Goal: Transaction & Acquisition: Purchase product/service

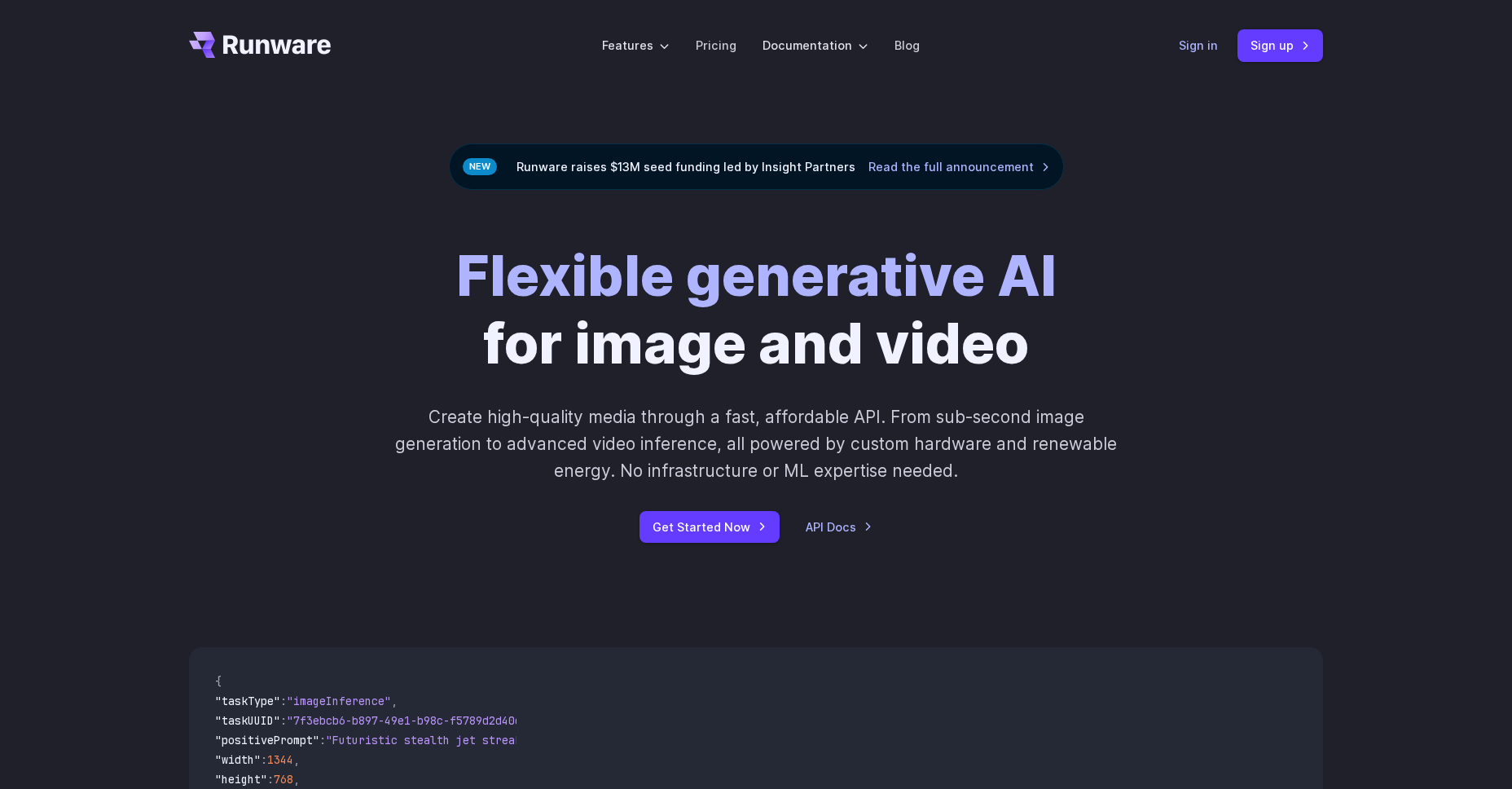
click at [1195, 46] on link "Sign in" at bounding box center [1198, 45] width 39 height 19
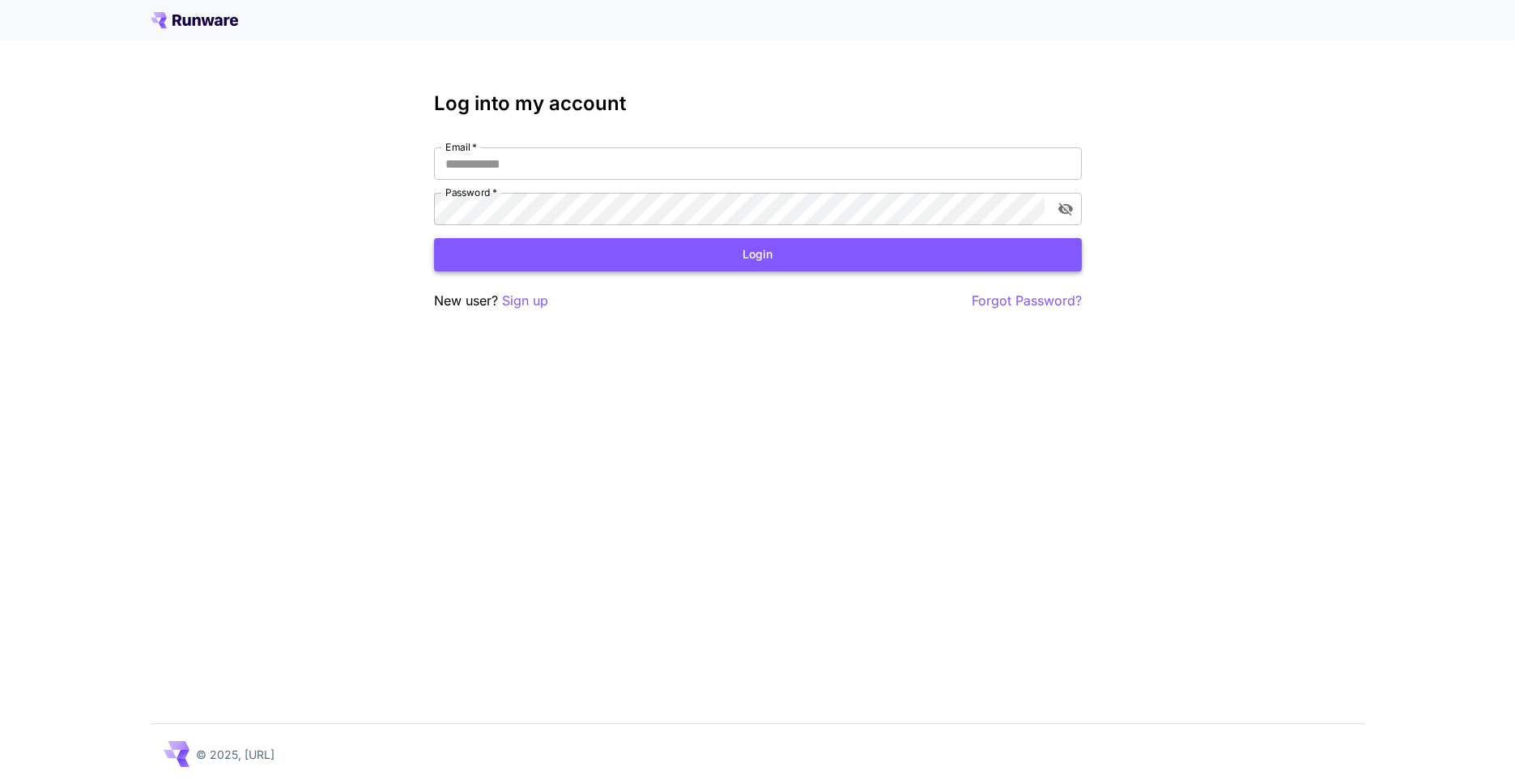
type input "**********"
click at [635, 263] on button "Login" at bounding box center [758, 254] width 648 height 34
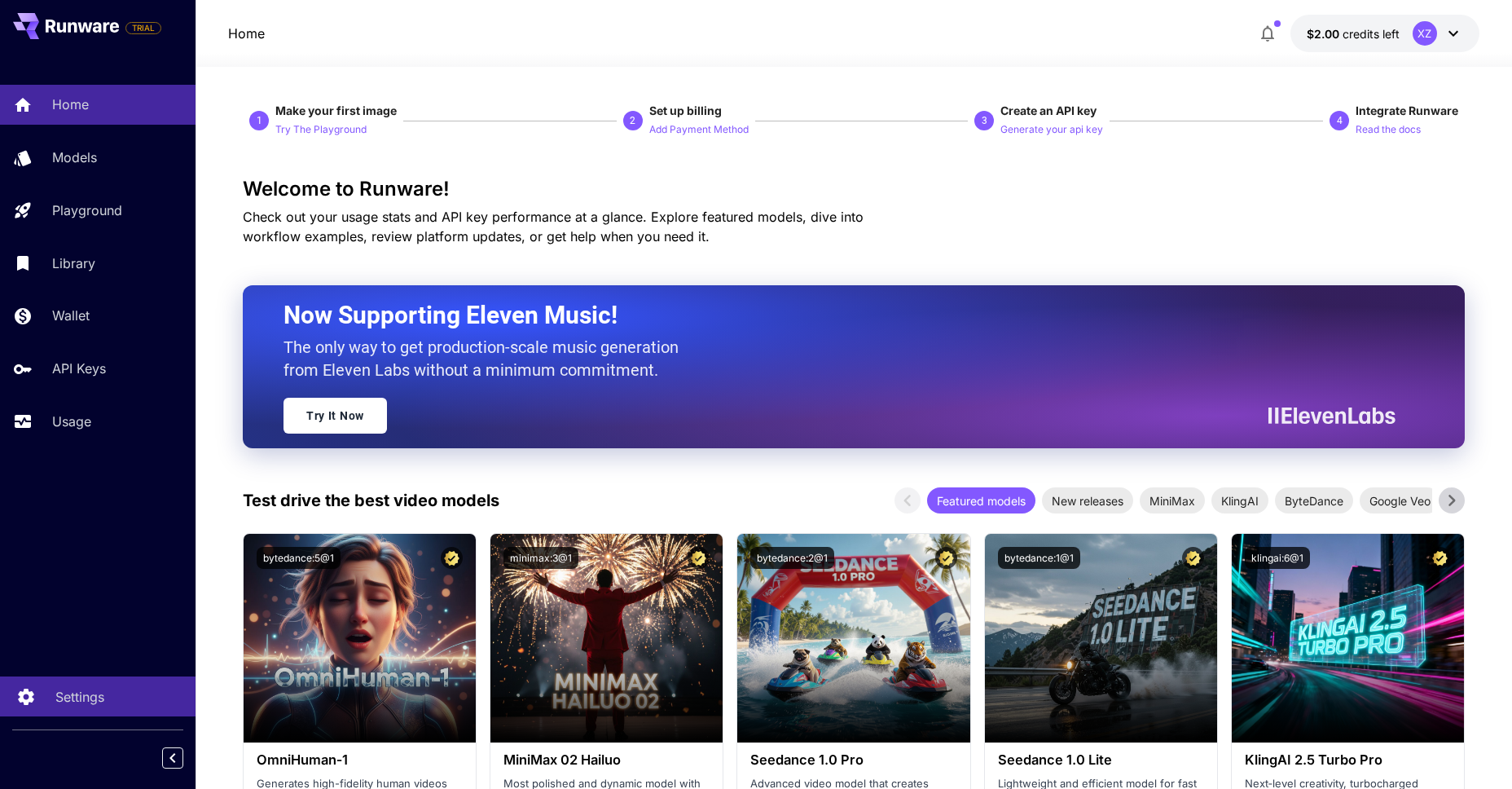
click at [82, 683] on link "Settings" at bounding box center [98, 696] width 195 height 40
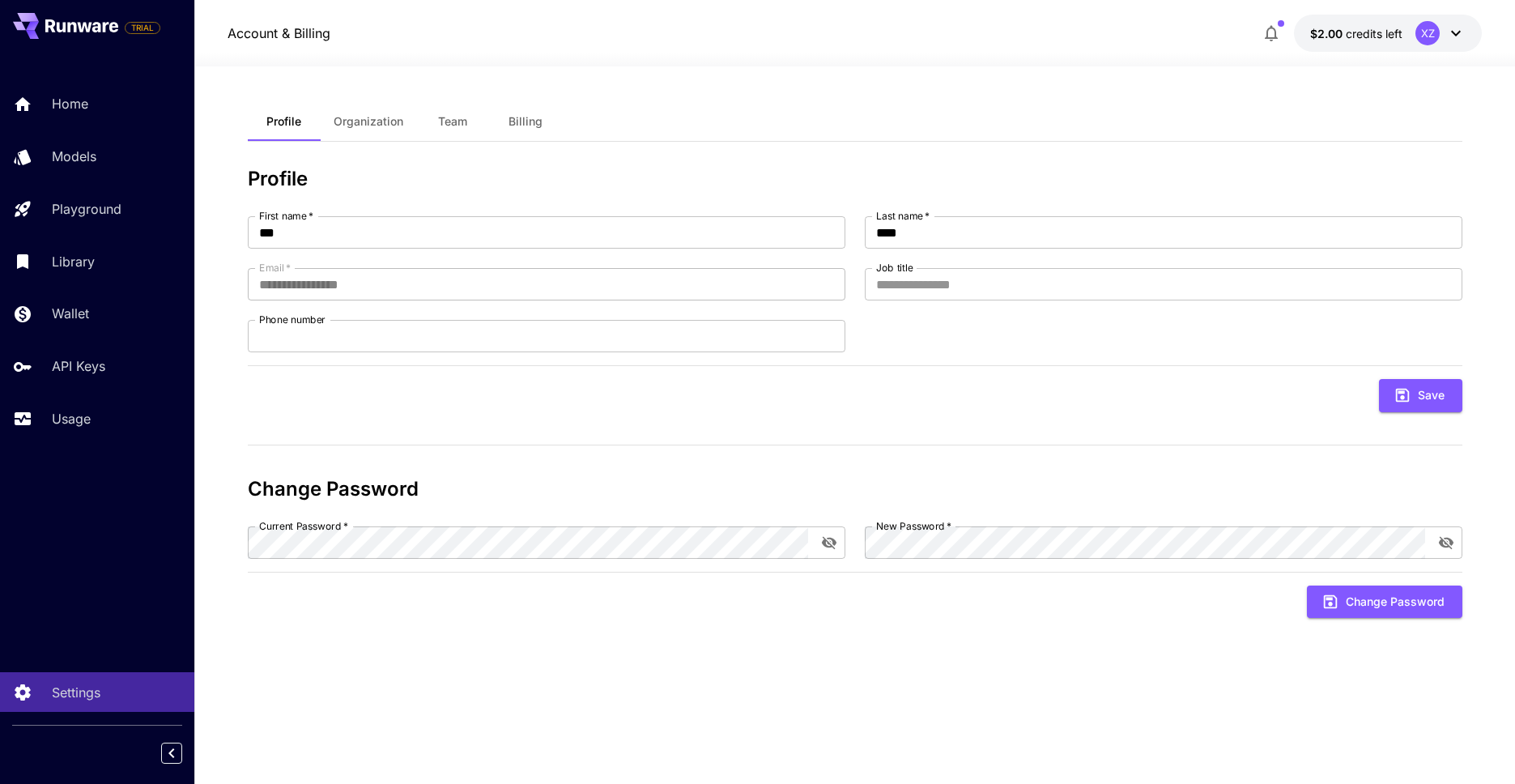
click at [390, 121] on span "Organization" at bounding box center [368, 121] width 70 height 15
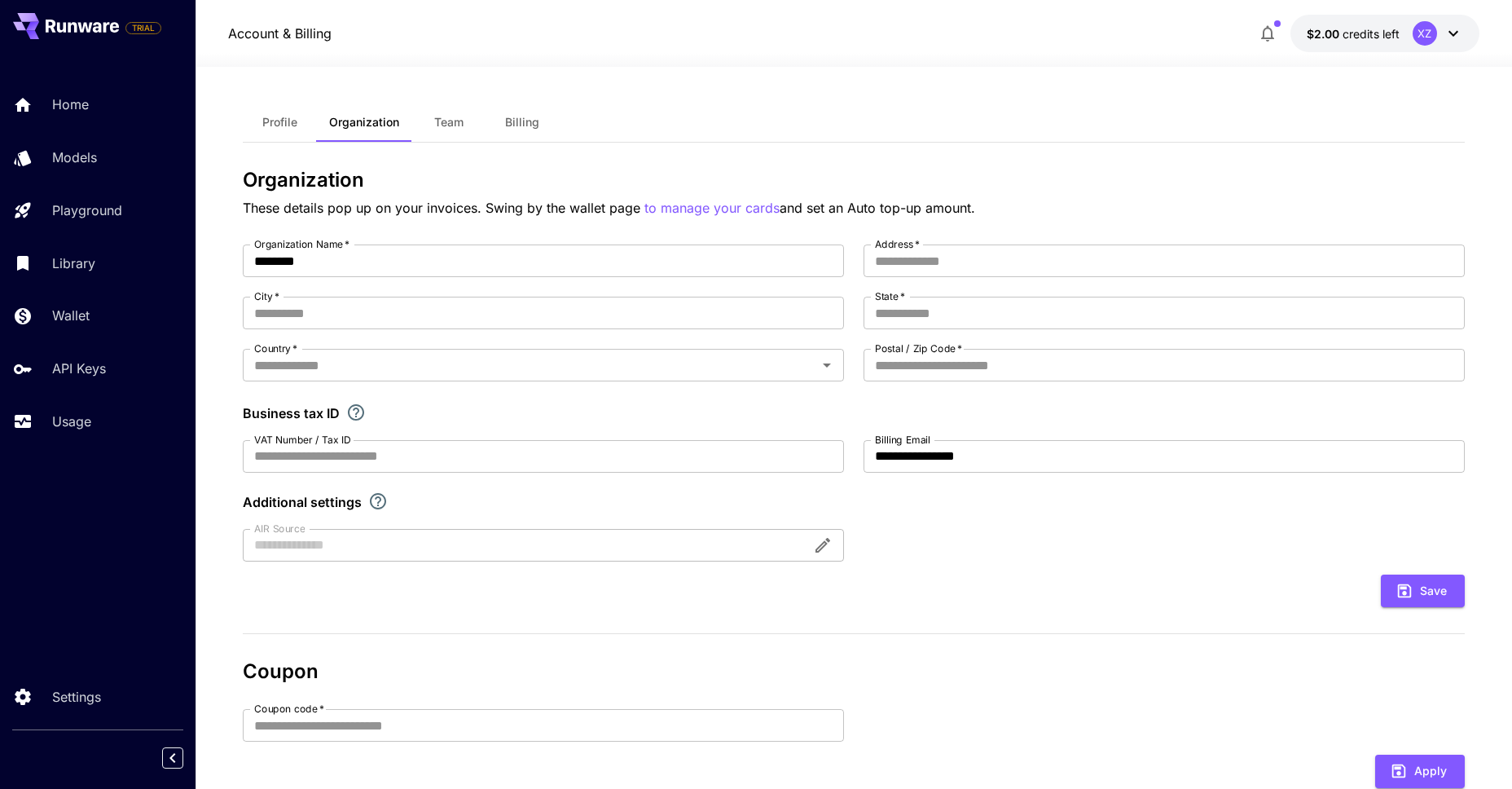
click at [426, 127] on button "Team" at bounding box center [449, 122] width 74 height 39
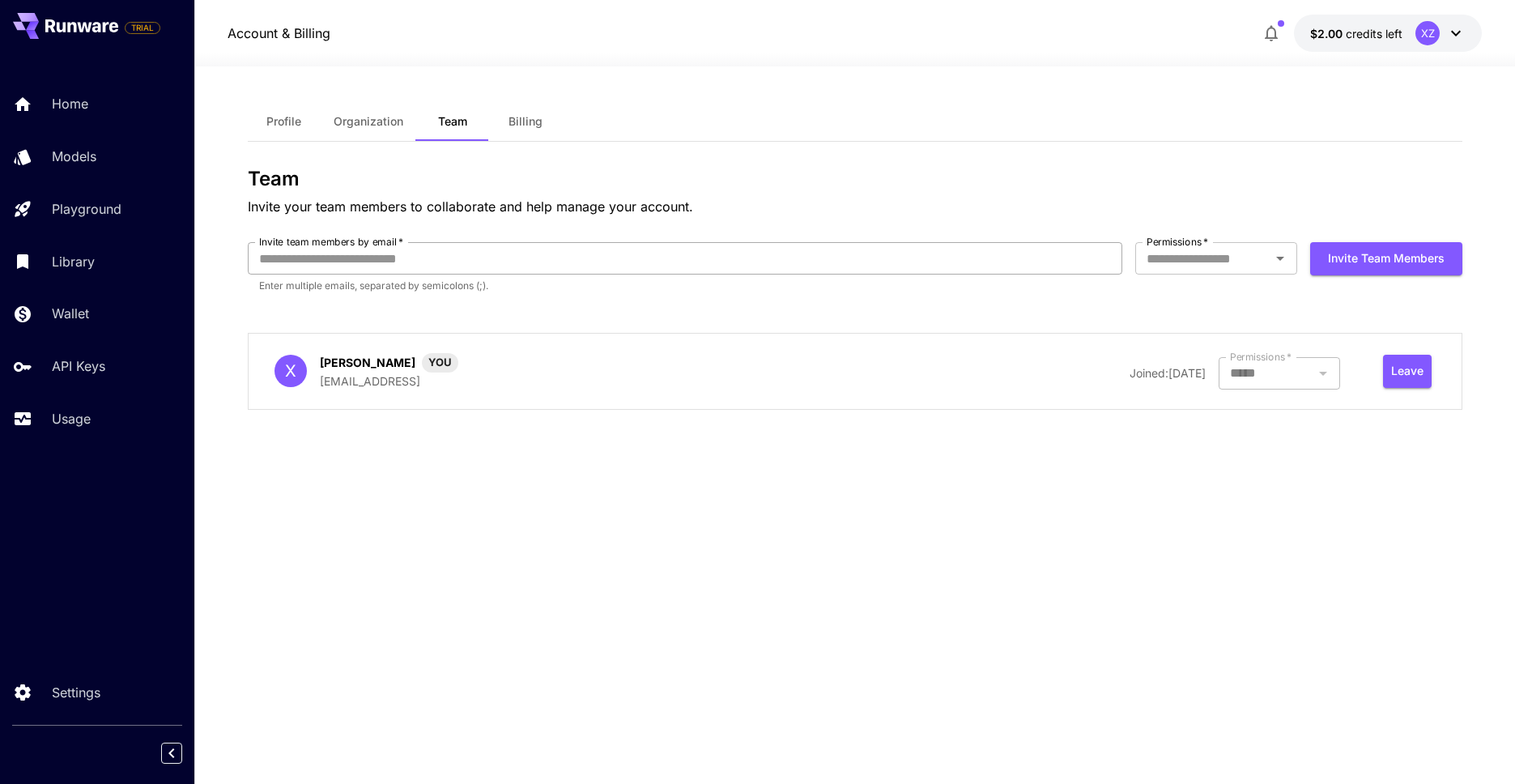
click at [482, 245] on input "Invite team members by email   *" at bounding box center [684, 259] width 874 height 33
type input "**********"
click at [1310, 242] on button "Invite team members" at bounding box center [1386, 259] width 152 height 34
click at [1202, 272] on div "Permissions   *" at bounding box center [1217, 259] width 162 height 33
click at [1179, 319] on li "Owner" at bounding box center [1217, 325] width 162 height 29
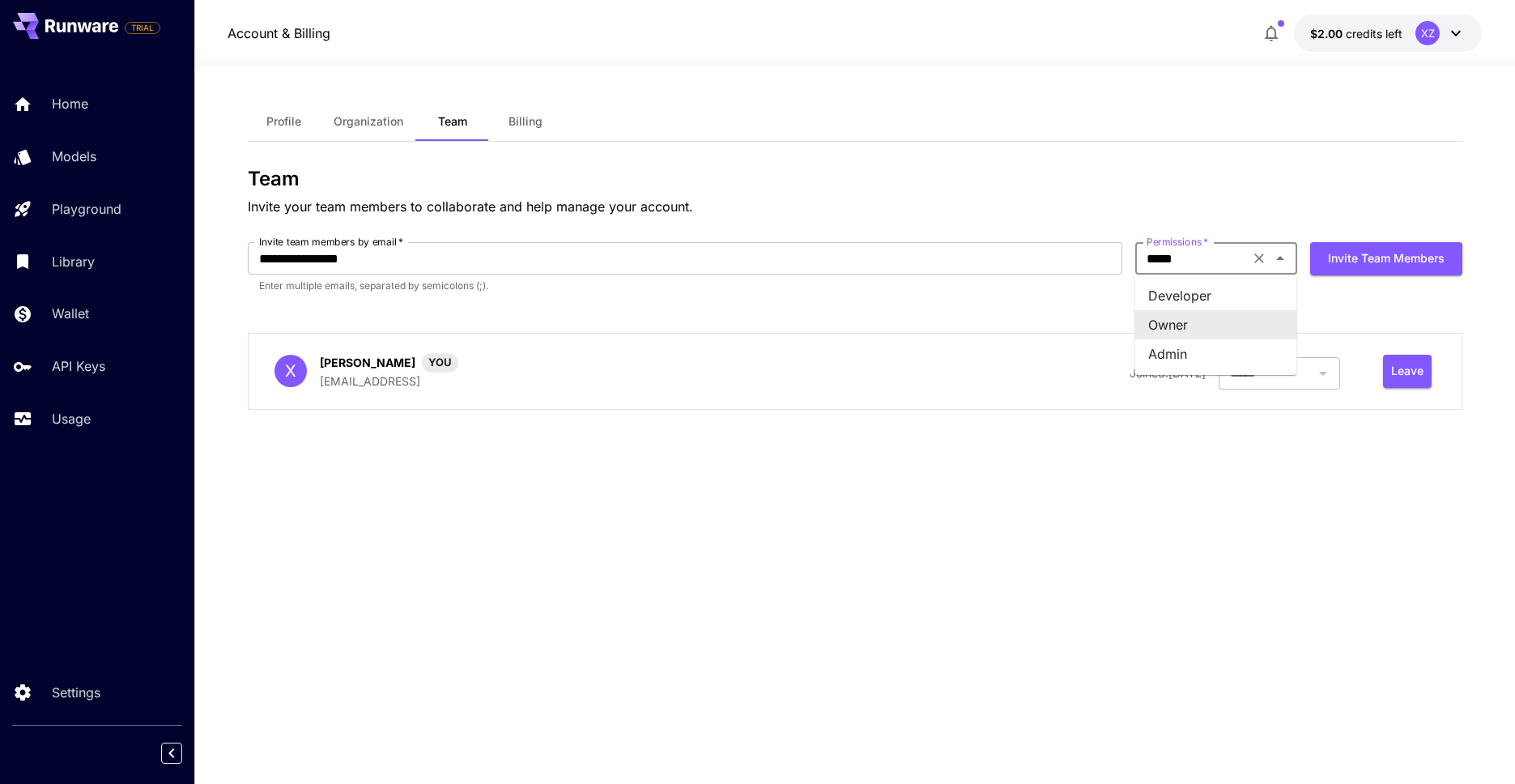
click at [1199, 261] on input "*****" at bounding box center [1193, 258] width 105 height 22
click at [1180, 343] on li "Admin" at bounding box center [1217, 354] width 162 height 29
click at [1209, 259] on input "*****" at bounding box center [1193, 258] width 105 height 22
click at [1191, 291] on li "Developer" at bounding box center [1217, 296] width 162 height 29
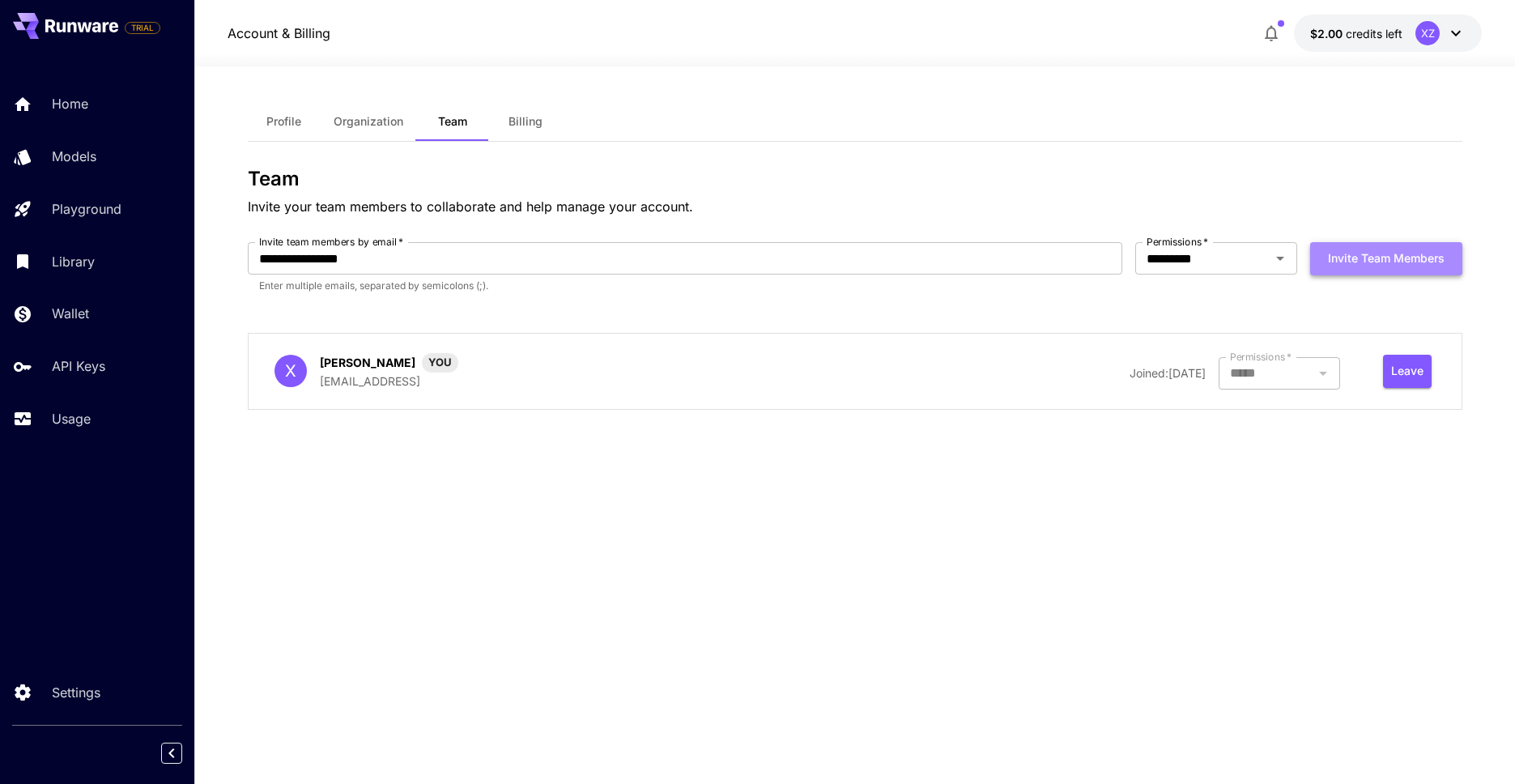
click at [1365, 257] on button "Invite team members" at bounding box center [1386, 259] width 152 height 34
click at [469, 256] on input "**********" at bounding box center [684, 259] width 874 height 33
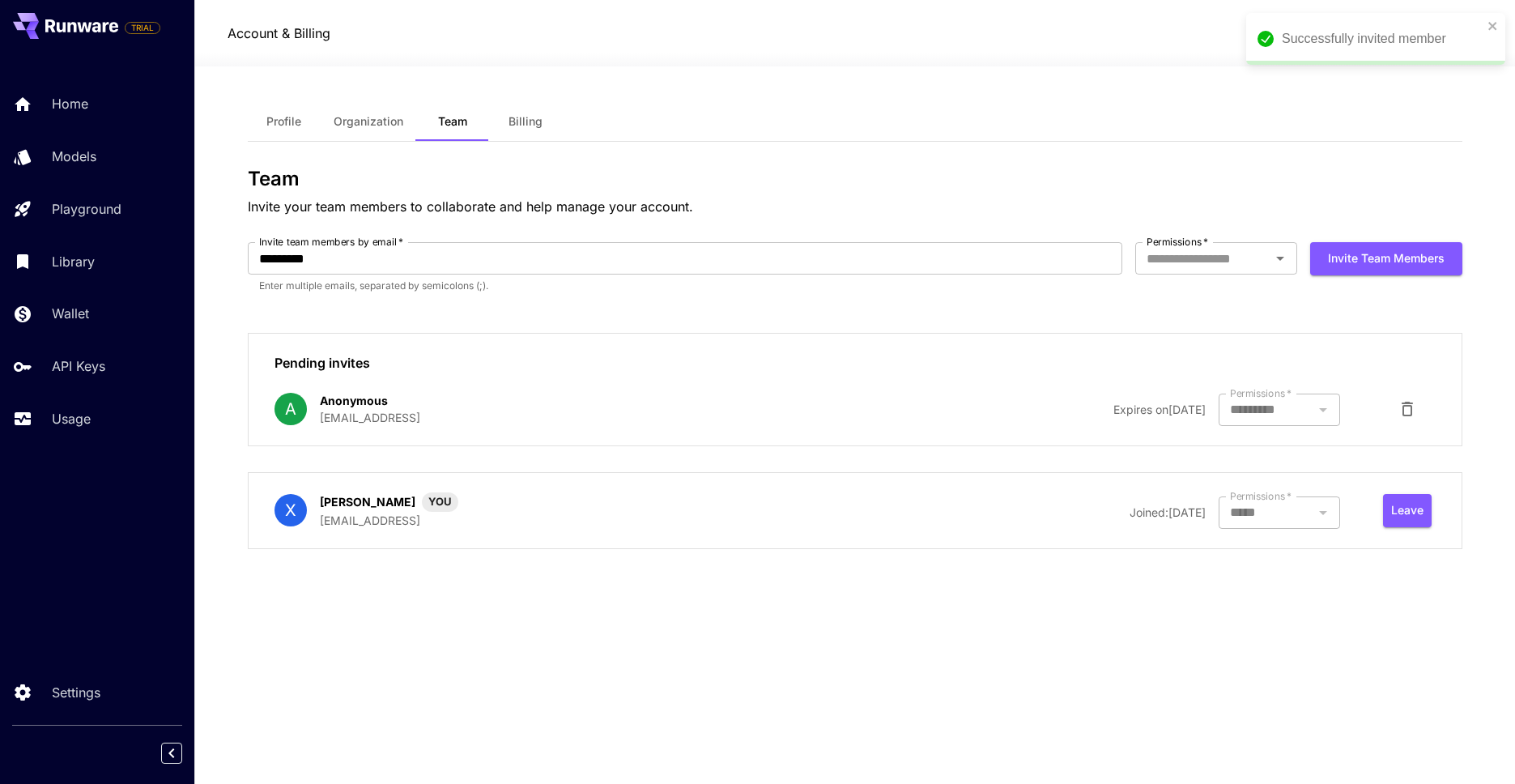
click at [561, 283] on p "Enter multiple emails, separated by semicolons (;)." at bounding box center [684, 285] width 852 height 16
click at [567, 263] on input "*********" at bounding box center [684, 259] width 874 height 33
paste input "**********"
click at [1278, 268] on button "Open" at bounding box center [1280, 258] width 22 height 22
type input "**********"
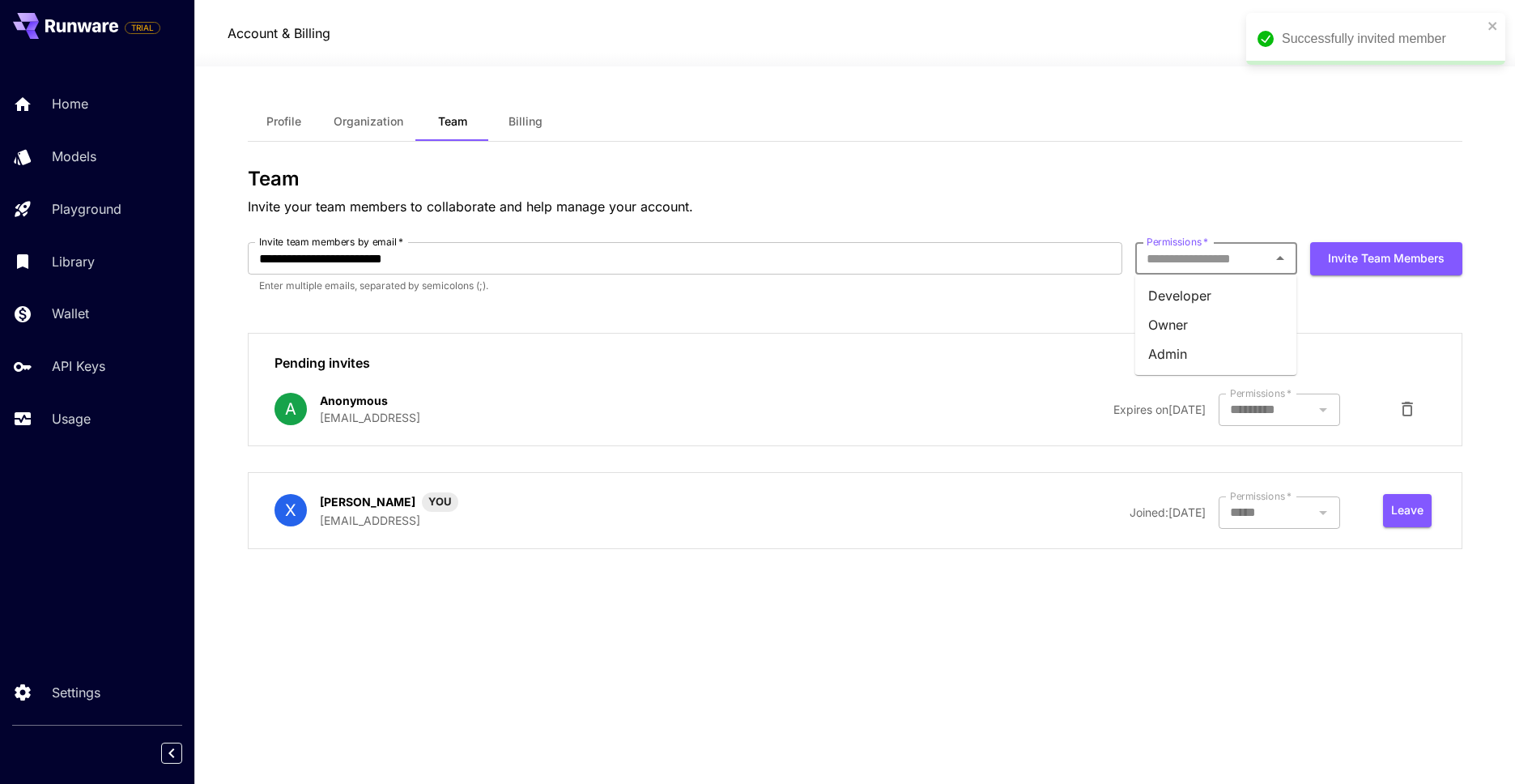
click at [1194, 324] on li "Owner" at bounding box center [1217, 325] width 162 height 29
click at [1202, 248] on label "Permissions   *" at bounding box center [1178, 242] width 62 height 14
click at [1202, 248] on input "*****" at bounding box center [1193, 258] width 105 height 22
click at [1193, 271] on div "***** Permissions   *" at bounding box center [1217, 259] width 162 height 33
click at [1208, 300] on li "Developer" at bounding box center [1217, 296] width 162 height 29
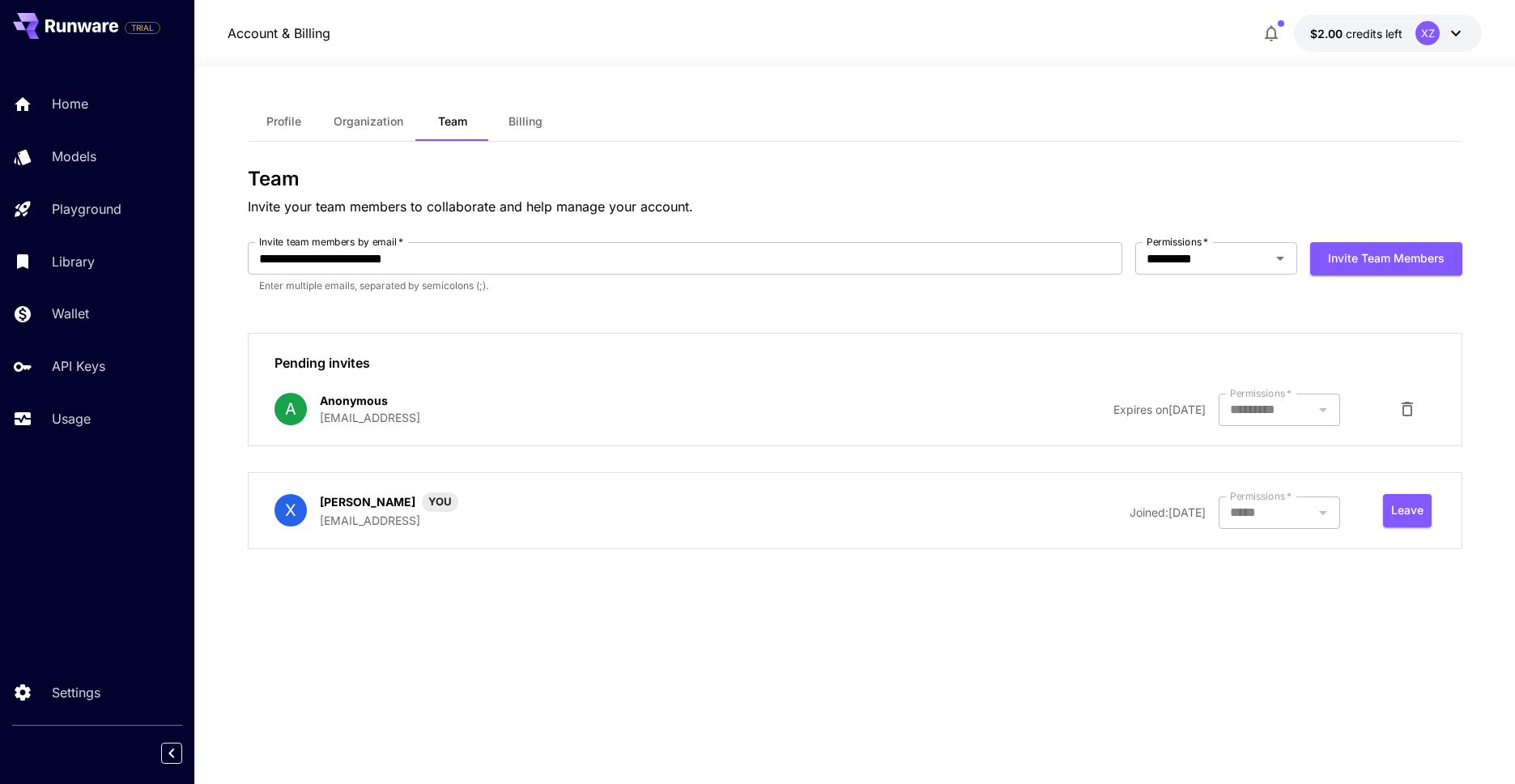
drag, startPoint x: 1374, startPoint y: 272, endPoint x: 1362, endPoint y: 273, distance: 12.0
click at [1374, 272] on button "Invite team members" at bounding box center [1386, 259] width 152 height 34
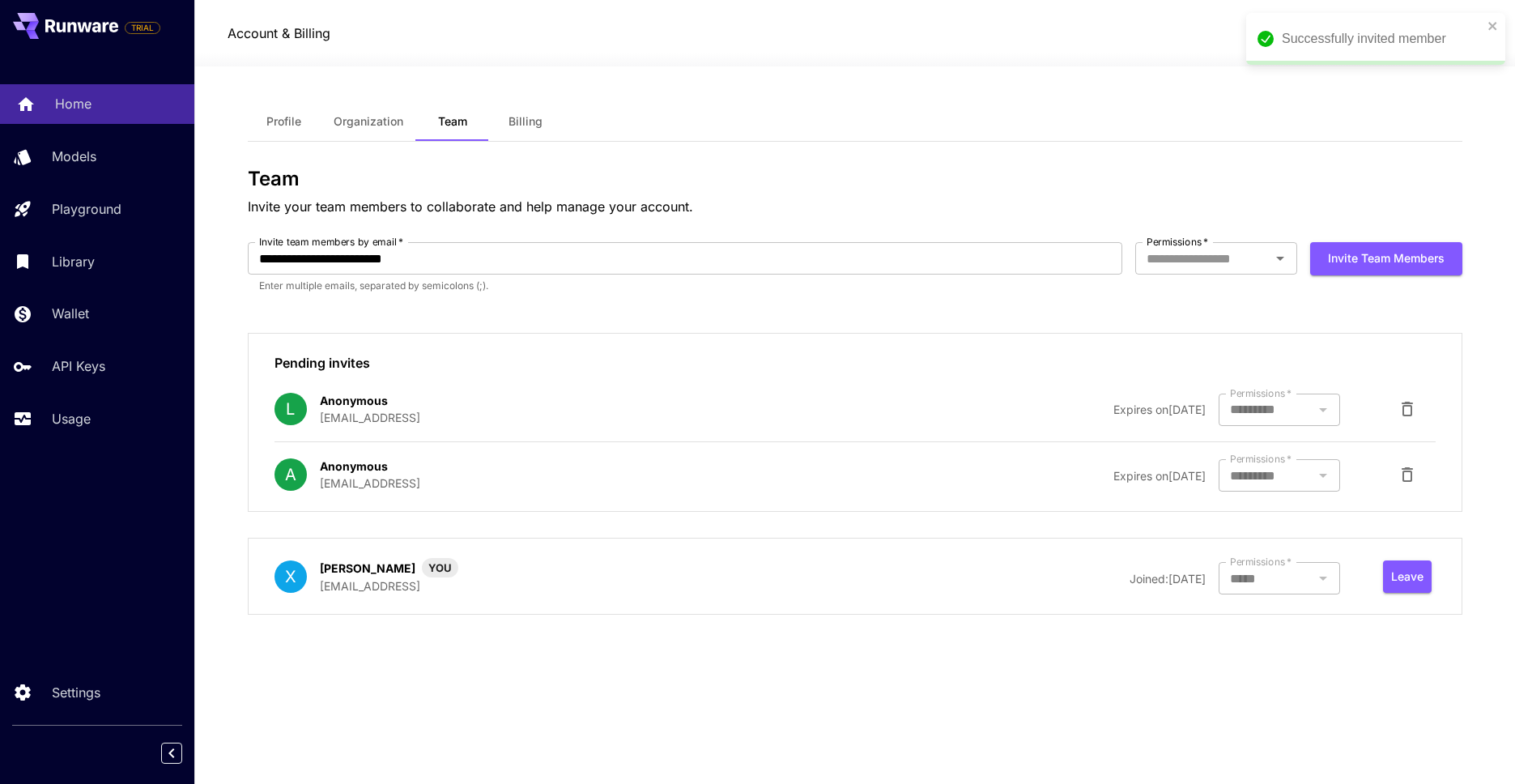
click at [76, 94] on p "Home" at bounding box center [73, 103] width 36 height 20
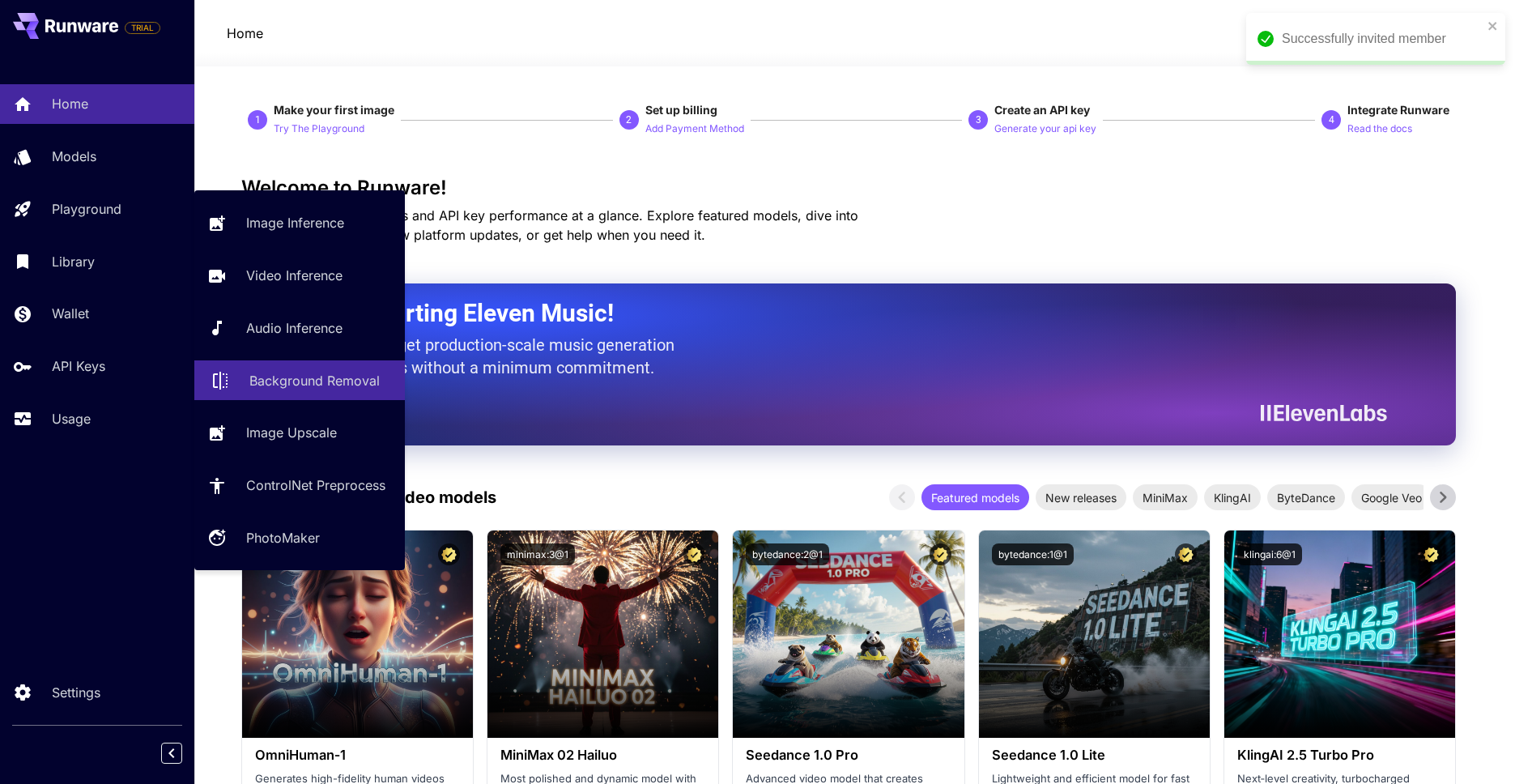
click at [293, 393] on link "Background Removal" at bounding box center [299, 380] width 211 height 40
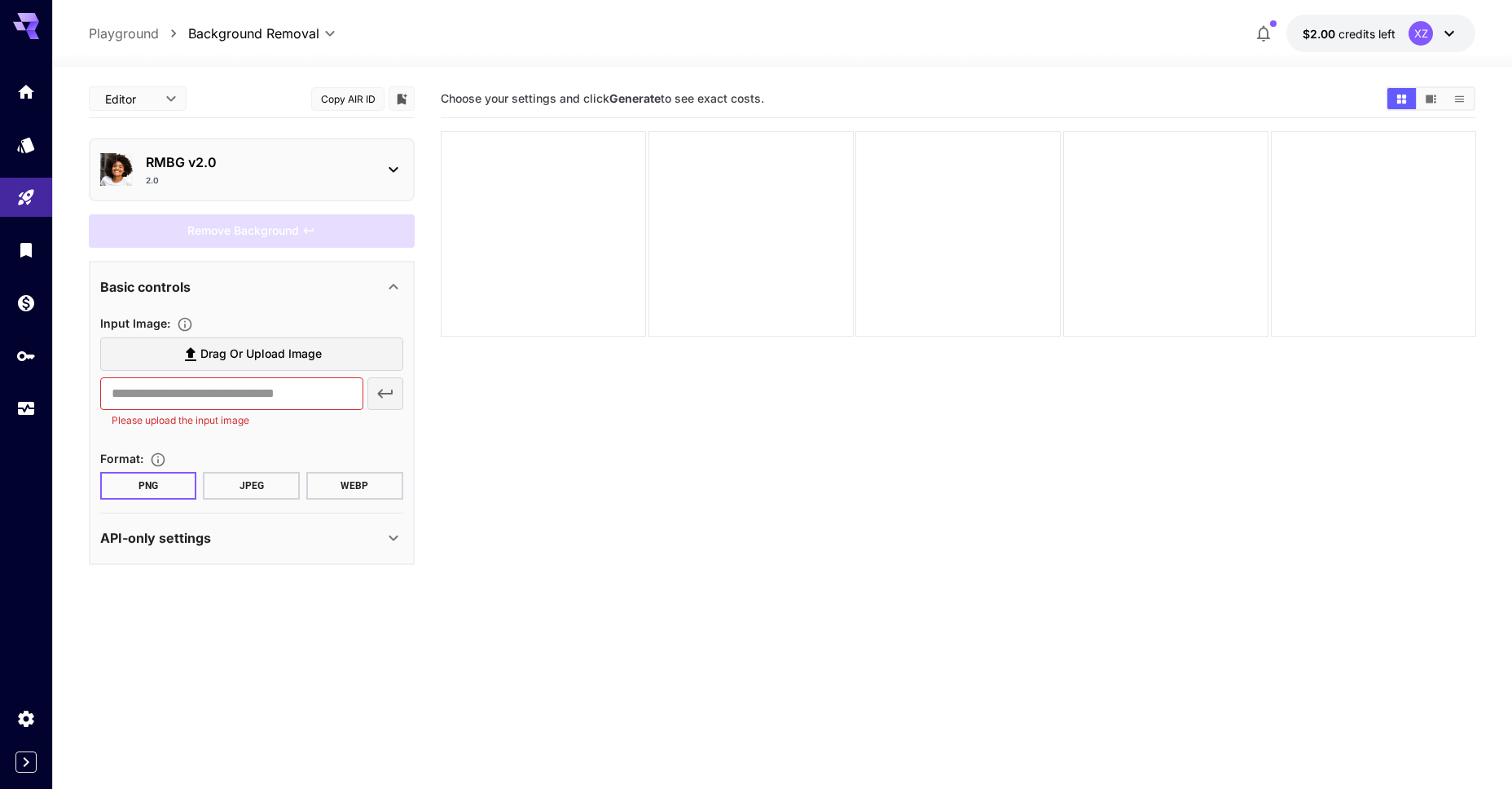
click at [227, 188] on div "RMBG v2.0 2.0" at bounding box center [252, 170] width 303 height 48
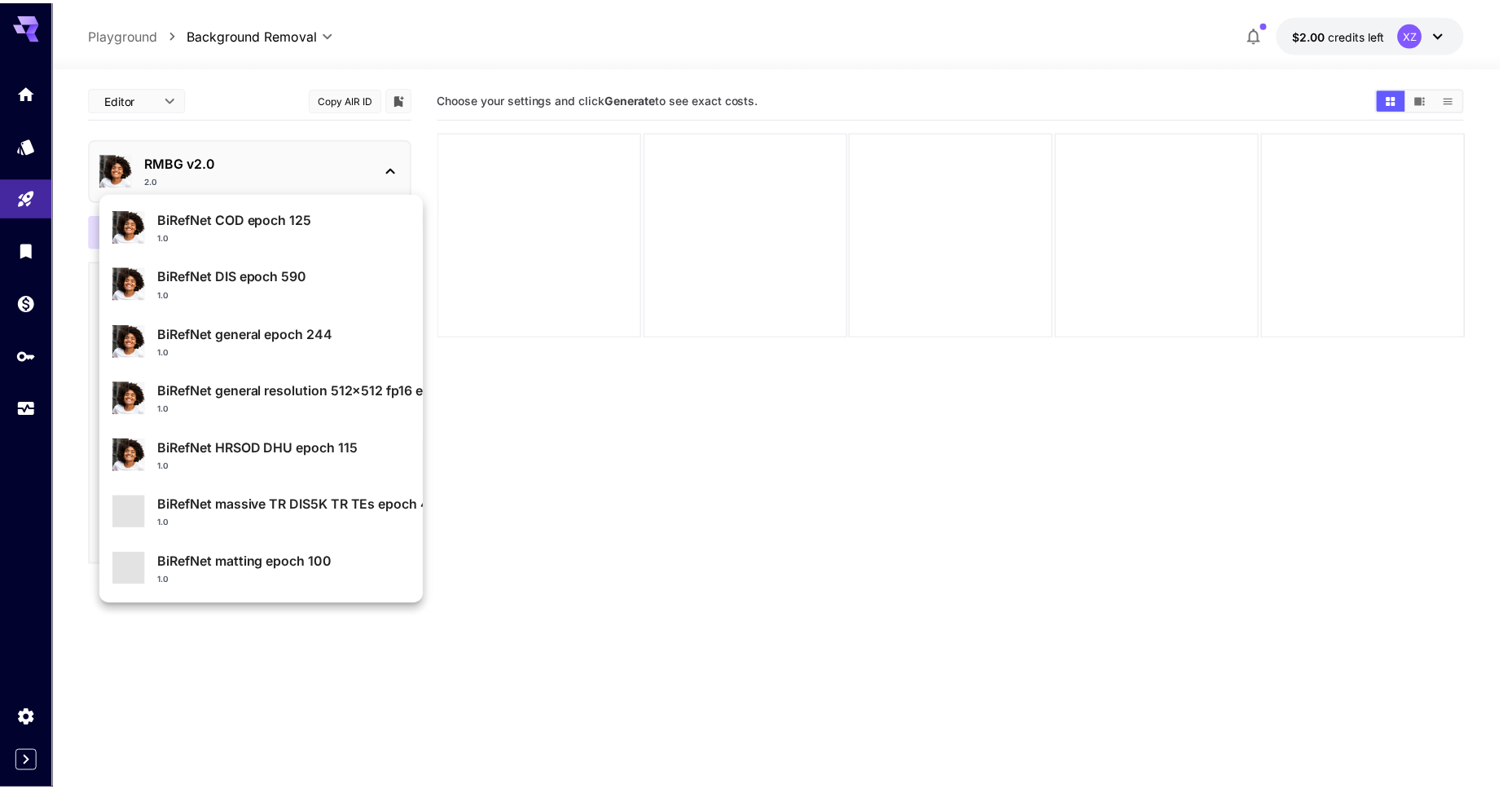
scroll to position [174, 0]
click at [523, 580] on div at bounding box center [762, 394] width 1524 height 789
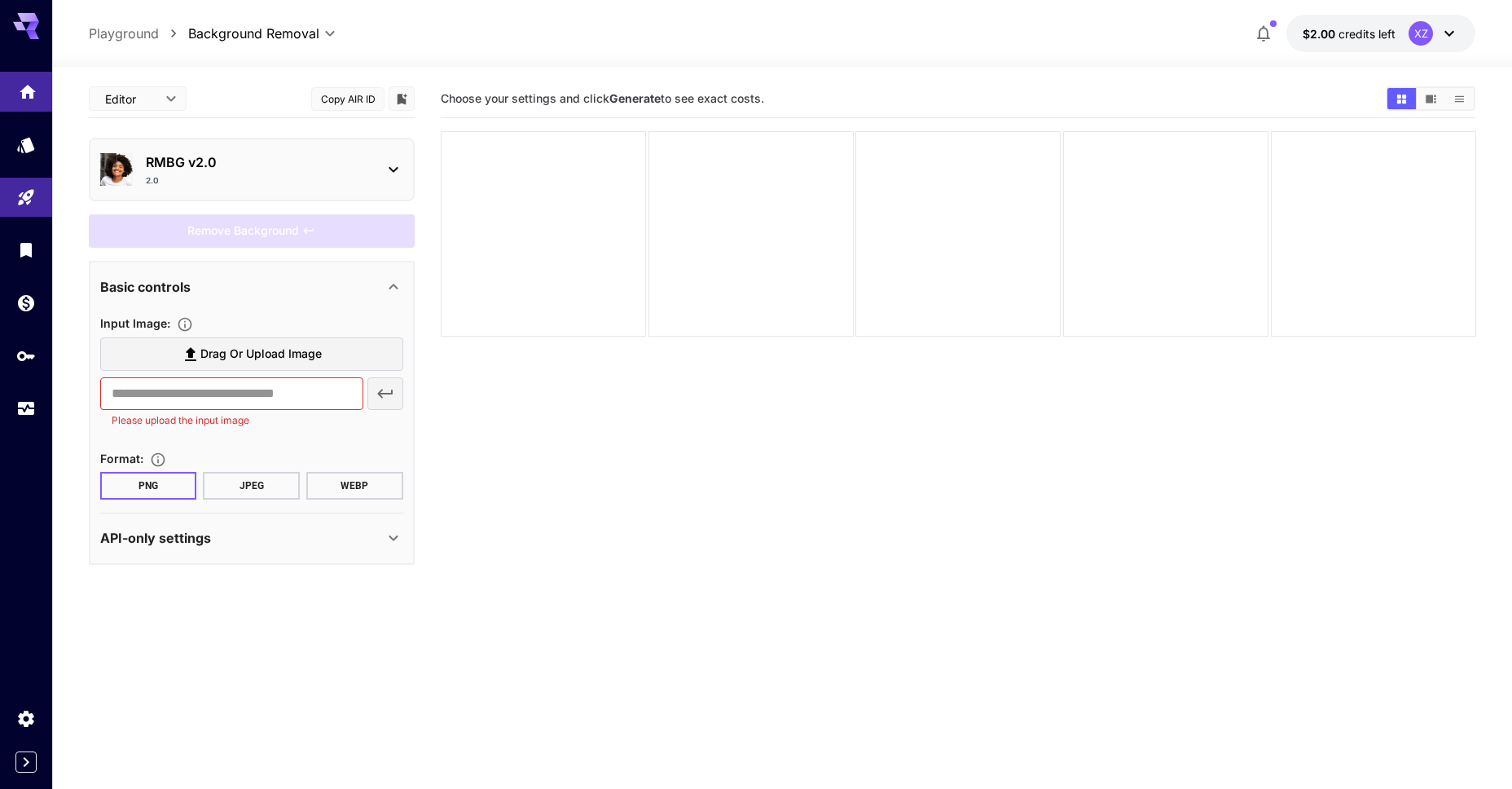
click at [35, 101] on link at bounding box center [26, 92] width 52 height 40
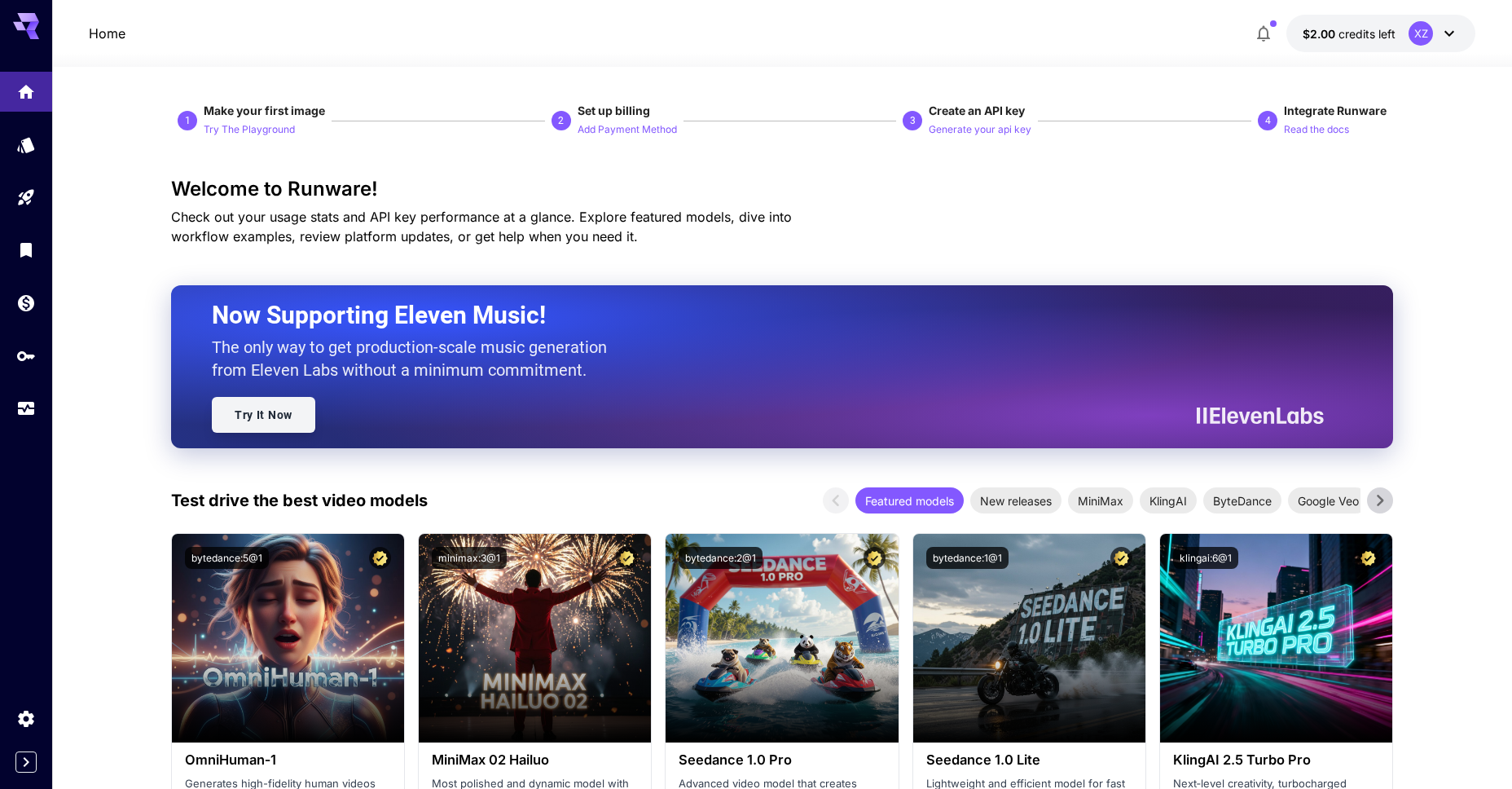
click at [298, 415] on link "Try It Now" at bounding box center [264, 414] width 104 height 35
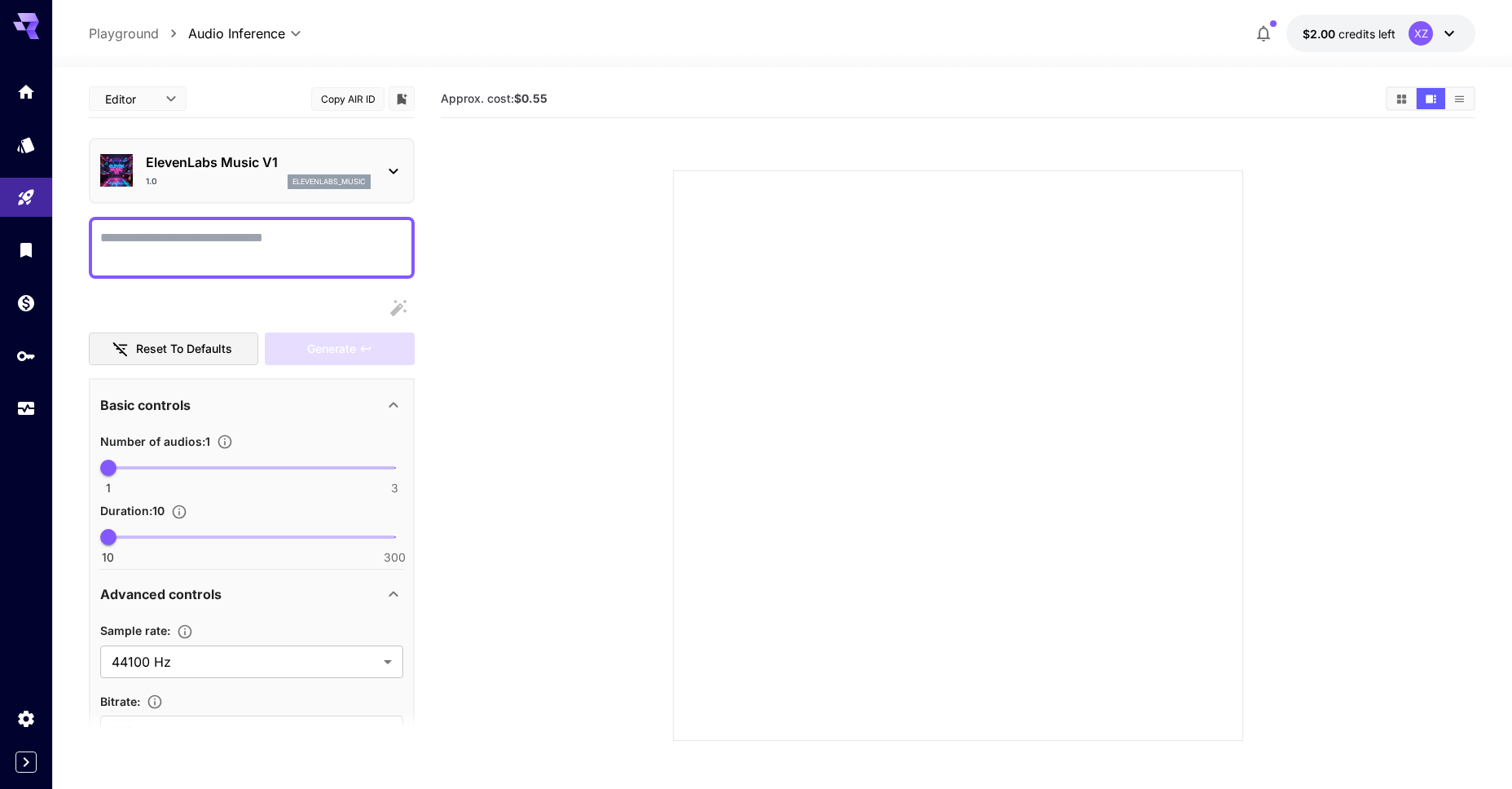
click at [1366, 48] on div at bounding box center [782, 57] width 1460 height 20
click at [1378, 35] on span "credits left" at bounding box center [1368, 34] width 57 height 14
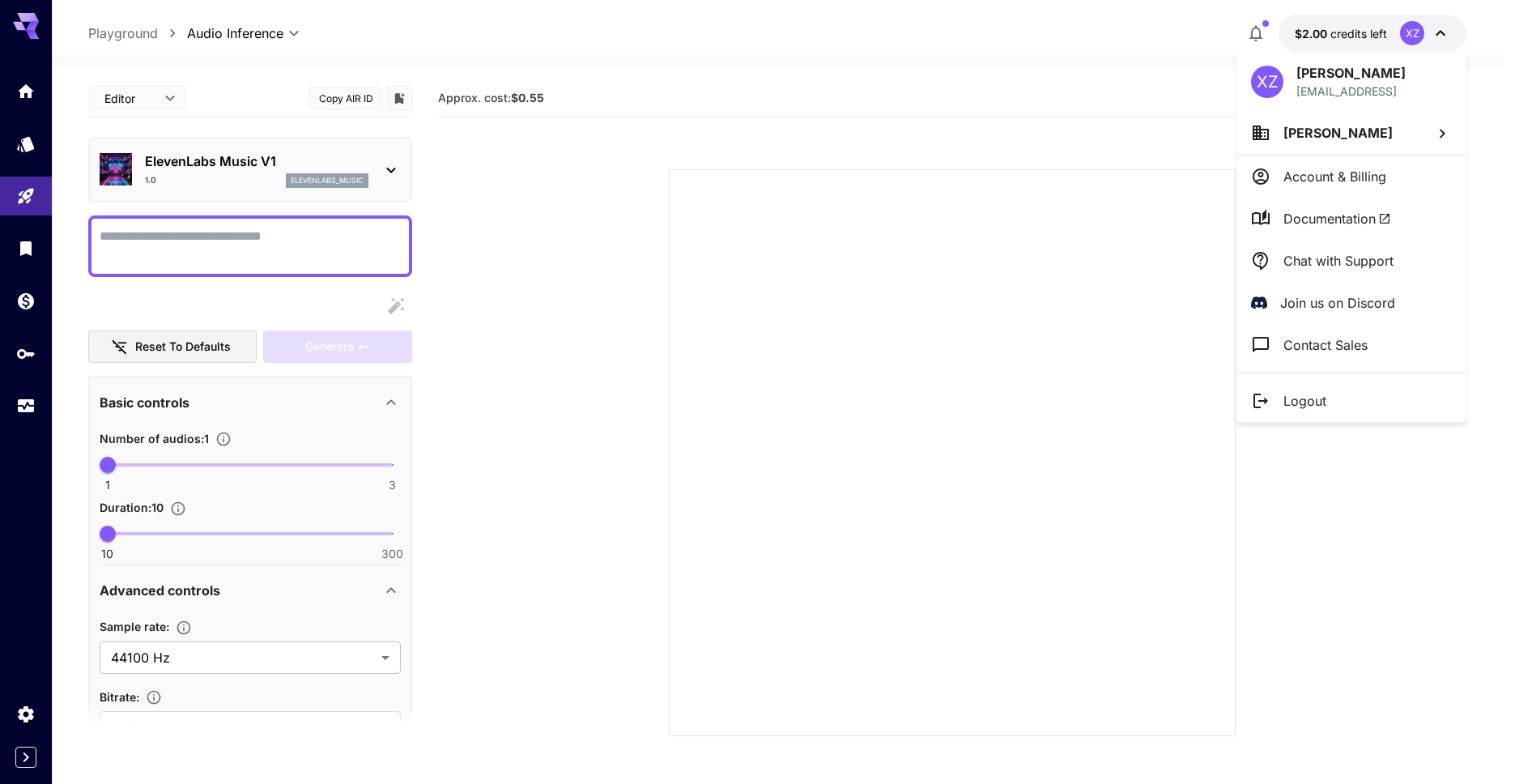
click at [1314, 43] on div at bounding box center [758, 392] width 1515 height 784
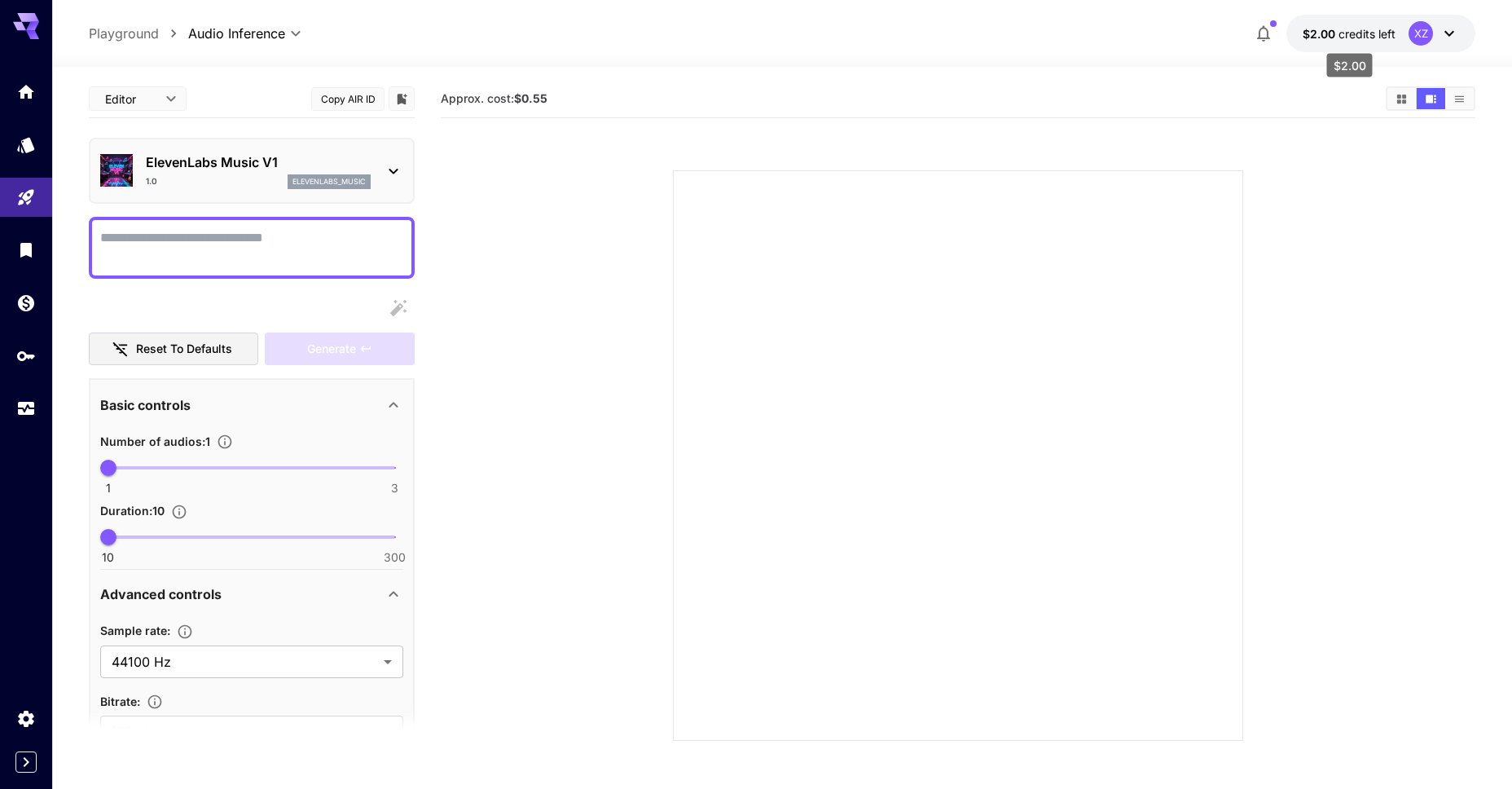
click at [1323, 37] on span "$2.00" at bounding box center [1320, 34] width 35 height 14
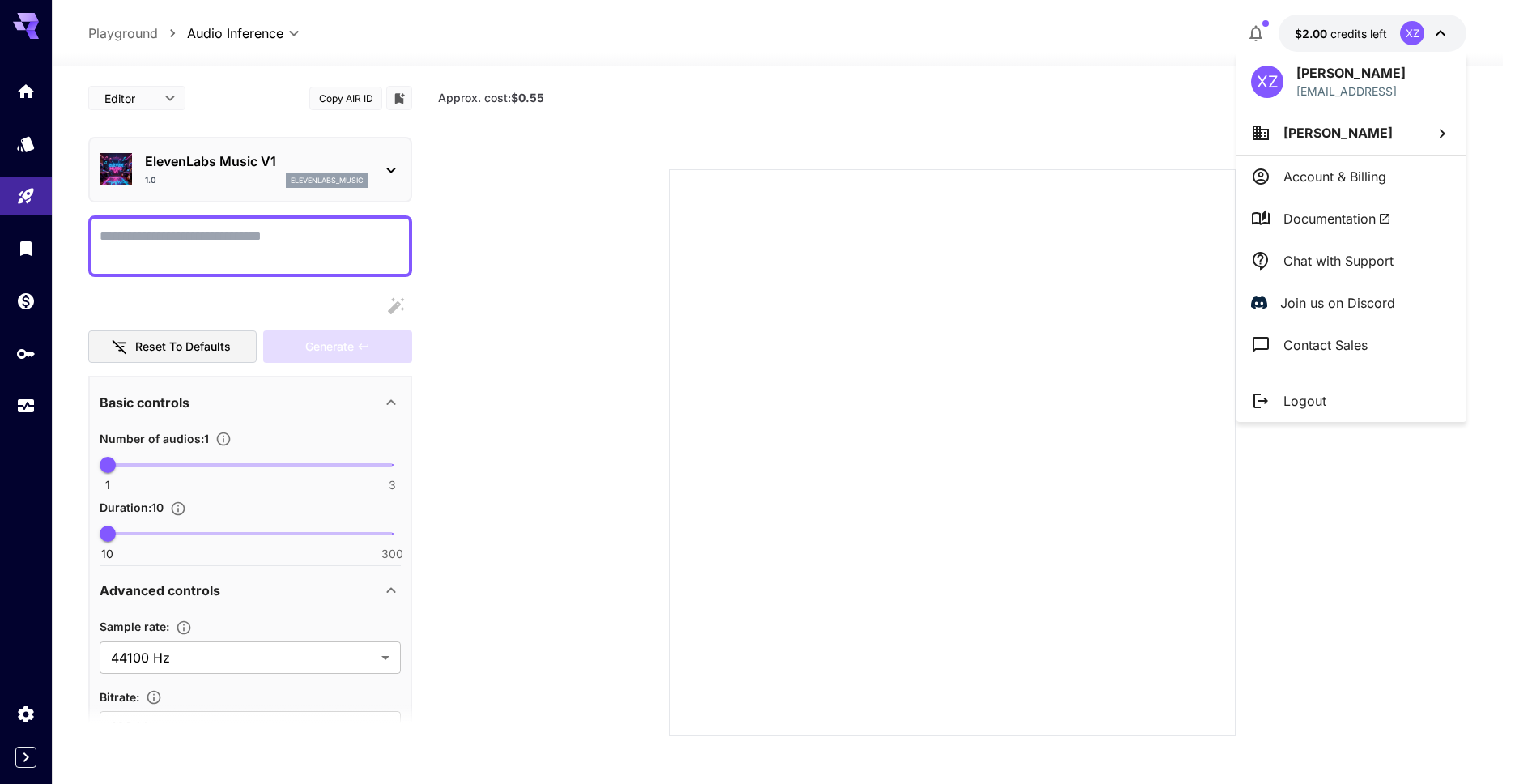
click at [1319, 177] on p "Account & Billing" at bounding box center [1335, 176] width 103 height 20
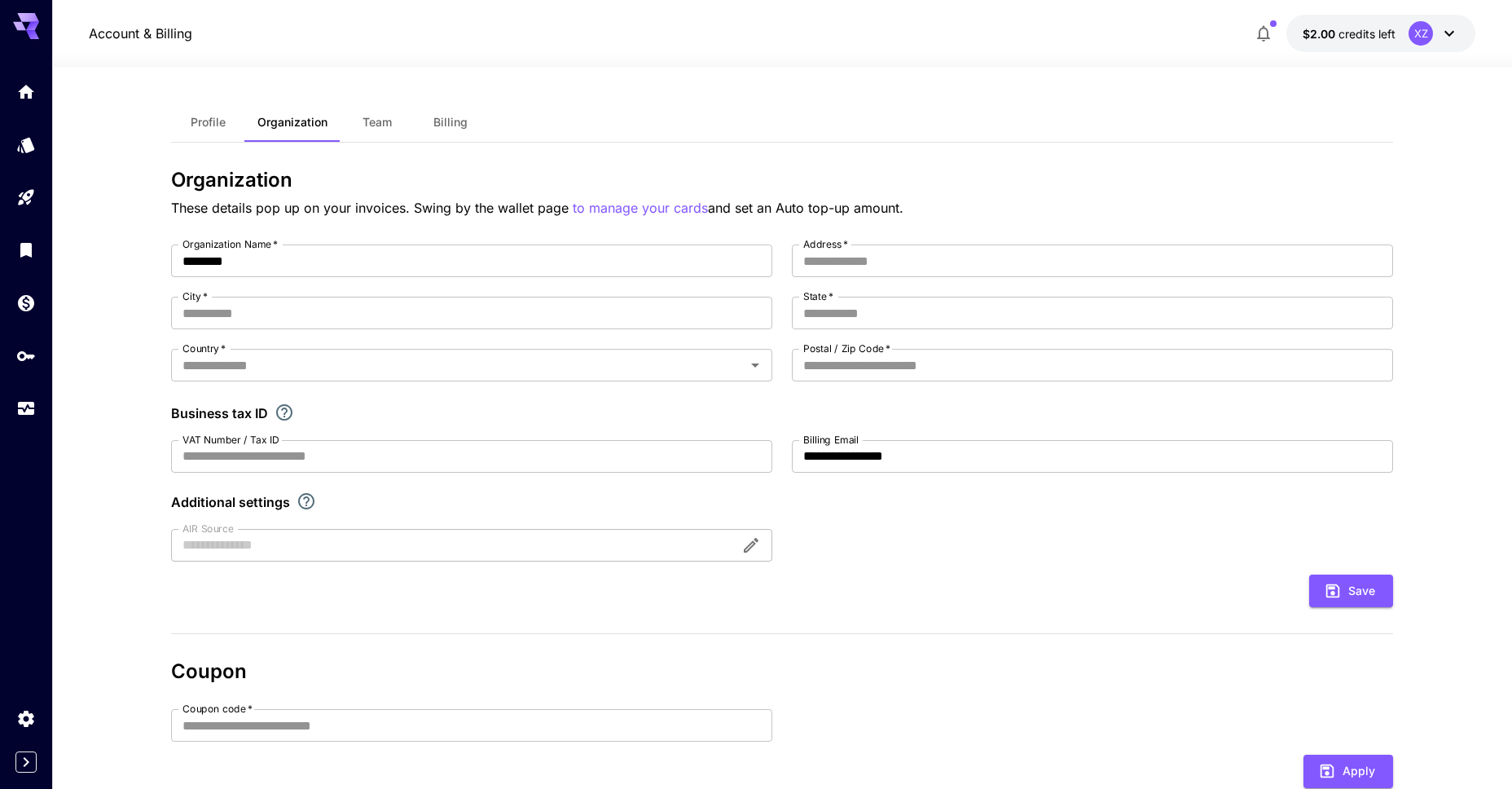
click at [420, 123] on button "Billing" at bounding box center [451, 122] width 74 height 39
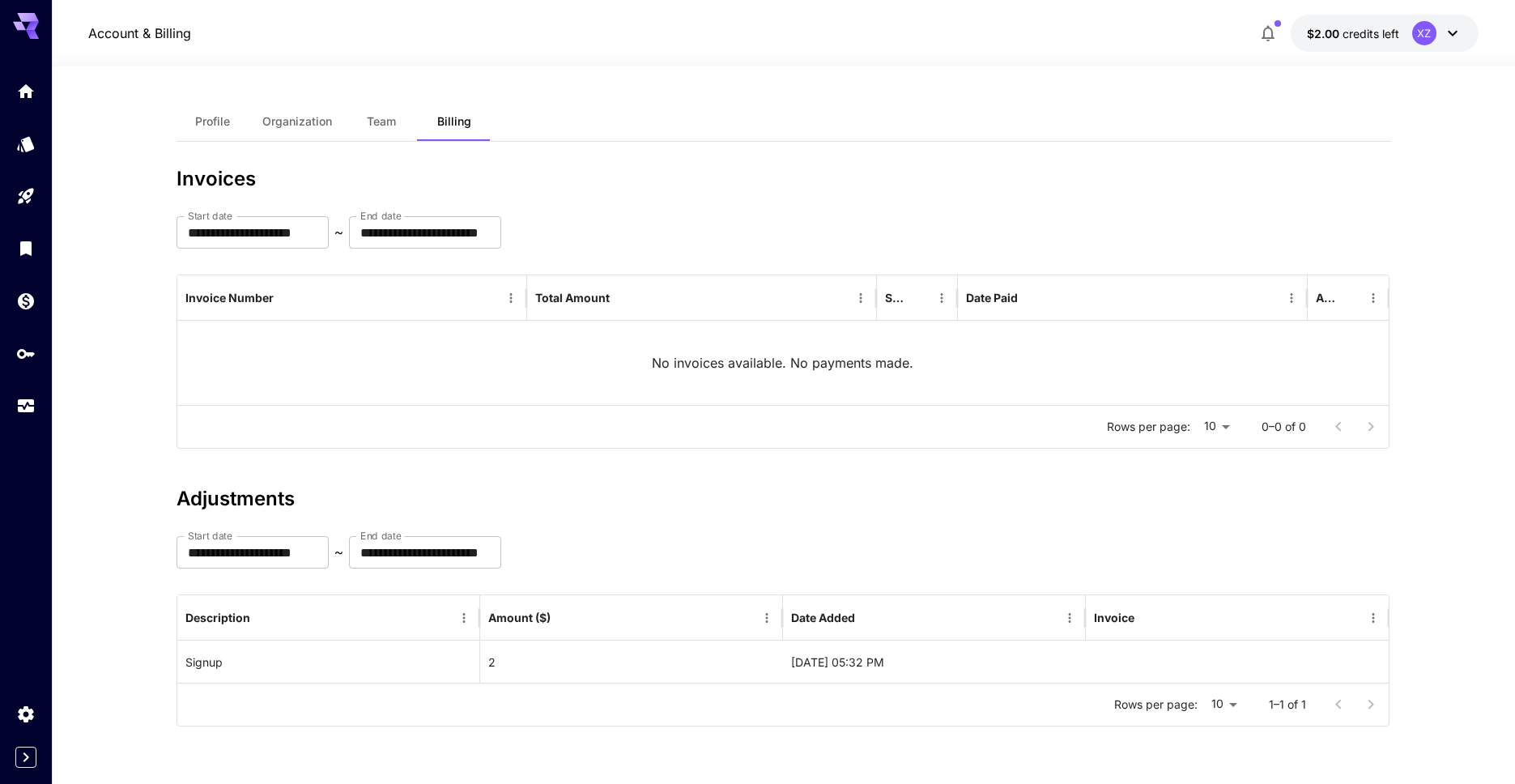
click at [205, 120] on span "Profile" at bounding box center [212, 121] width 35 height 15
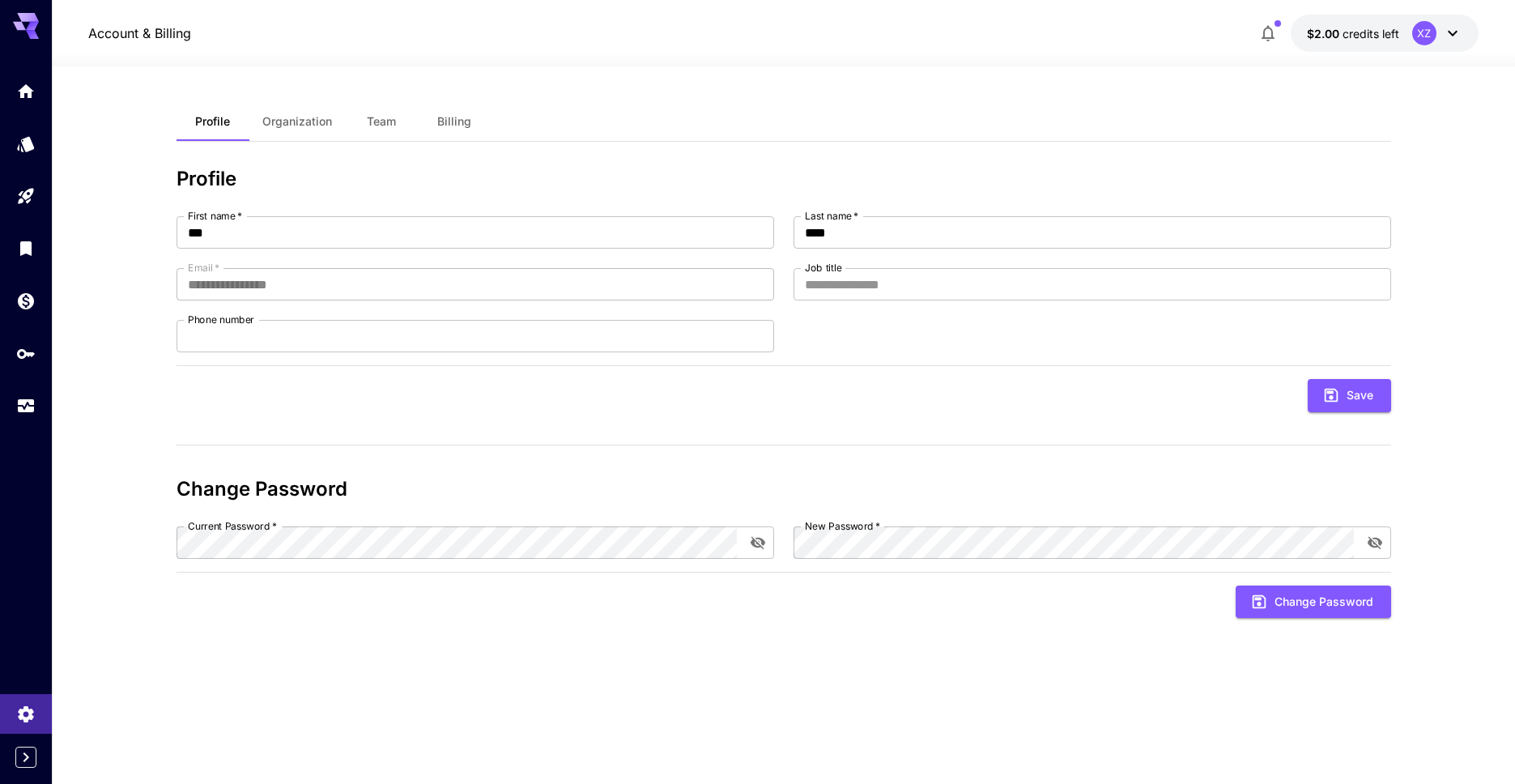
click at [269, 126] on span "Organization" at bounding box center [297, 121] width 70 height 15
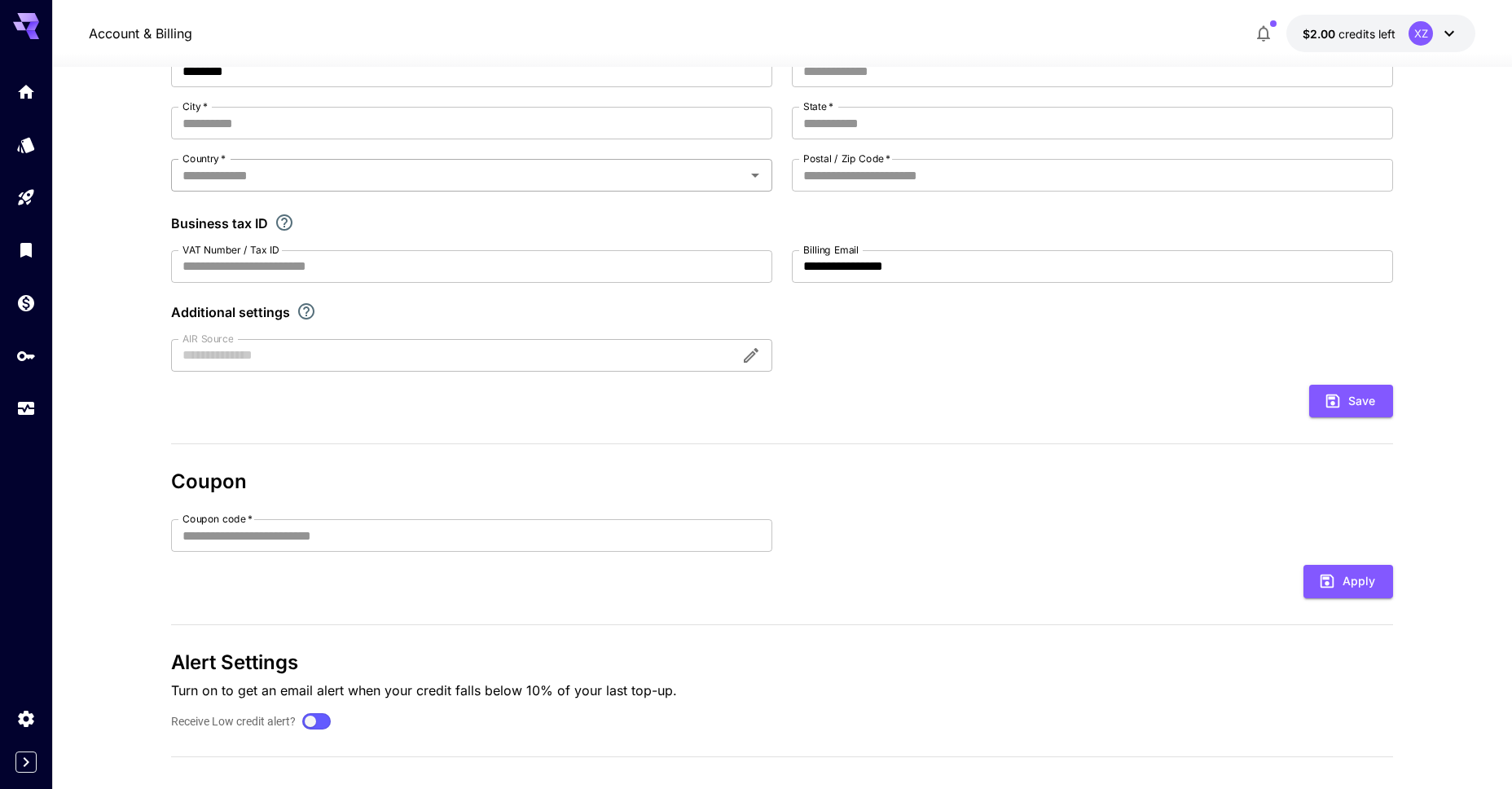
scroll to position [206, 0]
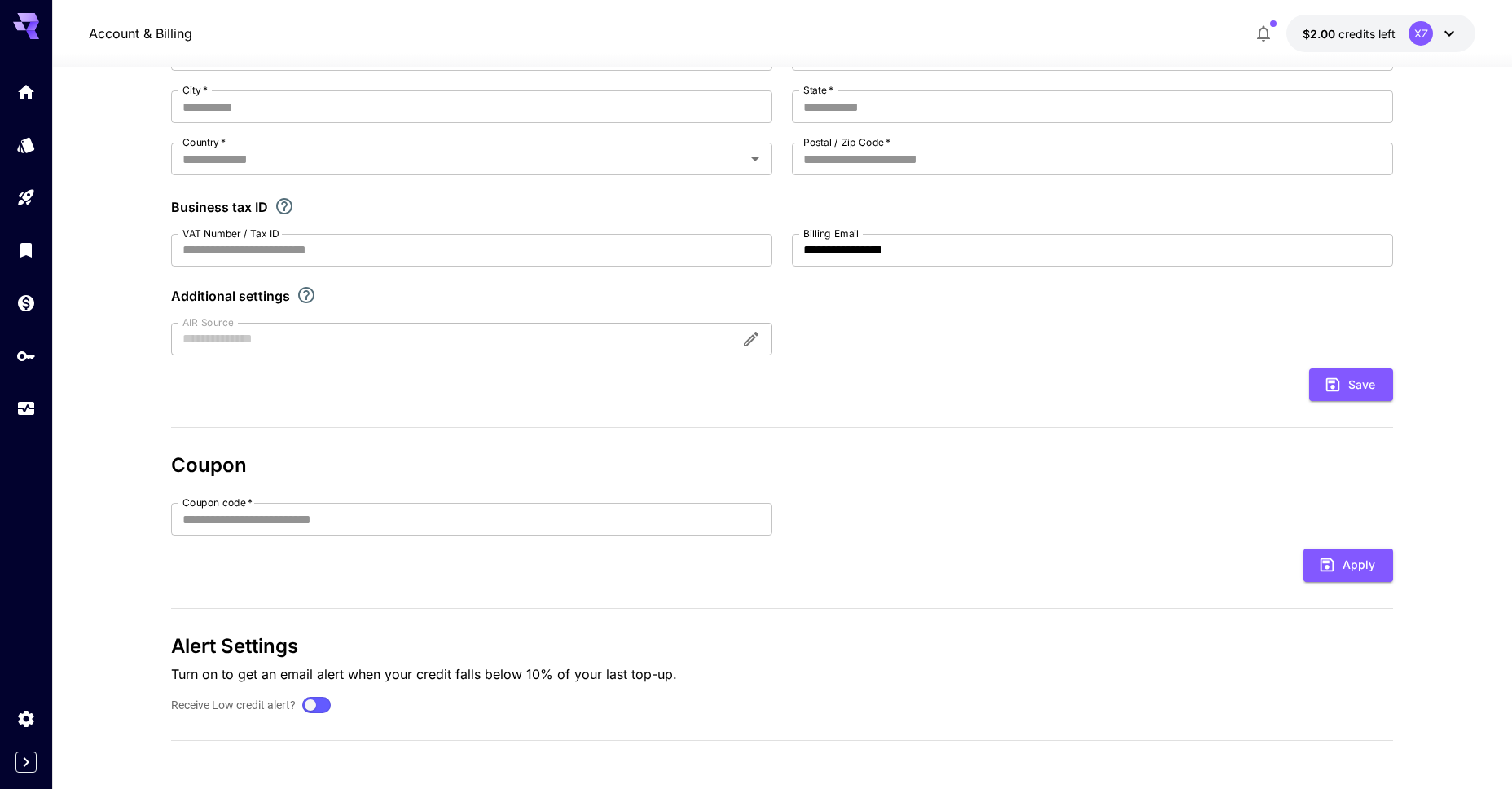
click at [990, 339] on div "**********" at bounding box center [782, 196] width 1222 height 317
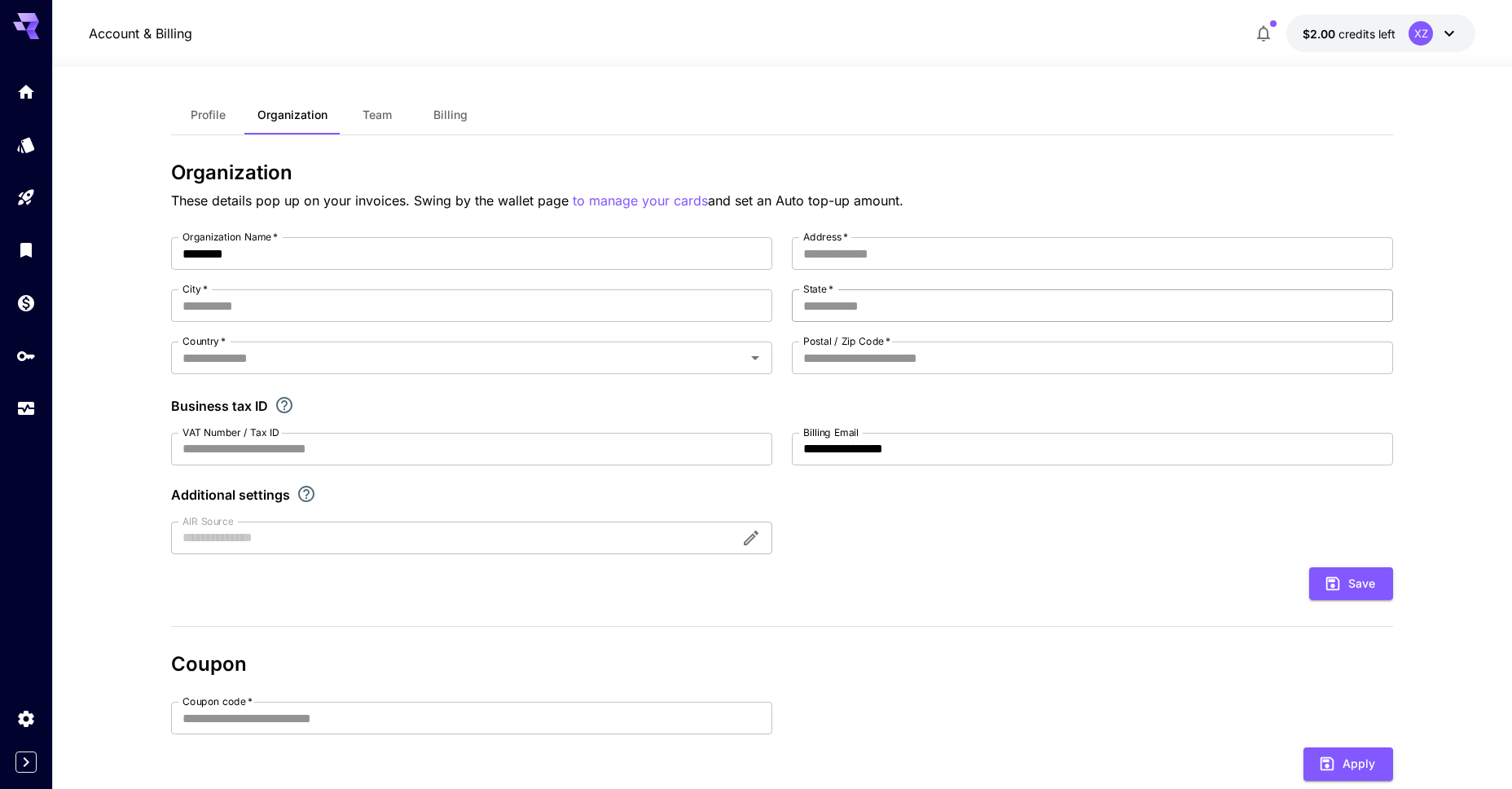
scroll to position [0, 0]
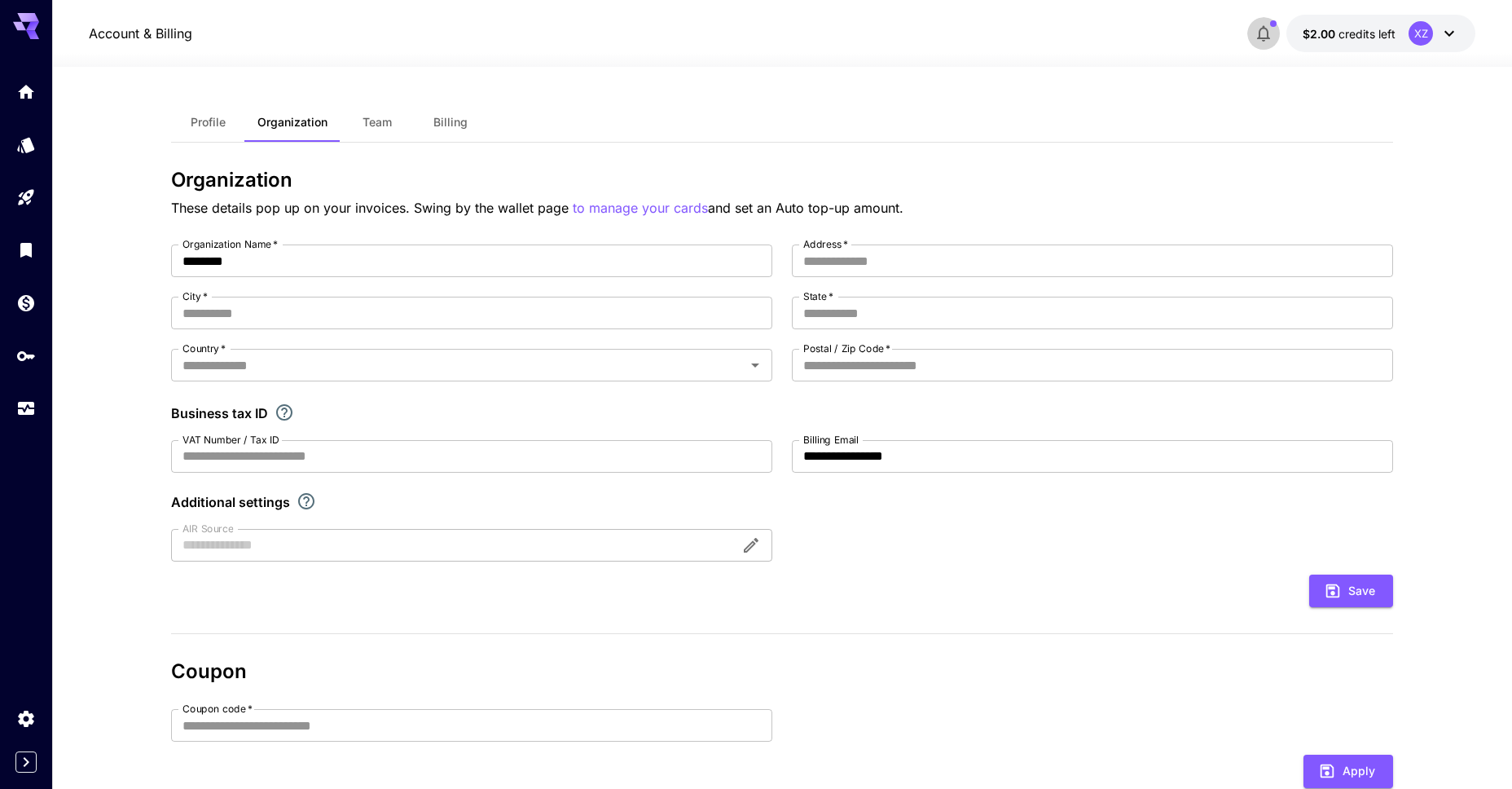
click at [1259, 38] on icon "button" at bounding box center [1263, 34] width 13 height 16
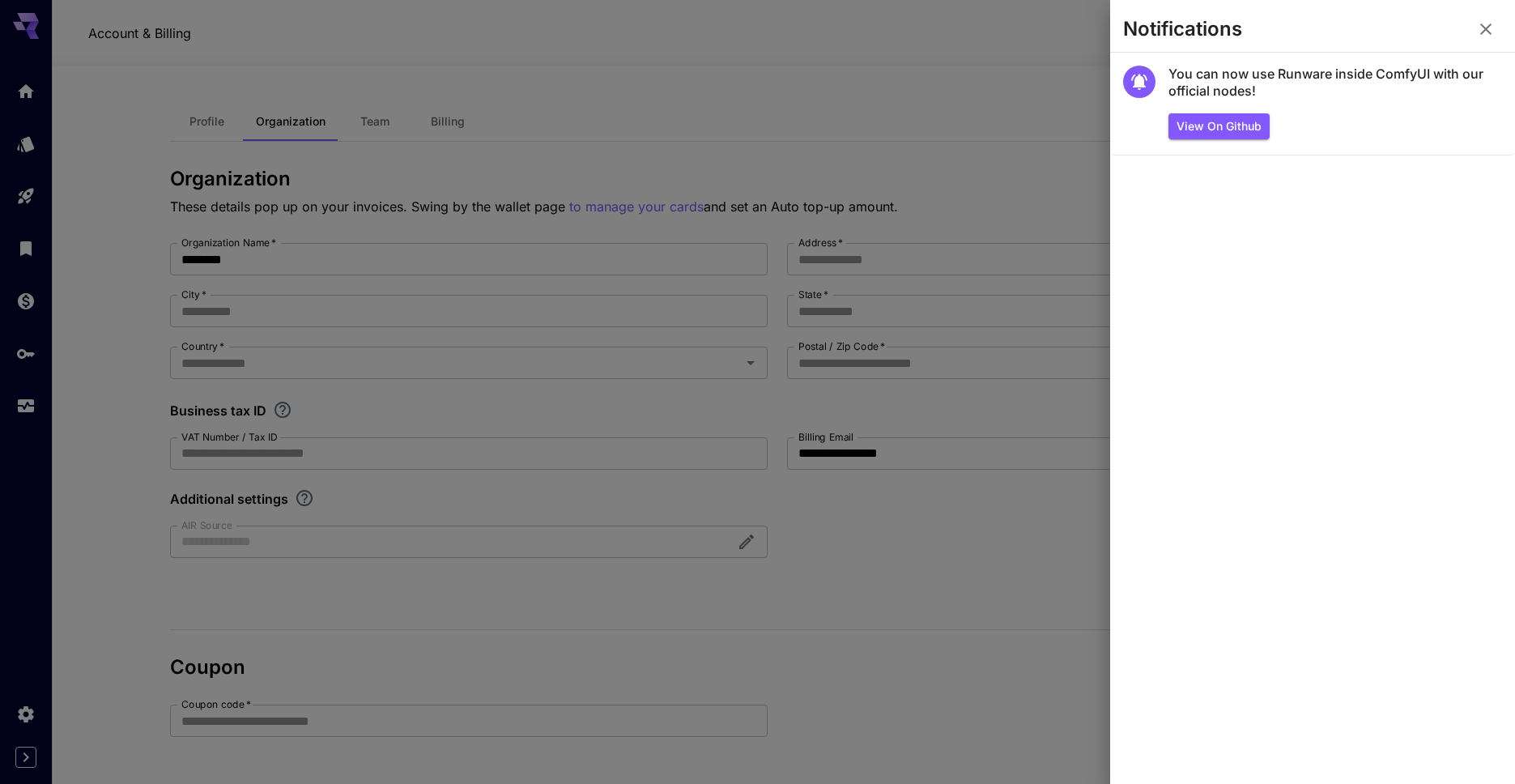
click at [1496, 32] on button "button" at bounding box center [1487, 29] width 33 height 33
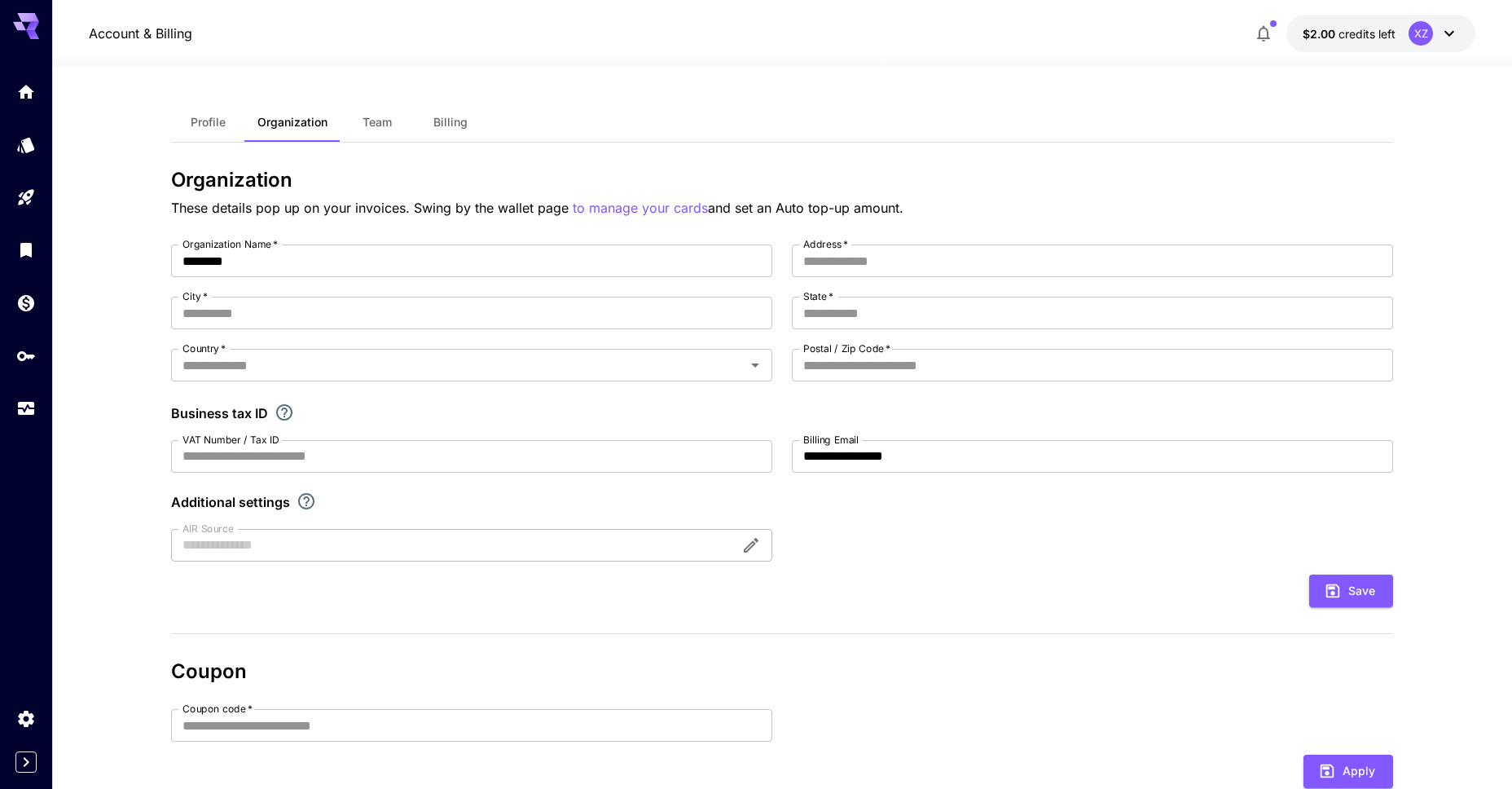
click at [1403, 38] on button "$2.00 credits left XZ" at bounding box center [1381, 33] width 189 height 37
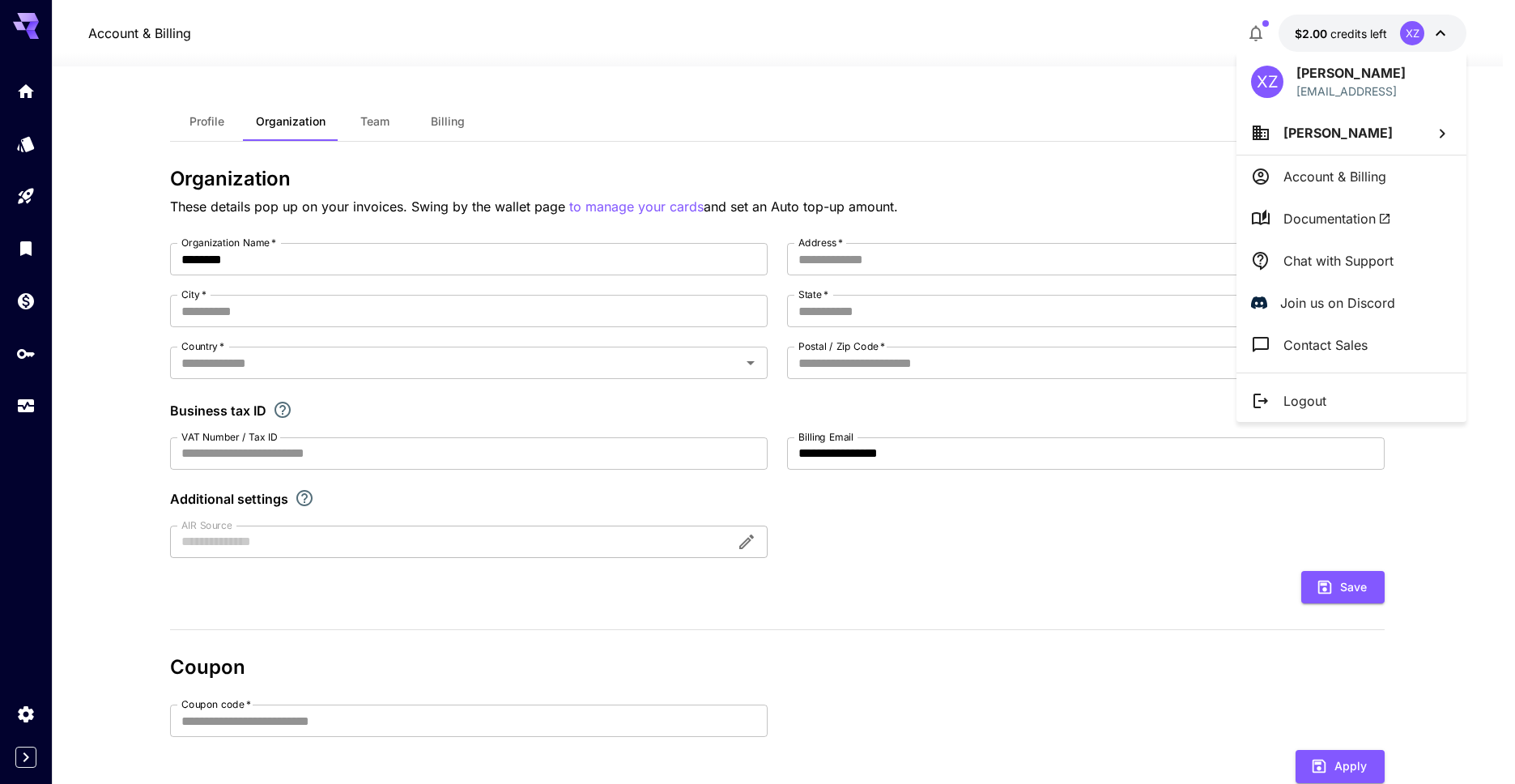
click at [1140, 66] on div at bounding box center [758, 392] width 1515 height 784
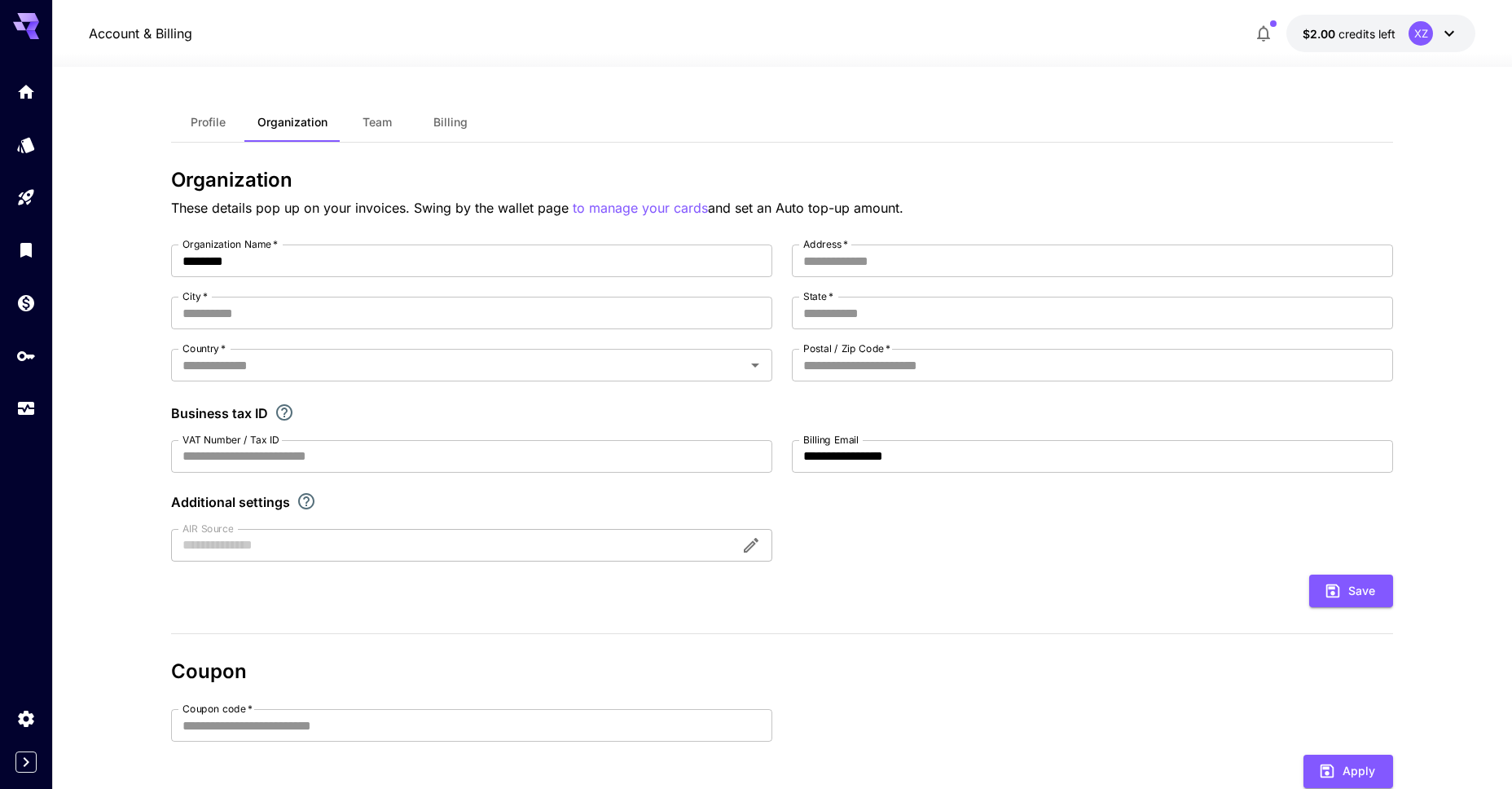
click at [433, 125] on span "Billing" at bounding box center [451, 122] width 35 height 15
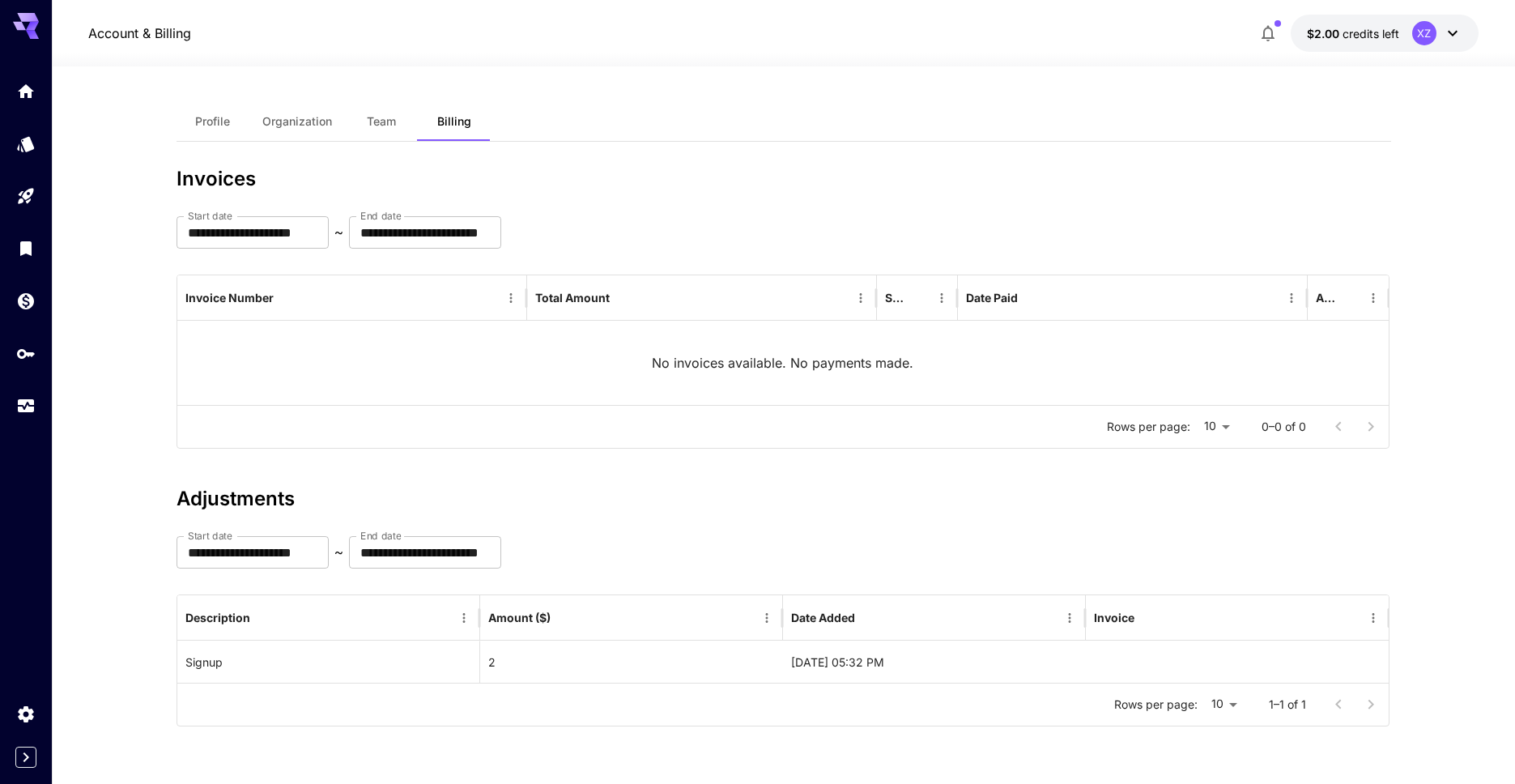
click at [195, 121] on span "Profile" at bounding box center [212, 121] width 35 height 15
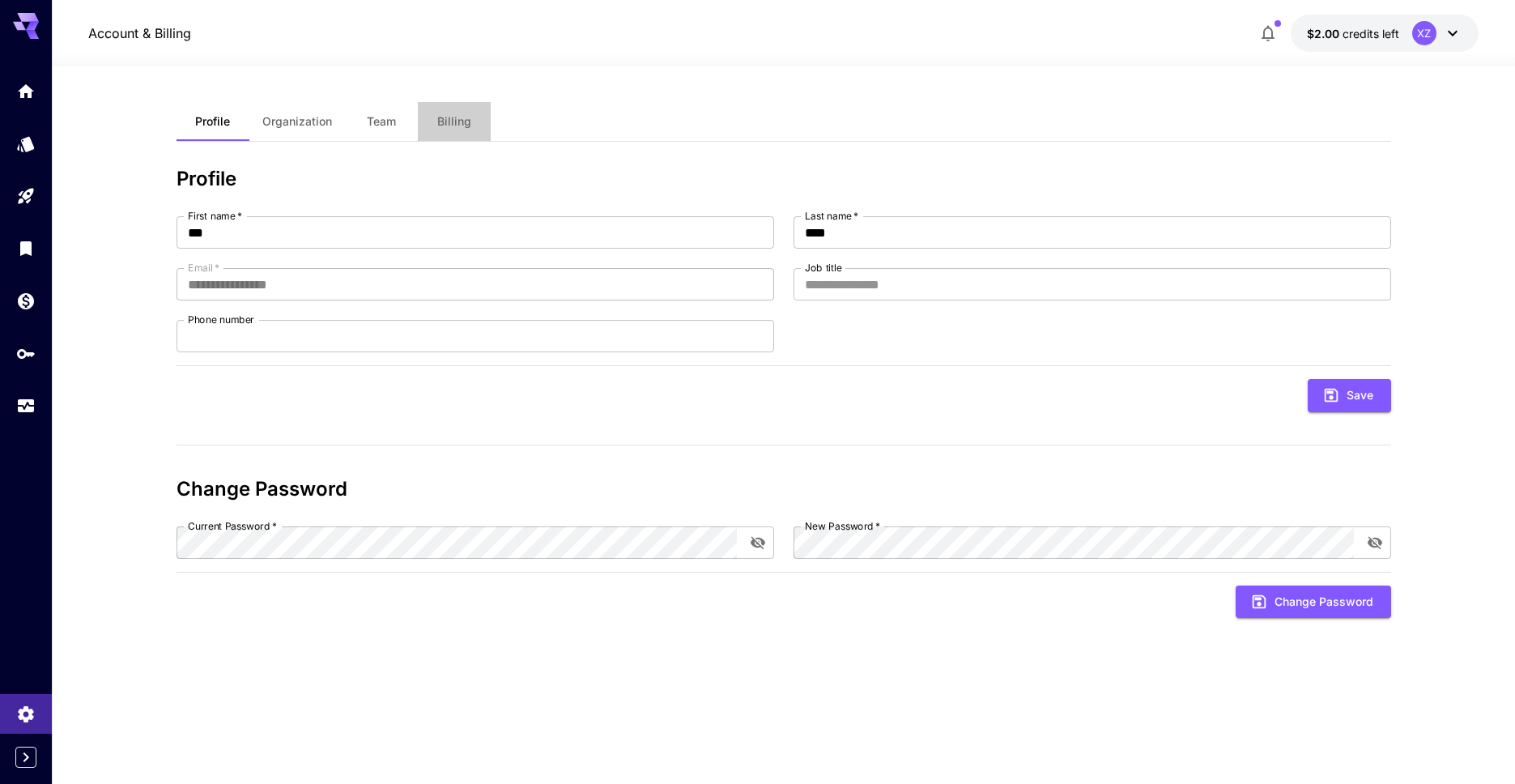
click at [470, 126] on button "Billing" at bounding box center [454, 121] width 73 height 39
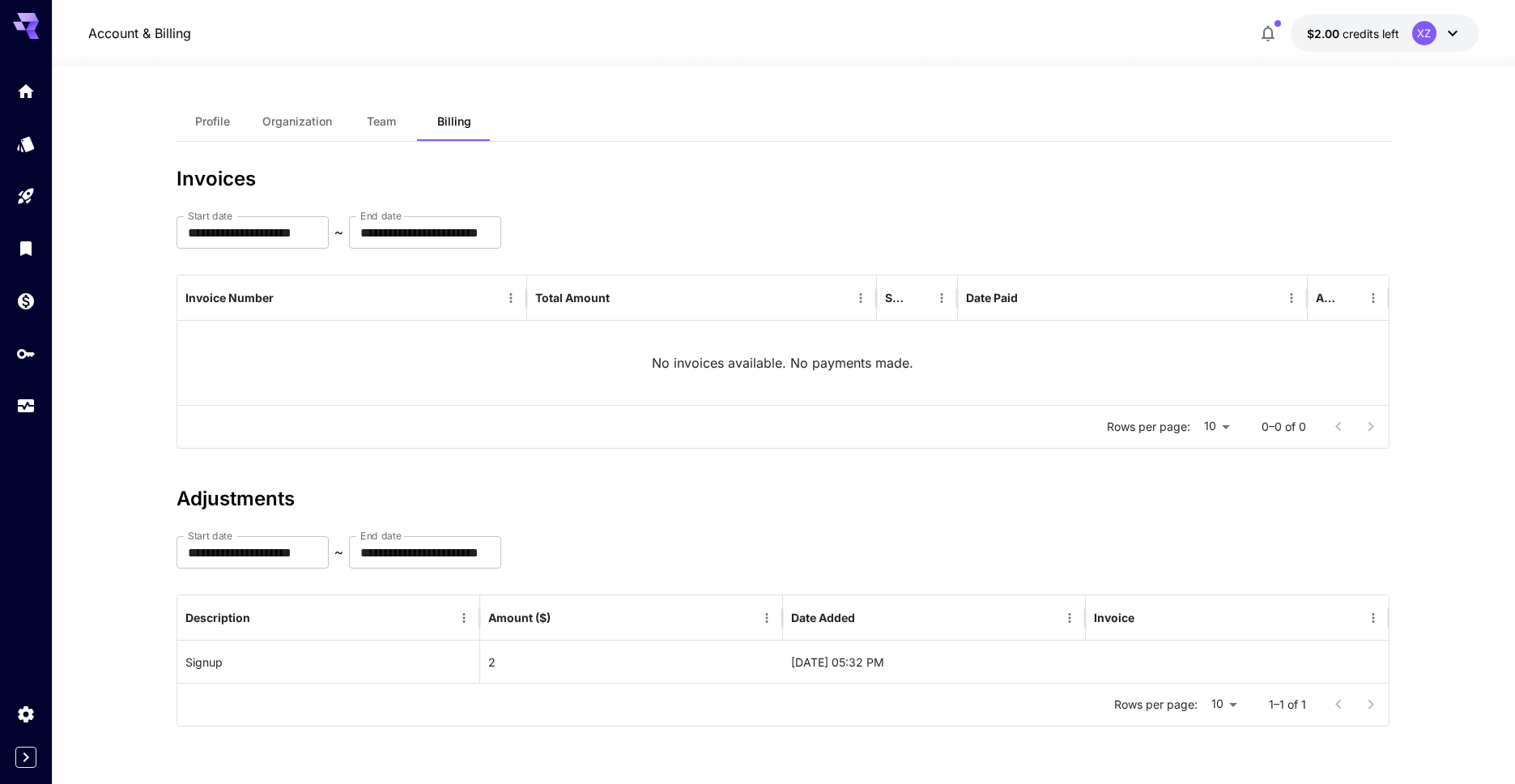
click at [1367, 44] on button "$2.00 credits left XZ" at bounding box center [1385, 33] width 188 height 37
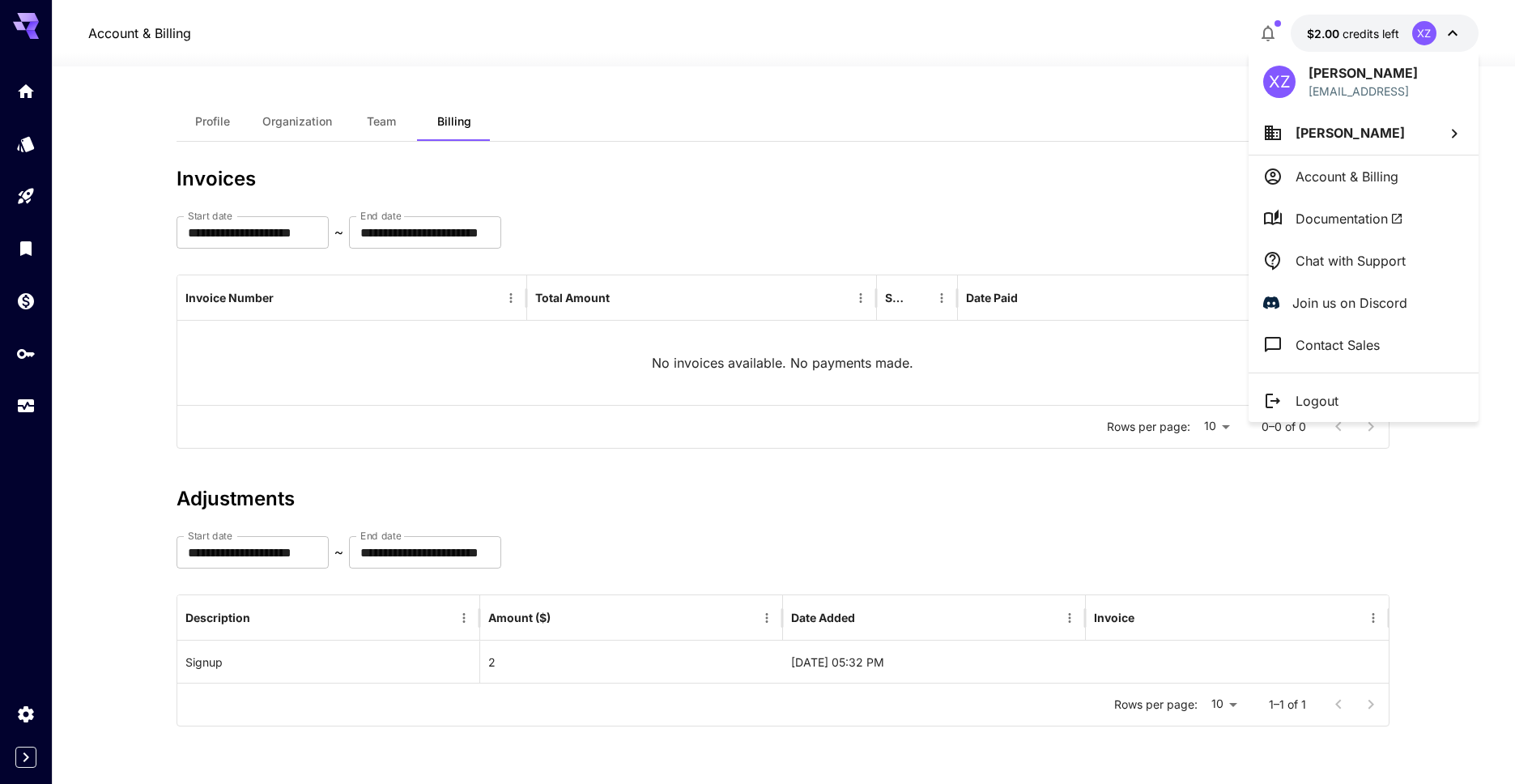
click at [1341, 180] on p "Account & Billing" at bounding box center [1347, 176] width 103 height 20
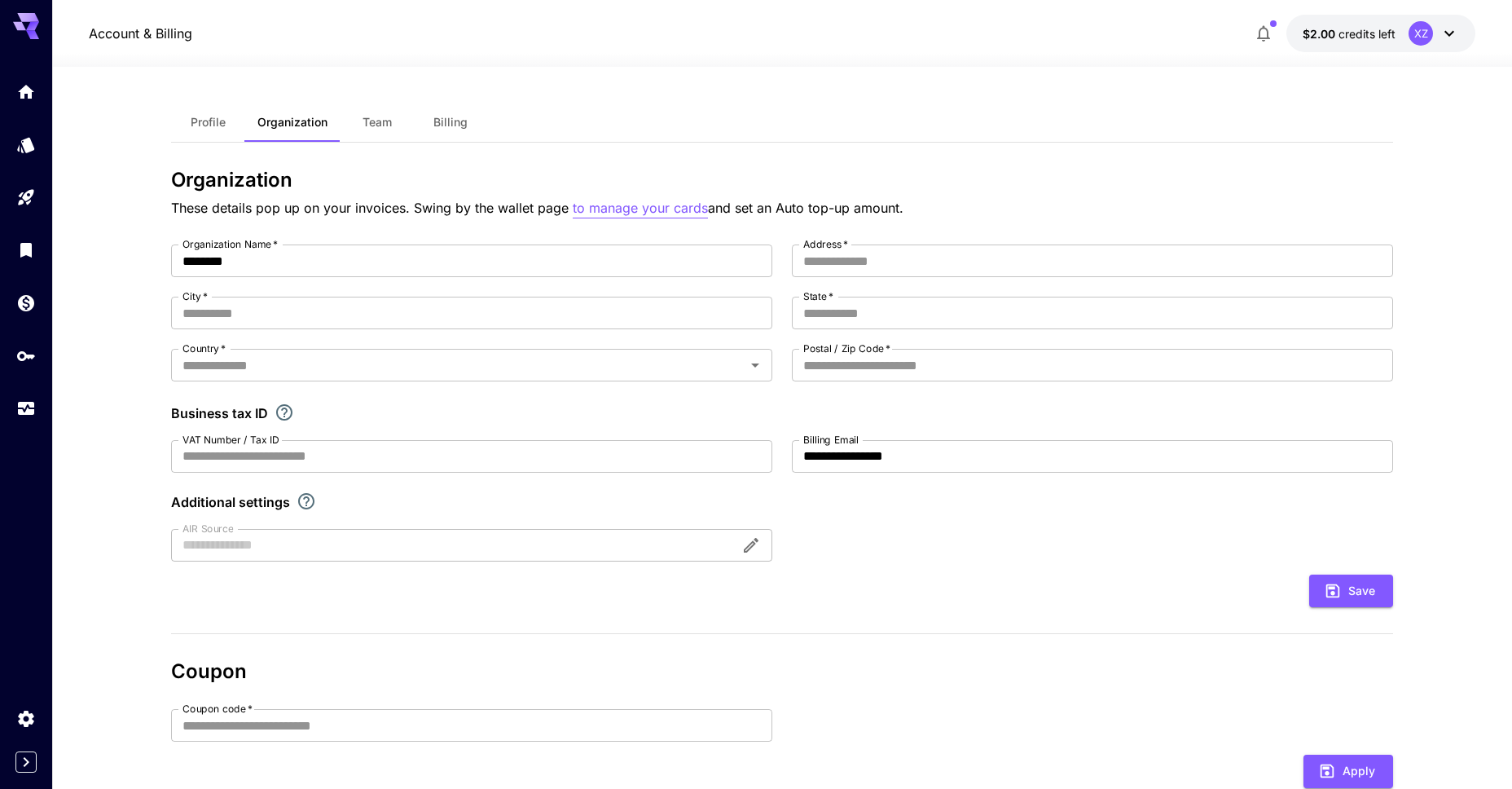
click at [675, 208] on p "to manage your cards" at bounding box center [640, 208] width 135 height 21
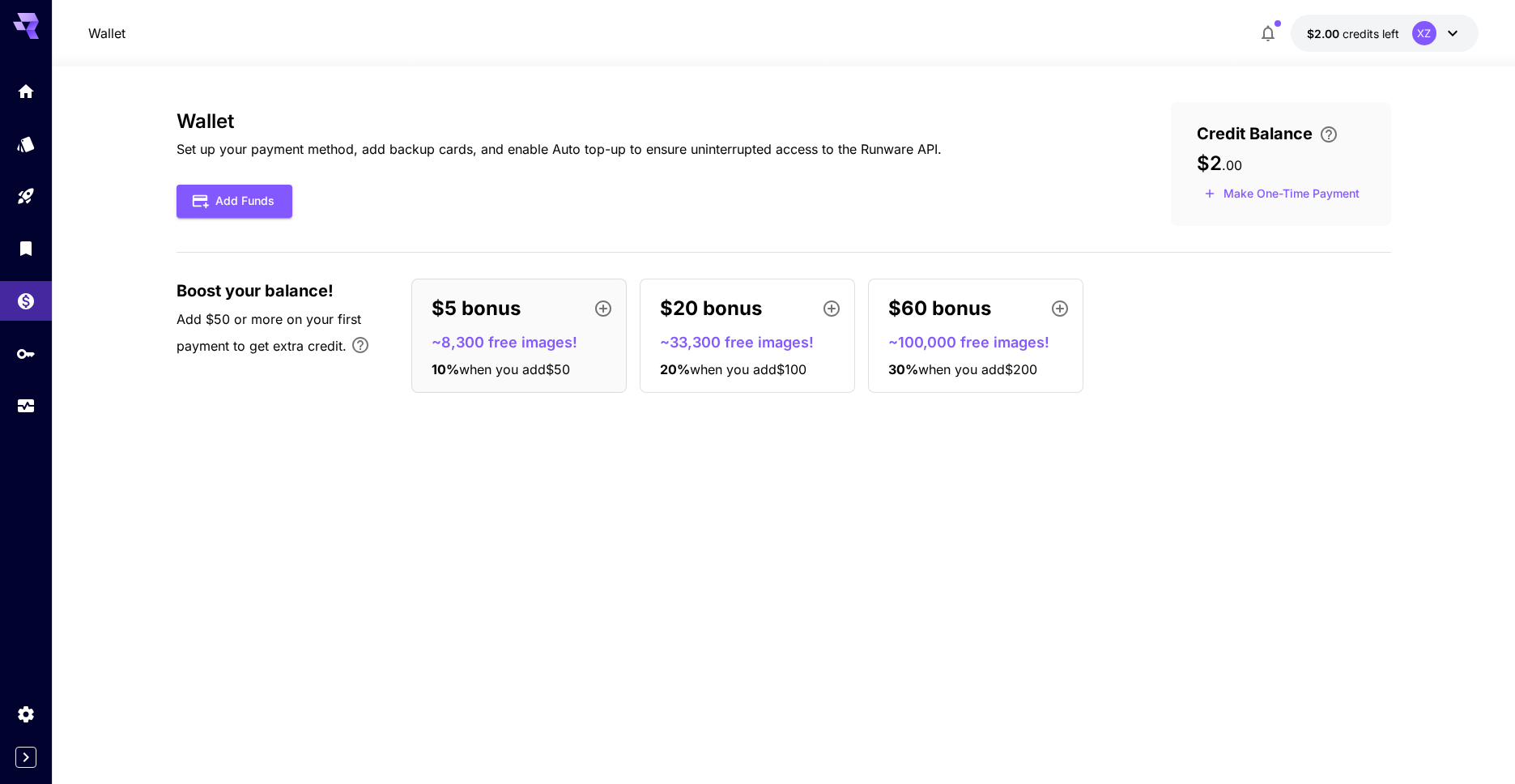
click at [1043, 381] on div "$60 bonus ~100,000 free images! 30 % when you add $200" at bounding box center [976, 335] width 216 height 114
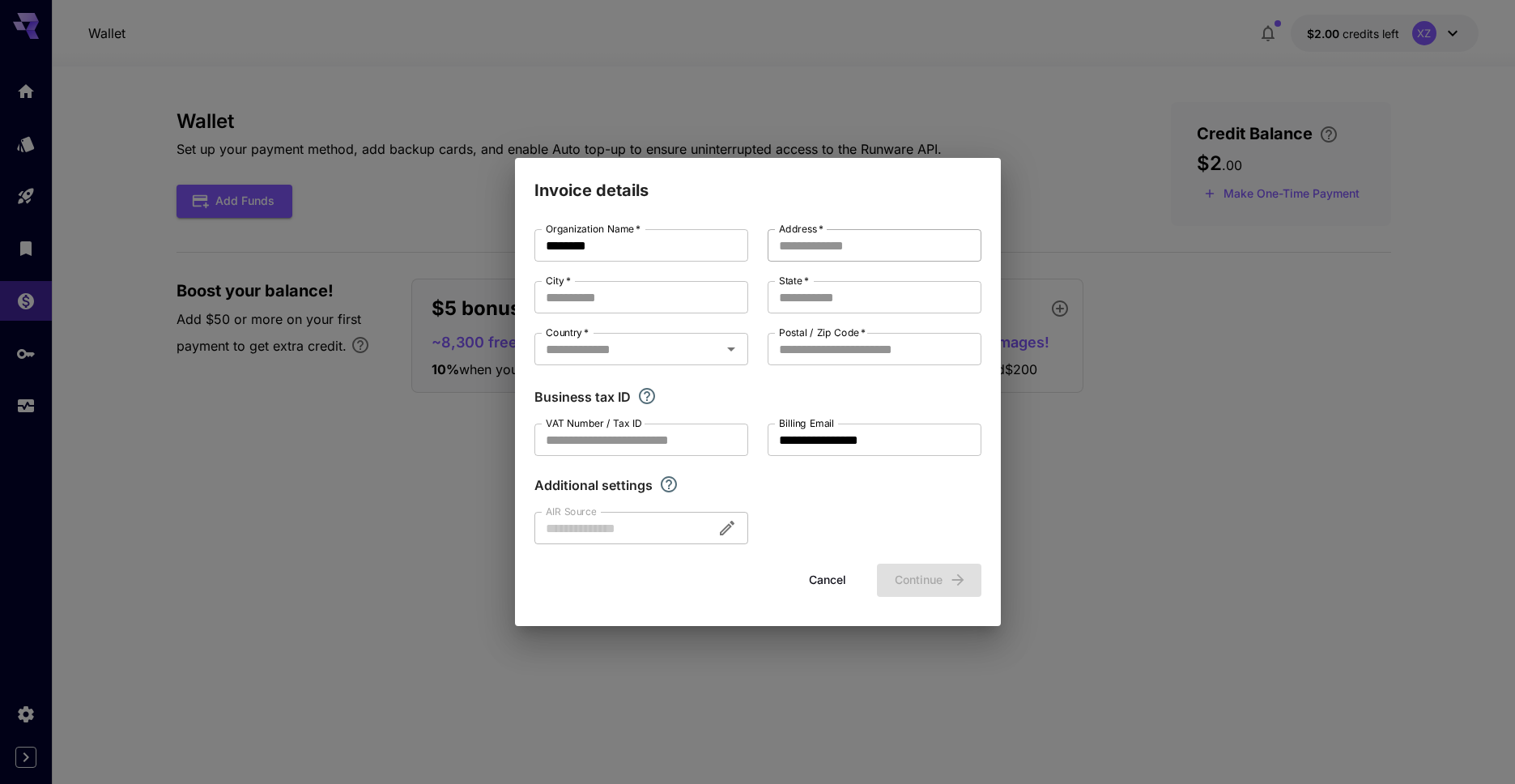
click at [897, 257] on input "Address   *" at bounding box center [874, 246] width 214 height 33
type input "**********"
type input "*"
type input "**********"
type input "*"
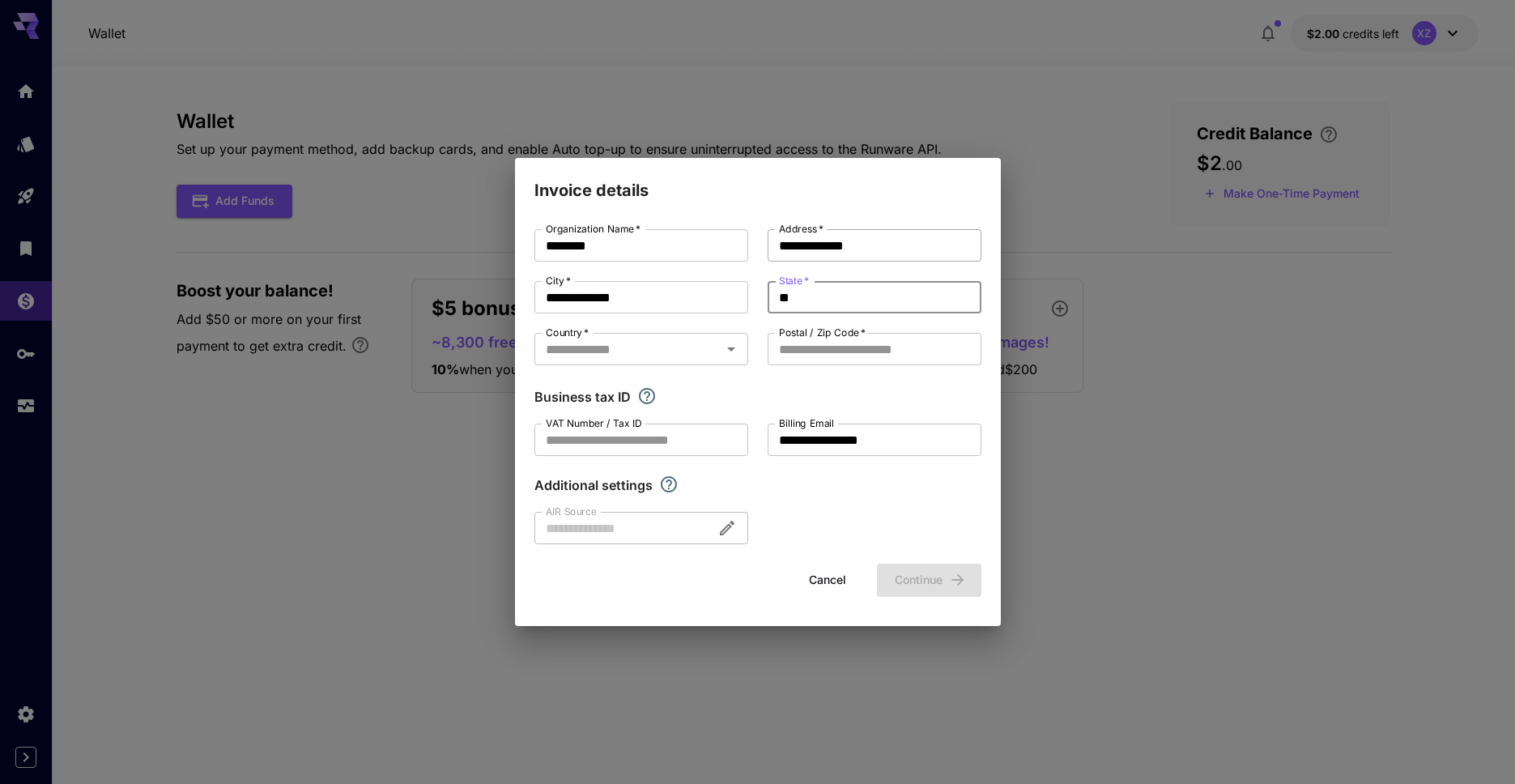
type input "*"
type input "**"
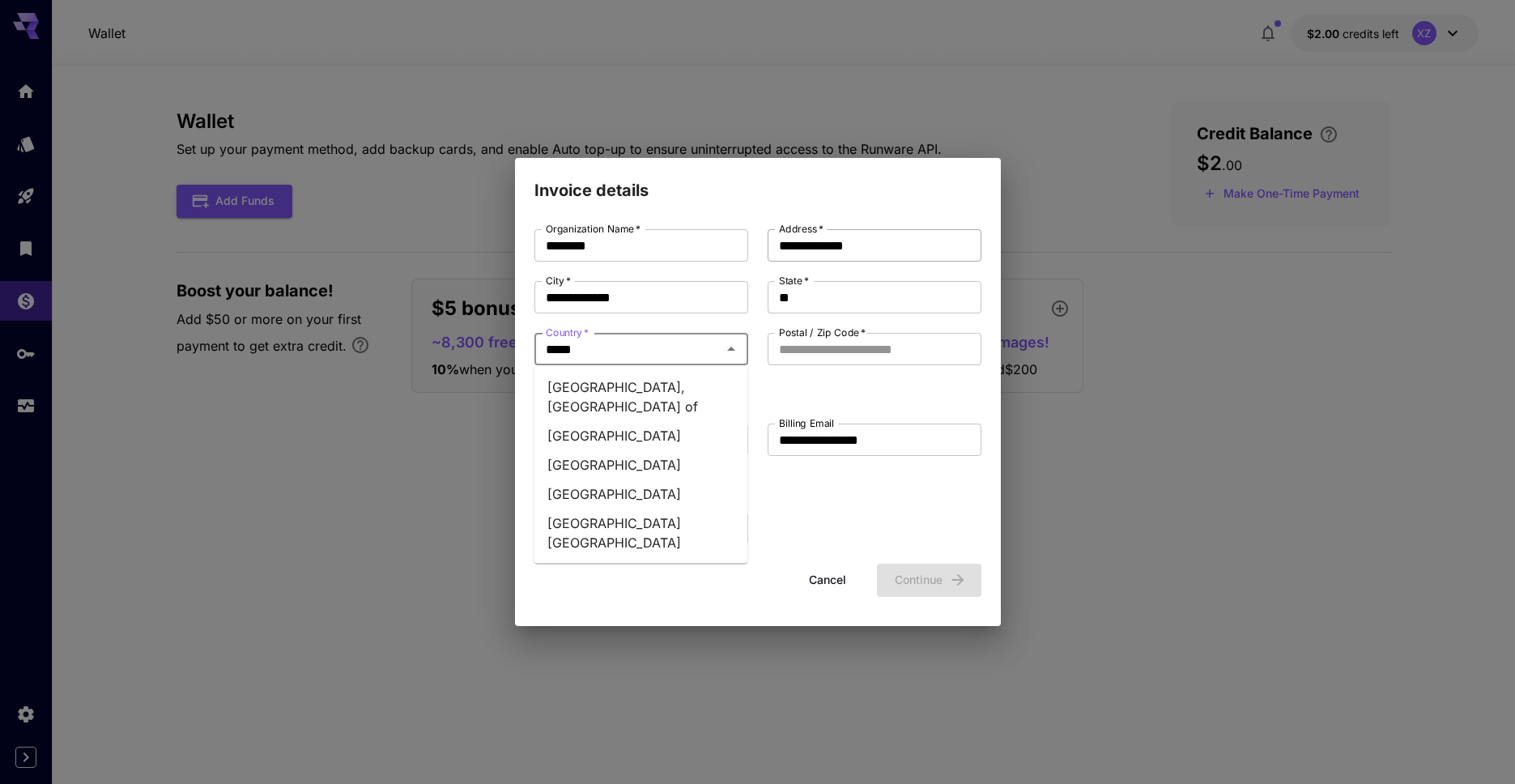
type input "******"
click at [609, 482] on li "United States" at bounding box center [641, 494] width 214 height 29
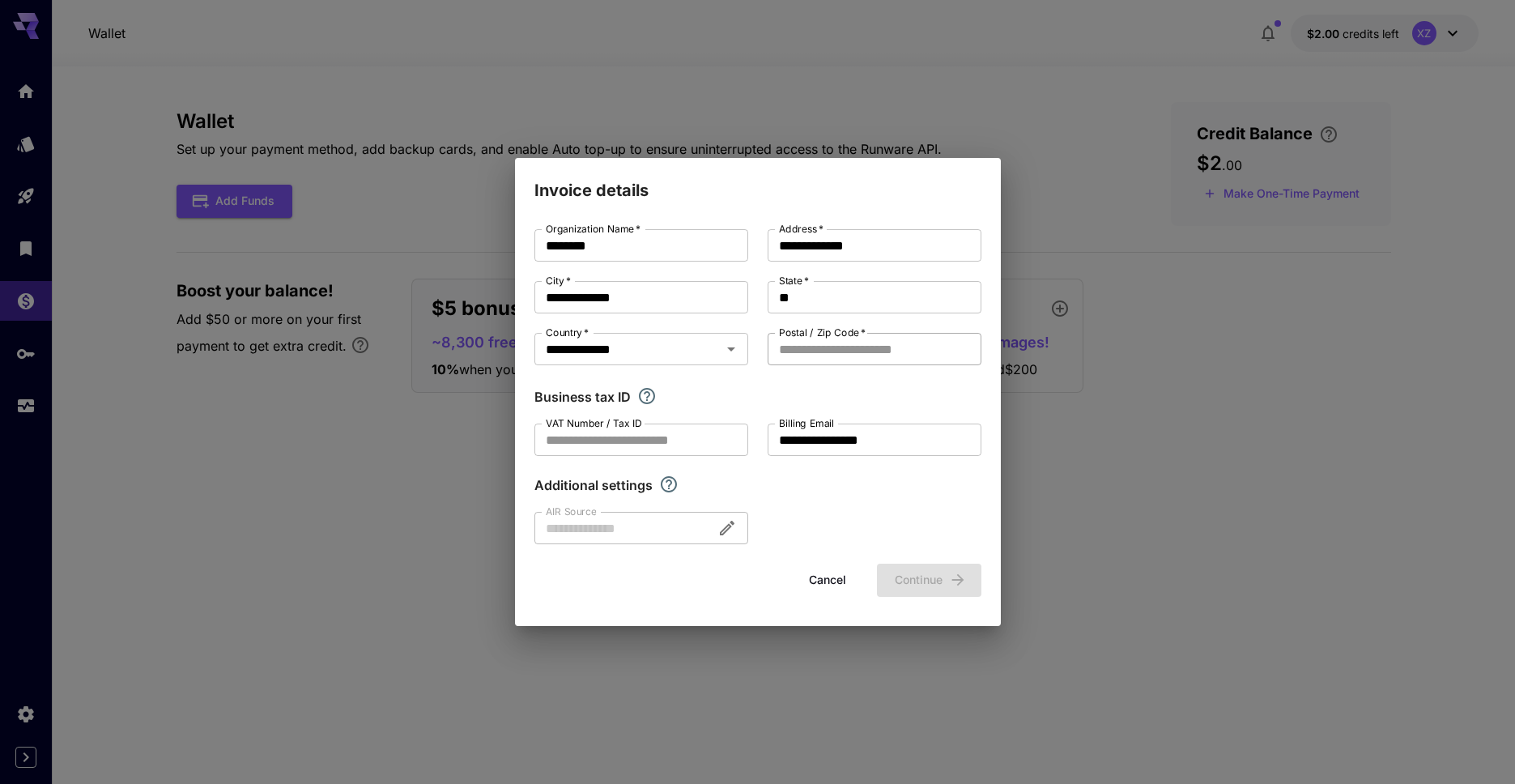
click at [844, 346] on input "Postal / Zip Code   *" at bounding box center [874, 349] width 214 height 33
type input "*****"
click at [886, 578] on button "Continue" at bounding box center [929, 580] width 105 height 34
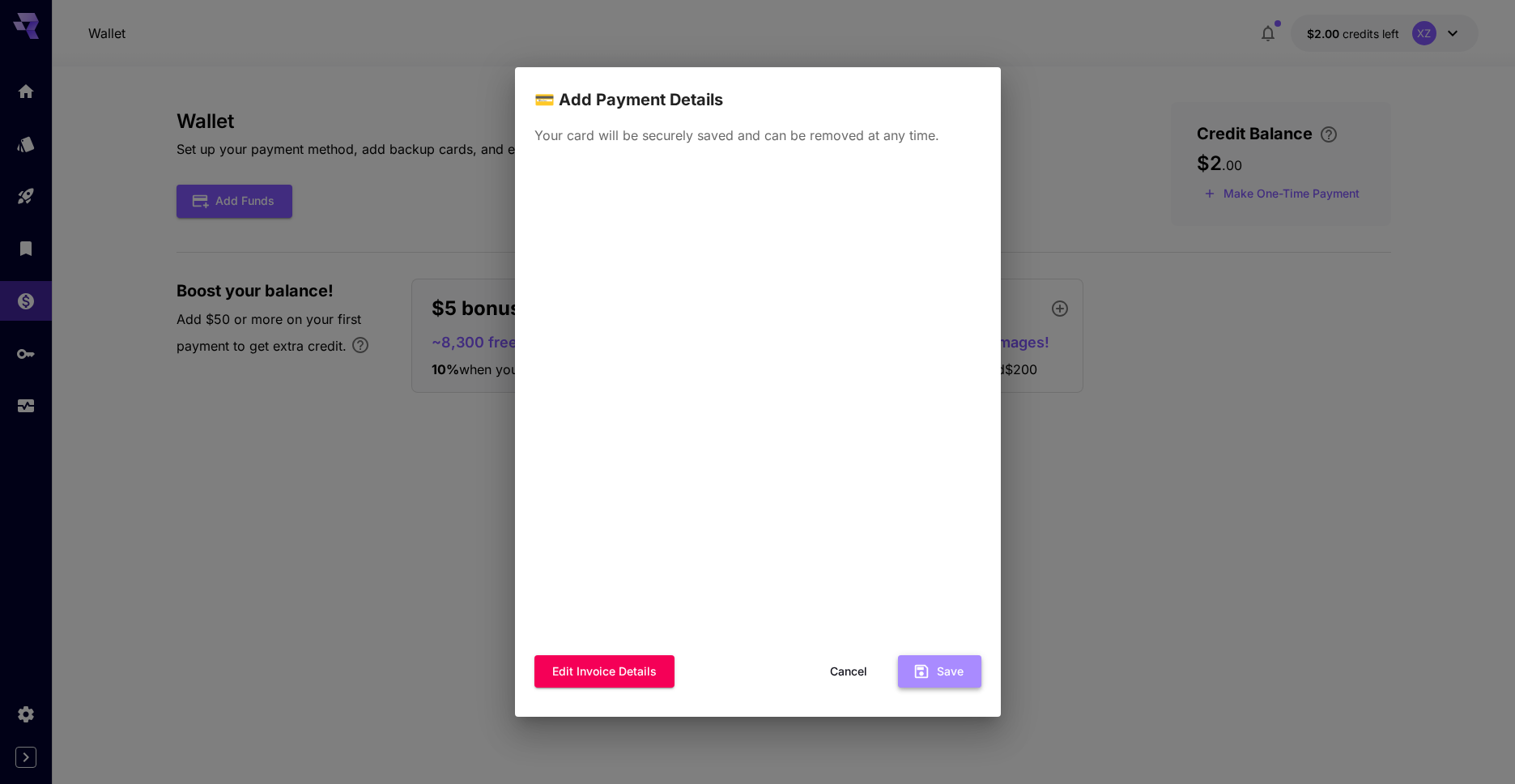
click at [935, 678] on button "Save" at bounding box center [940, 671] width 83 height 34
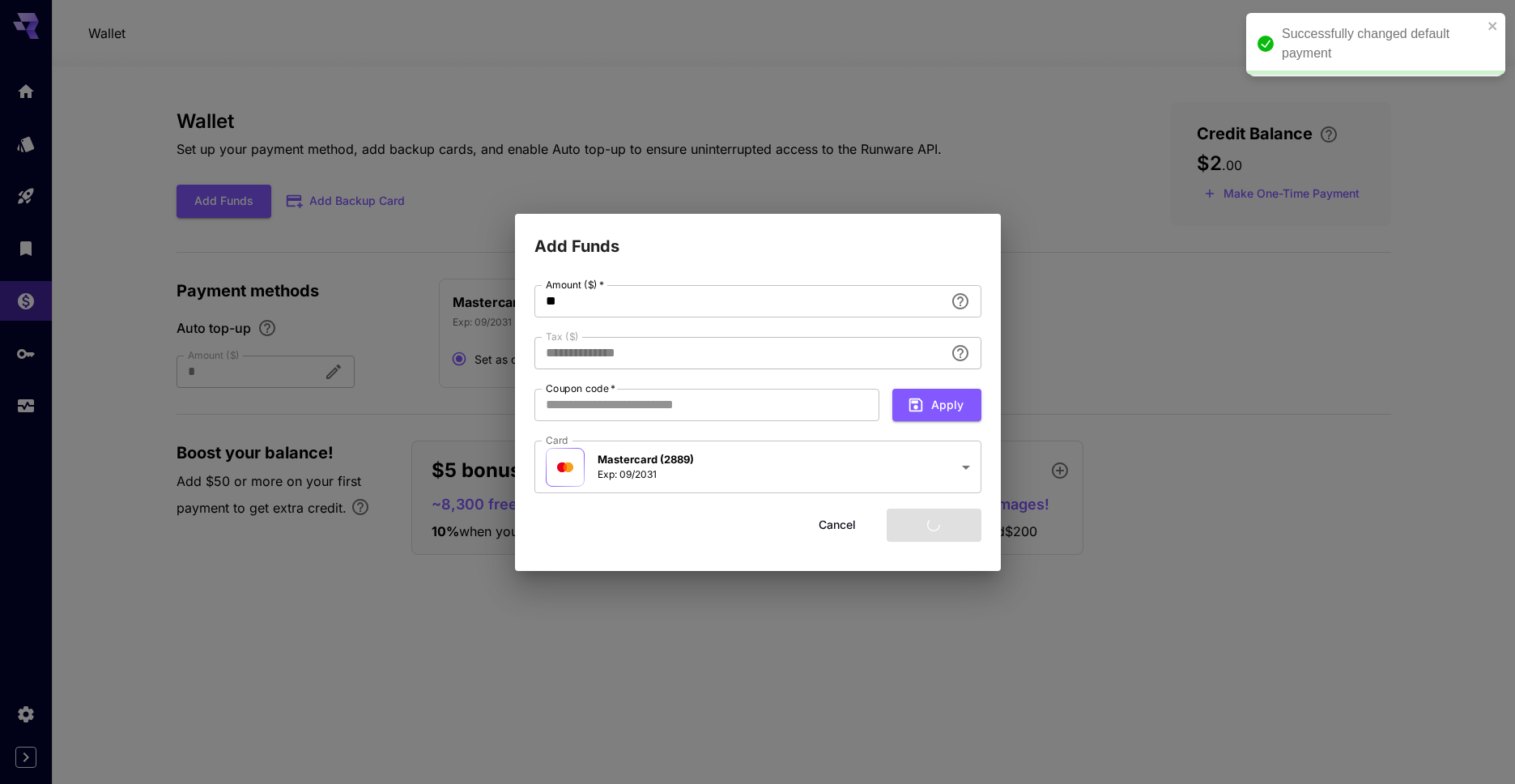
type input "****"
click at [476, 292] on div "**********" at bounding box center [758, 392] width 1515 height 784
click at [844, 524] on button "Cancel" at bounding box center [837, 525] width 73 height 34
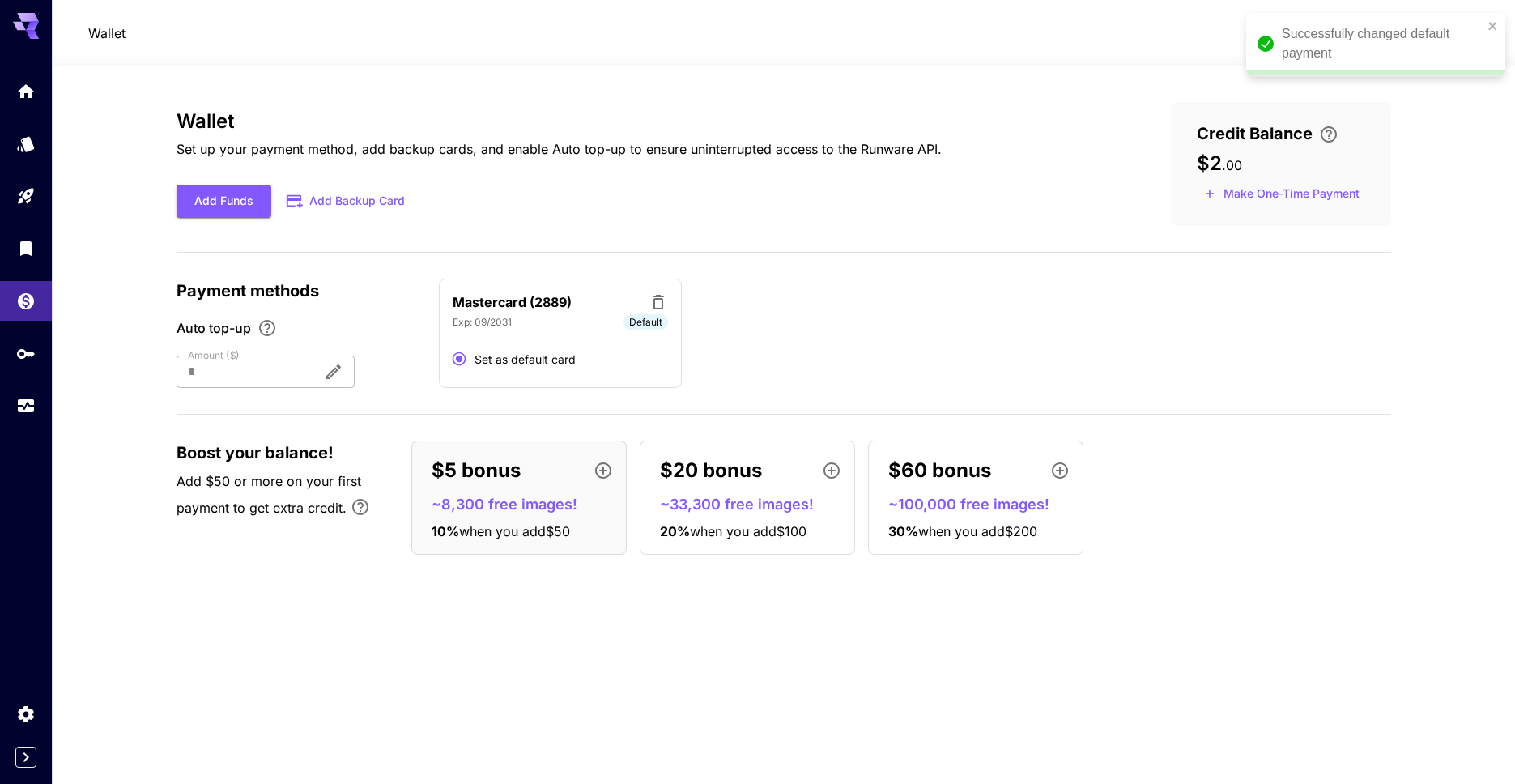
click at [987, 476] on p "$60 bonus" at bounding box center [940, 470] width 103 height 29
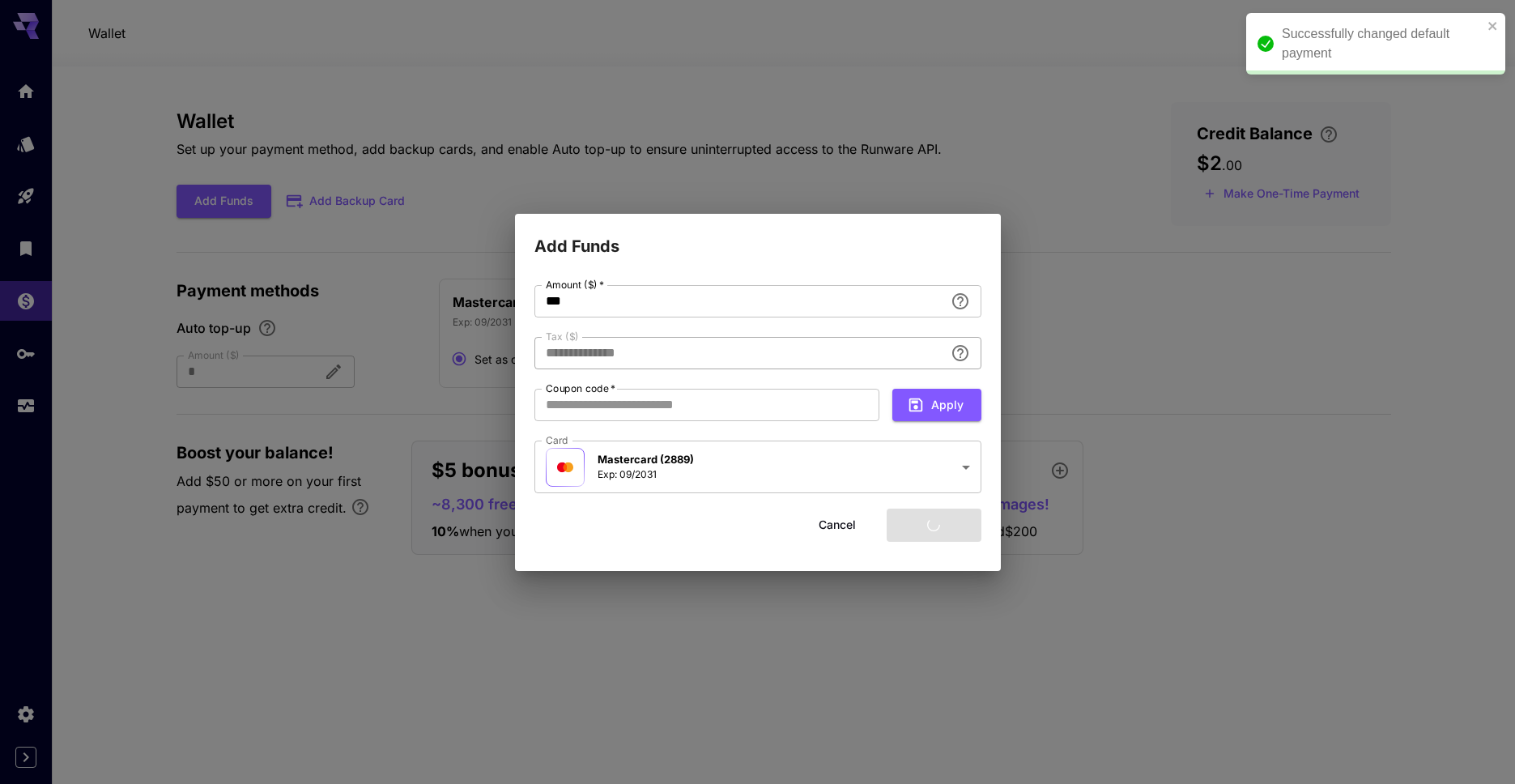
type input "****"
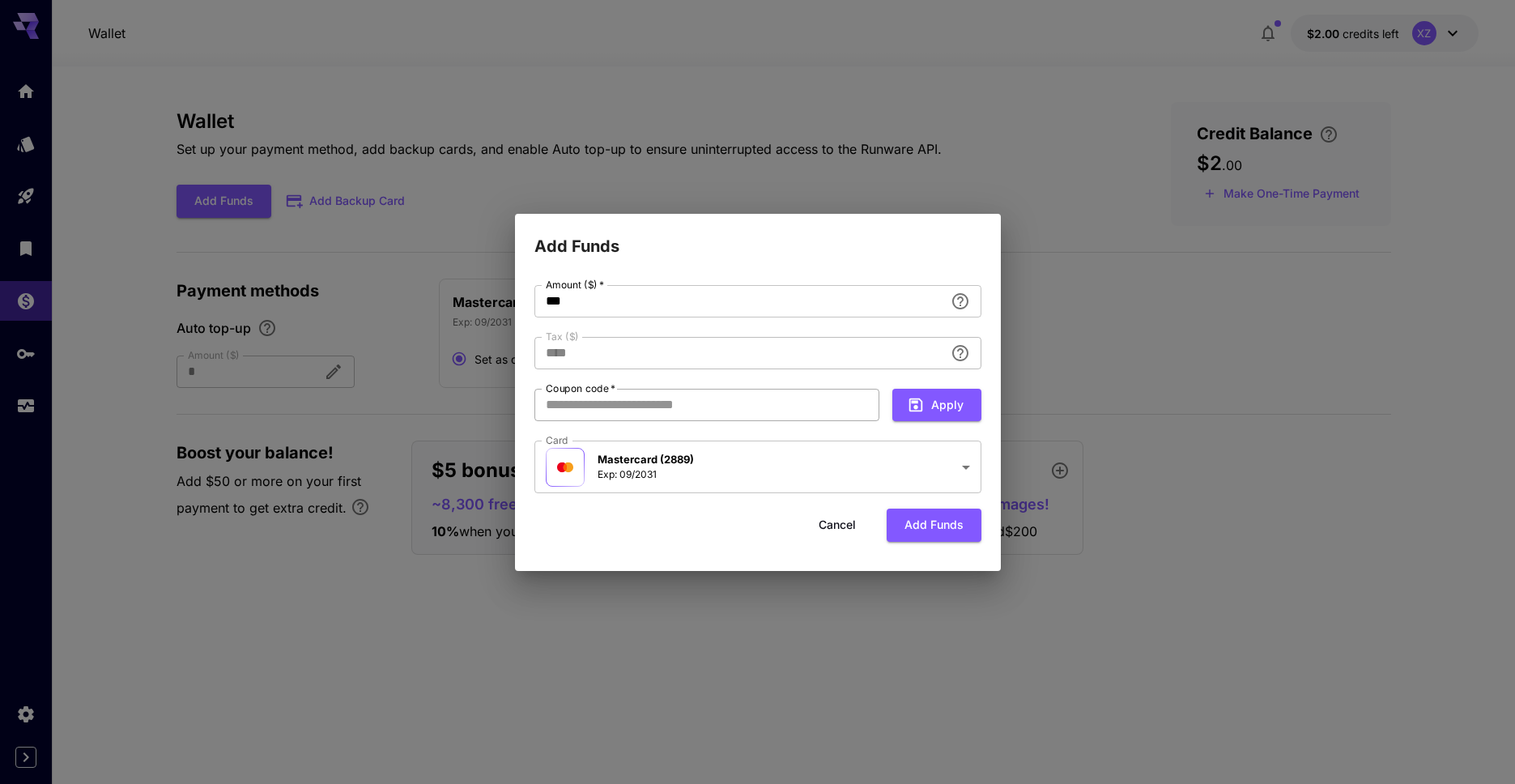
click at [620, 402] on input "Coupon code   *" at bounding box center [707, 405] width 345 height 33
click at [923, 524] on button "Add funds" at bounding box center [934, 525] width 95 height 34
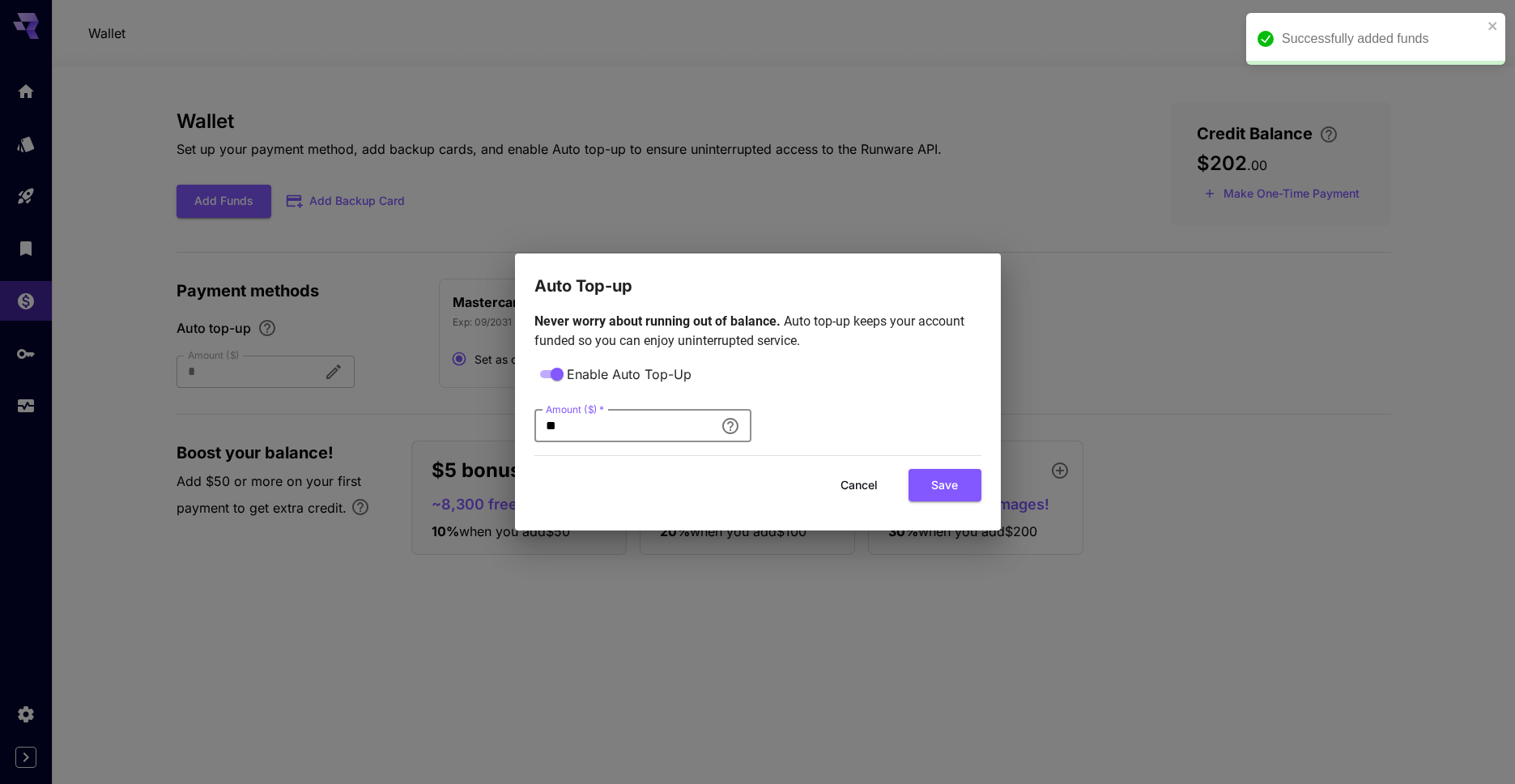
click at [582, 420] on input "**" at bounding box center [624, 426] width 180 height 33
drag, startPoint x: 589, startPoint y: 426, endPoint x: 619, endPoint y: 421, distance: 30.4
click at [432, 420] on div "Auto Top-up Never worry about running out of balance. Auto top-up keeps your ac…" at bounding box center [758, 392] width 1515 height 784
type input "*"
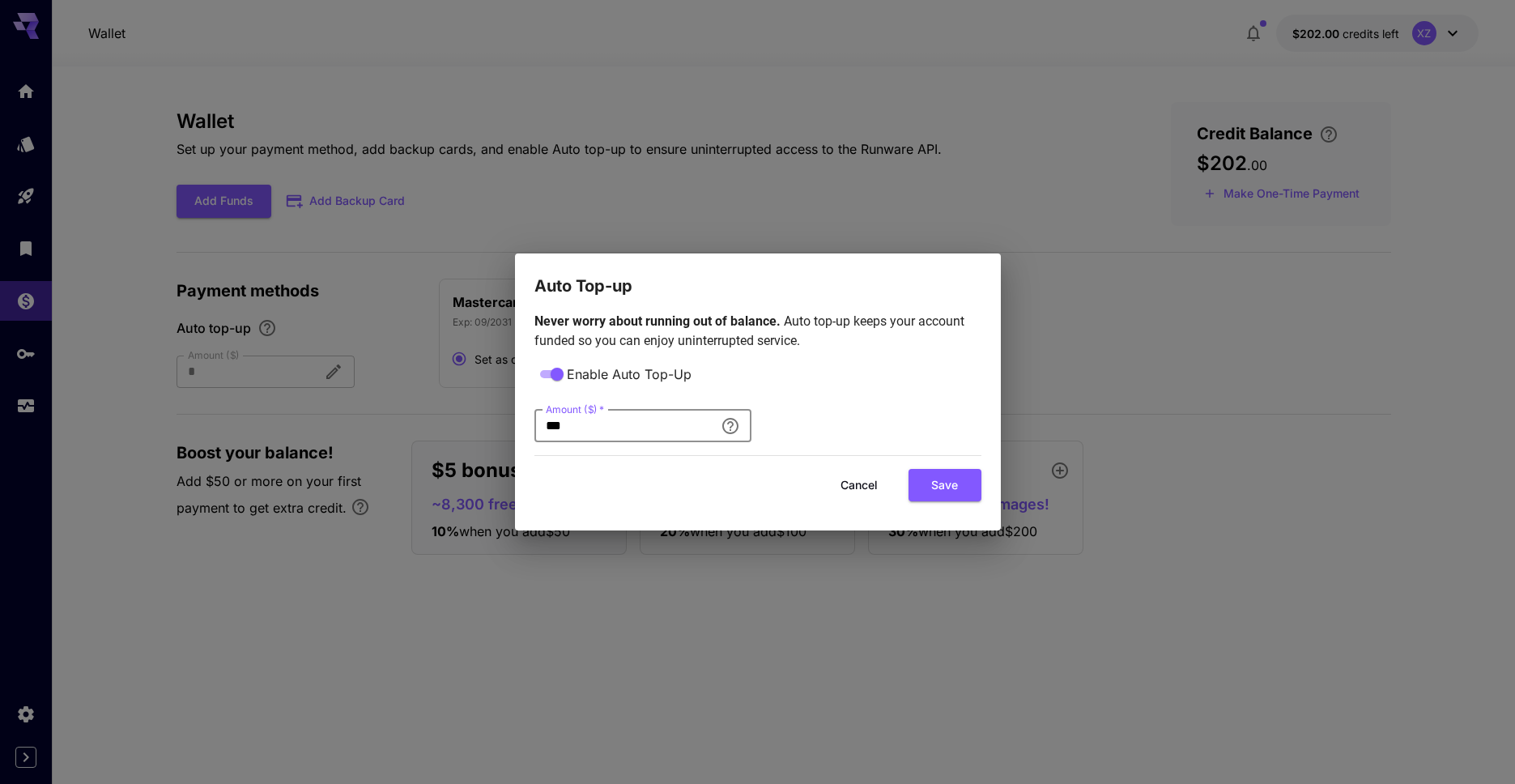
type input "***"
click at [933, 483] on button "Save" at bounding box center [945, 485] width 73 height 34
type input "***"
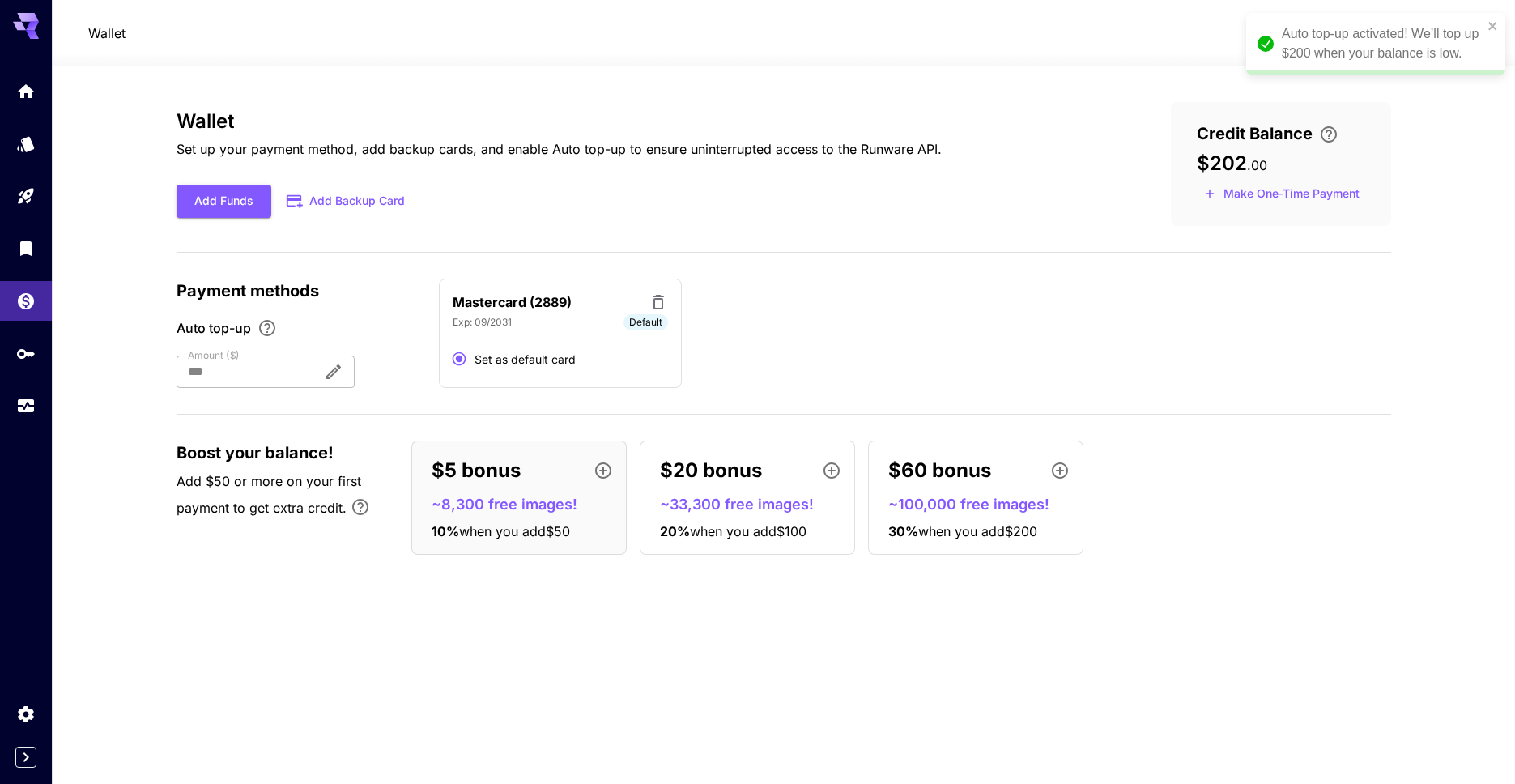
click at [266, 328] on icon "Enable Auto top-up to ensure uninterrupted service. We'll automatically bill th…" at bounding box center [267, 328] width 20 height 20
click at [635, 170] on div "Wallet Set up your payment method, add backup cards, and enable Auto top-up to …" at bounding box center [559, 163] width 765 height 107
click at [21, 312] on link at bounding box center [26, 301] width 52 height 40
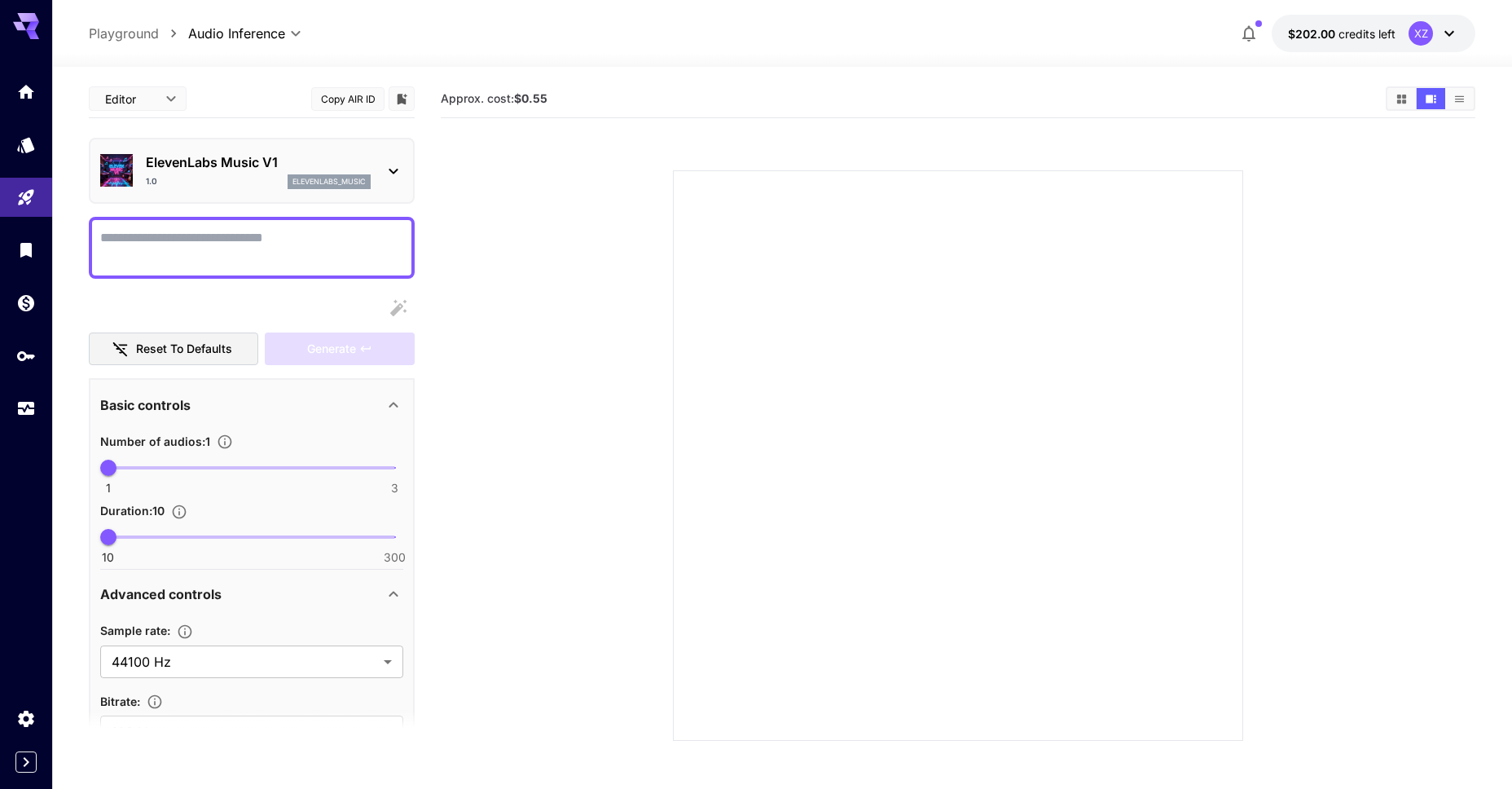
click at [344, 104] on button "Copy AIR ID" at bounding box center [348, 99] width 74 height 23
click at [167, 105] on body "**********" at bounding box center [756, 459] width 1512 height 918
click at [147, 190] on span "cURL" at bounding box center [138, 190] width 72 height 20
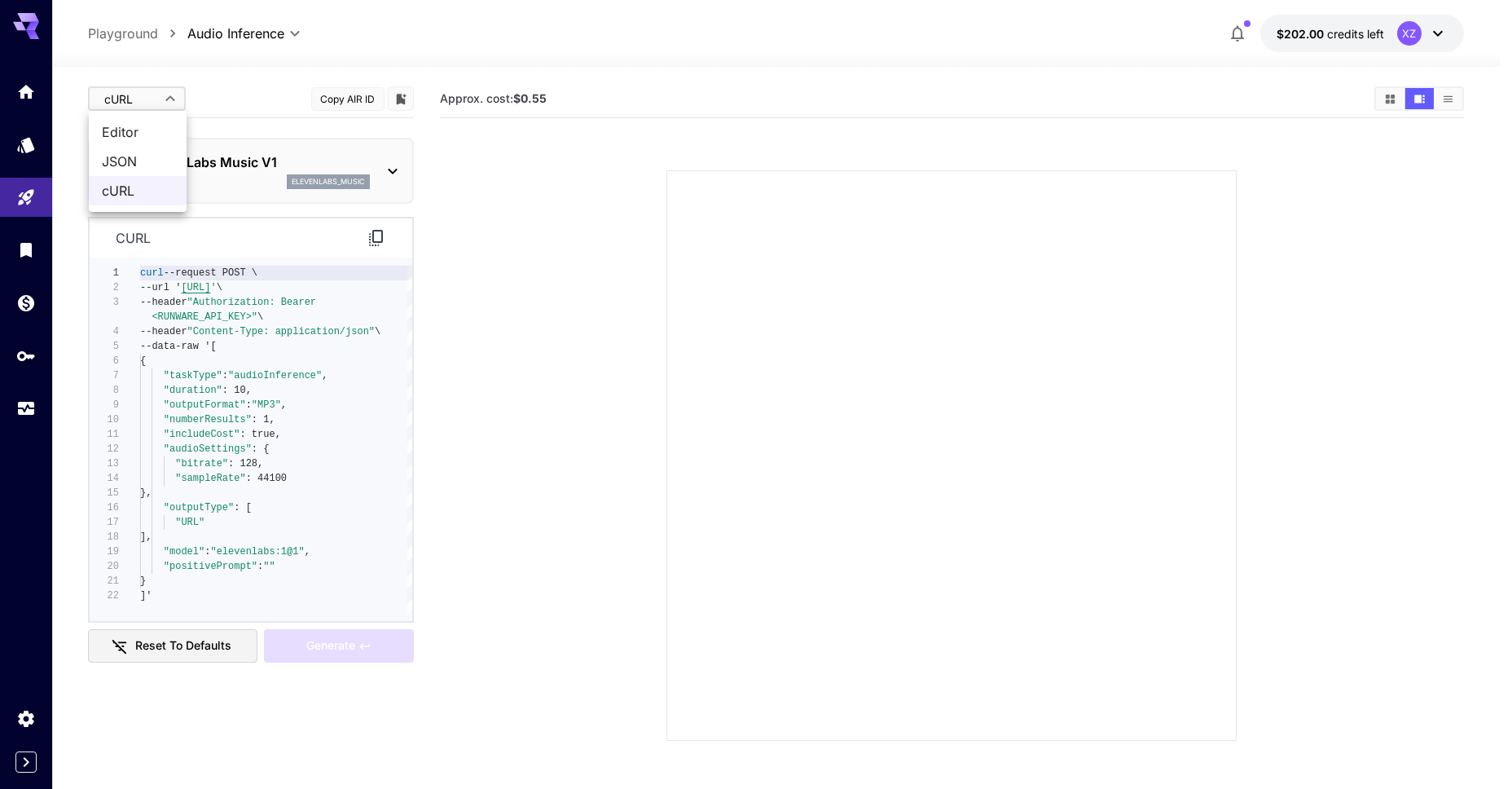
click at [159, 103] on body "**********" at bounding box center [756, 459] width 1512 height 918
click at [150, 164] on span "JSON" at bounding box center [138, 161] width 72 height 20
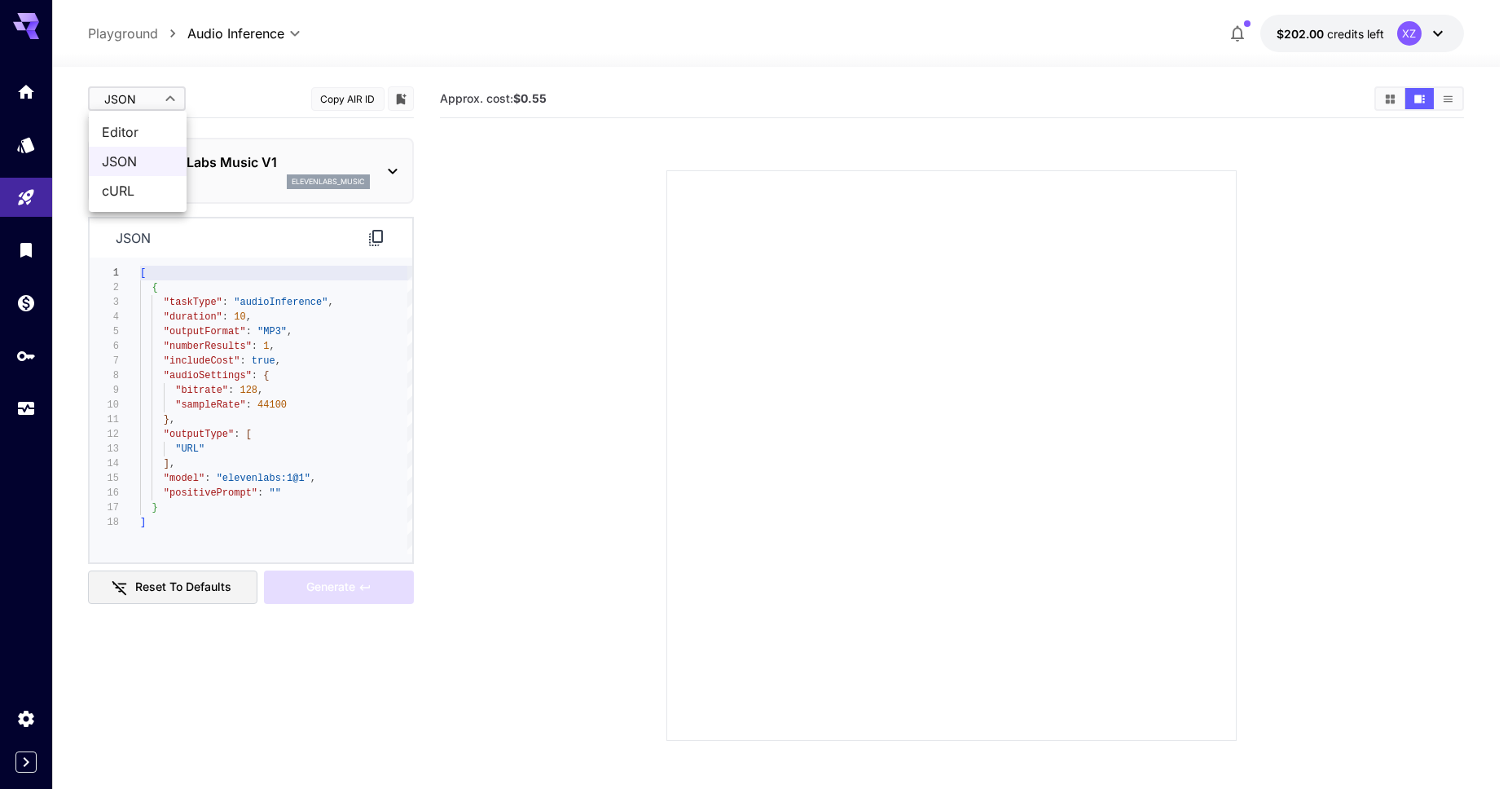
click at [156, 101] on body "**********" at bounding box center [756, 459] width 1512 height 918
click at [143, 133] on span "Editor" at bounding box center [138, 132] width 72 height 20
type input "****"
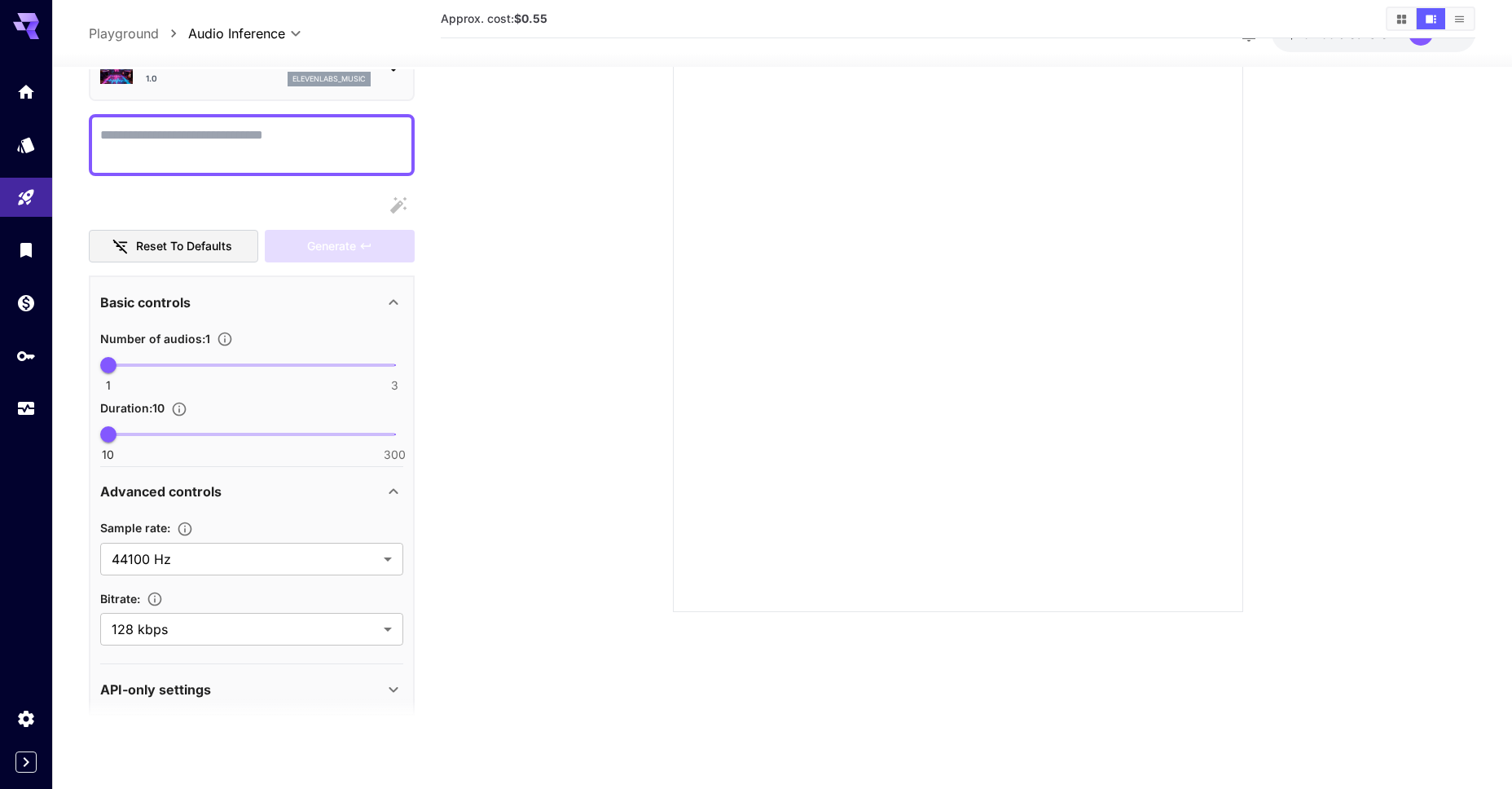
scroll to position [84, 0]
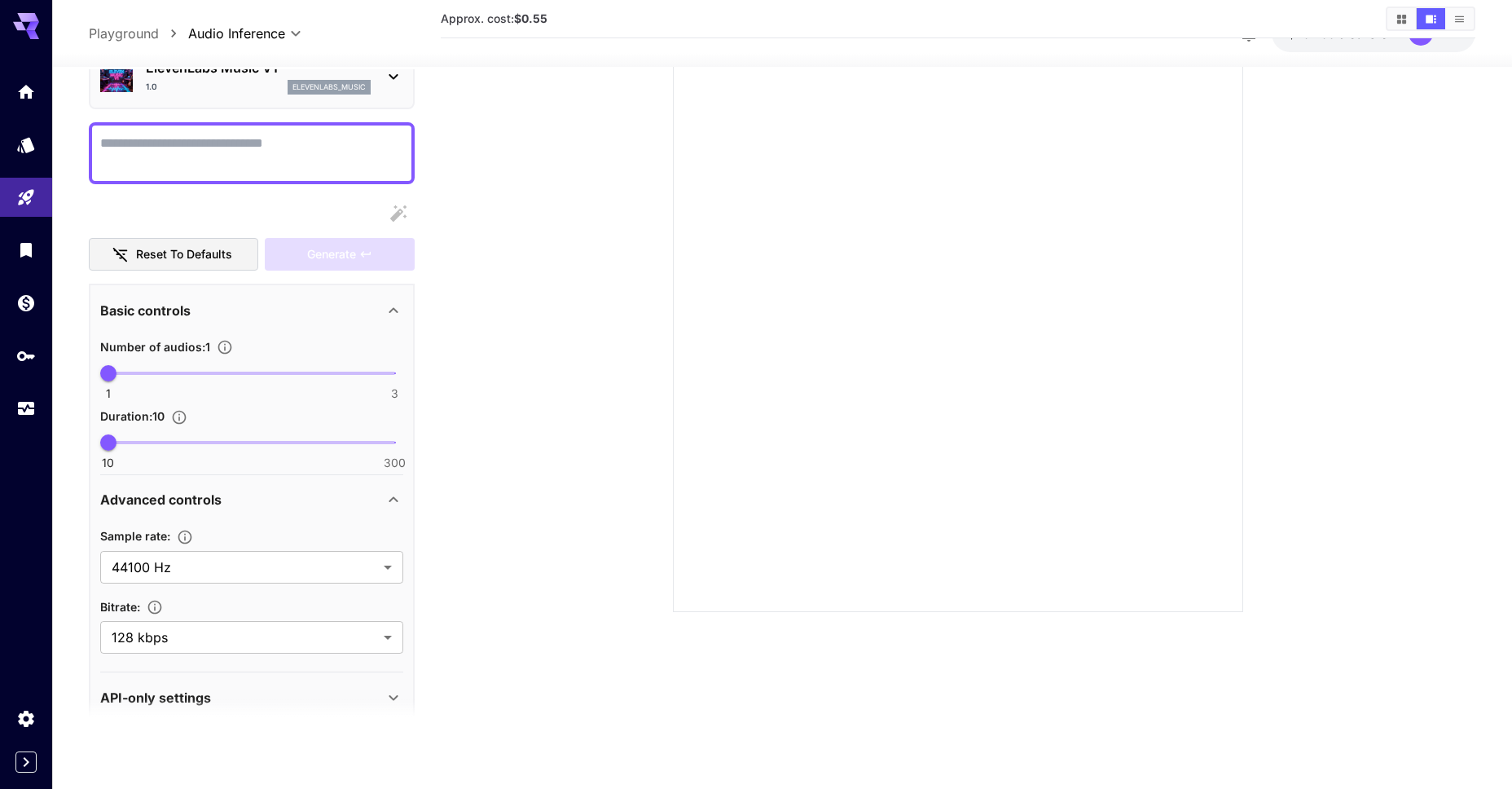
click at [318, 699] on section at bounding box center [252, 719] width 326 height 41
click at [241, 690] on div "API-only settings" at bounding box center [242, 697] width 284 height 20
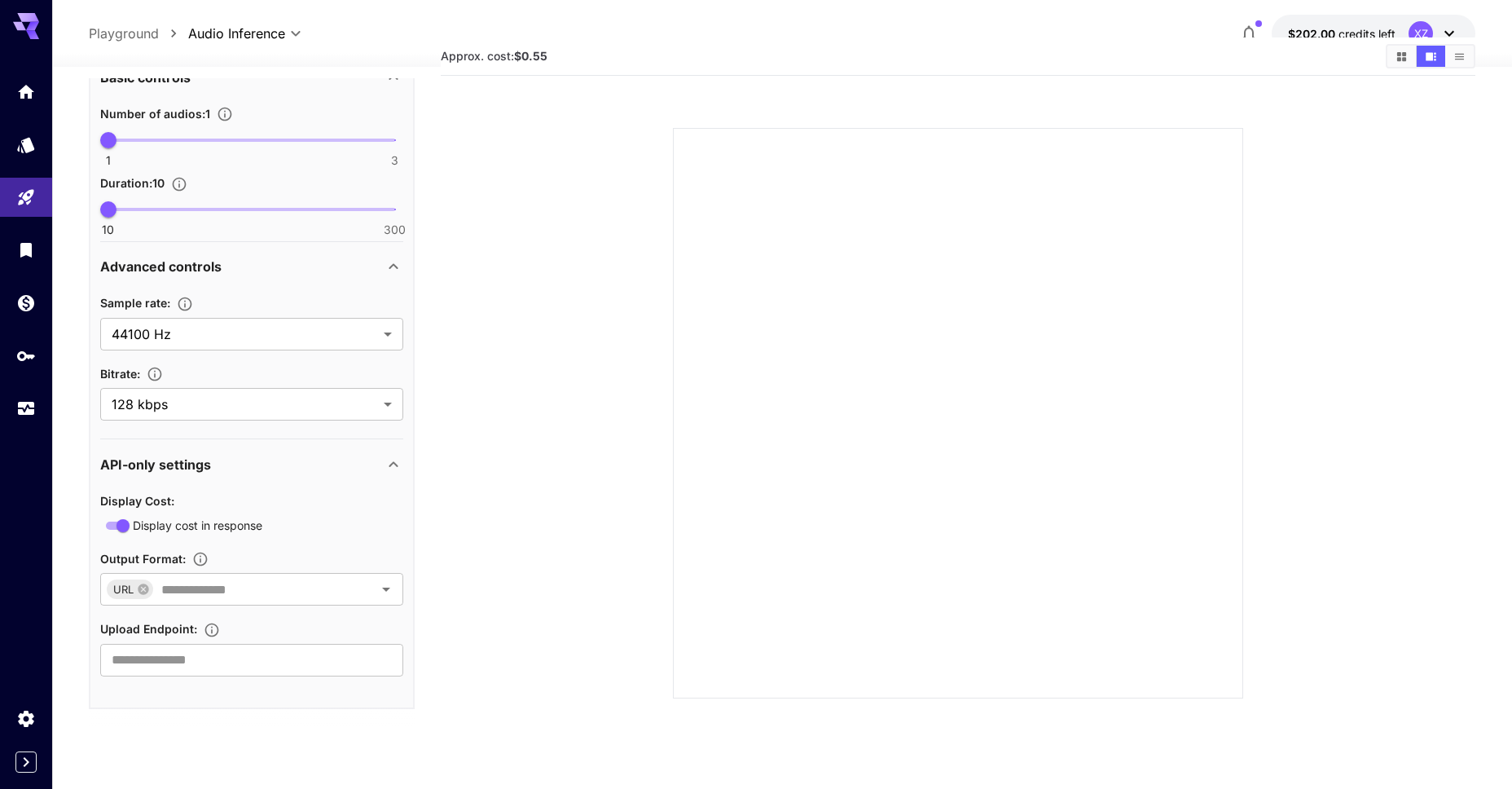
scroll to position [0, 0]
click at [1362, 45] on button "$202.00 credits left XZ" at bounding box center [1373, 33] width 203 height 37
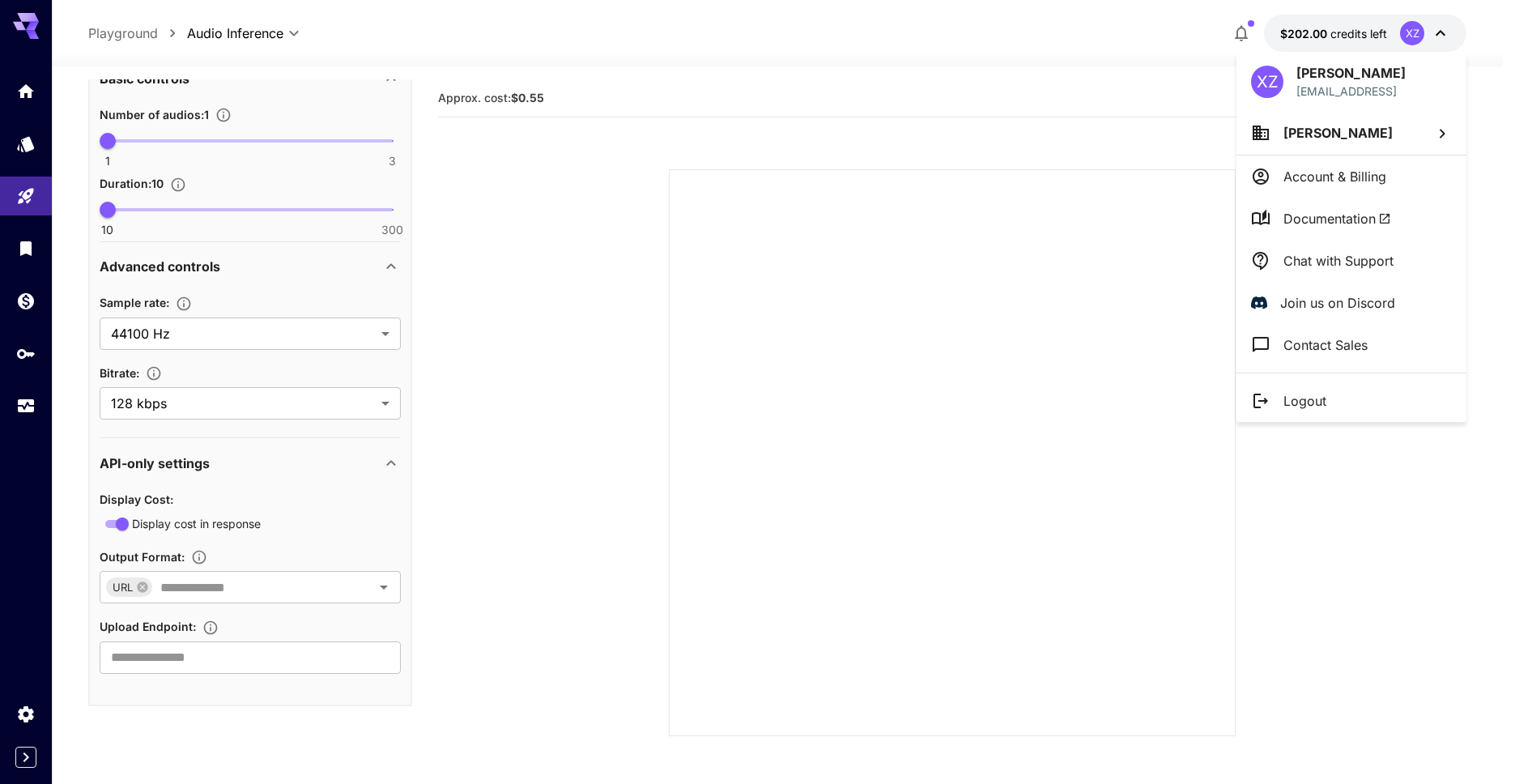
click at [35, 693] on div at bounding box center [758, 392] width 1515 height 784
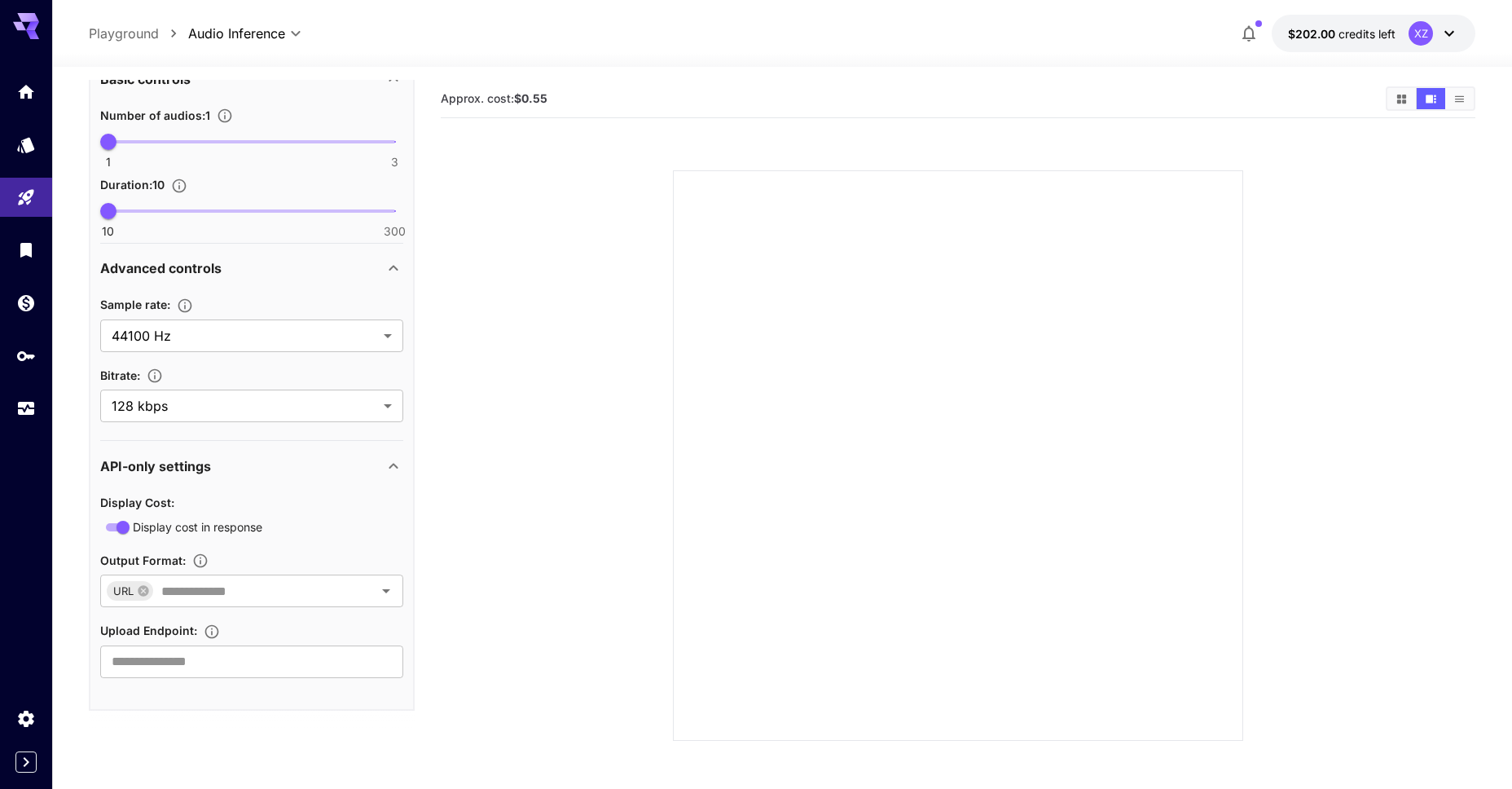
click at [31, 717] on div "XZ Xin Zhou chaz@creatify.ai Xin Zhou Account & Billing Documentation Chat with…" at bounding box center [130, 394] width 260 height 789
click at [24, 717] on icon "Settings" at bounding box center [28, 714] width 16 height 16
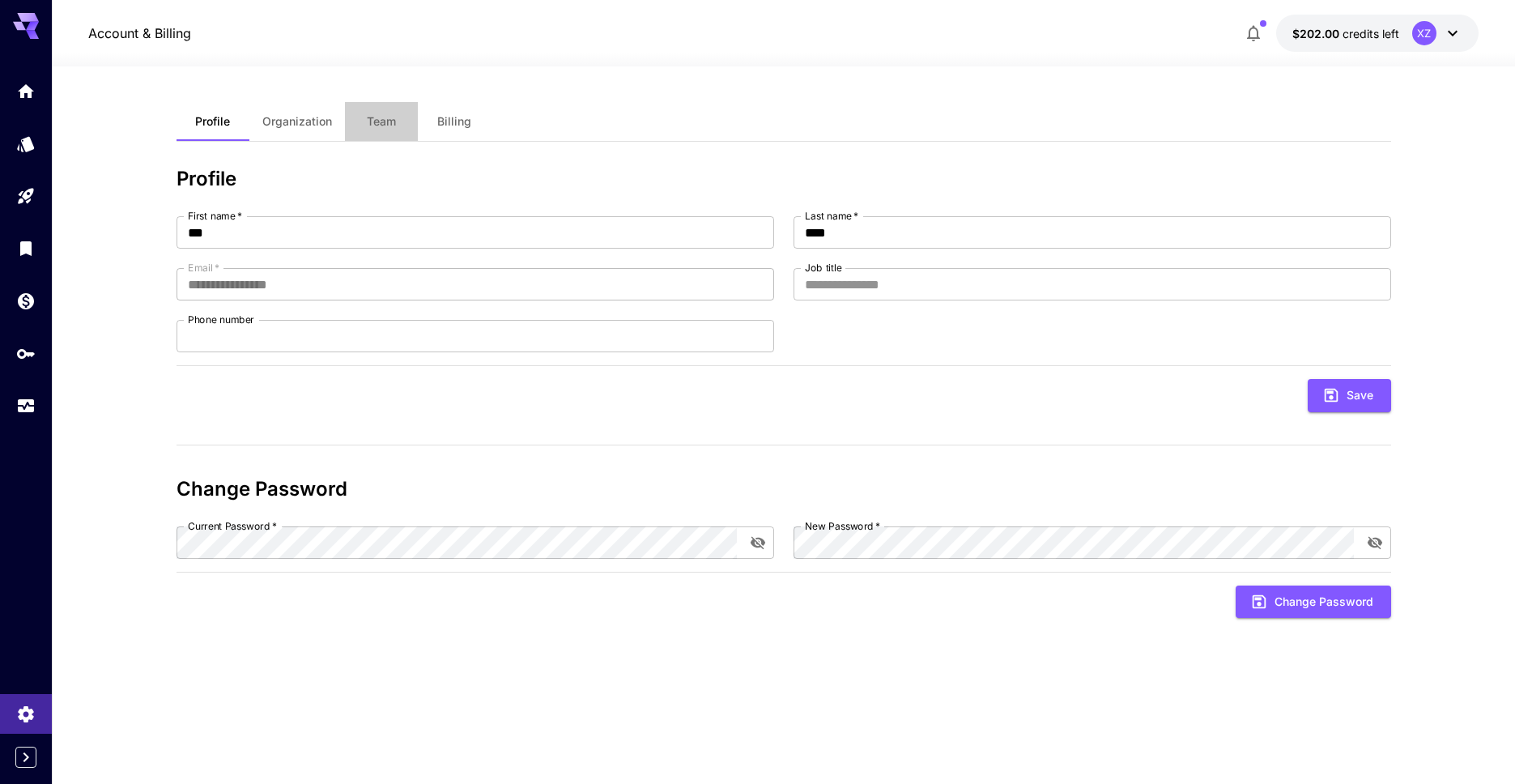
click at [414, 121] on button "Team" at bounding box center [381, 121] width 73 height 39
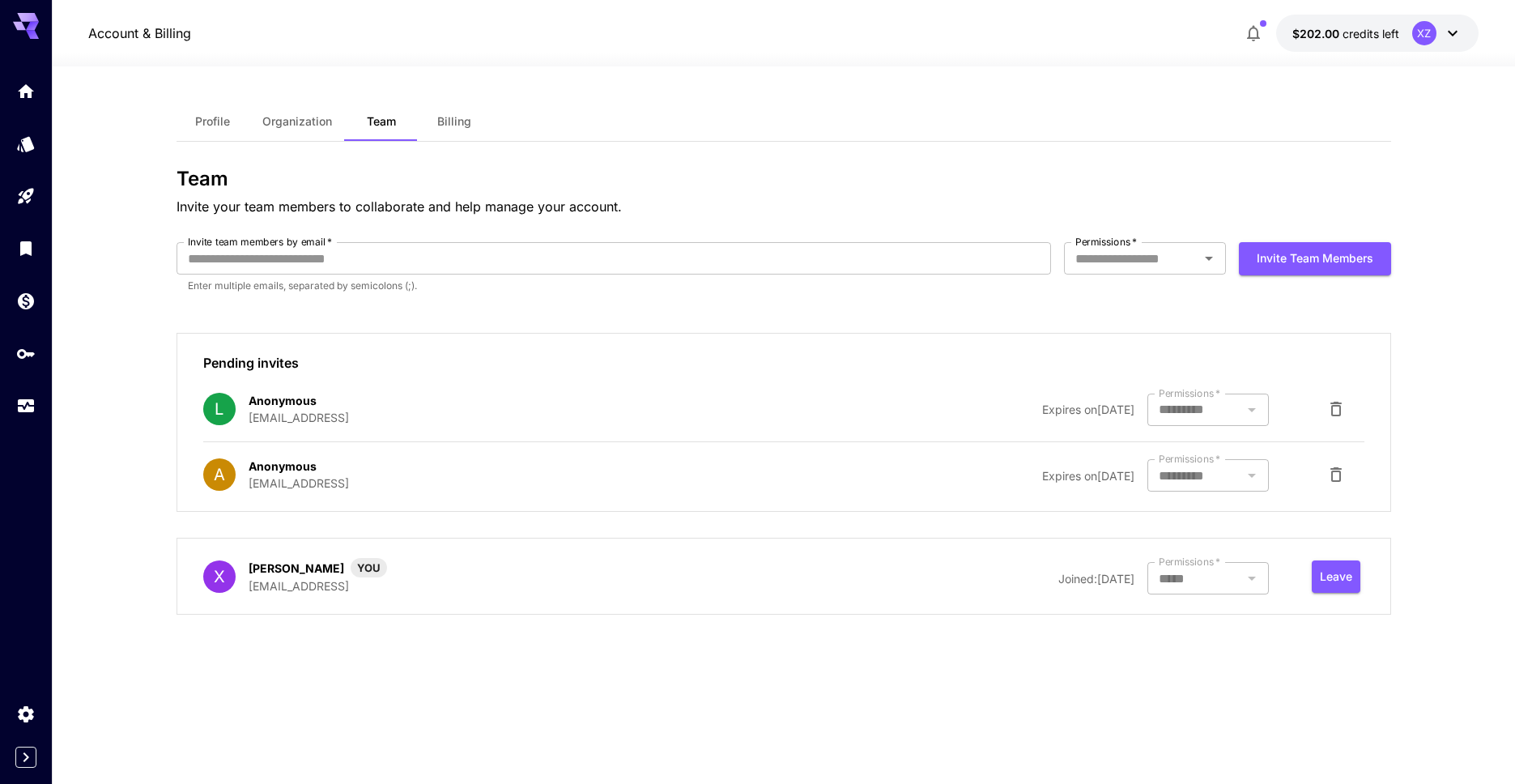
click at [373, 131] on button "Team" at bounding box center [381, 121] width 73 height 39
click at [695, 265] on input "Invite team members by email   *" at bounding box center [613, 259] width 874 height 33
type input "**********"
click at [1124, 256] on input "Permissions   *" at bounding box center [1132, 258] width 126 height 22
click at [1117, 307] on li "Developer" at bounding box center [1145, 296] width 162 height 29
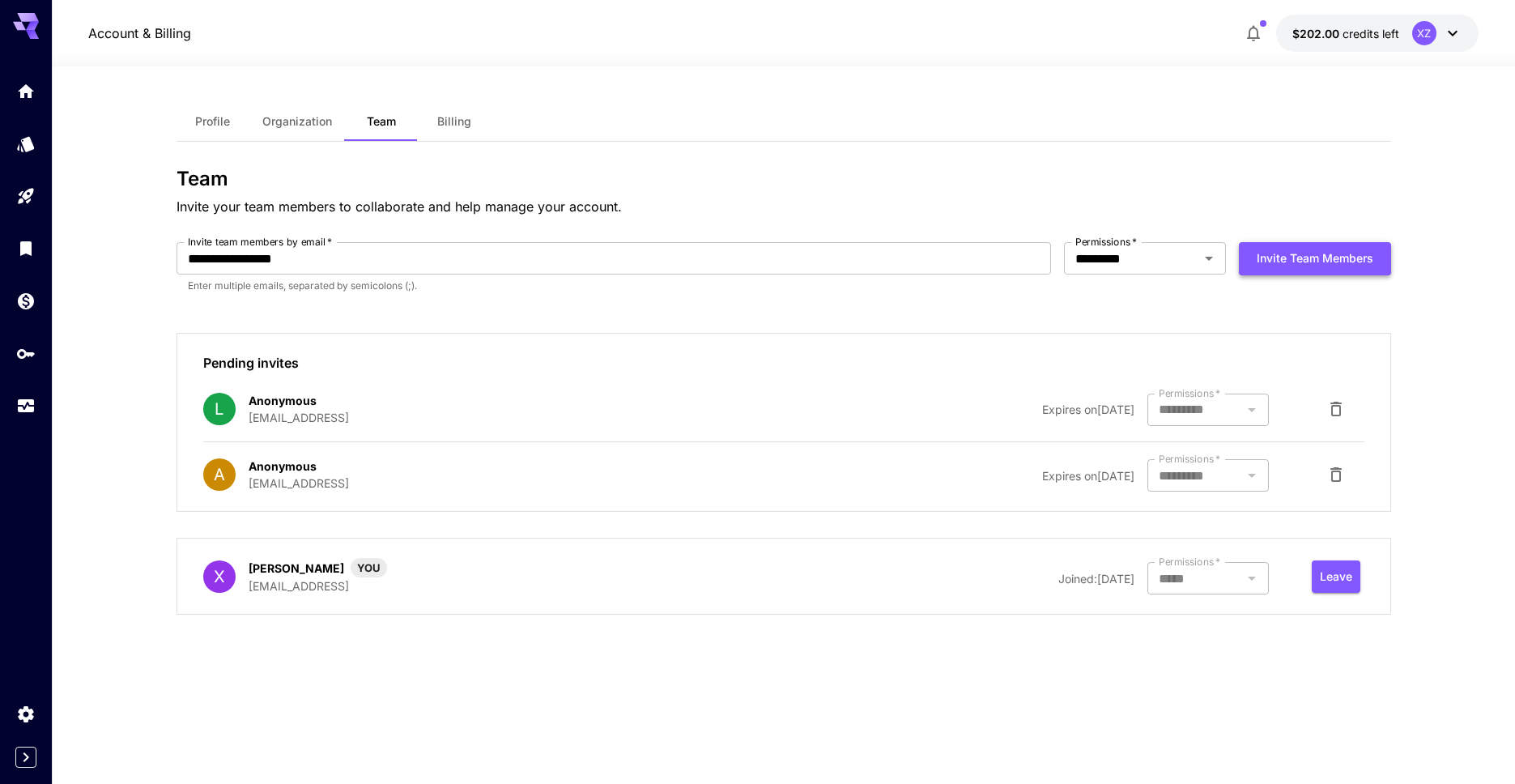
click at [1303, 262] on button "Invite team members" at bounding box center [1315, 259] width 152 height 34
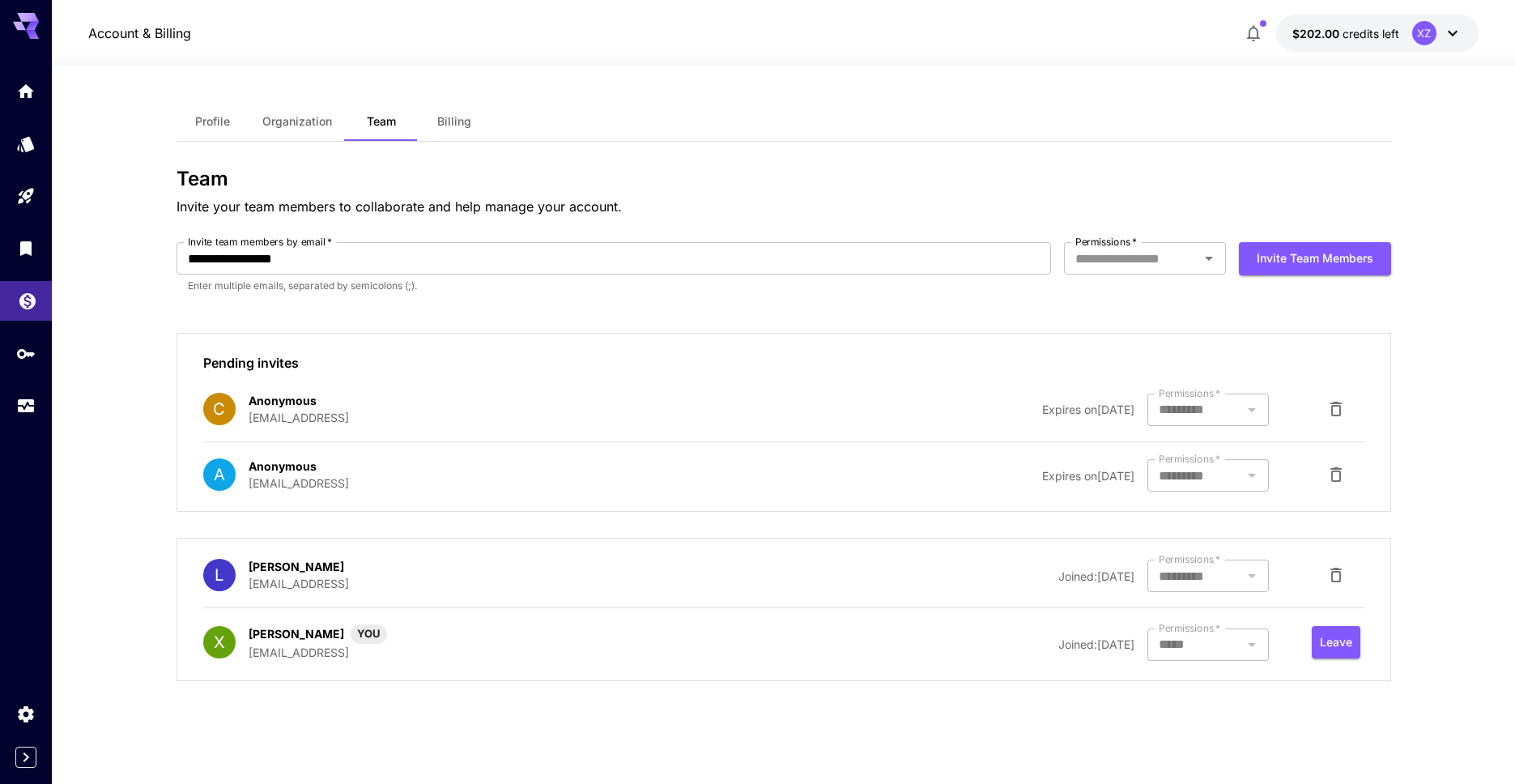
click at [24, 301] on icon "Wallet" at bounding box center [28, 296] width 20 height 20
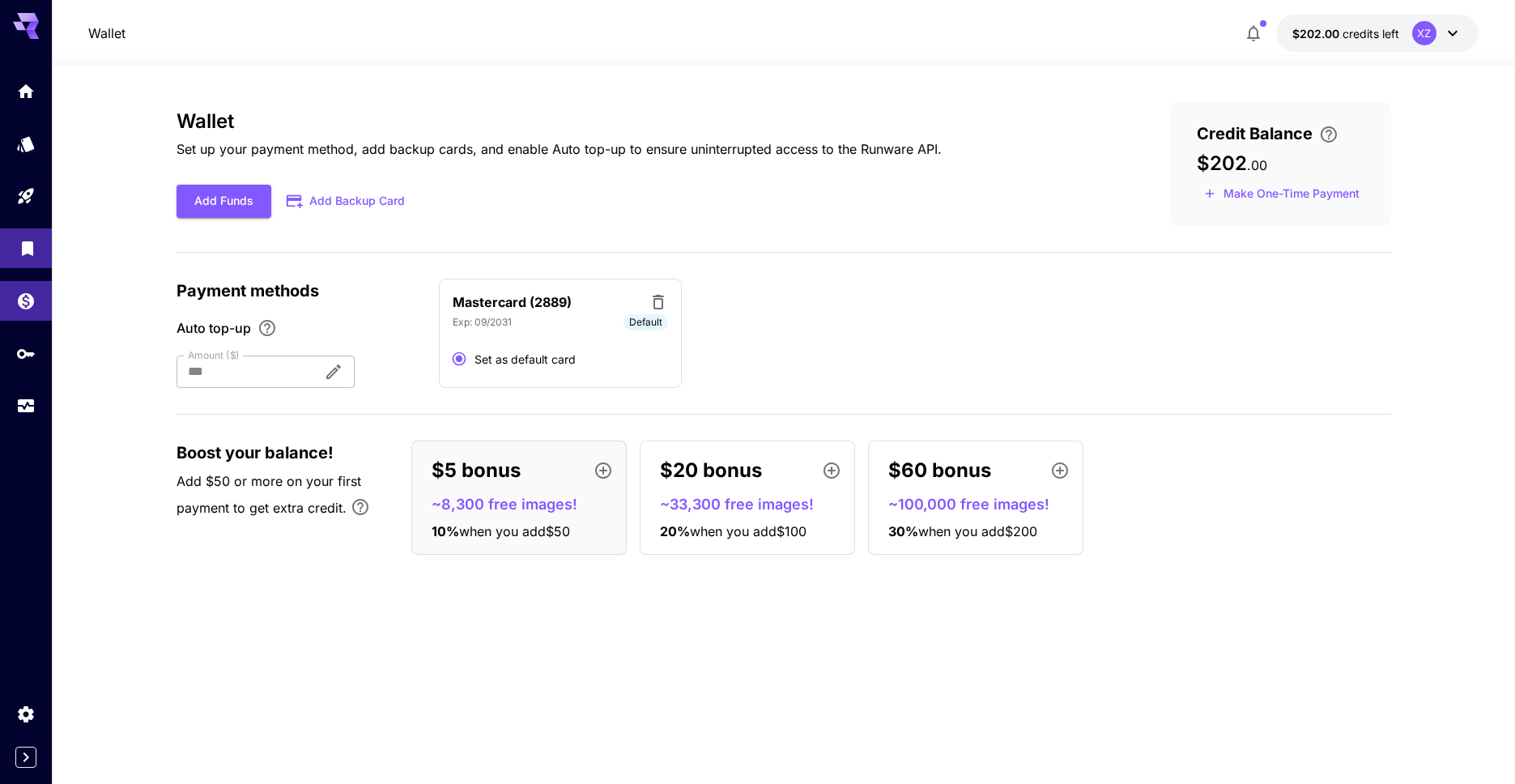
click at [27, 255] on body "Wallet $202.00 credits left XZ Wallet Set up your payment method, add backup ca…" at bounding box center [758, 392] width 1515 height 784
click at [26, 106] on link at bounding box center [26, 91] width 52 height 40
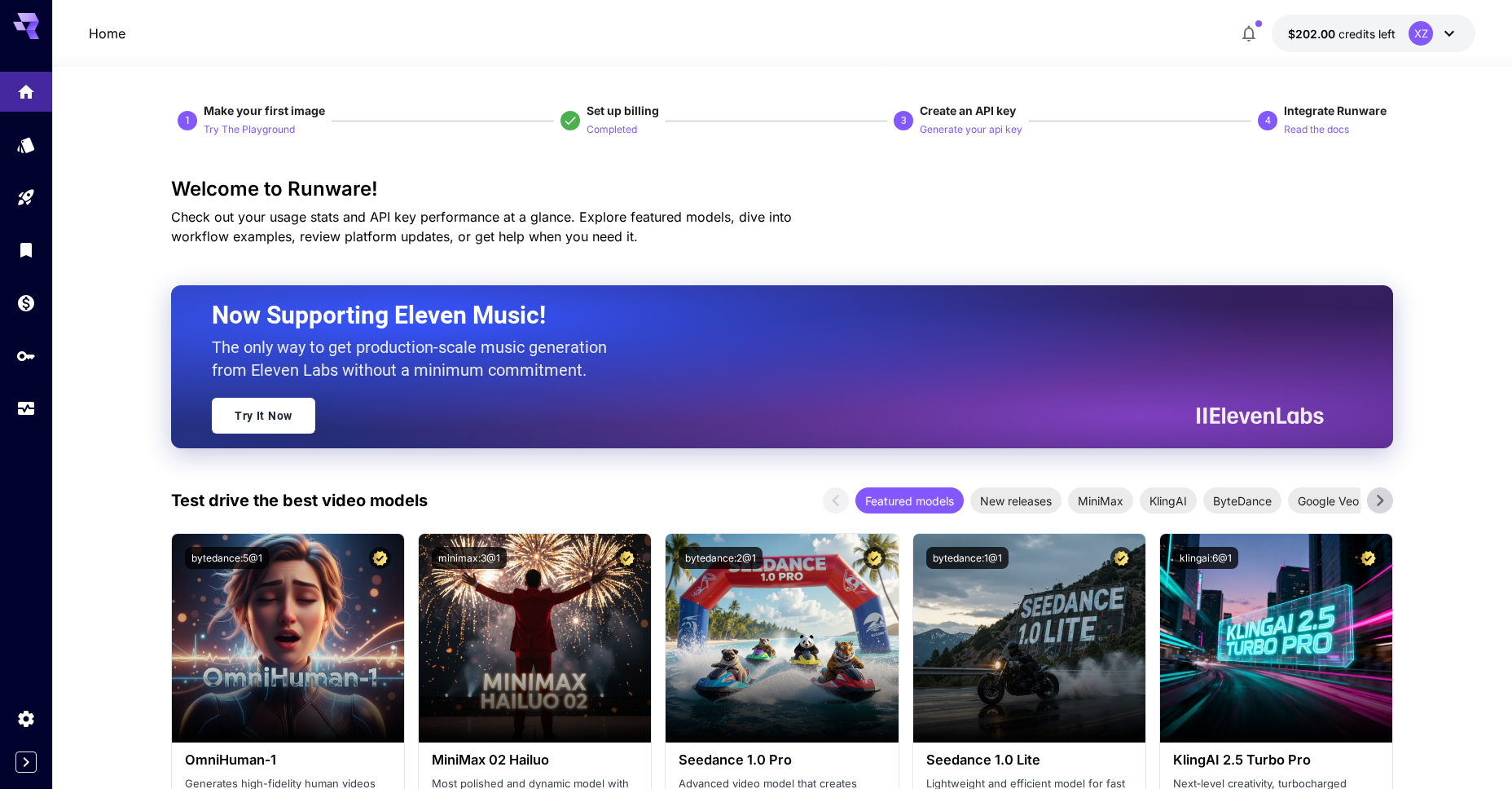
click at [1351, 42] on button "$202.00 credits left XZ" at bounding box center [1373, 33] width 203 height 37
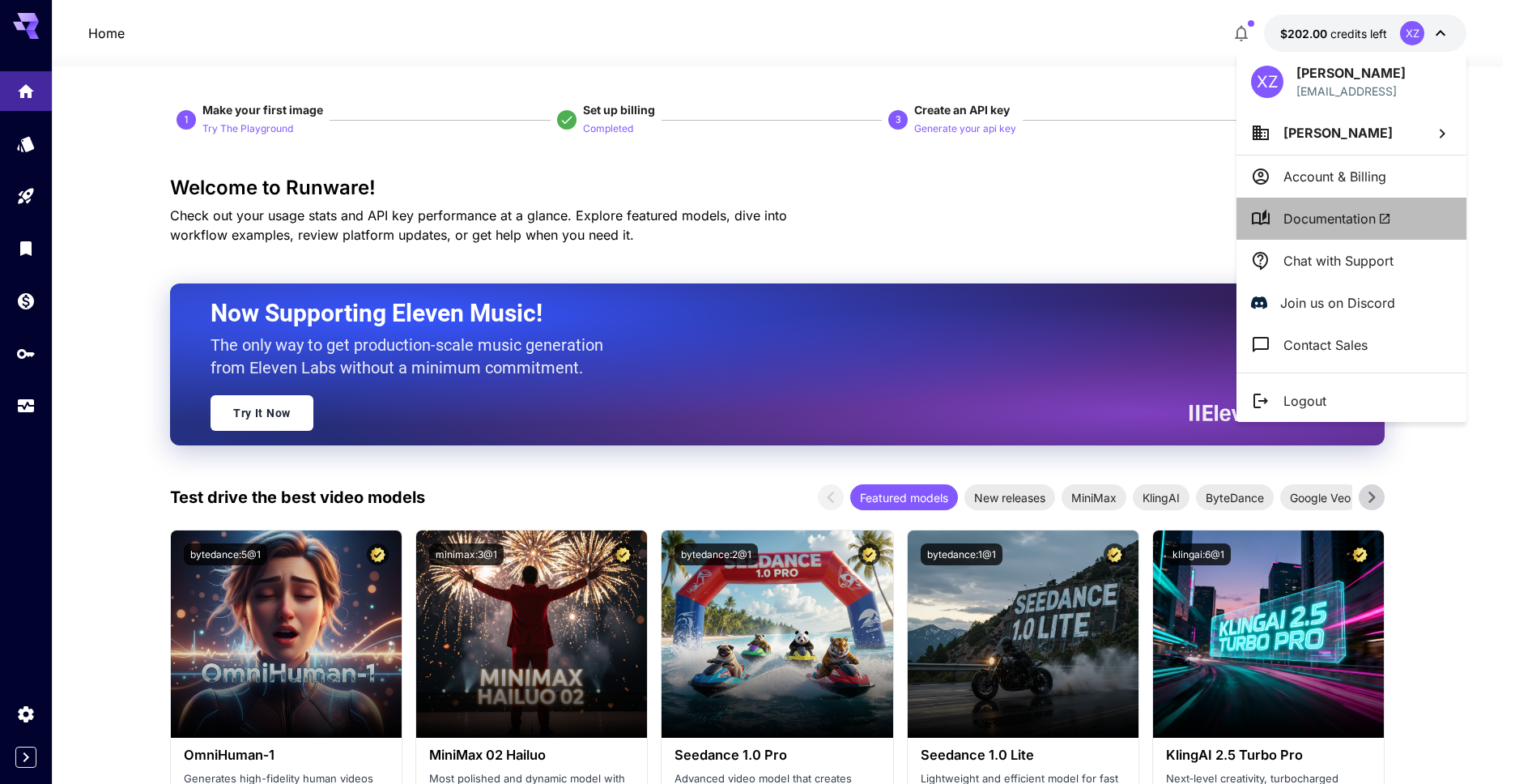
click at [1334, 216] on span "Documentation" at bounding box center [1337, 218] width 107 height 20
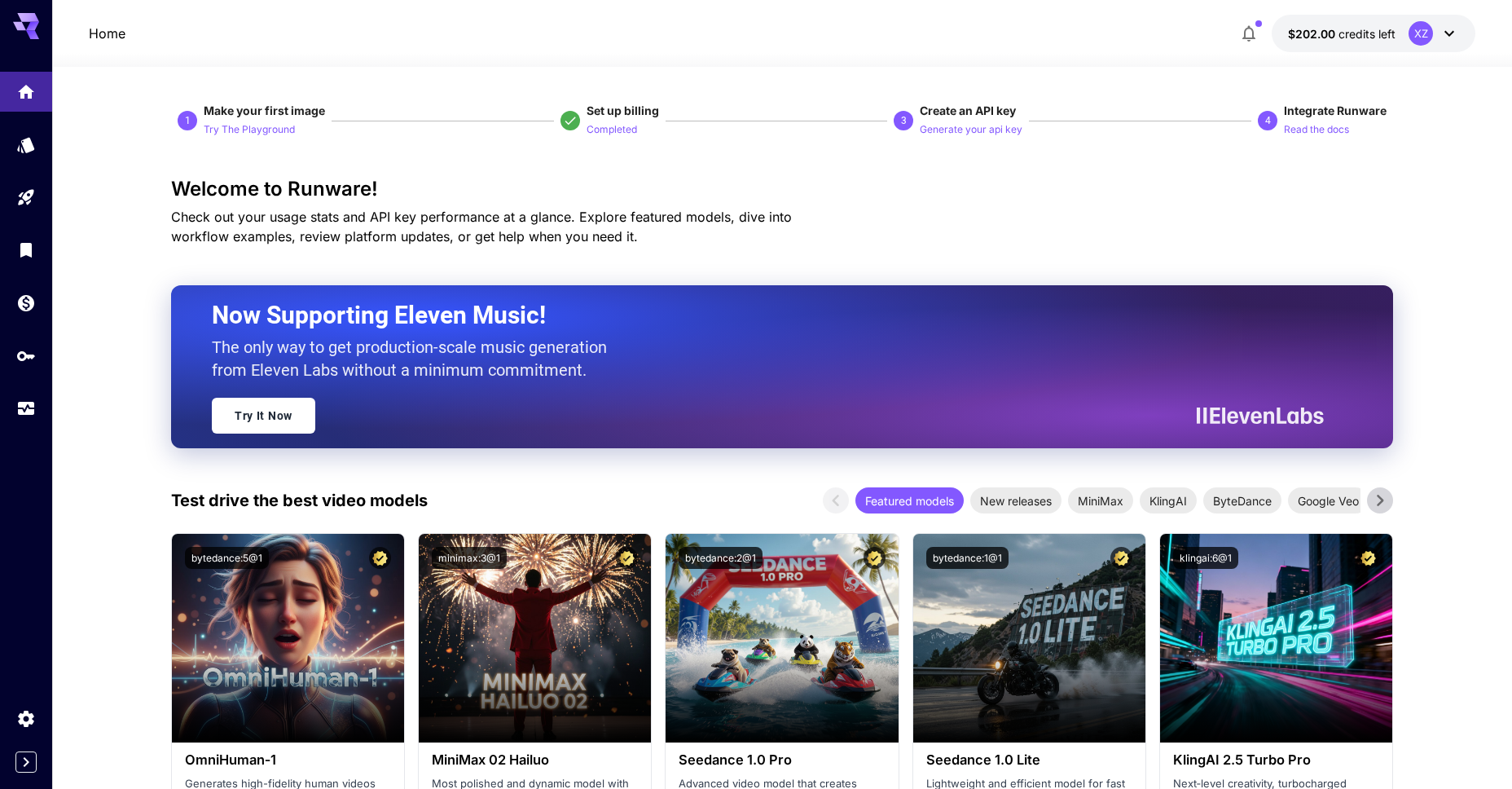
click at [1245, 13] on div "Home $202.00 credits left XZ" at bounding box center [782, 33] width 1460 height 67
click at [1254, 28] on icon "button" at bounding box center [1249, 33] width 20 height 20
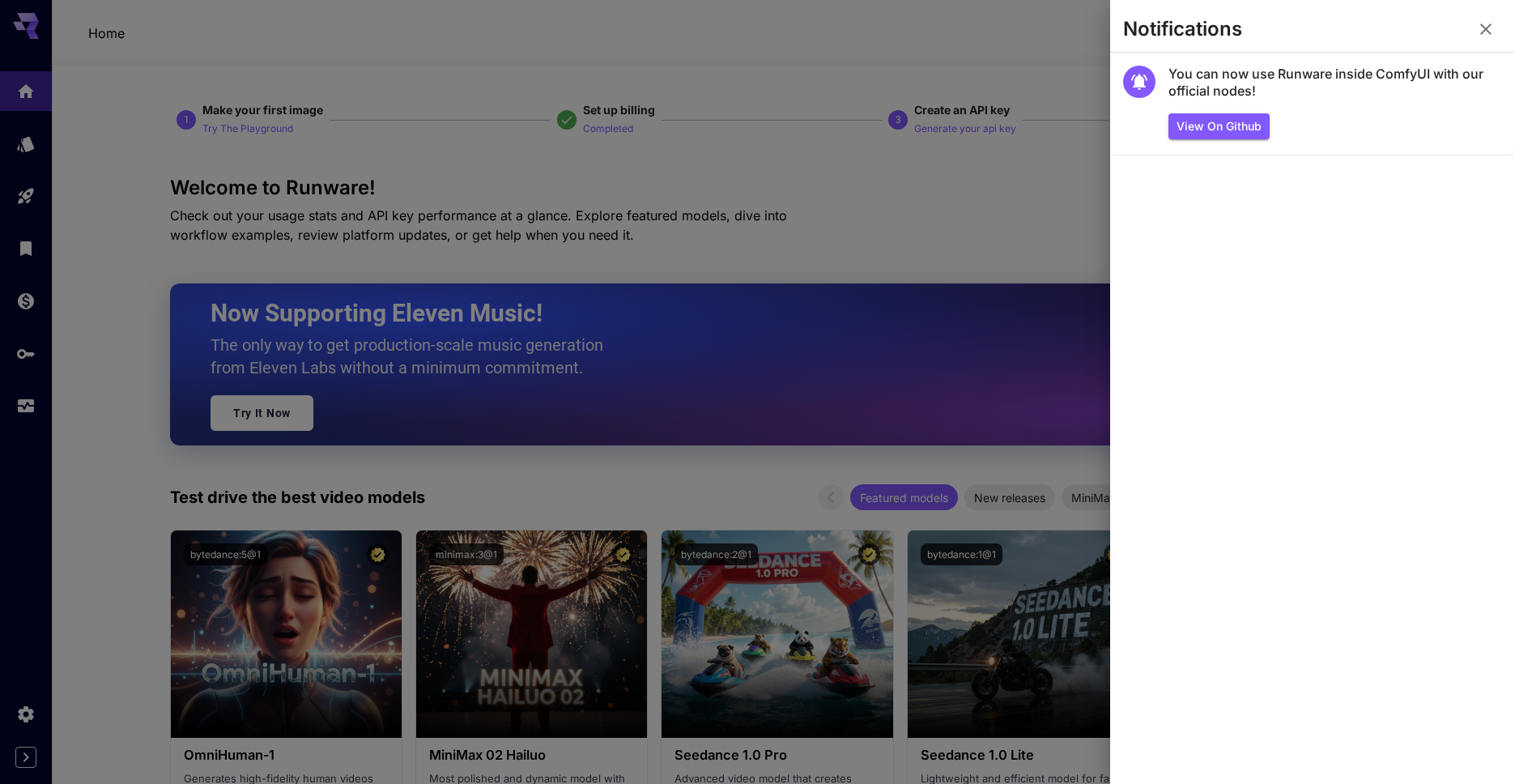
click at [1494, 28] on icon "button" at bounding box center [1486, 29] width 20 height 20
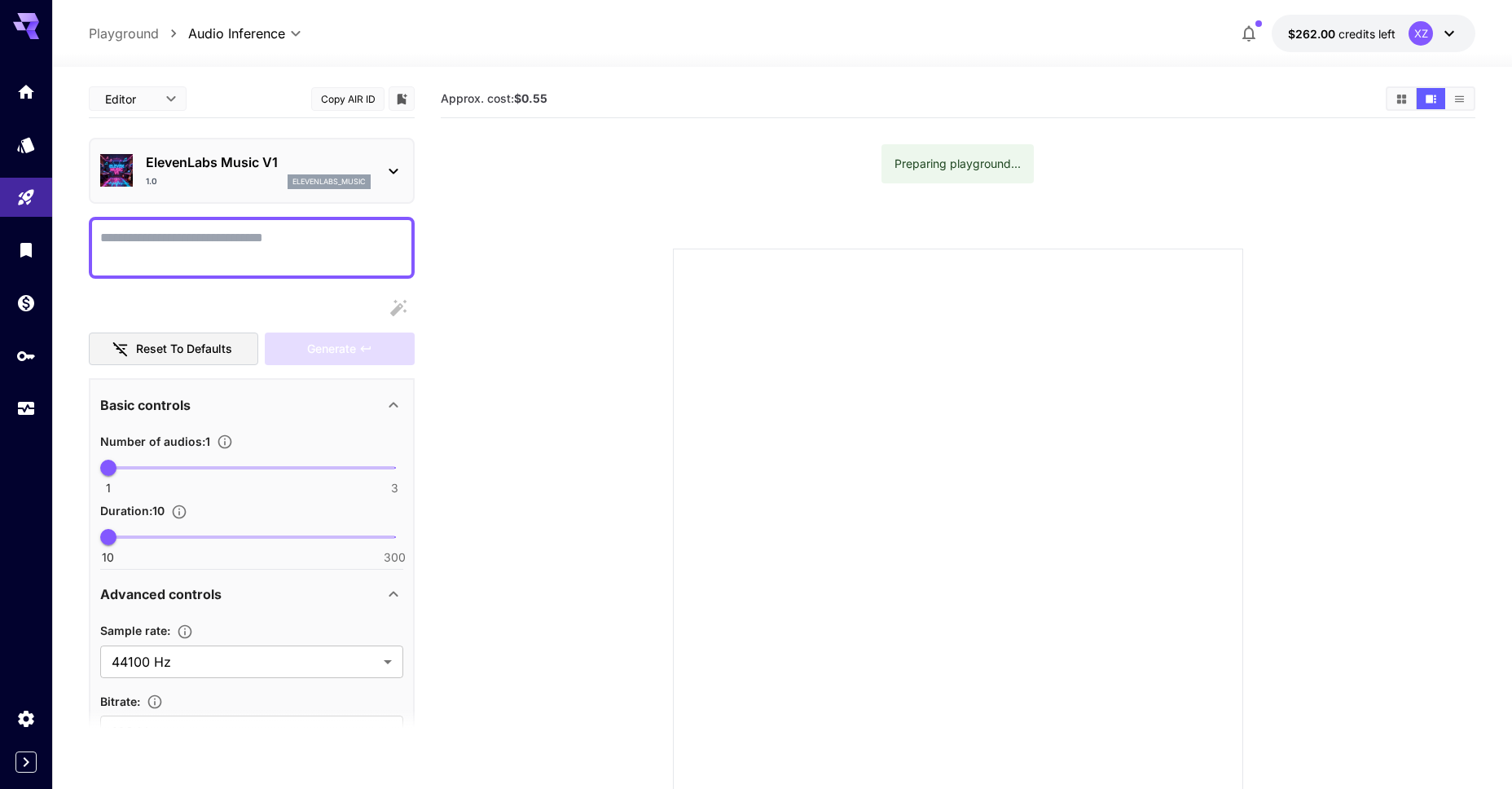
click at [252, 177] on div "1.0 elevenlabs_music" at bounding box center [259, 182] width 225 height 15
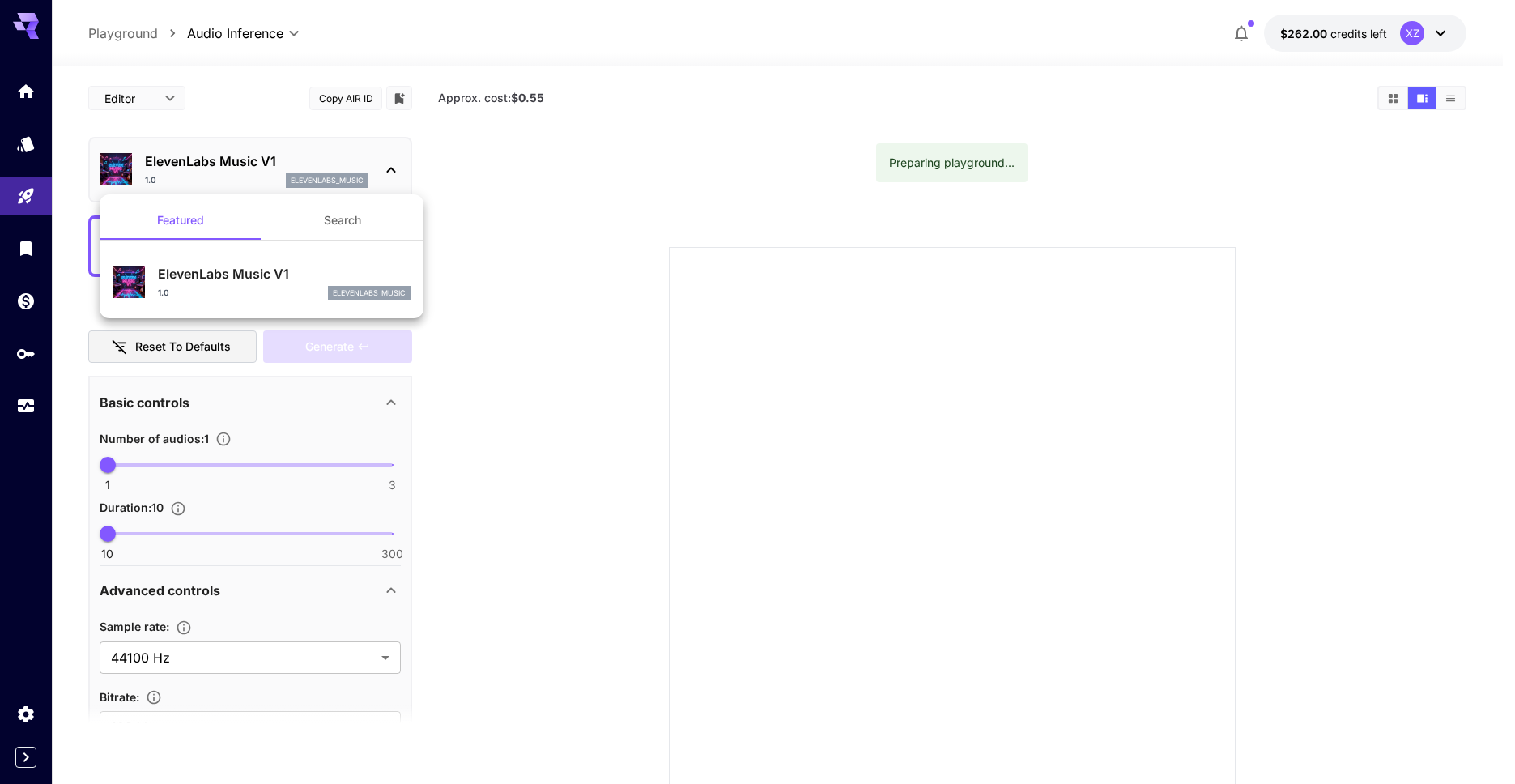
click at [240, 262] on div "ElevenLabs Music V1 1.0 elevenlabs_music" at bounding box center [261, 282] width 298 height 49
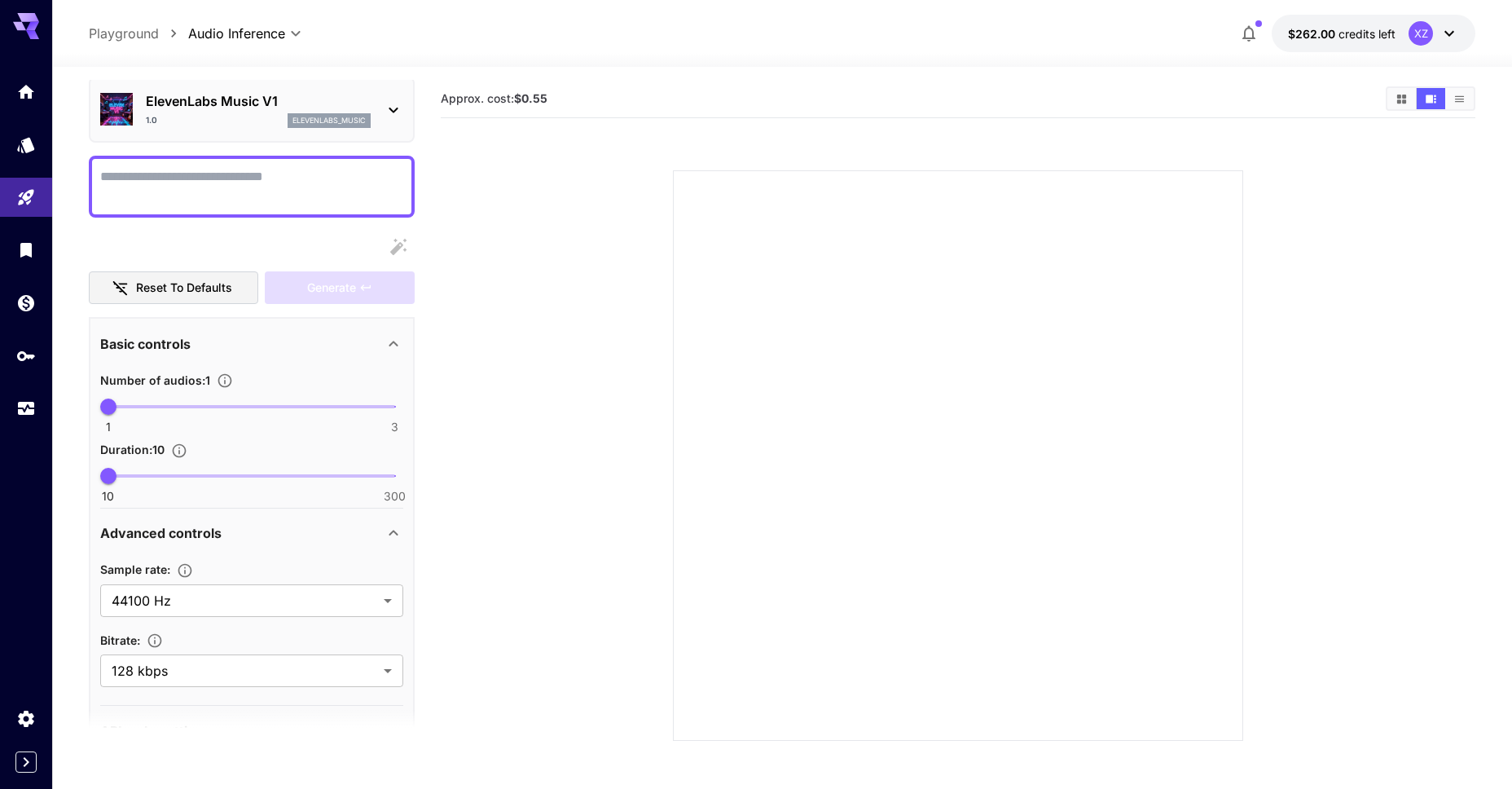
scroll to position [107, 0]
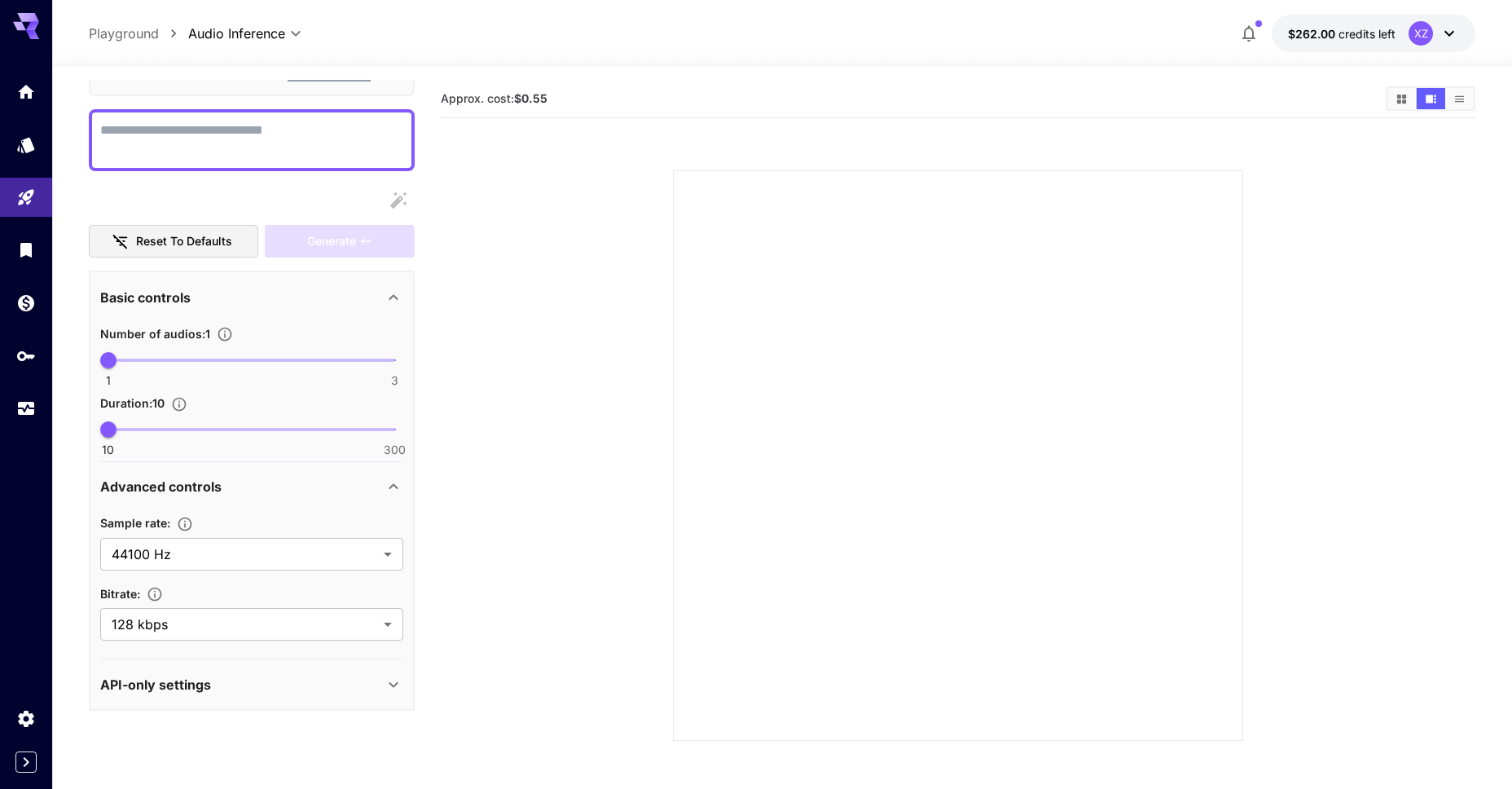
click at [224, 690] on div "API-only settings" at bounding box center [242, 684] width 284 height 20
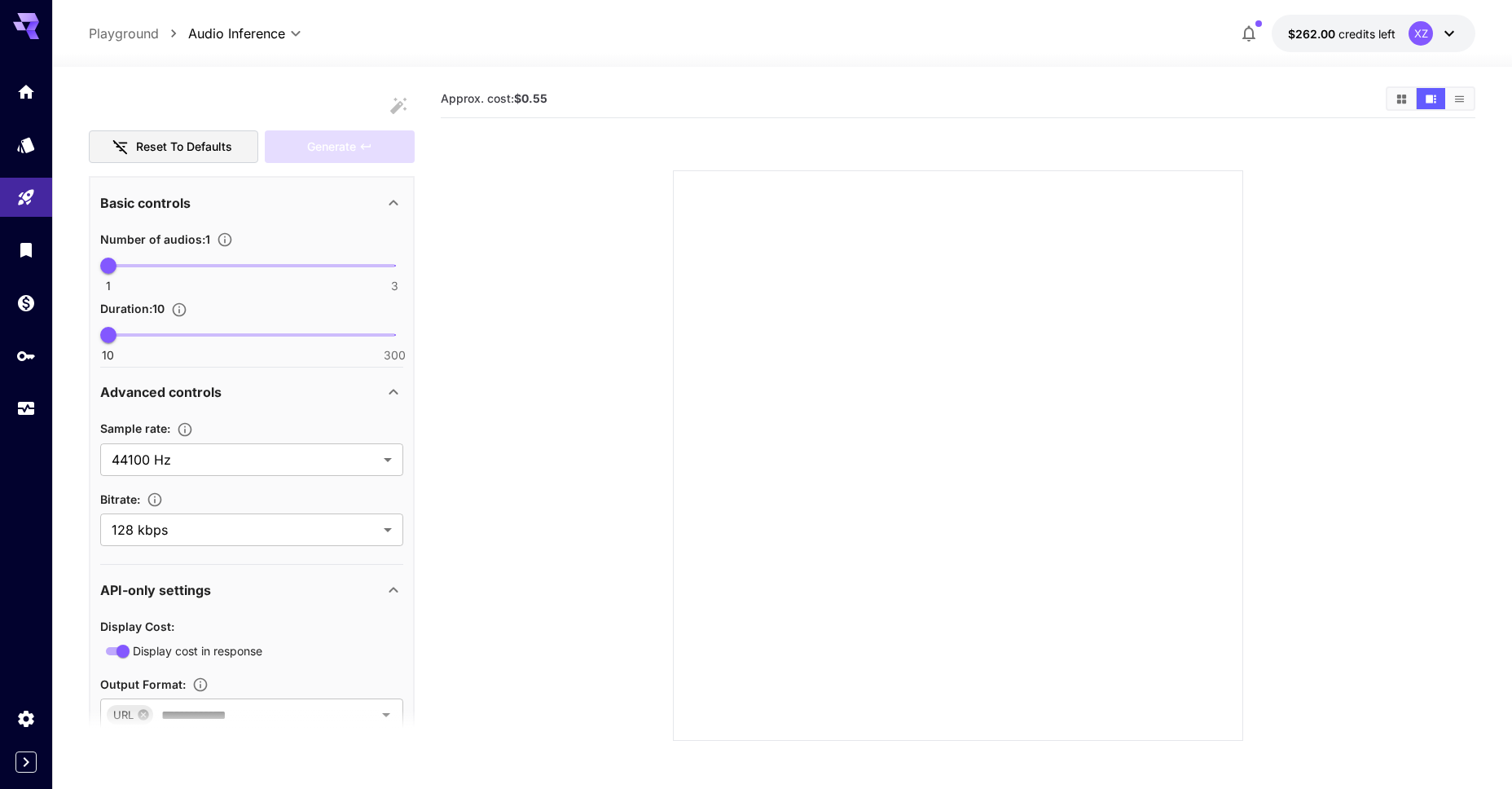
scroll to position [326, 0]
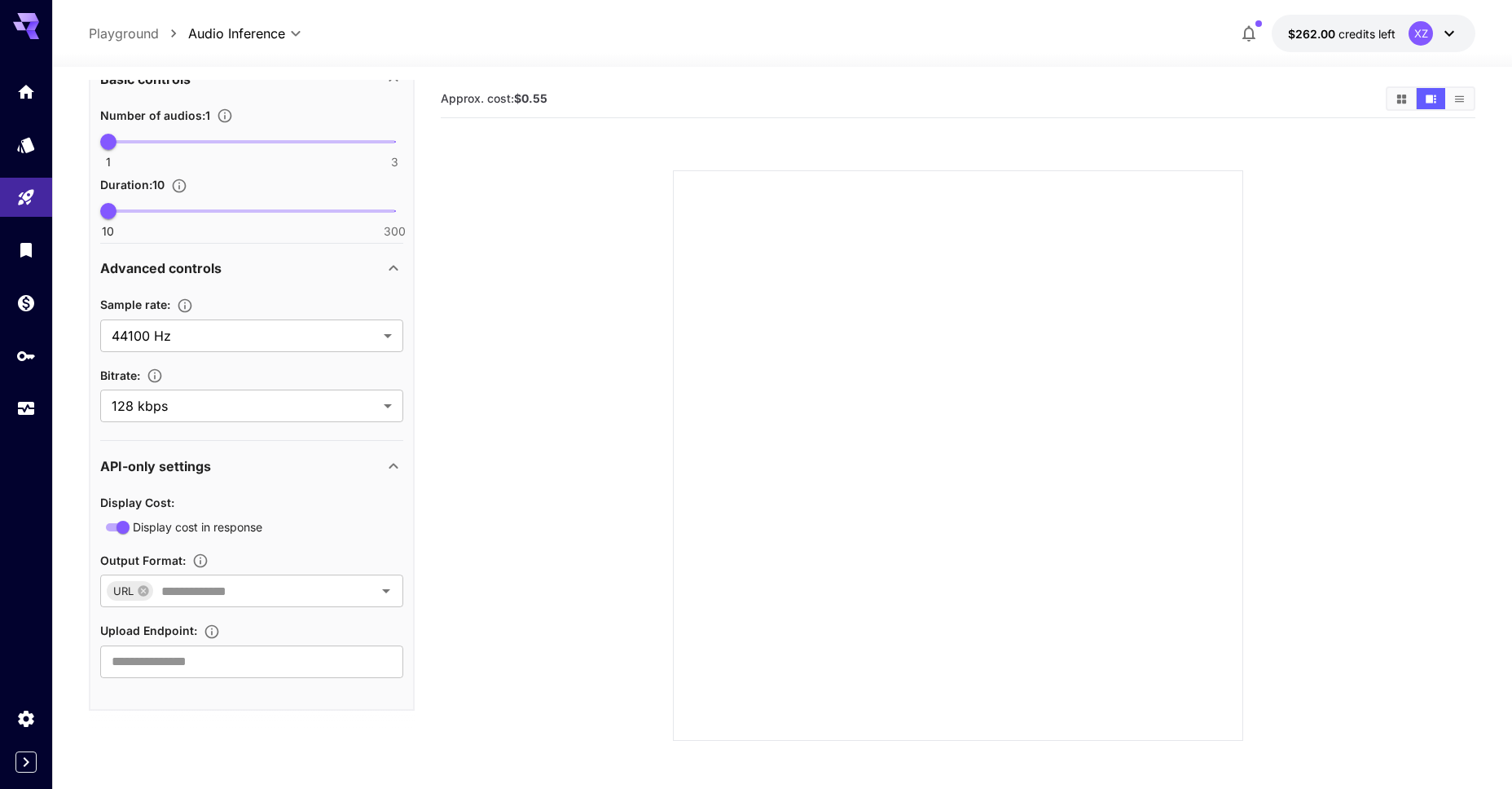
click at [1354, 51] on div at bounding box center [782, 57] width 1460 height 20
click at [1342, 39] on span "credits left" at bounding box center [1368, 34] width 57 height 14
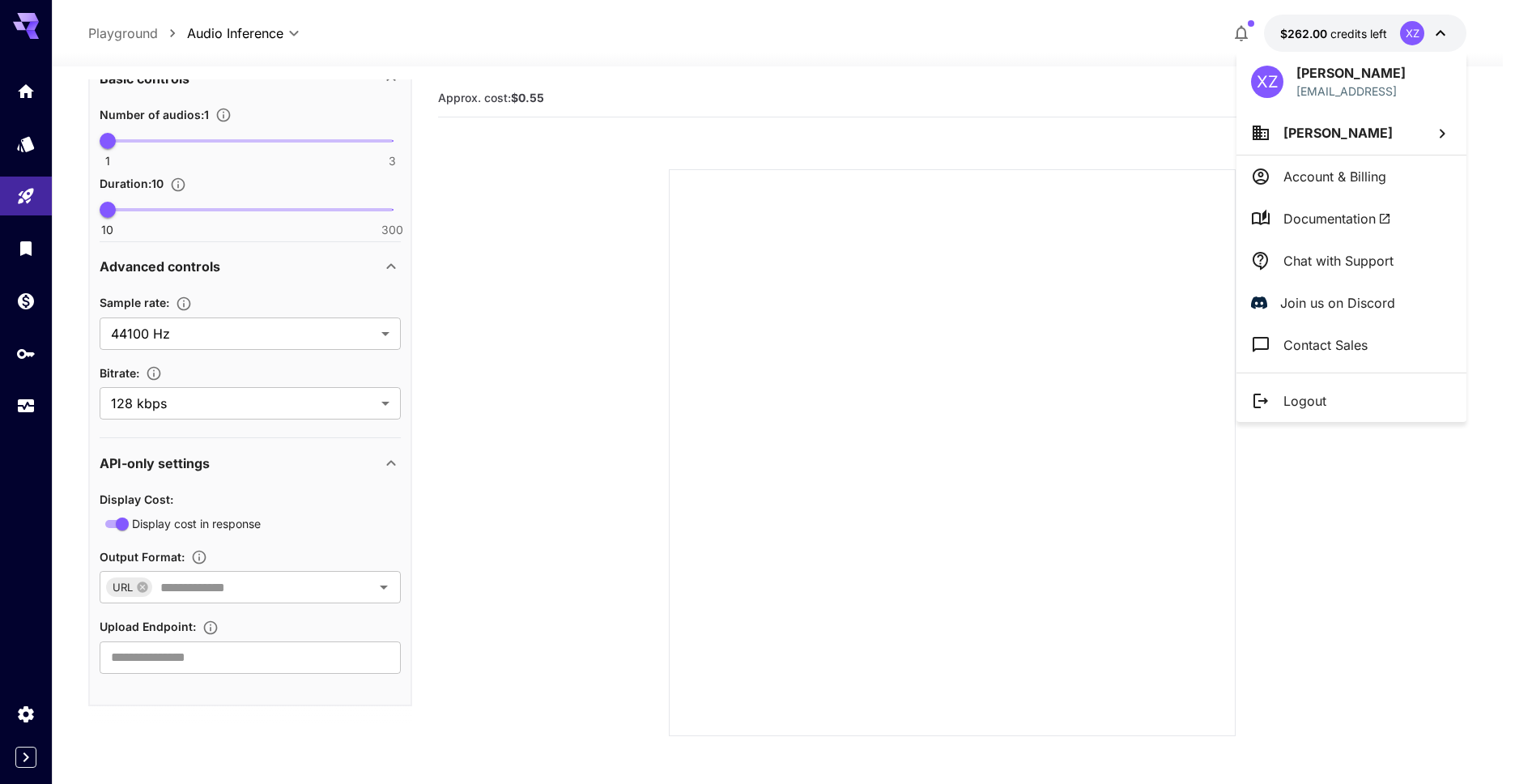
click at [1350, 176] on p "Account & Billing" at bounding box center [1335, 176] width 103 height 20
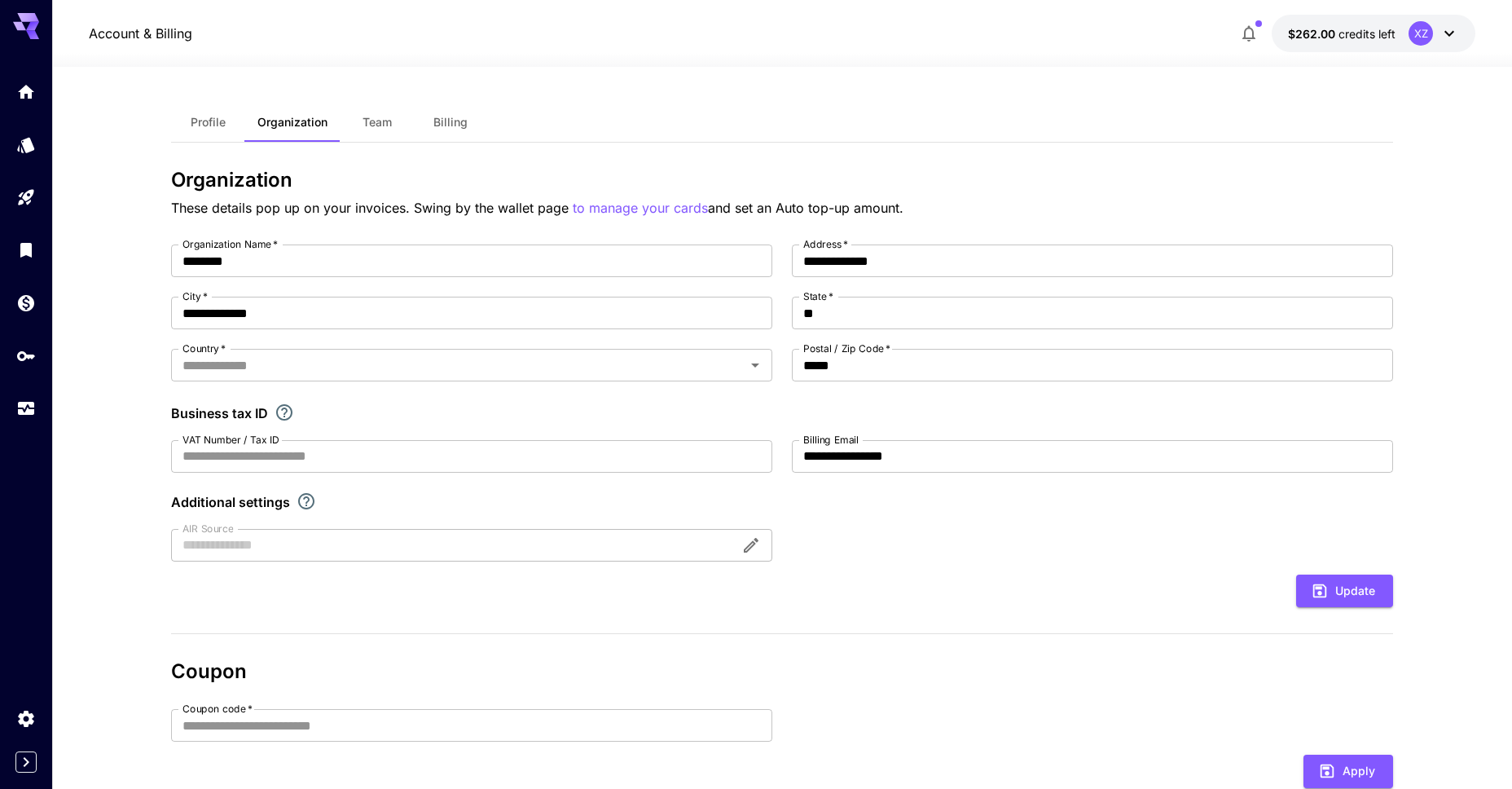
type input "**********"
click at [409, 122] on button "Team" at bounding box center [377, 122] width 74 height 39
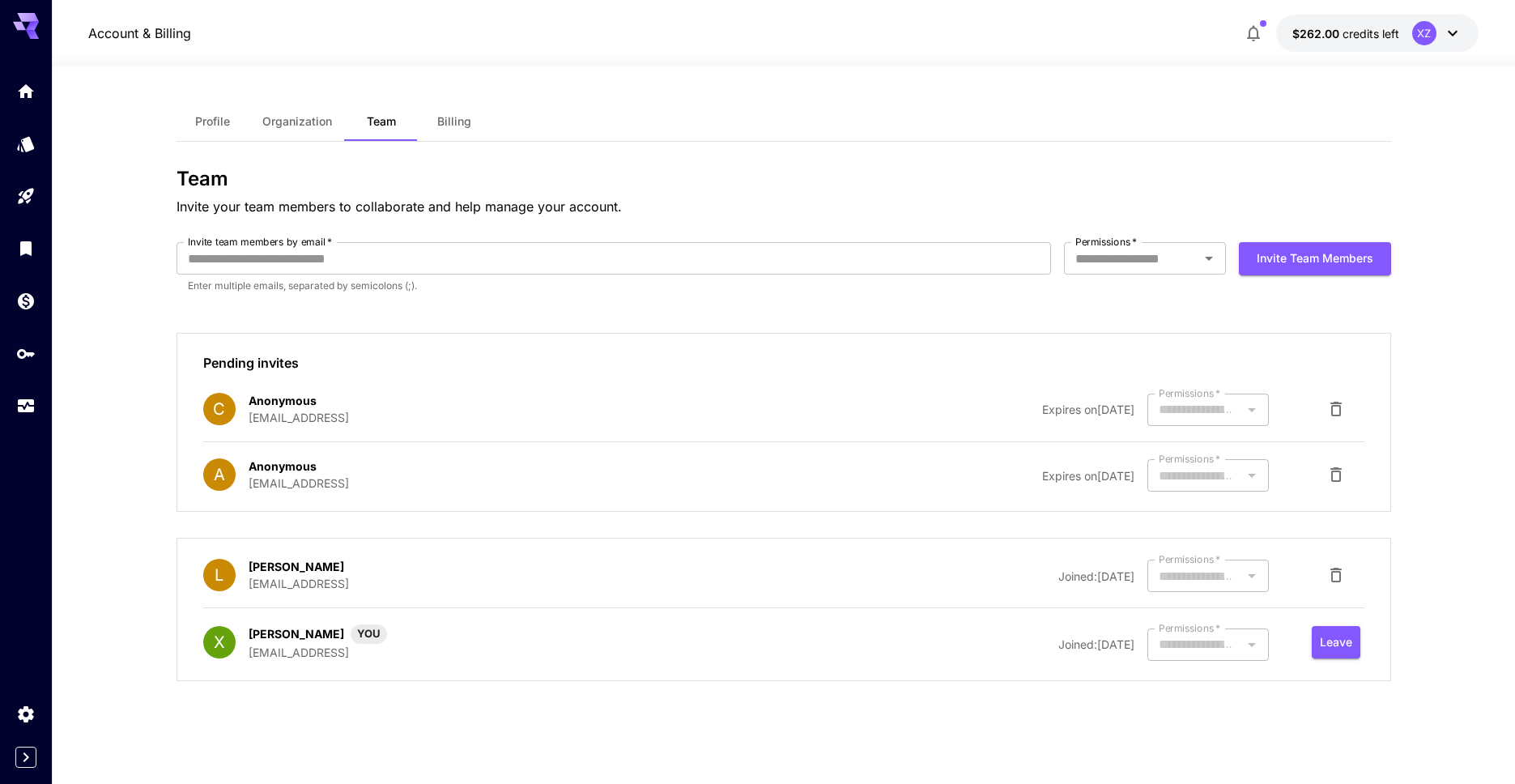
click at [426, 123] on button "Billing" at bounding box center [454, 121] width 73 height 39
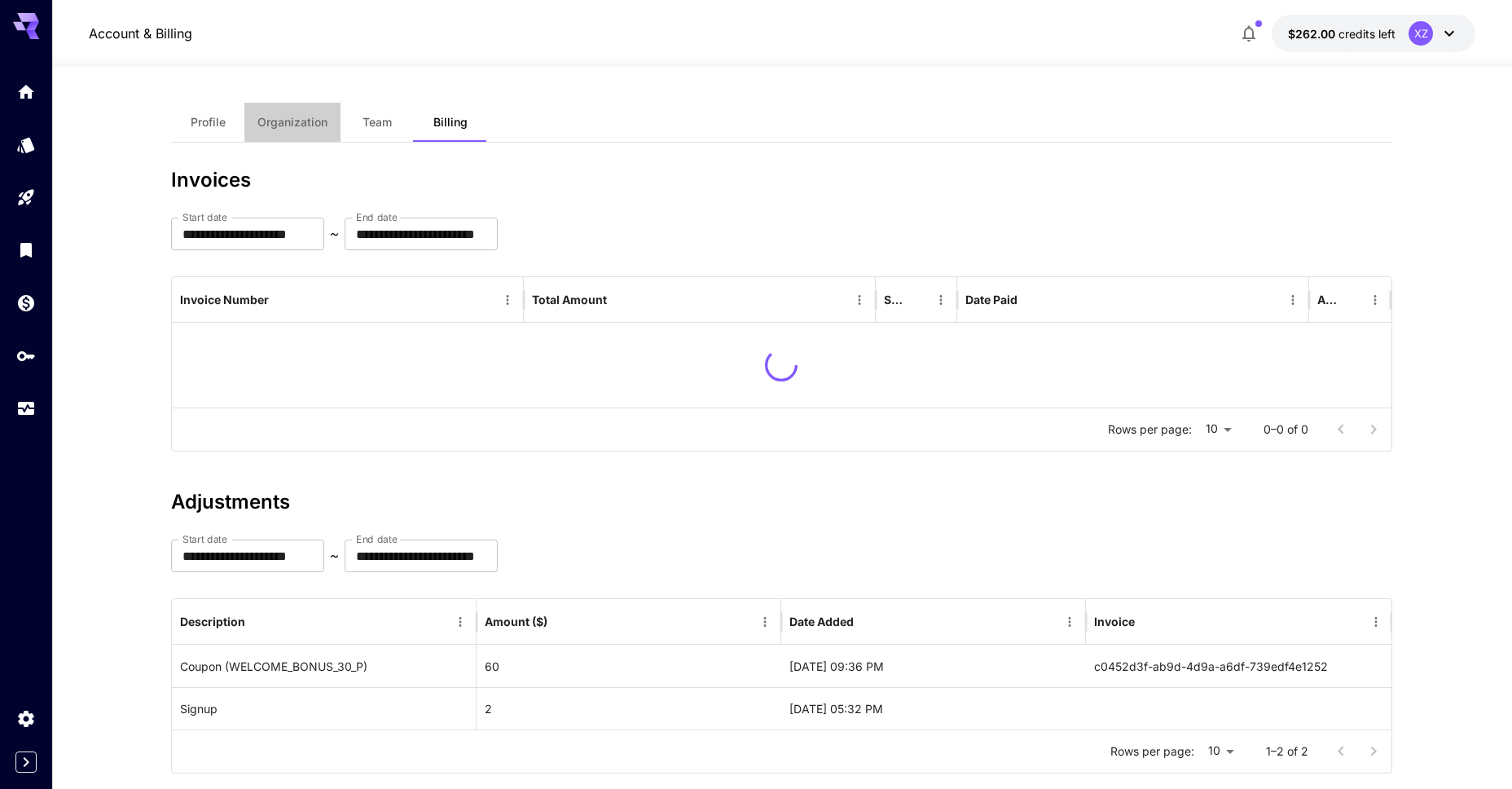
click at [299, 133] on button "Organization" at bounding box center [292, 122] width 96 height 39
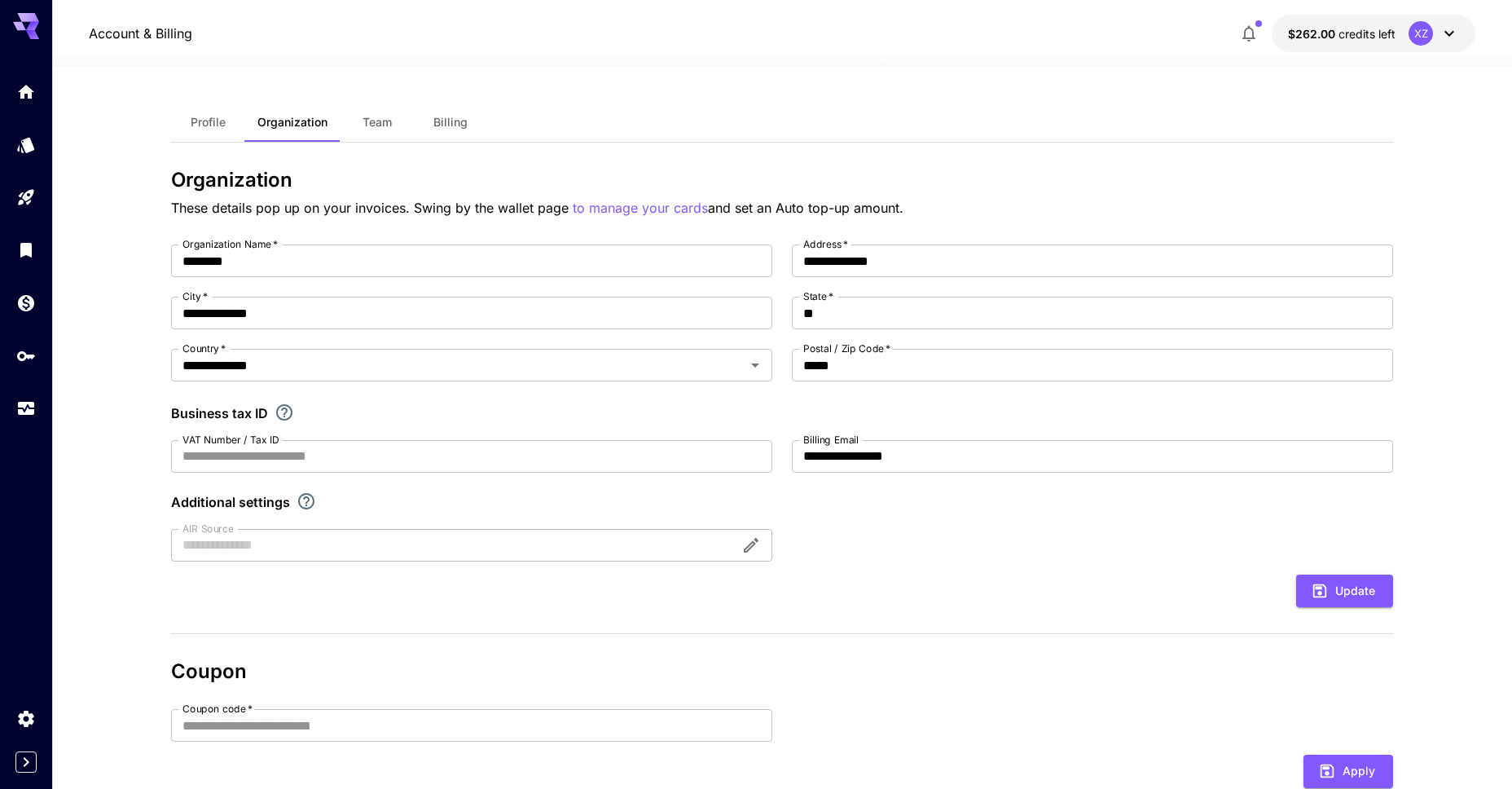
click at [209, 130] on button "Profile" at bounding box center [208, 122] width 74 height 39
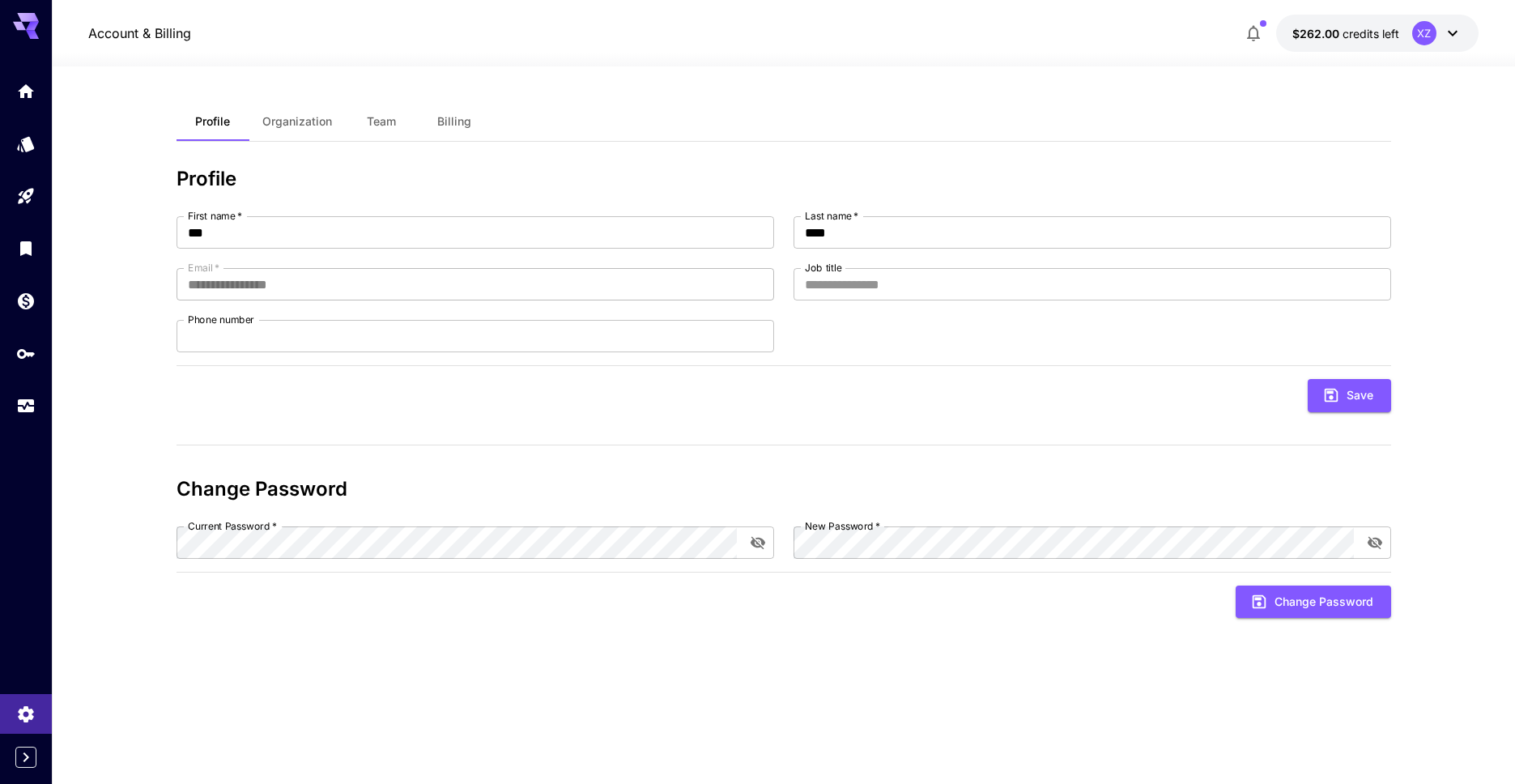
click at [1379, 30] on span "credits left" at bounding box center [1371, 34] width 57 height 14
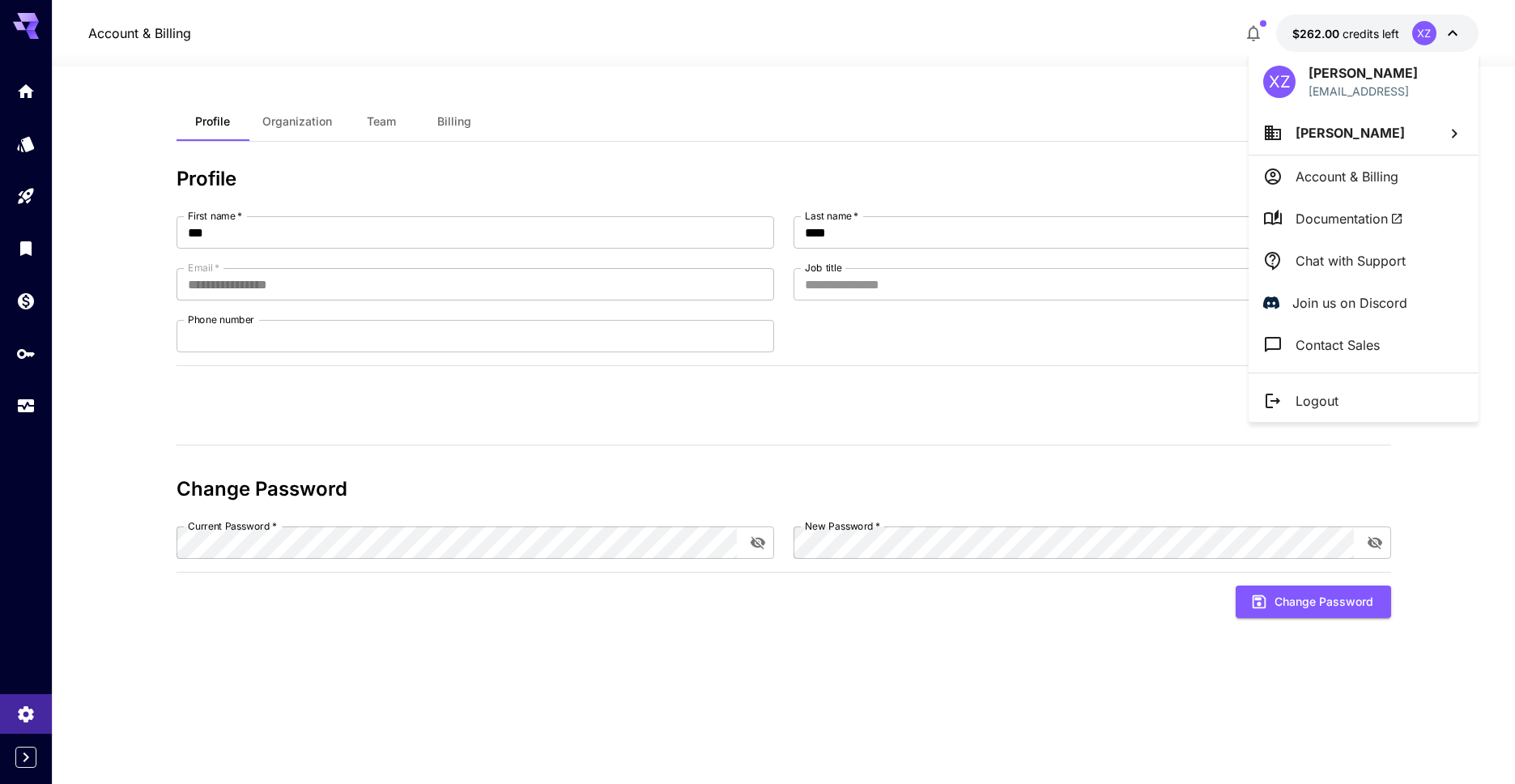
click at [588, 450] on div at bounding box center [758, 392] width 1515 height 784
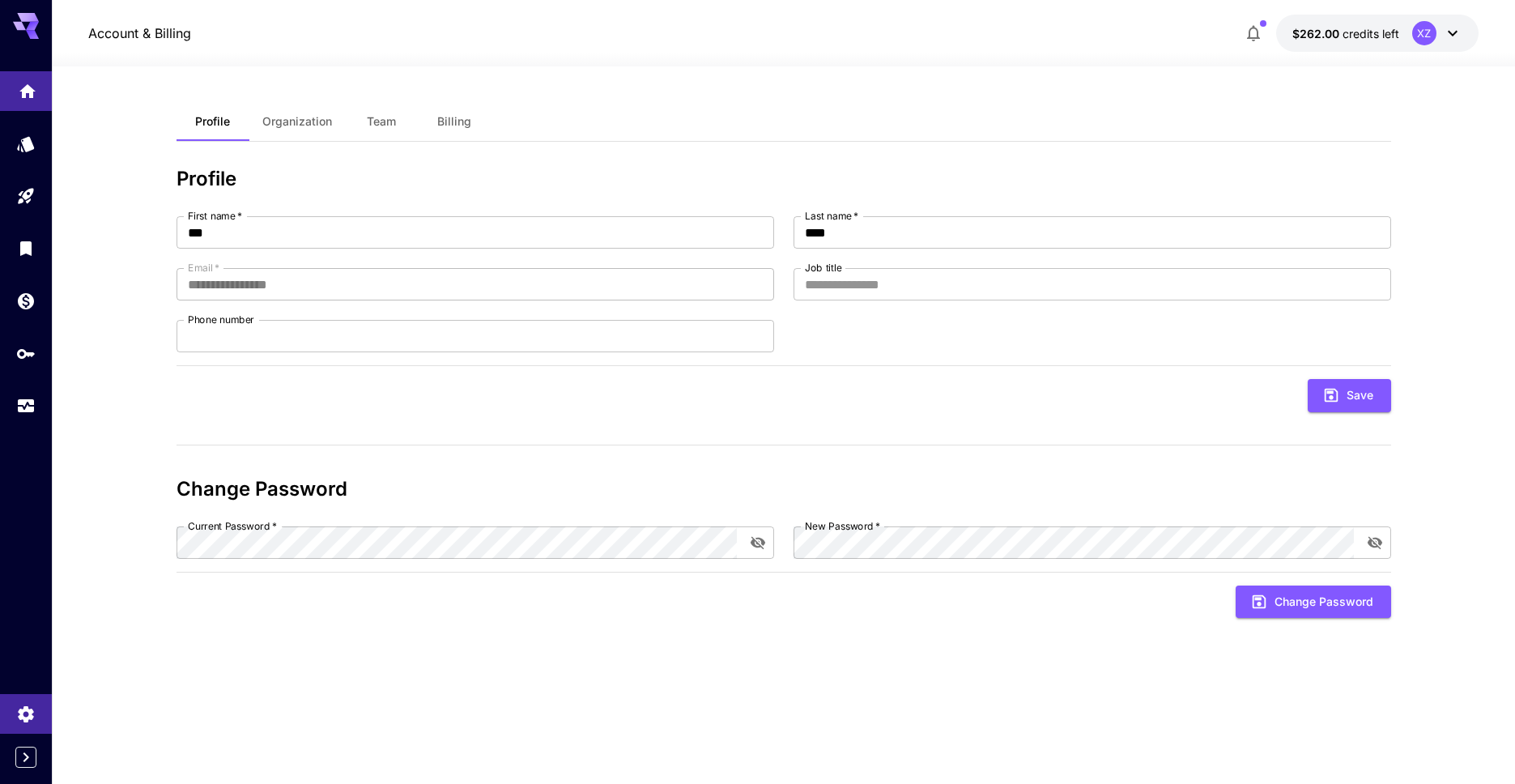
click at [41, 105] on link at bounding box center [26, 91] width 52 height 40
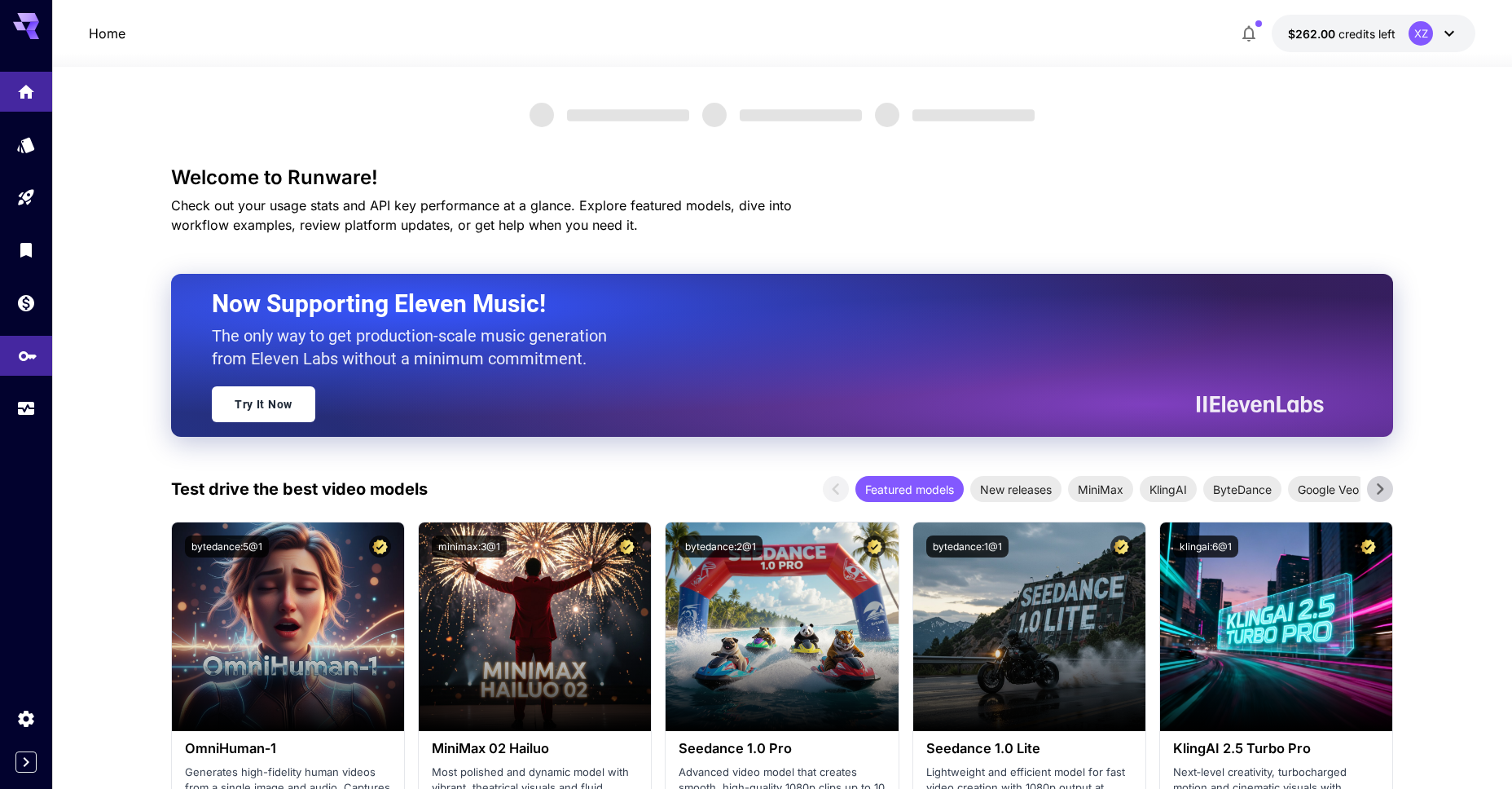
click at [20, 349] on icon "API Keys" at bounding box center [28, 350] width 20 height 20
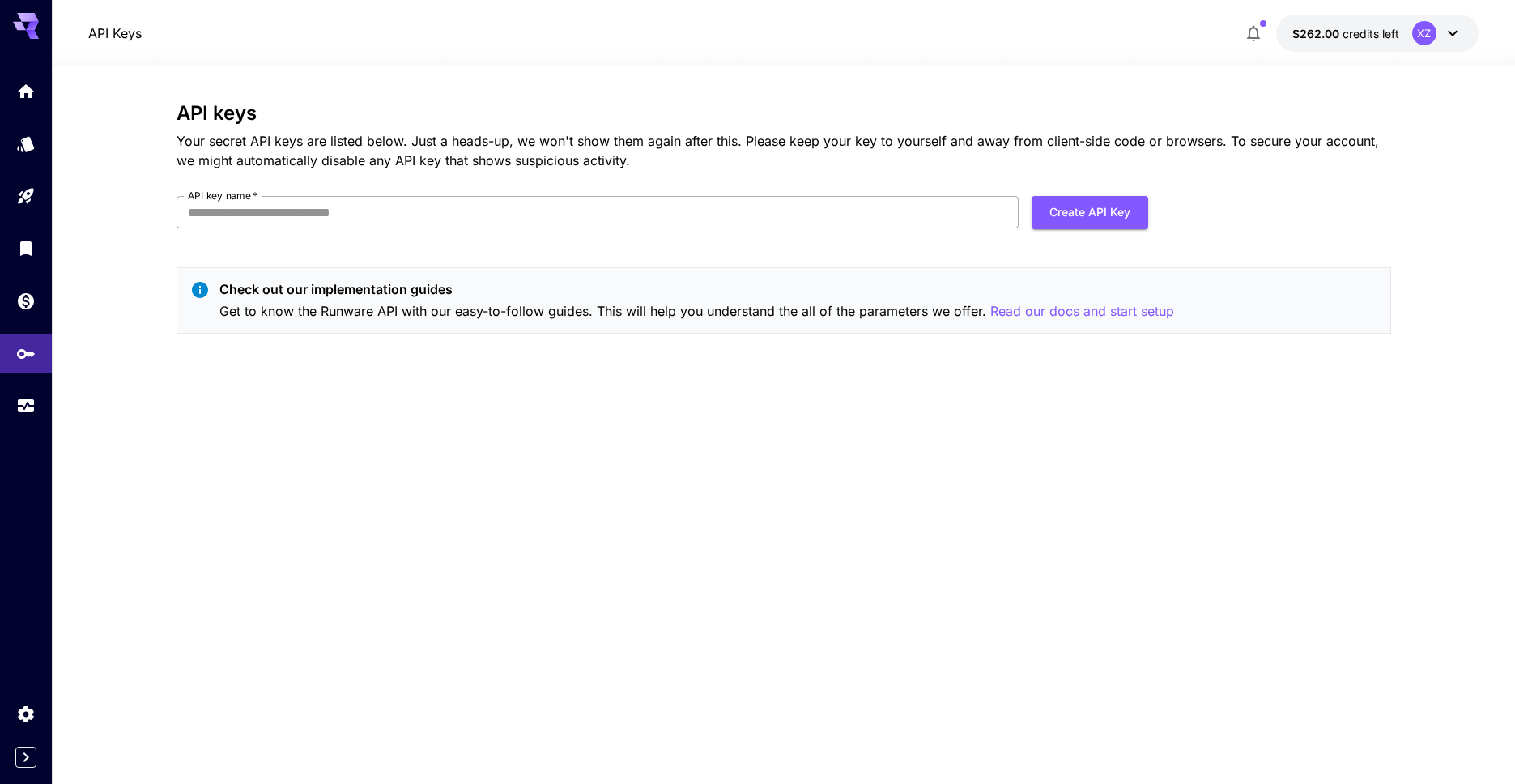
click at [297, 209] on input "API key name   *" at bounding box center [598, 212] width 843 height 33
click at [1095, 214] on button "Create API Key" at bounding box center [1090, 212] width 117 height 34
click at [423, 217] on input "API key name   *" at bounding box center [598, 212] width 843 height 33
type input "*"
type input "**********"
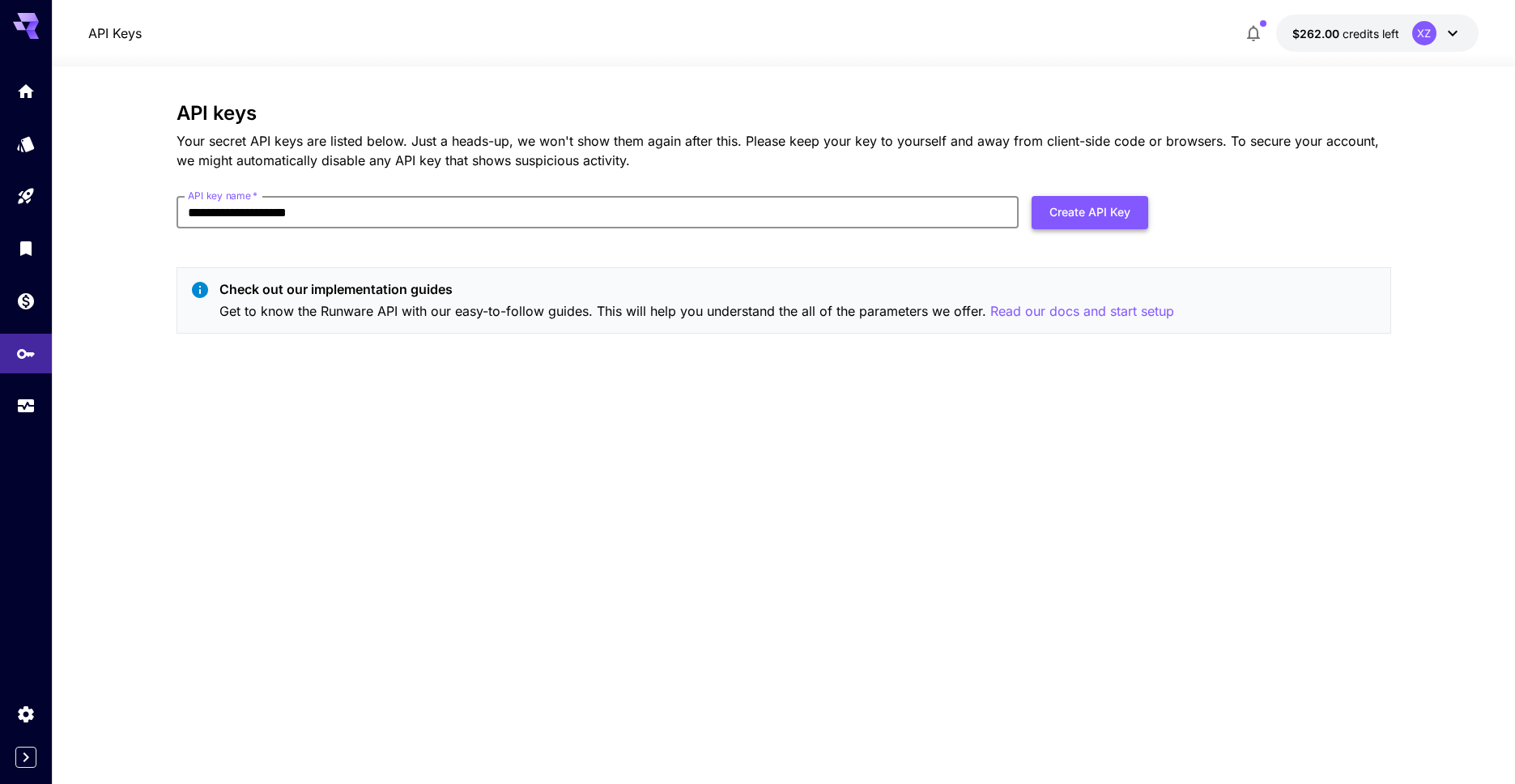
click at [1139, 227] on button "Create API Key" at bounding box center [1090, 212] width 117 height 34
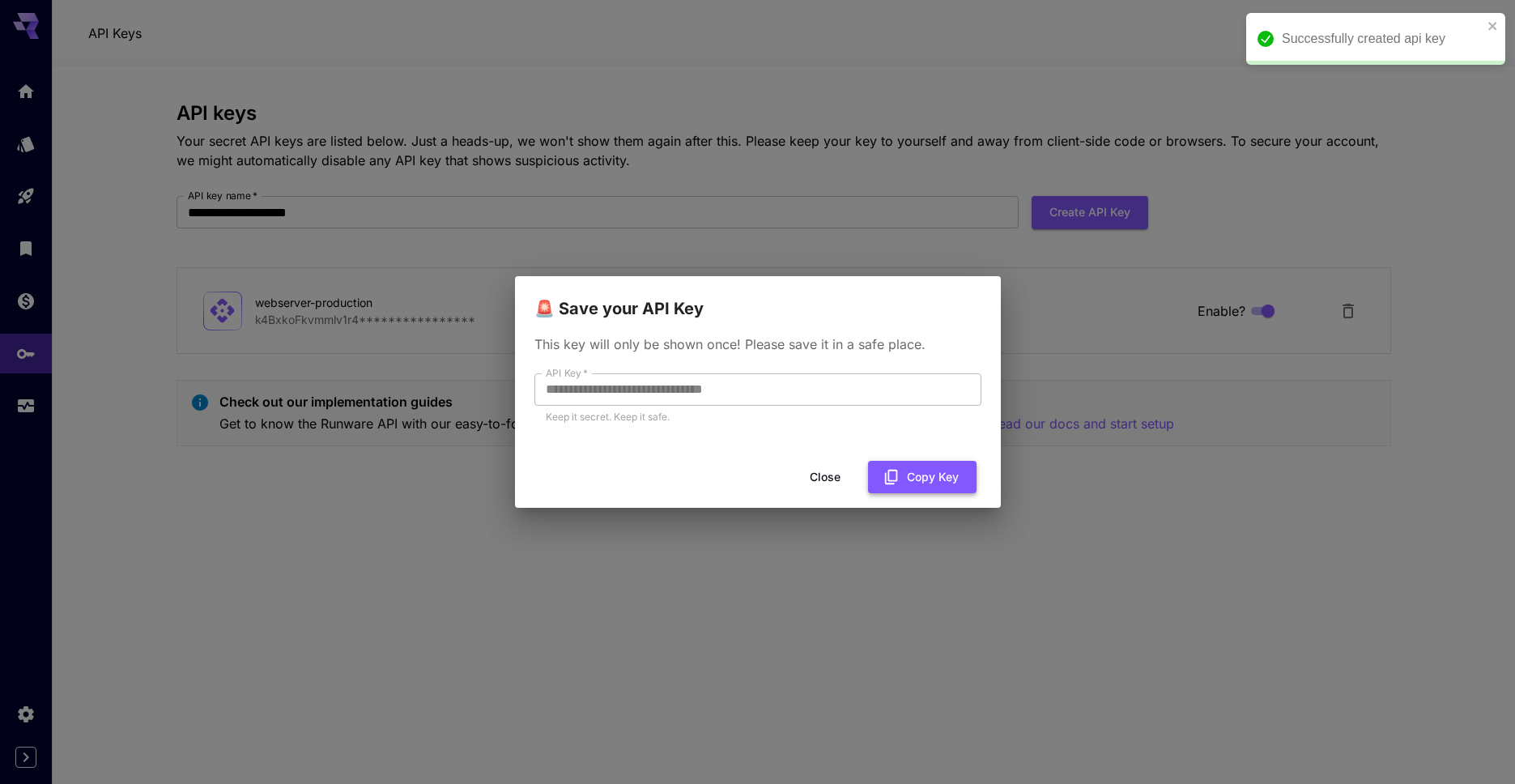
click at [914, 480] on button "Copy Key" at bounding box center [923, 477] width 108 height 34
click at [922, 482] on button "Copied" at bounding box center [929, 477] width 95 height 34
click at [923, 485] on button "Copied" at bounding box center [929, 477] width 95 height 34
click at [923, 483] on button "Copied" at bounding box center [929, 477] width 95 height 34
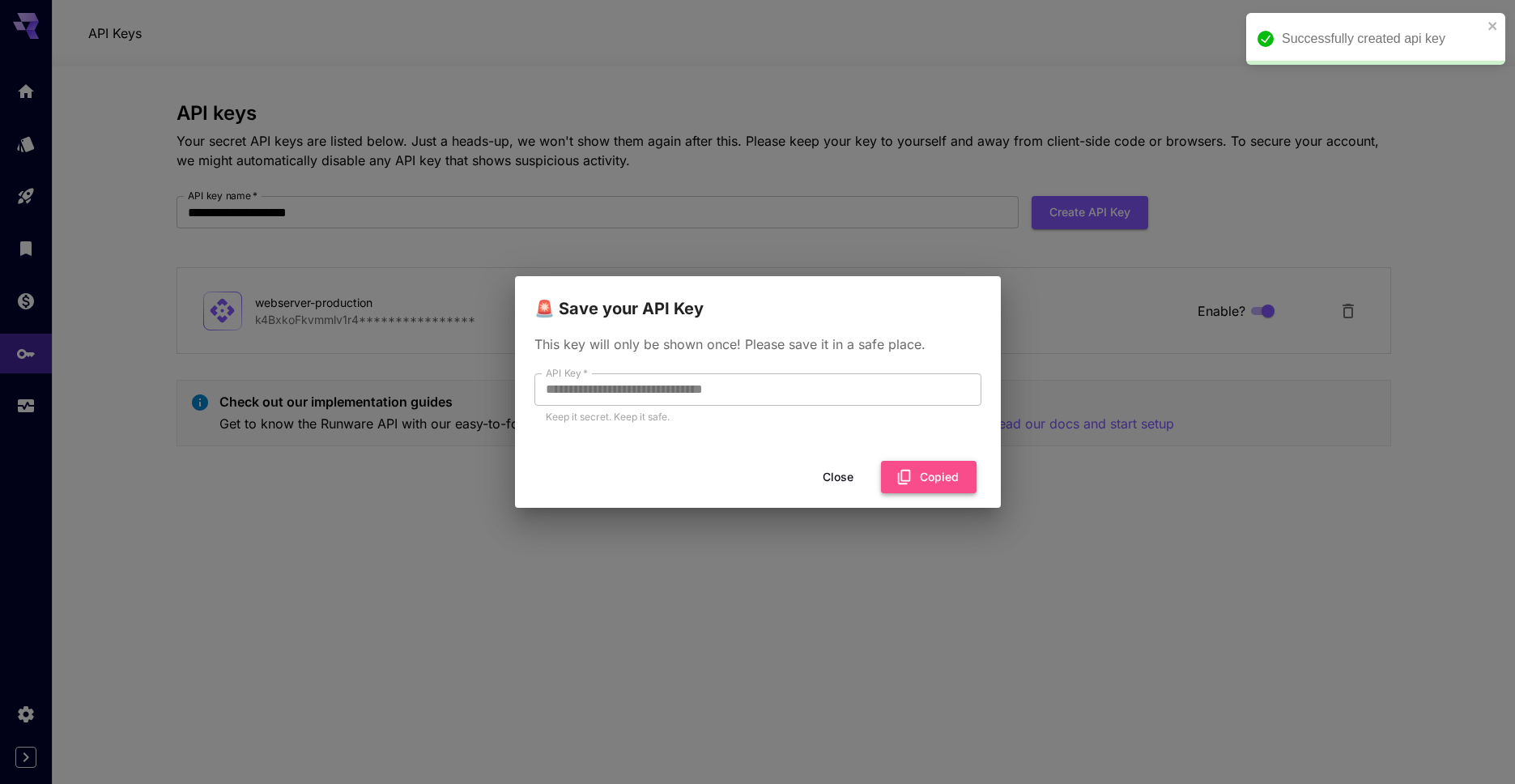
click at [923, 483] on button "Copied" at bounding box center [929, 477] width 95 height 34
click at [830, 481] on button "Close" at bounding box center [825, 477] width 73 height 34
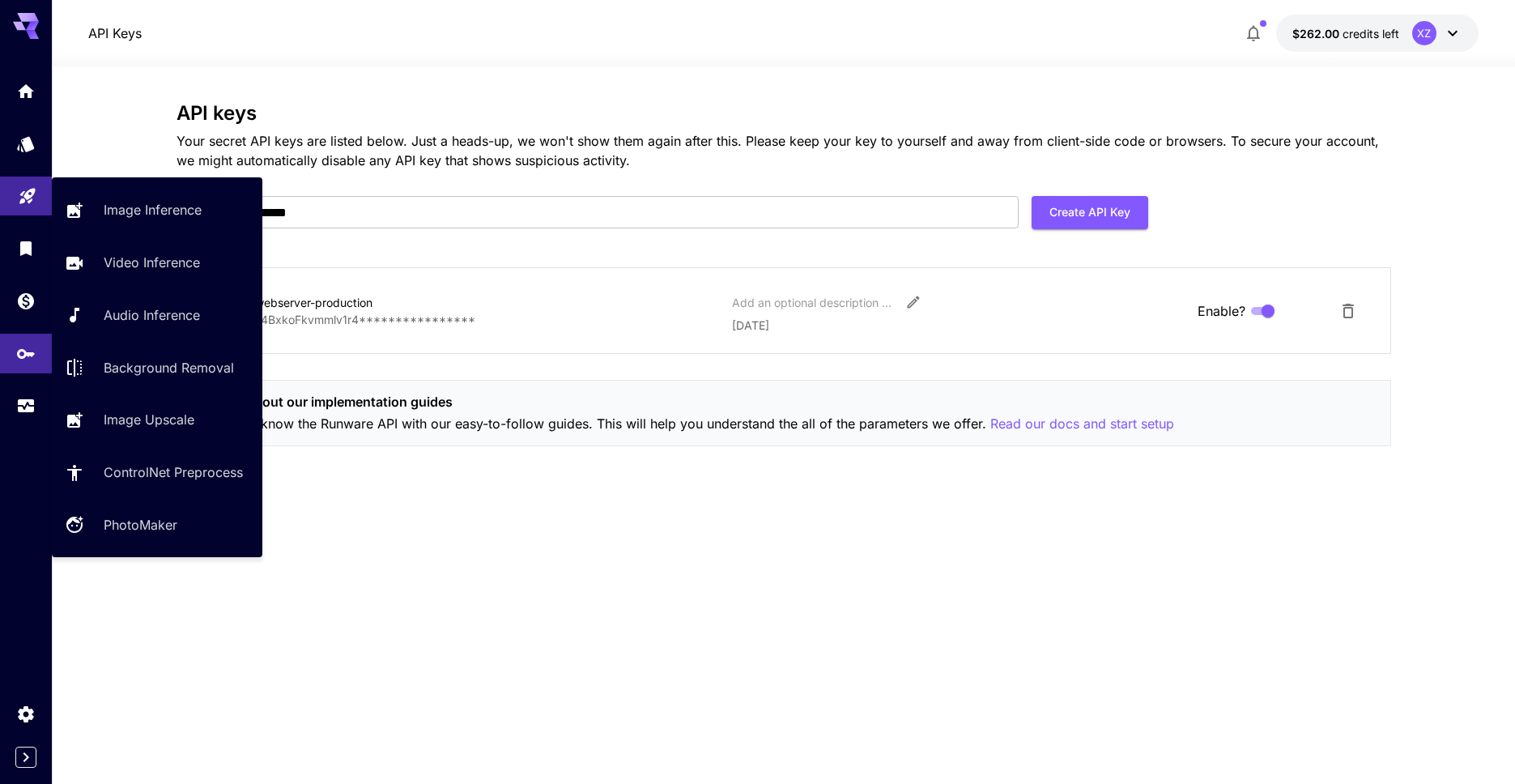
click at [29, 215] on link at bounding box center [26, 196] width 52 height 40
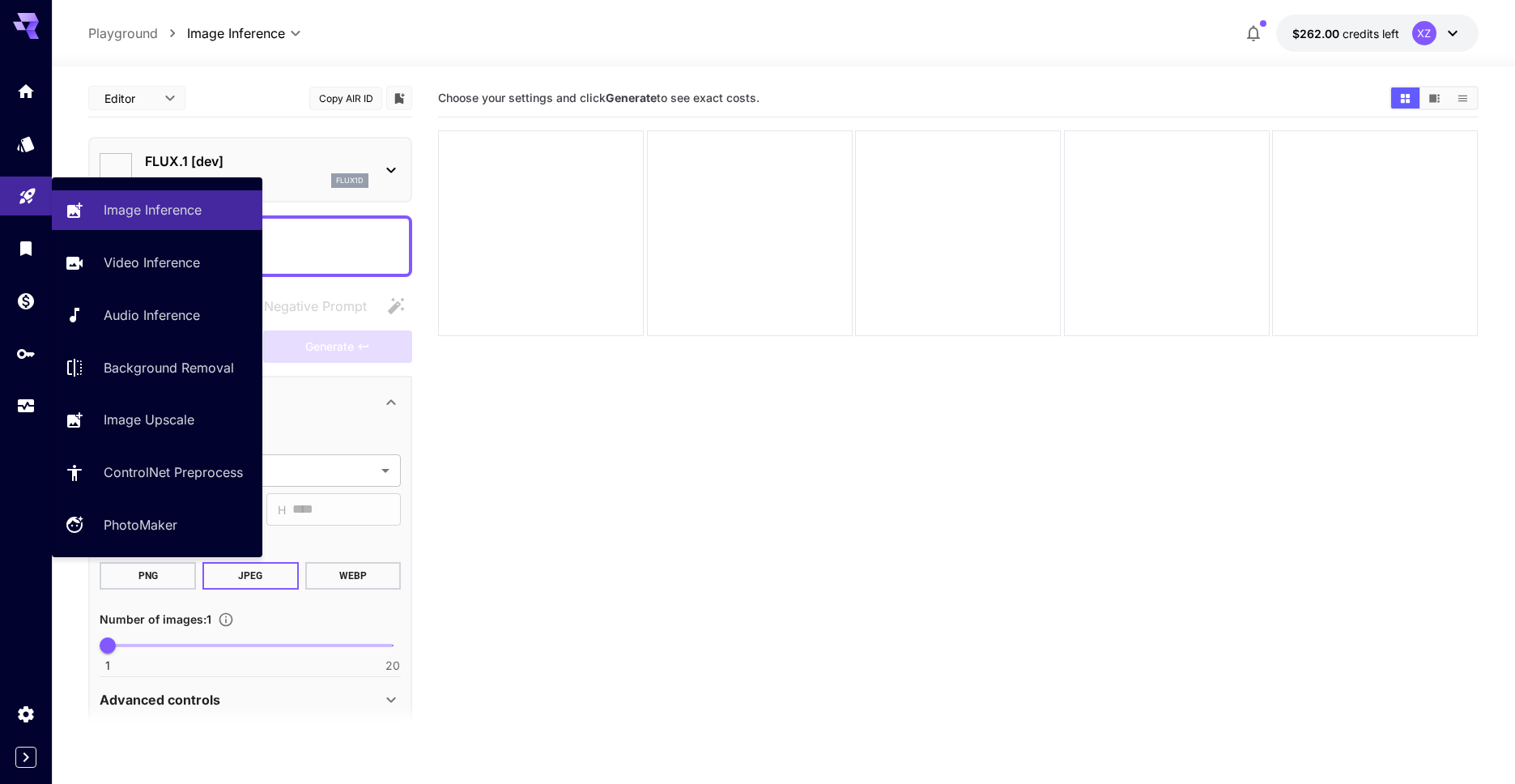
type input "**********"
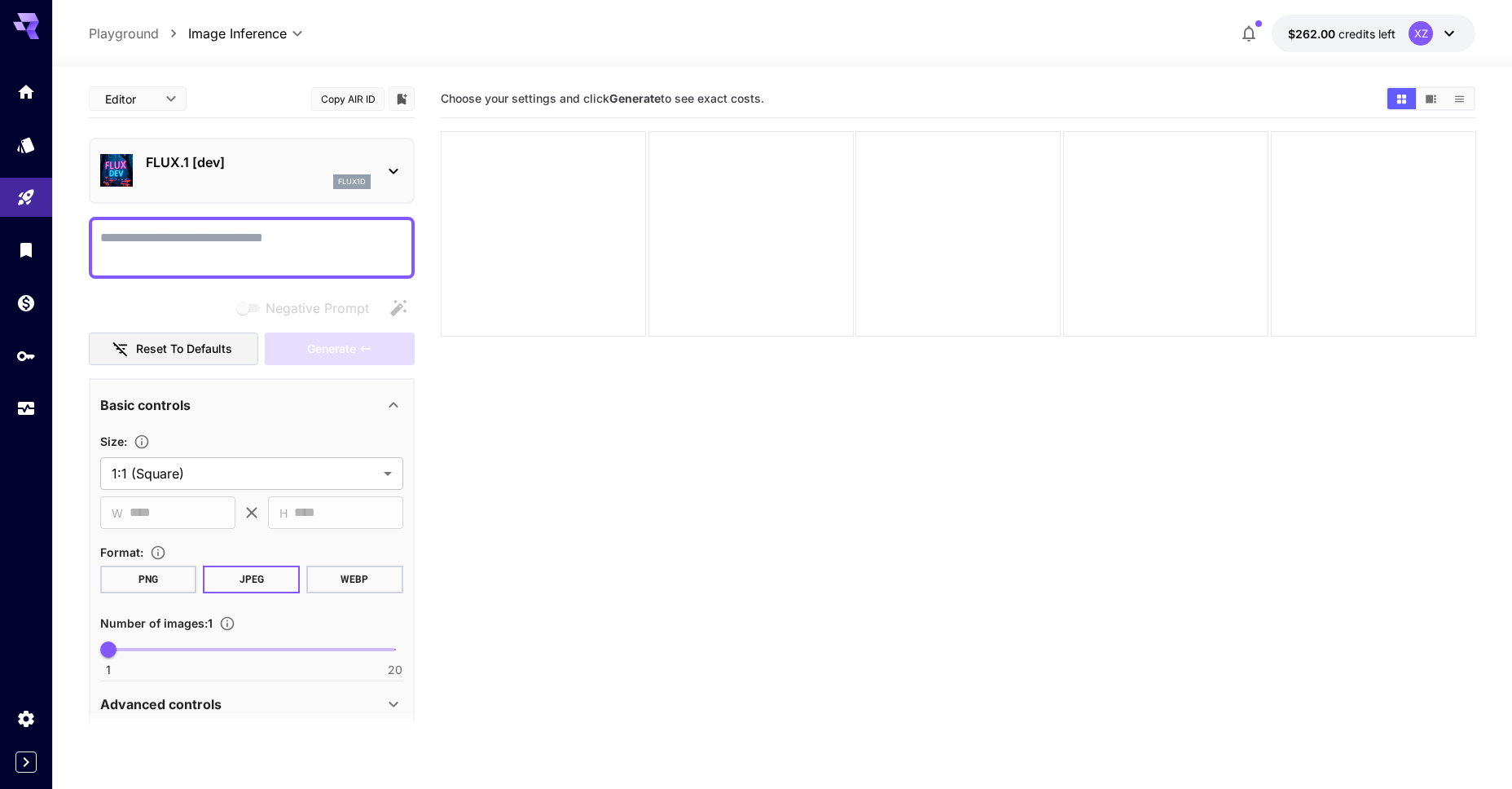
click at [184, 155] on p "FLUX.1 [dev]" at bounding box center [259, 162] width 225 height 20
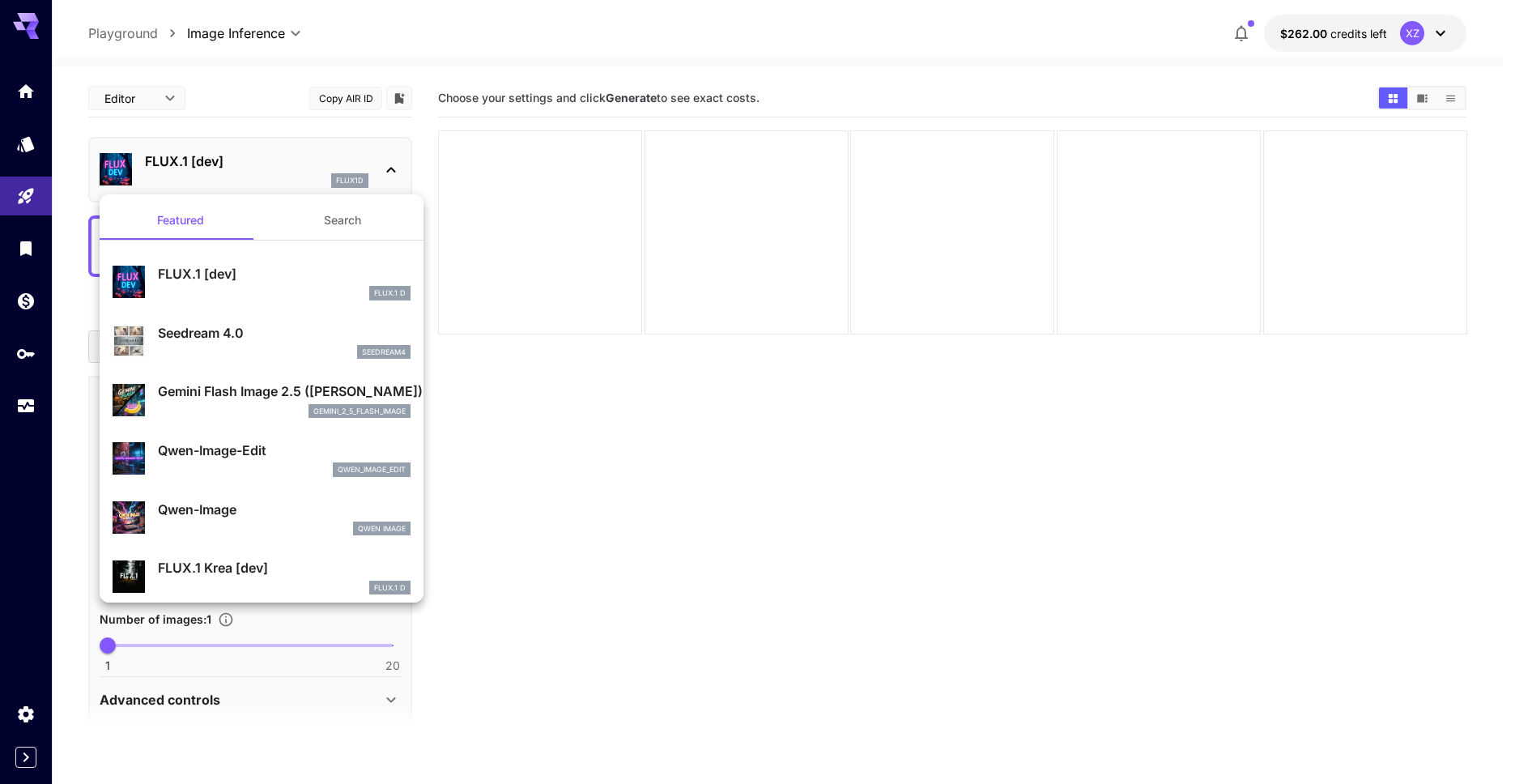
click at [203, 162] on div at bounding box center [758, 392] width 1515 height 784
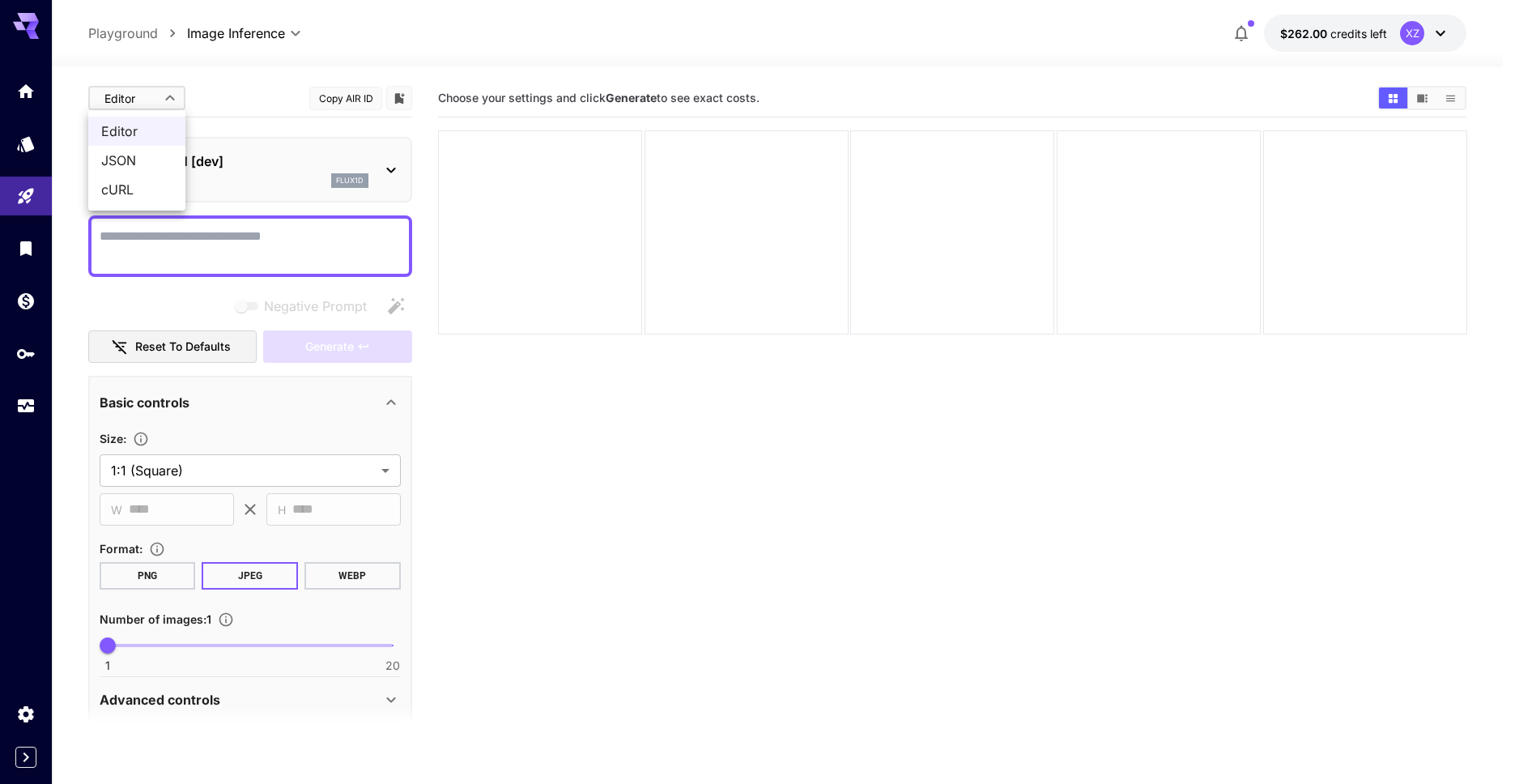
click at [162, 105] on body "**********" at bounding box center [758, 456] width 1515 height 912
click at [151, 187] on span "cURL" at bounding box center [137, 189] width 71 height 20
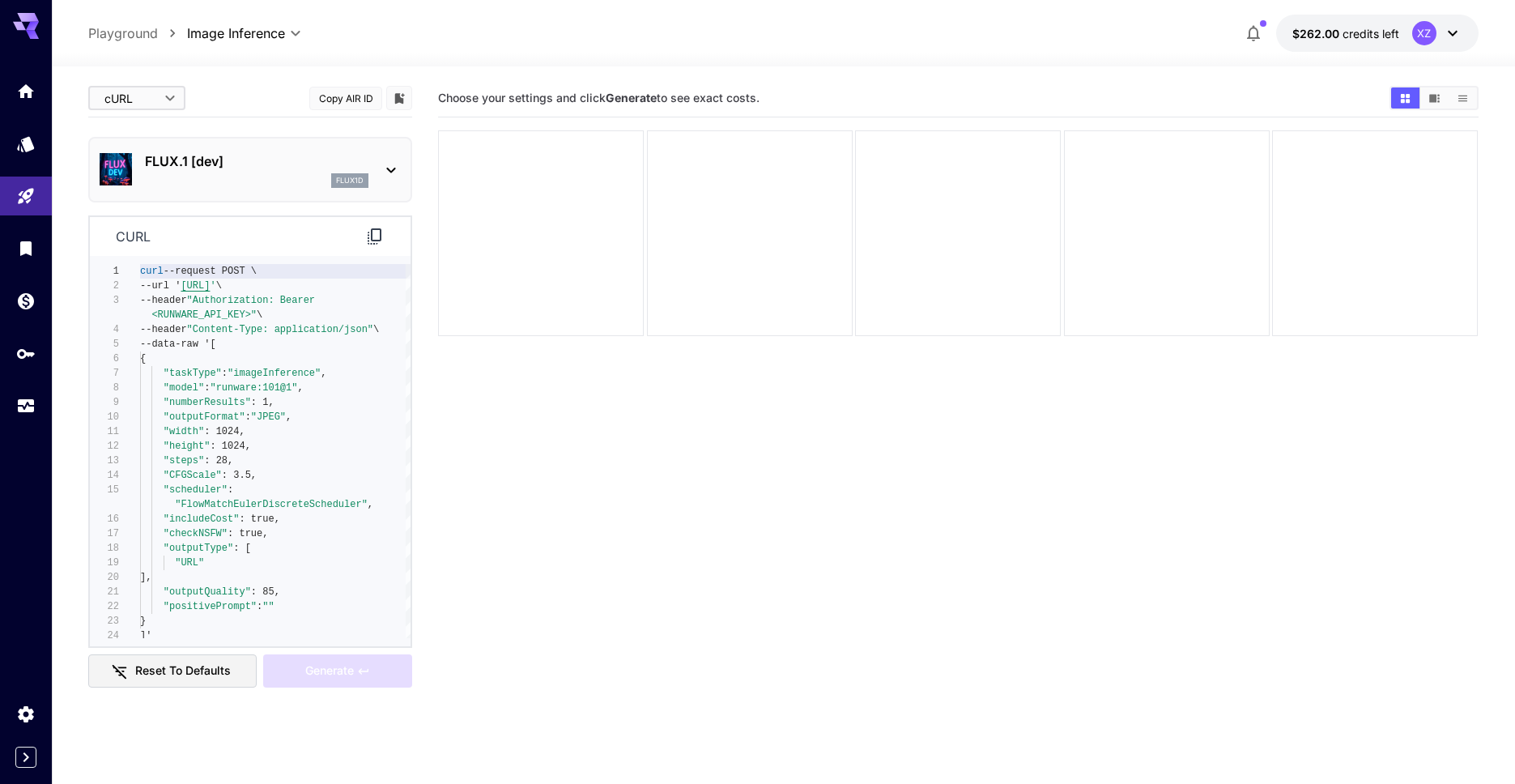
click at [160, 101] on body "**********" at bounding box center [758, 456] width 1515 height 912
click at [933, 61] on div at bounding box center [758, 392] width 1515 height 784
click at [313, 143] on div "FLUX.1 [dev] flux1d" at bounding box center [250, 169] width 324 height 65
click at [242, 169] on p "FLUX.1 [dev]" at bounding box center [257, 161] width 224 height 20
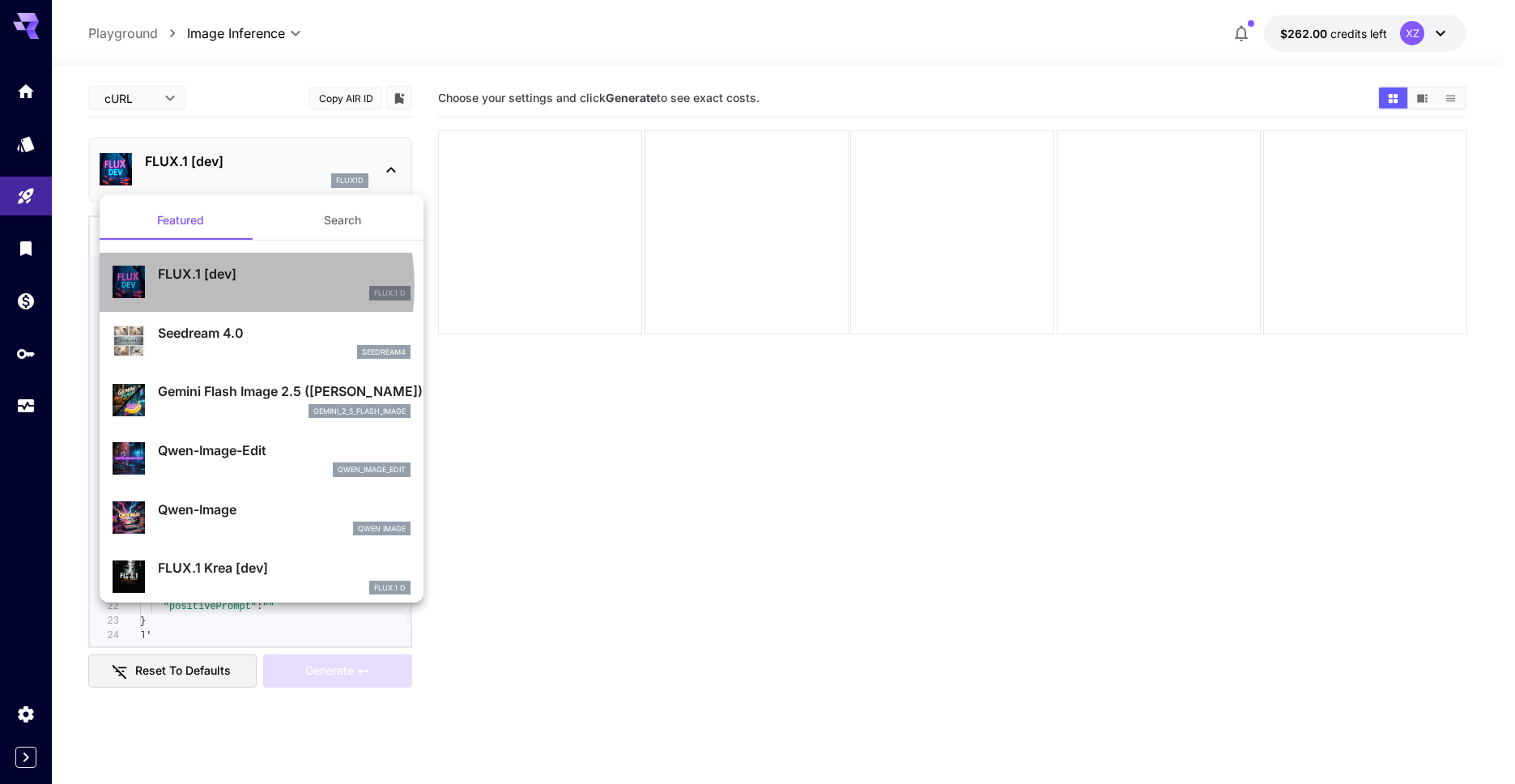
drag, startPoint x: 205, startPoint y: 285, endPoint x: 156, endPoint y: 286, distance: 49.0
click at [206, 285] on div "FLUX.1 [dev] FLUX.1 D" at bounding box center [285, 282] width 253 height 36
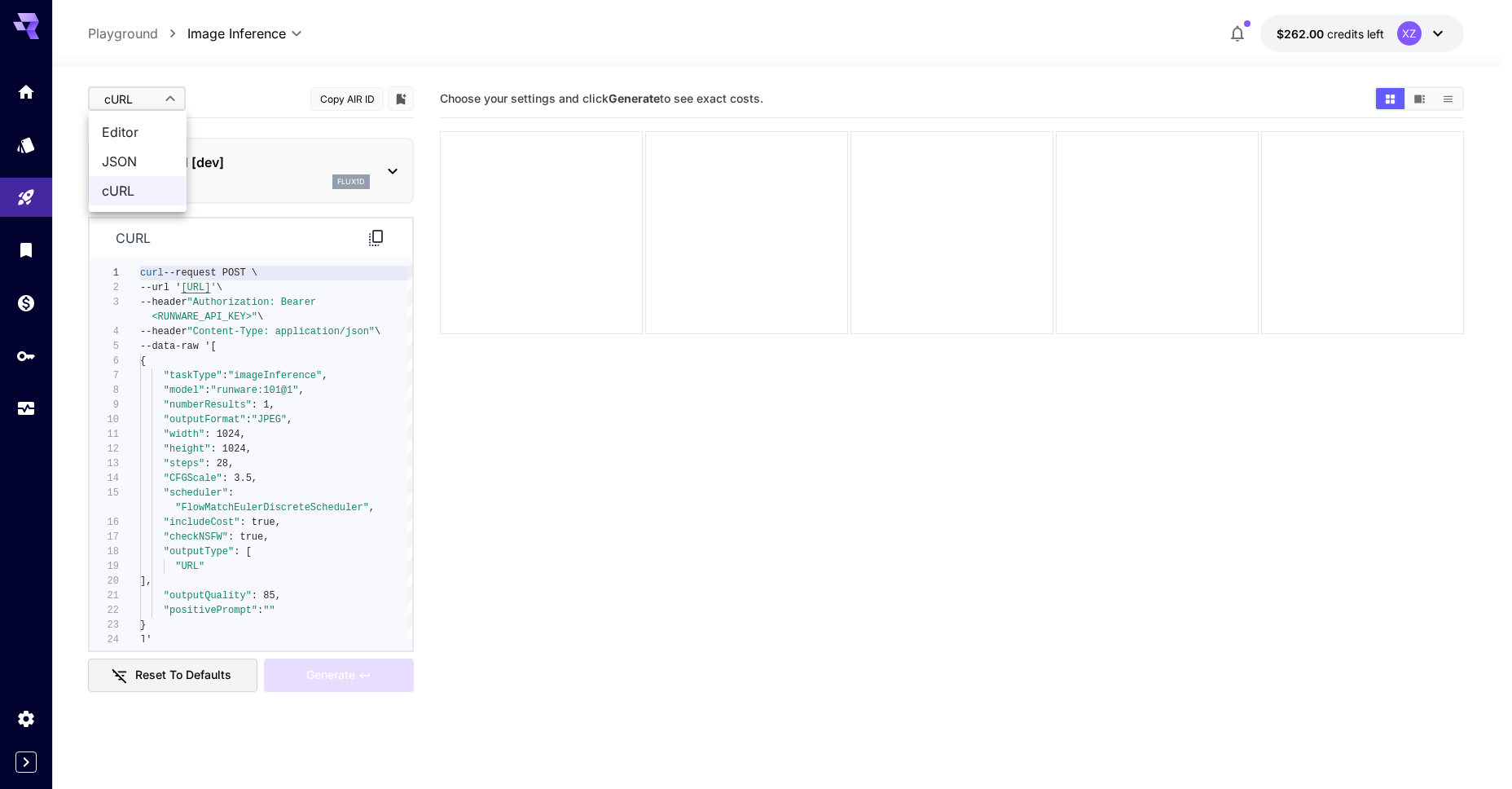
click at [133, 92] on body "**********" at bounding box center [756, 459] width 1512 height 918
click at [134, 92] on div at bounding box center [762, 394] width 1524 height 789
click at [122, 98] on body "**********" at bounding box center [756, 459] width 1512 height 918
click at [105, 132] on span "Editor" at bounding box center [138, 132] width 72 height 20
type input "****"
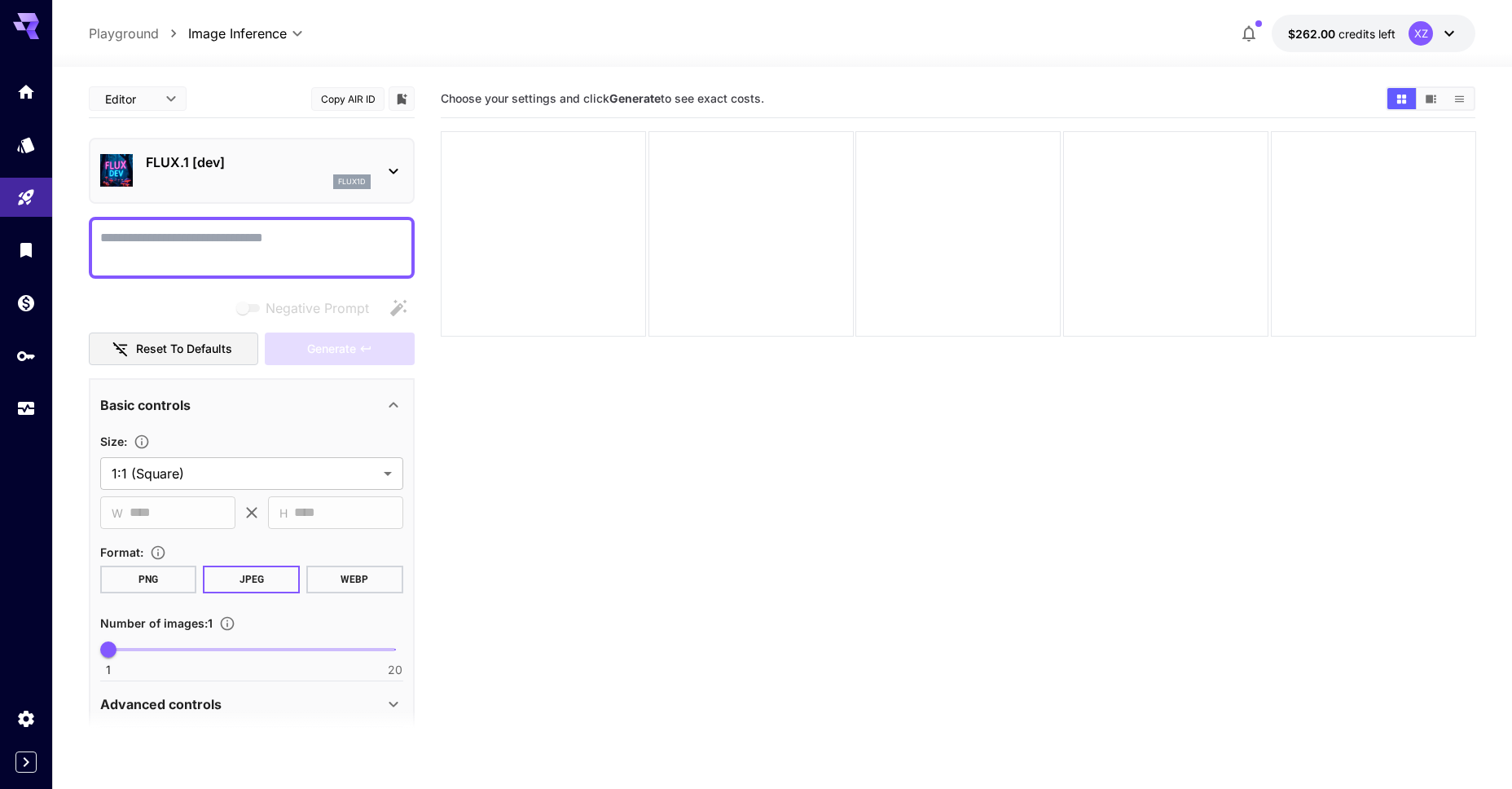
click at [140, 40] on p "Playground" at bounding box center [124, 33] width 70 height 20
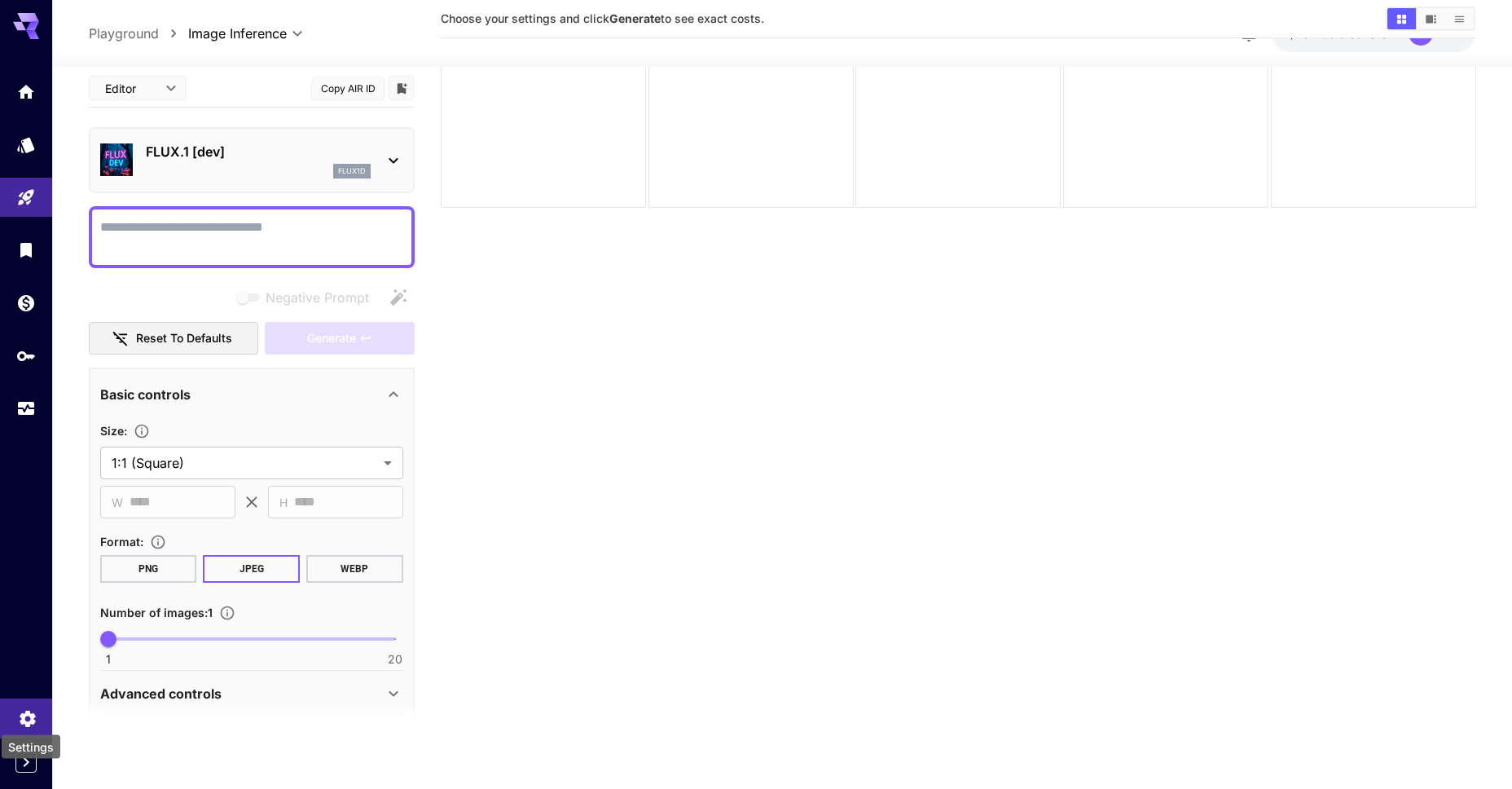
click at [24, 706] on icon "Settings" at bounding box center [28, 714] width 20 height 20
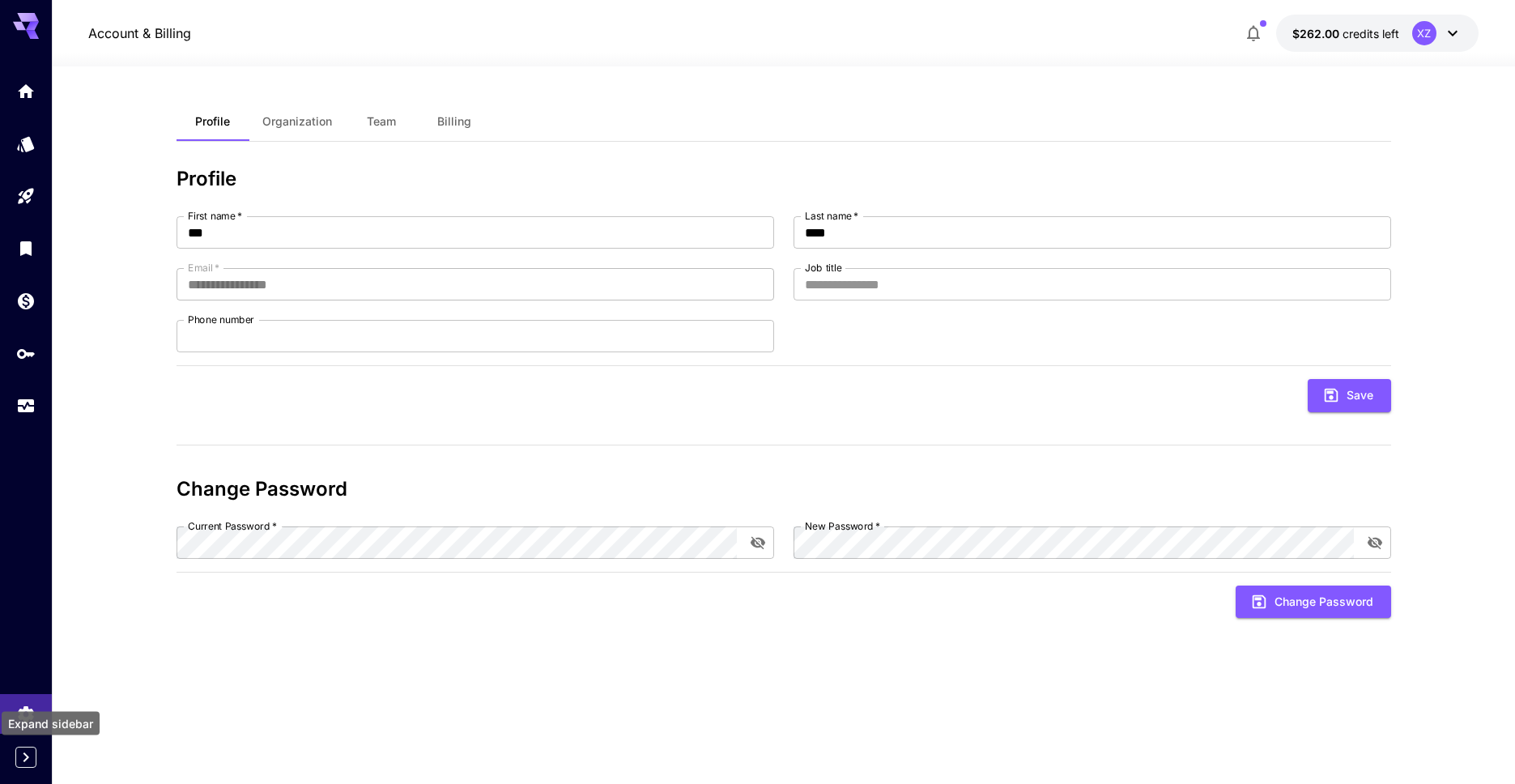
click at [16, 763] on icon "Expand sidebar" at bounding box center [26, 756] width 20 height 20
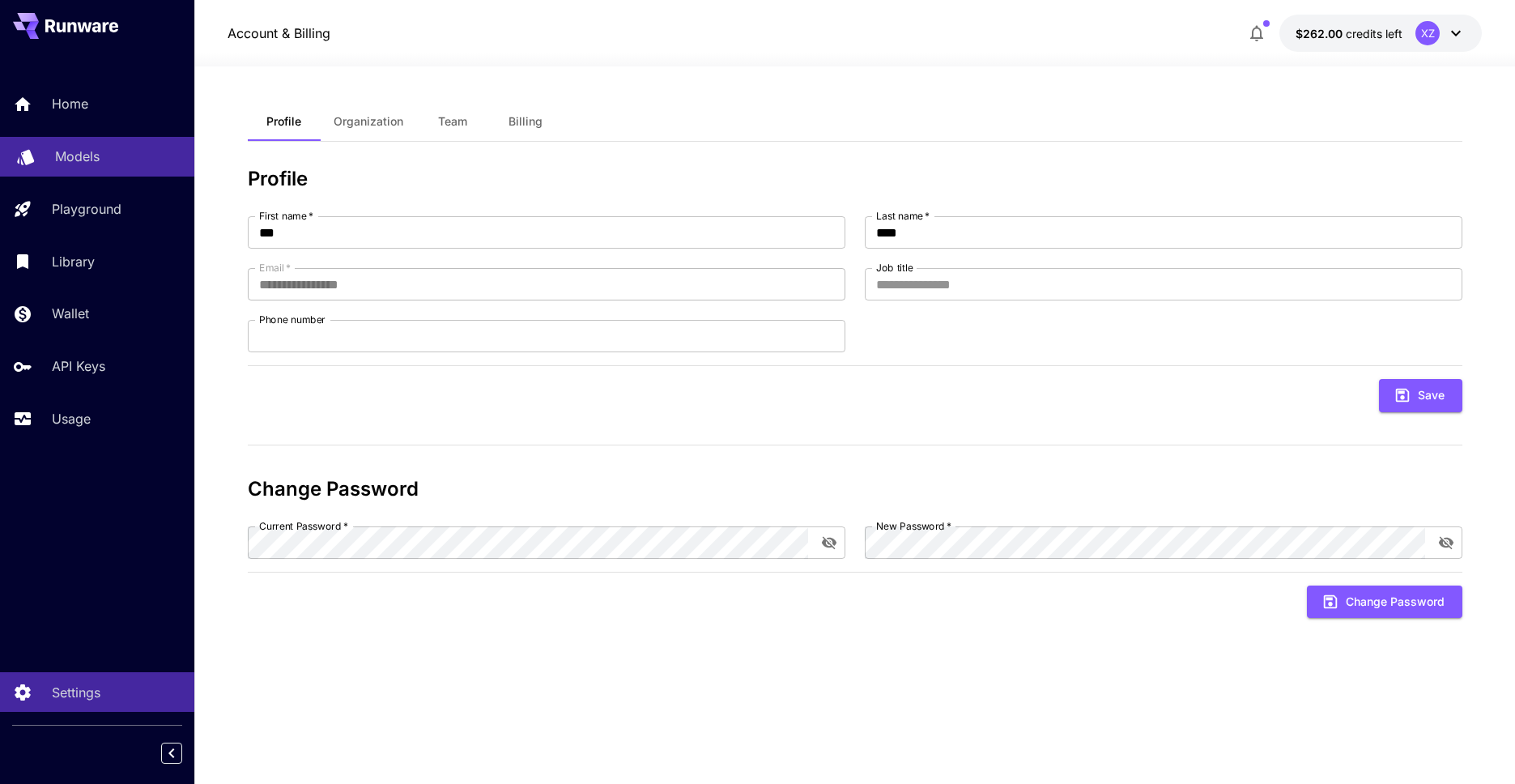
click at [112, 147] on div "Models" at bounding box center [118, 156] width 126 height 20
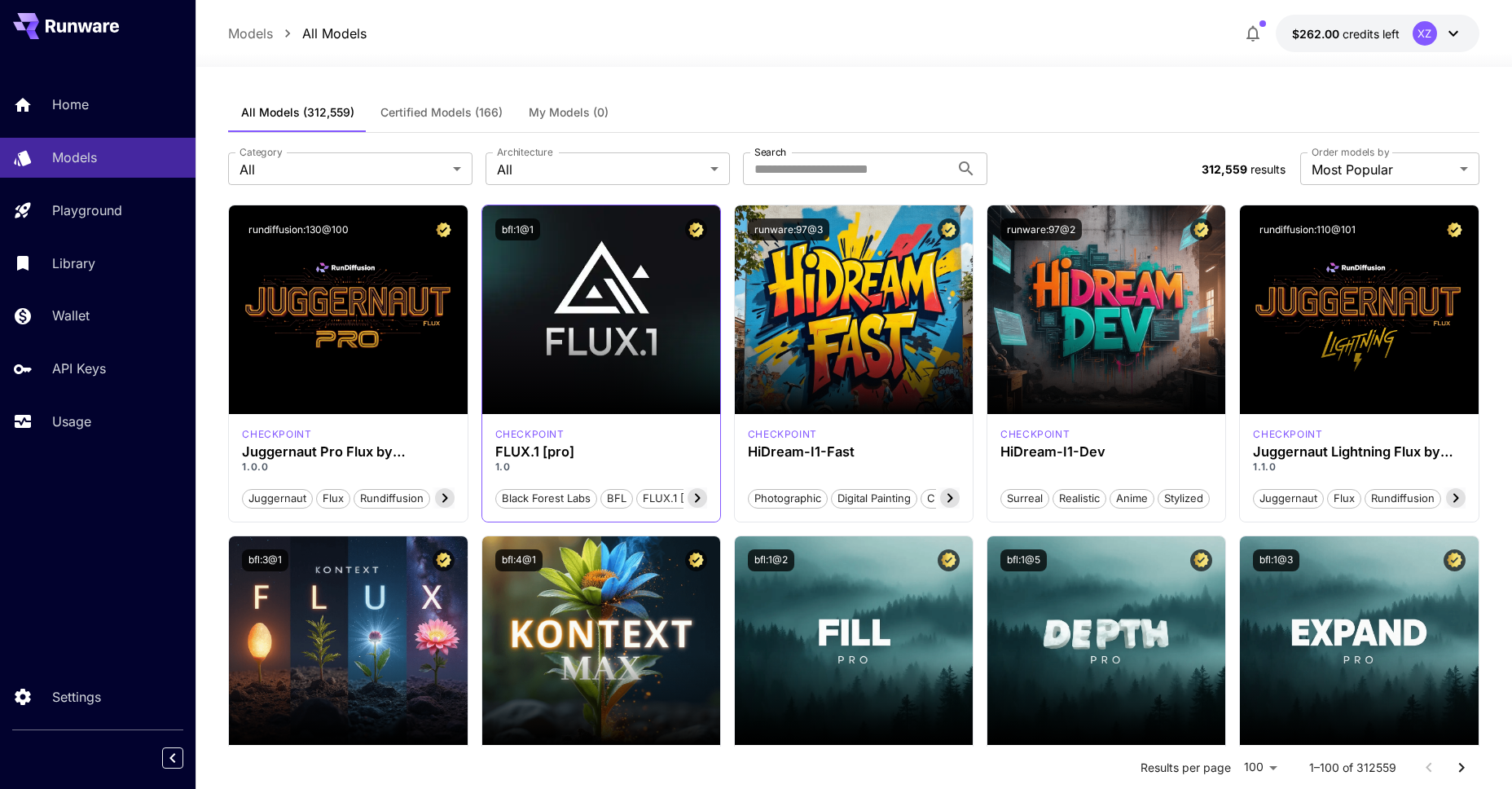
click at [643, 461] on p "1.0" at bounding box center [601, 466] width 212 height 15
click at [554, 456] on h3 "FLUX.1 [pro]" at bounding box center [601, 452] width 212 height 16
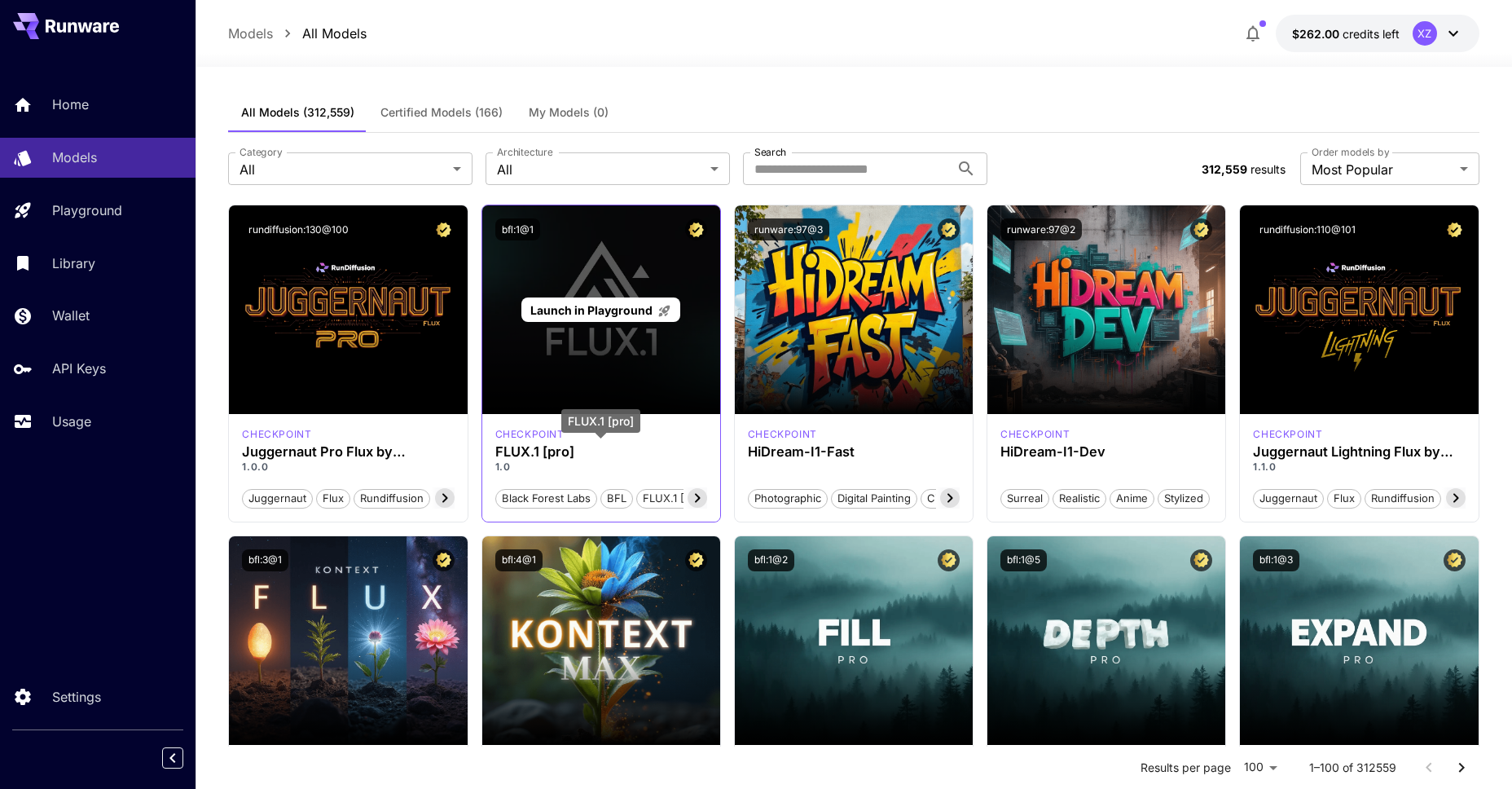
click at [534, 352] on div "Launch in Playground" at bounding box center [601, 309] width 238 height 208
click at [554, 253] on div "Launch in Playground" at bounding box center [601, 309] width 238 height 208
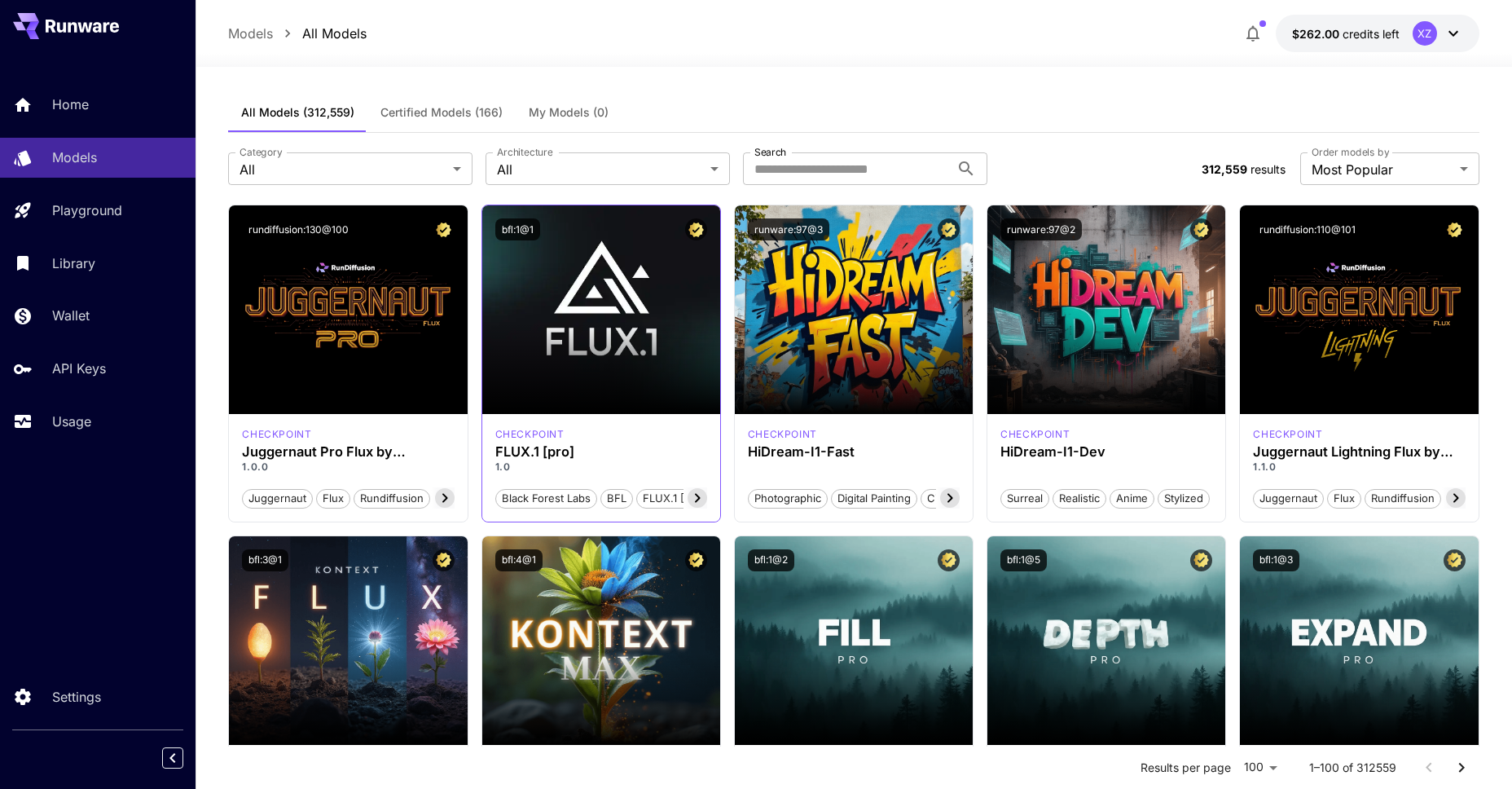
click at [554, 253] on div "bfl:1@1" at bounding box center [601, 229] width 238 height 48
click at [632, 218] on div "bfl:1@1" at bounding box center [601, 228] width 212 height 22
click at [540, 243] on div "bfl:1@1" at bounding box center [601, 229] width 238 height 48
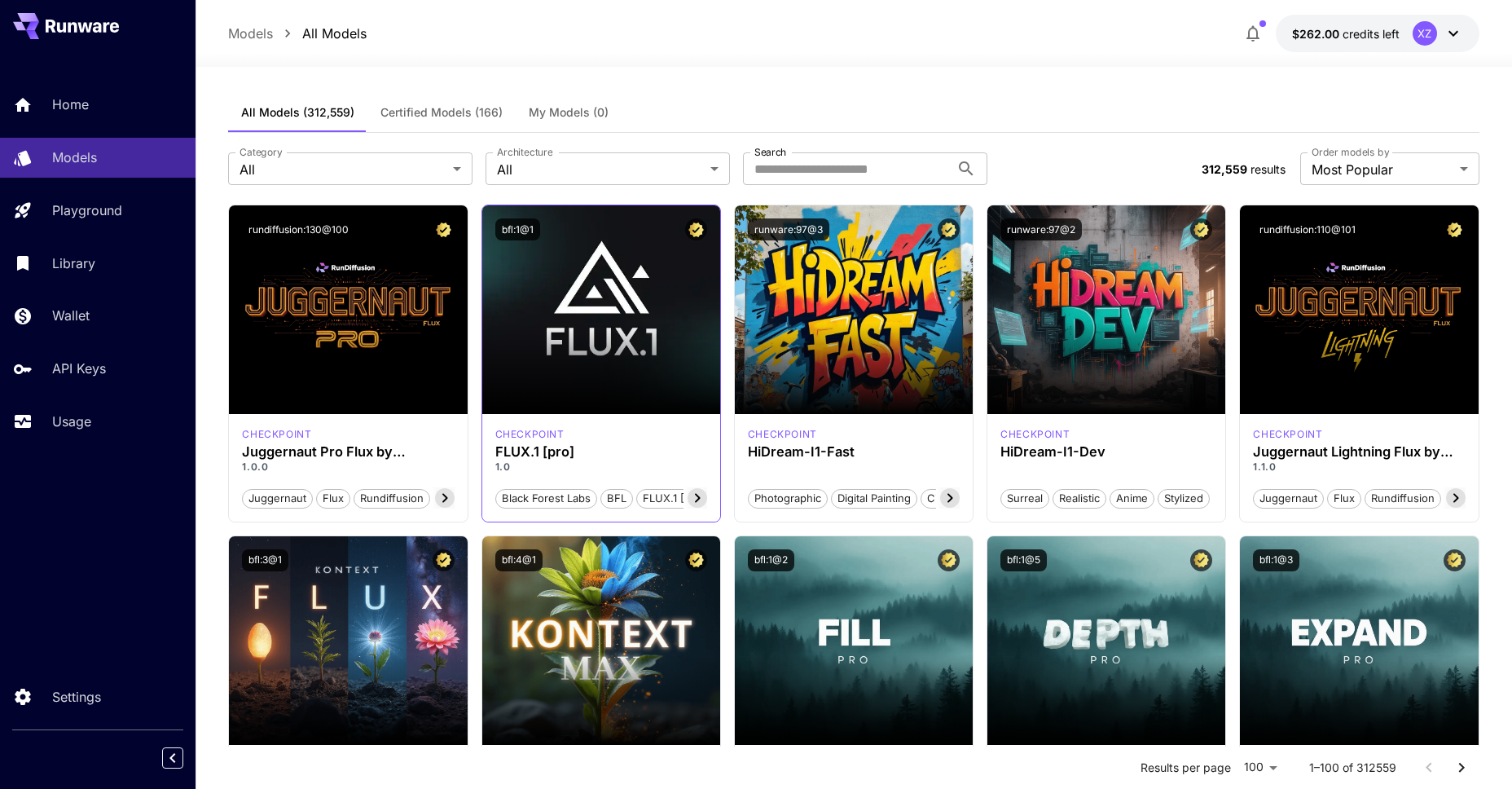
click at [537, 246] on div "bfl:1@1" at bounding box center [601, 229] width 238 height 48
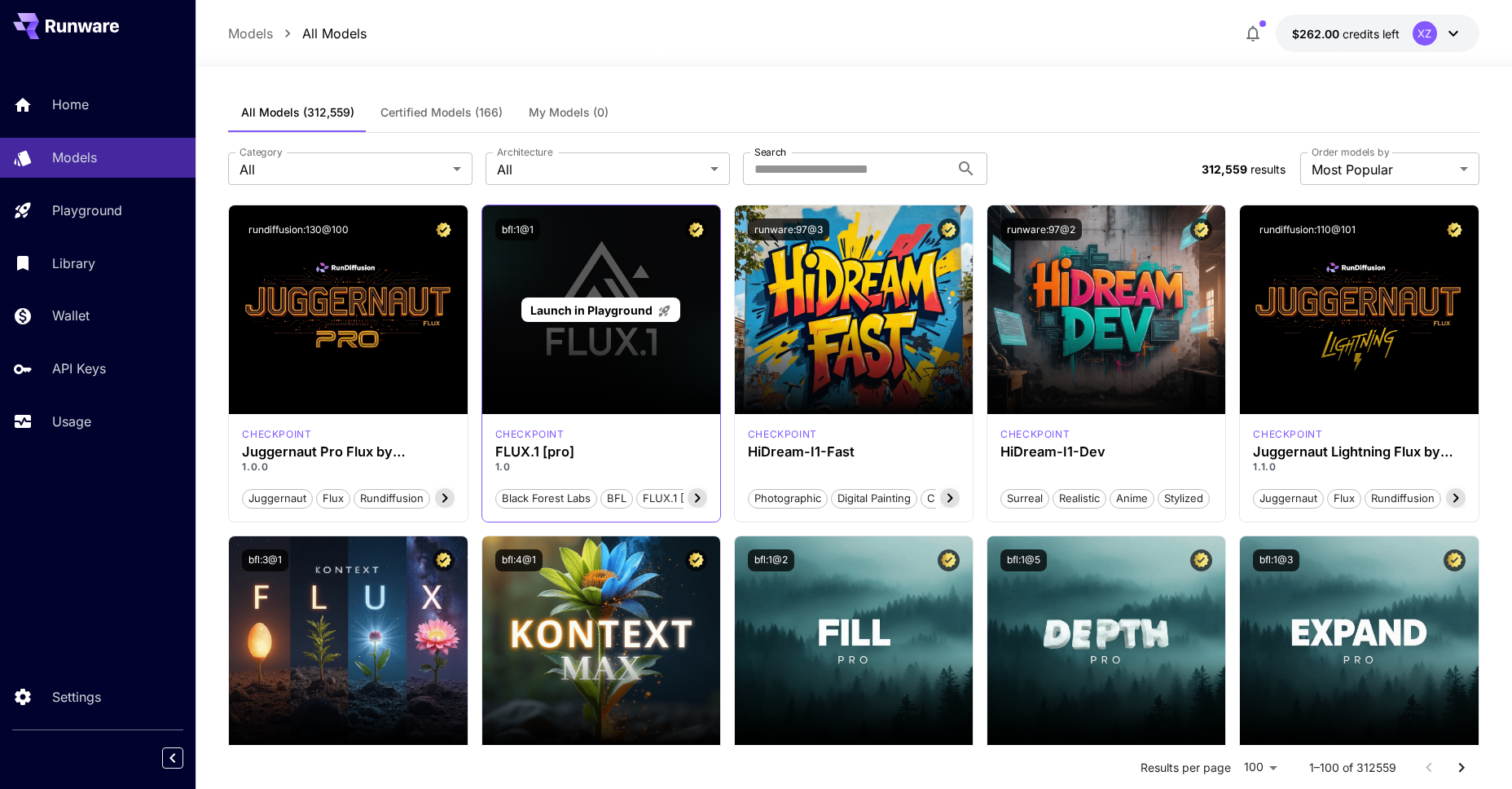
click at [518, 372] on div "Launch in Playground" at bounding box center [601, 309] width 238 height 208
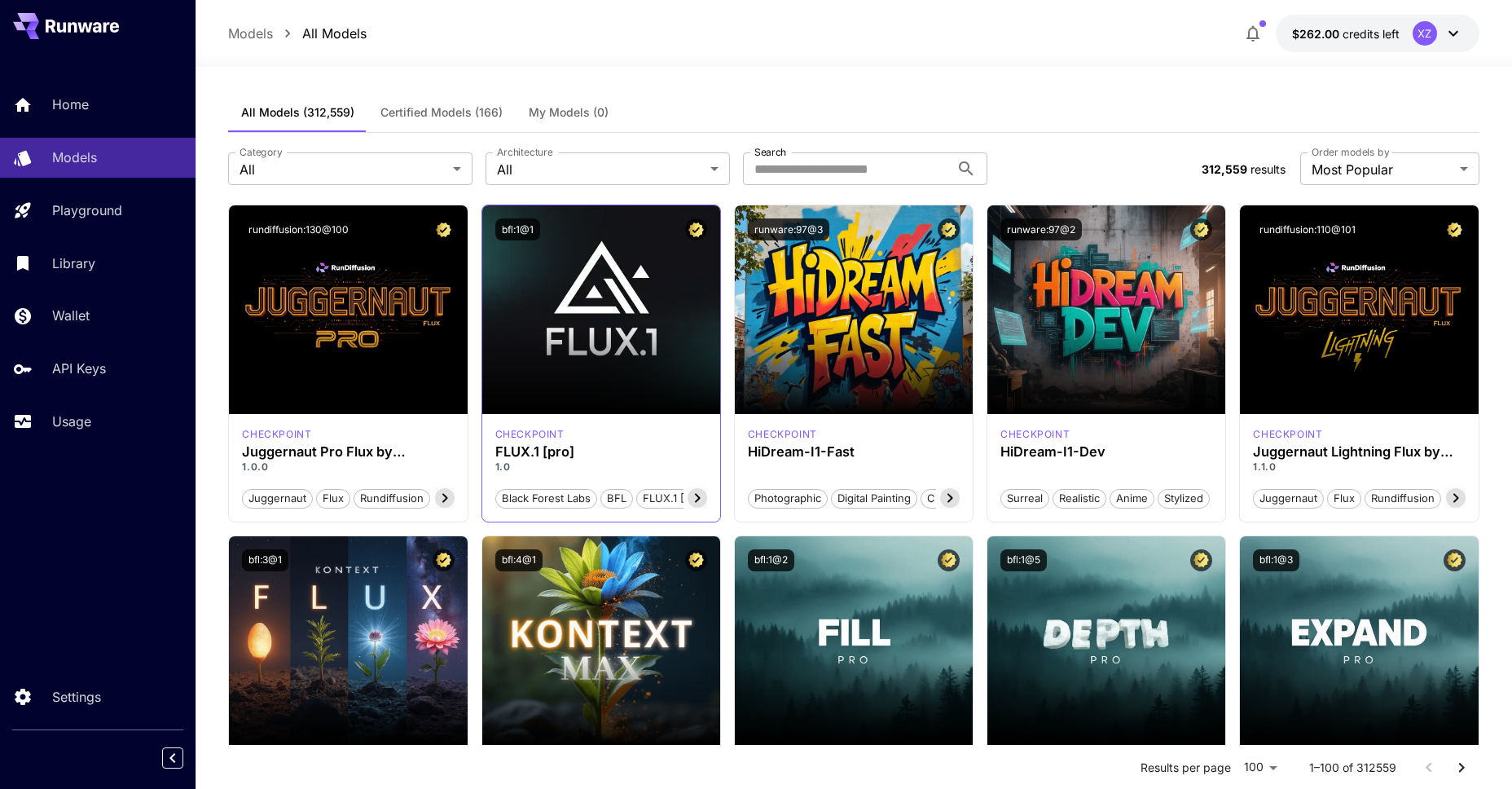
click at [547, 450] on h3 "FLUX.1 [pro]" at bounding box center [601, 452] width 212 height 16
click at [530, 436] on p "checkpoint" at bounding box center [530, 434] width 69 height 15
click at [537, 446] on h3 "FLUX.1 [pro]" at bounding box center [601, 452] width 212 height 16
click at [575, 468] on p "1.0" at bounding box center [601, 466] width 212 height 15
click at [695, 493] on icon at bounding box center [697, 497] width 20 height 20
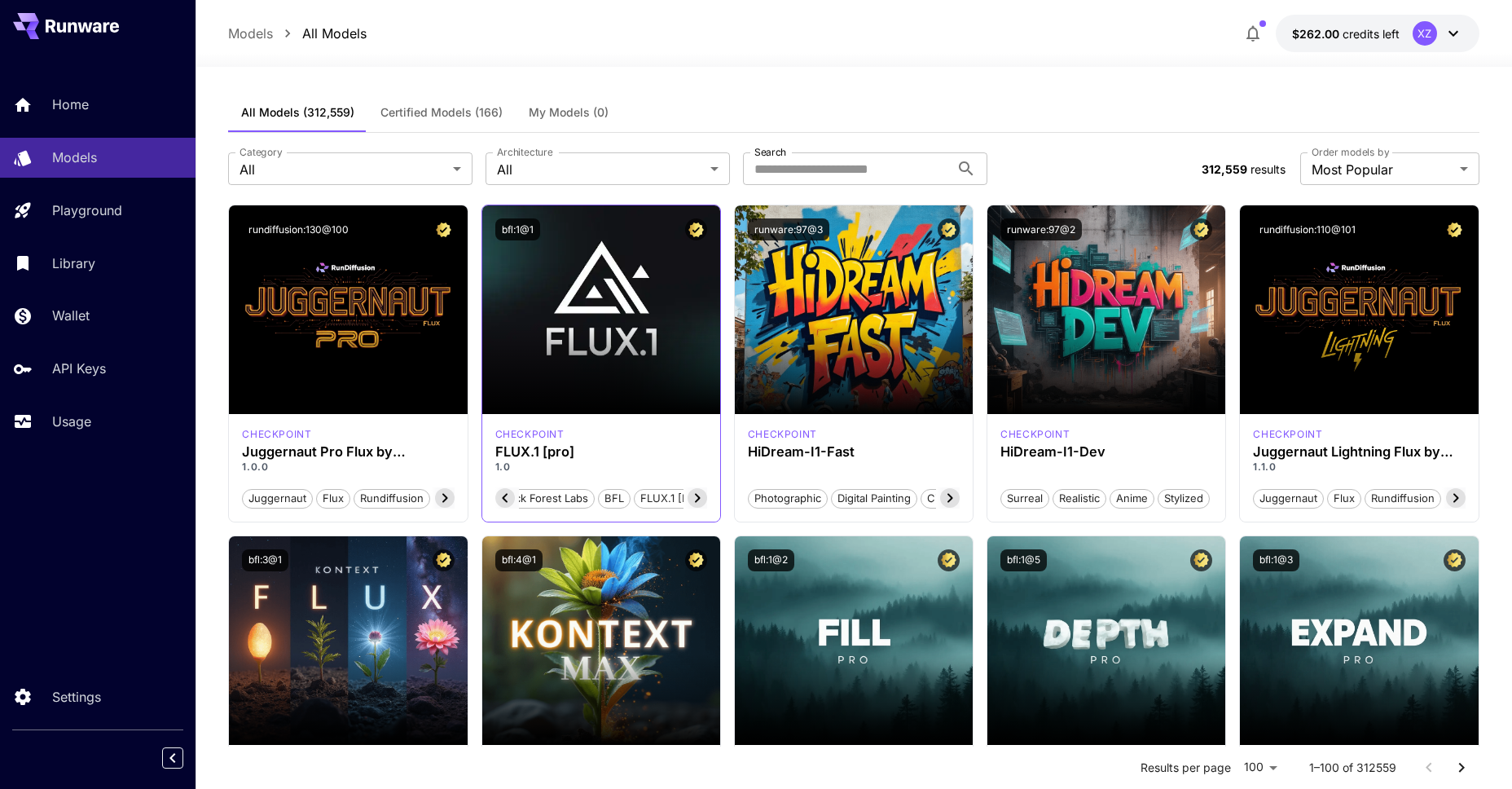
click at [702, 497] on icon at bounding box center [697, 497] width 20 height 20
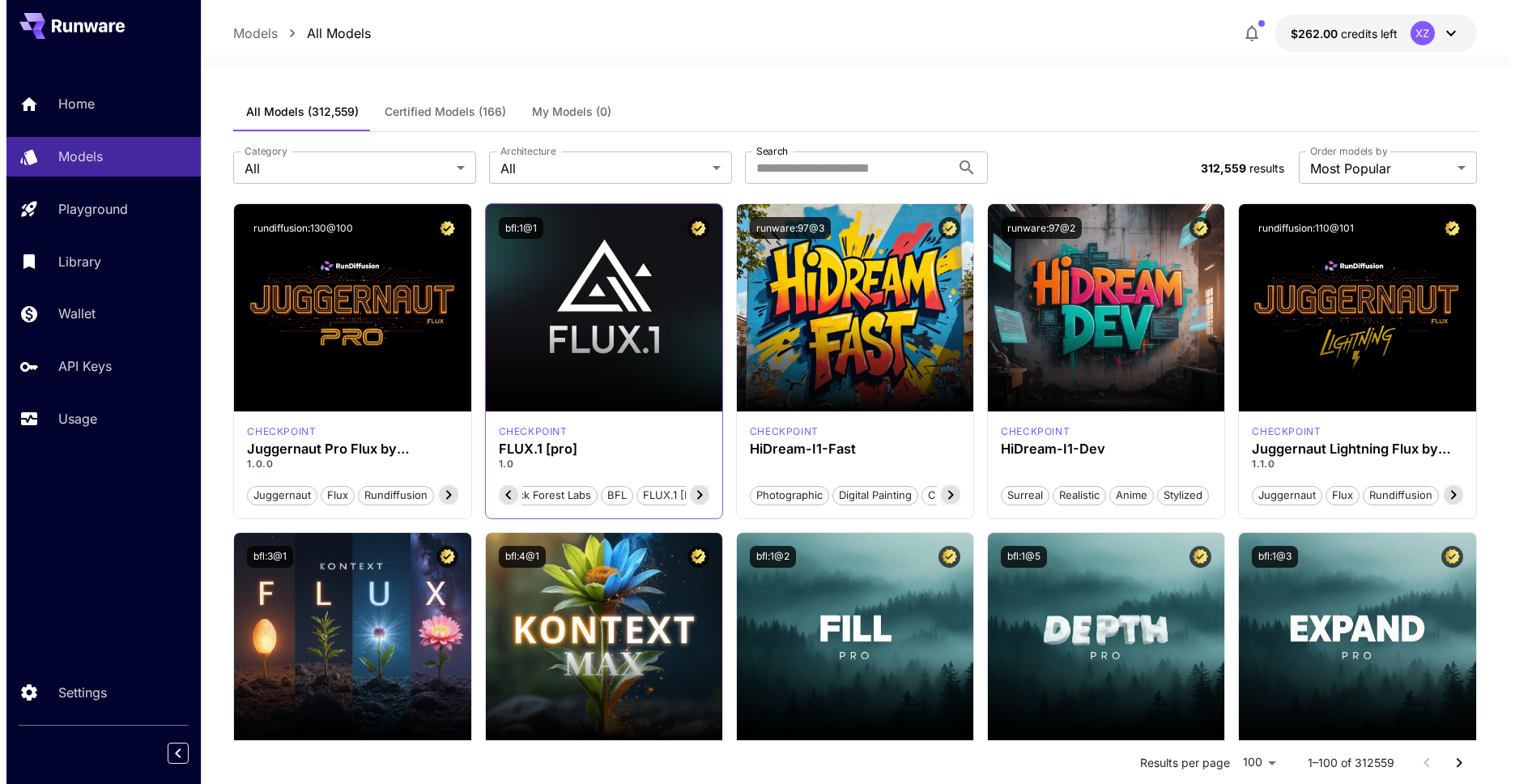
scroll to position [0, 49]
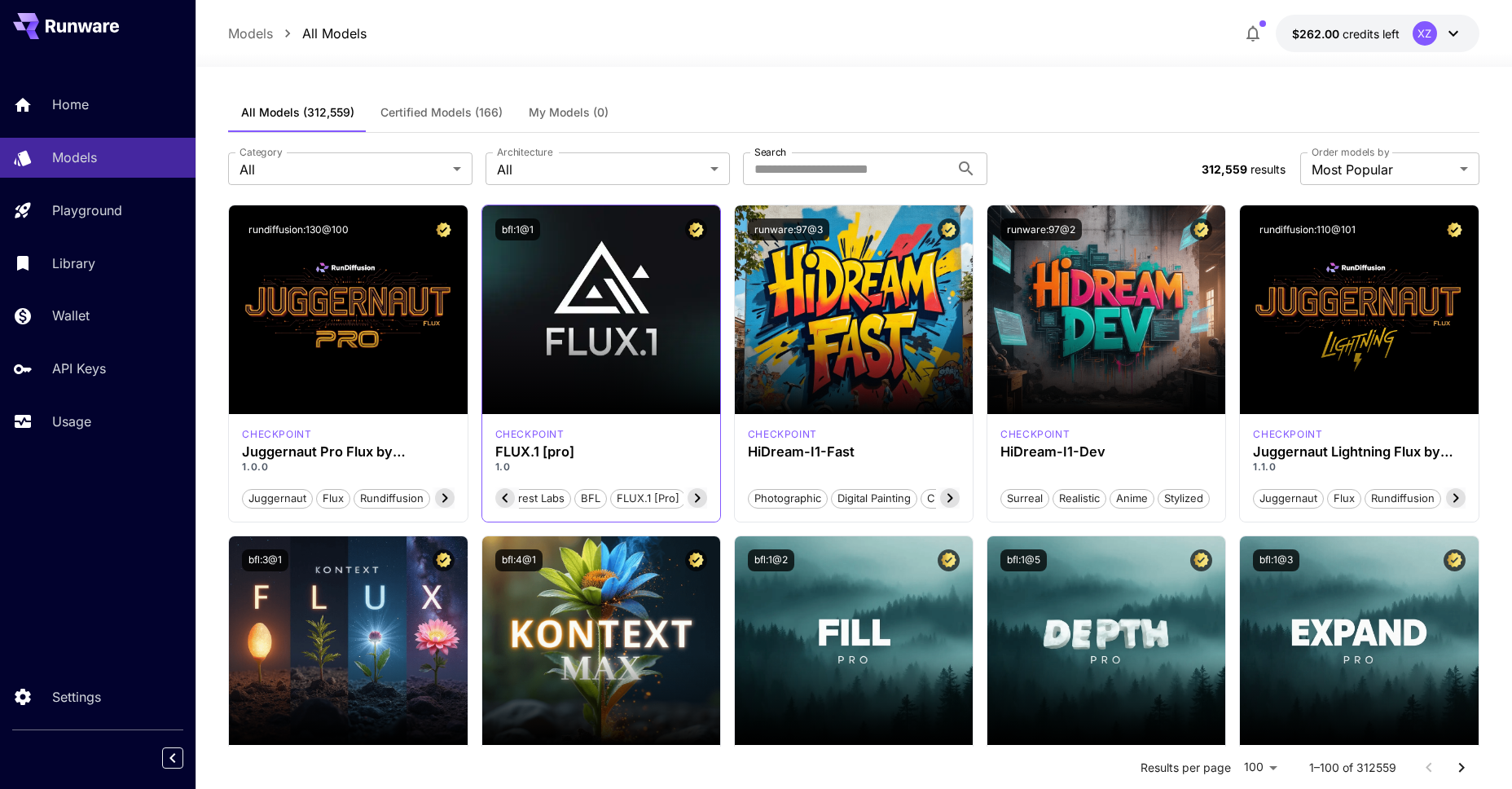
click at [702, 497] on icon at bounding box center [697, 497] width 20 height 20
drag, startPoint x: 702, startPoint y: 497, endPoint x: 699, endPoint y: 510, distance: 13.3
click at [702, 498] on icon at bounding box center [697, 497] width 20 height 20
click at [699, 510] on div "checkpoint FLUX.1 [pro] 1.0 Black Forest Labs BFL FLUX.1 [pro]" at bounding box center [601, 468] width 238 height 107
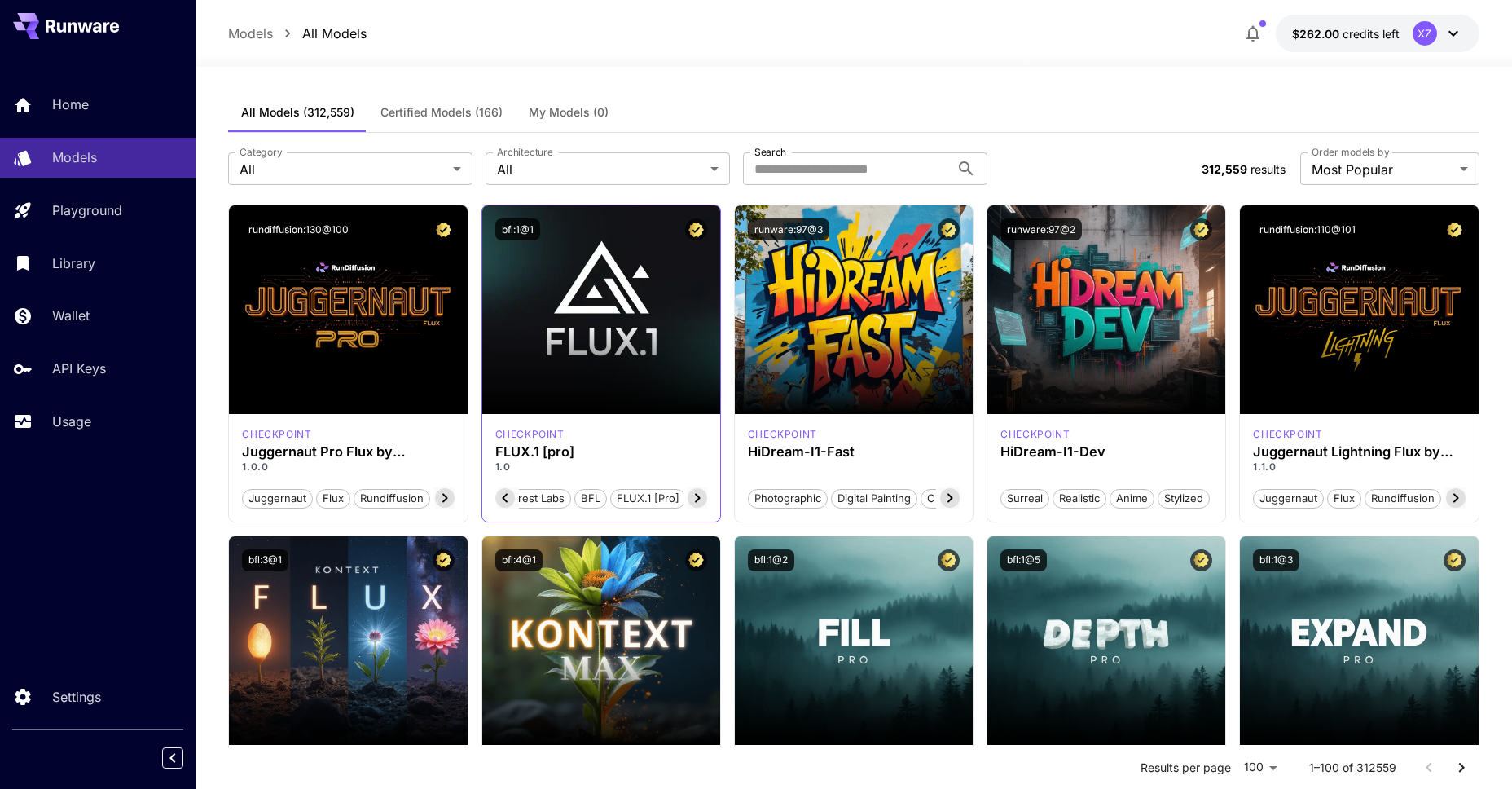
click at [687, 461] on p "1.0" at bounding box center [601, 466] width 212 height 15
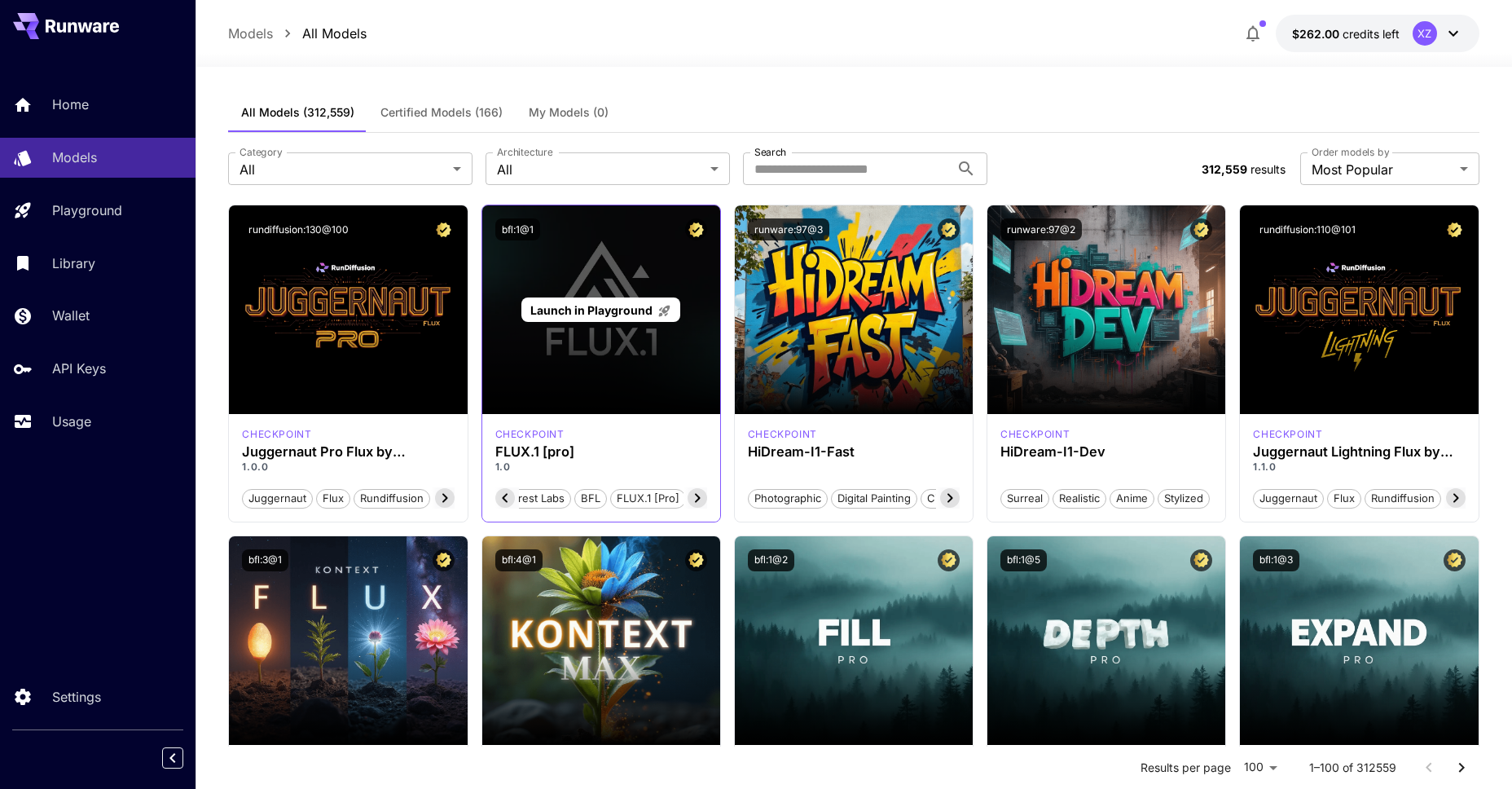
click at [702, 369] on div "Launch in Playground" at bounding box center [601, 309] width 238 height 208
click at [701, 368] on div "Launch in Playground" at bounding box center [601, 309] width 238 height 208
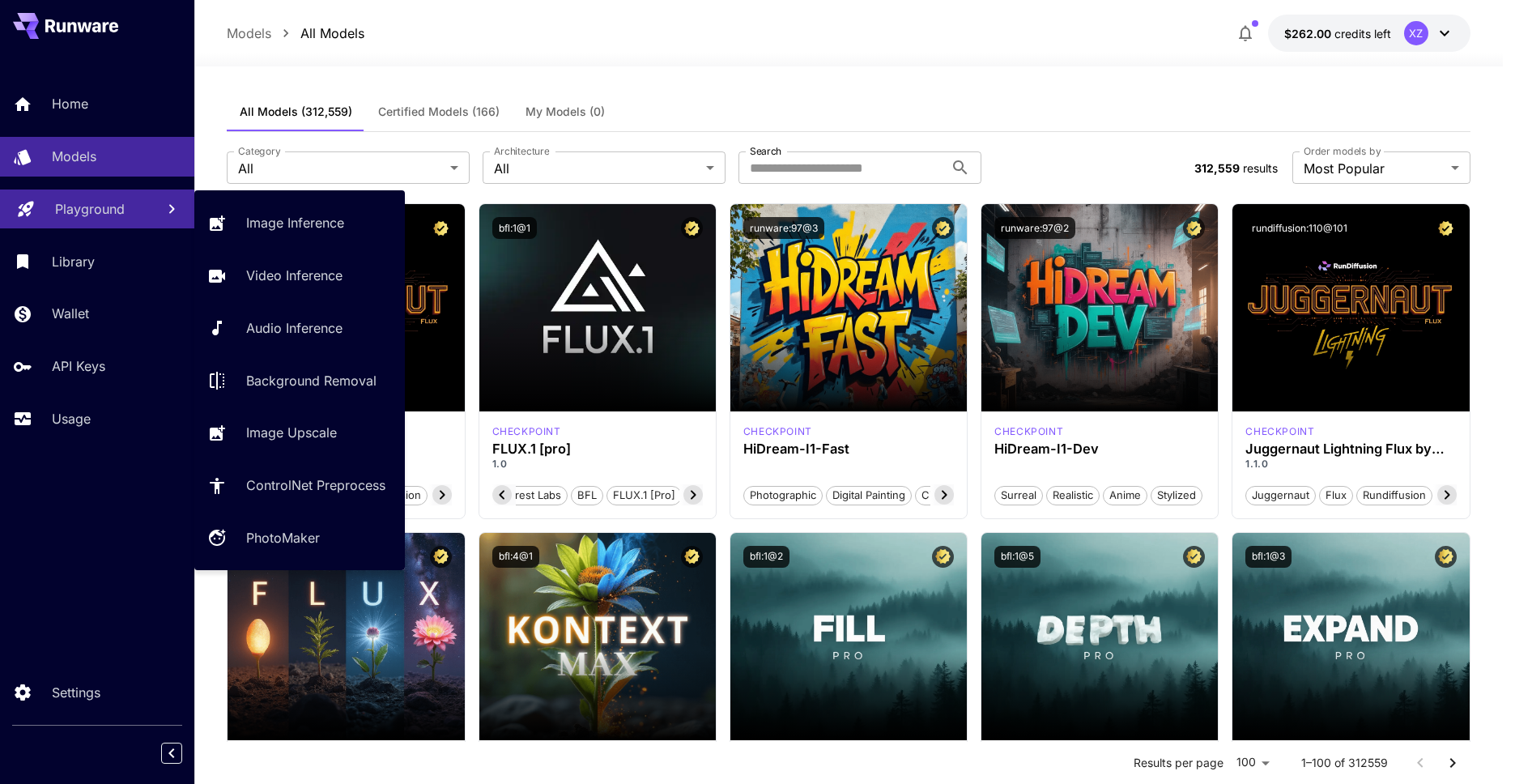
click at [94, 213] on p "Playground" at bounding box center [89, 209] width 70 height 20
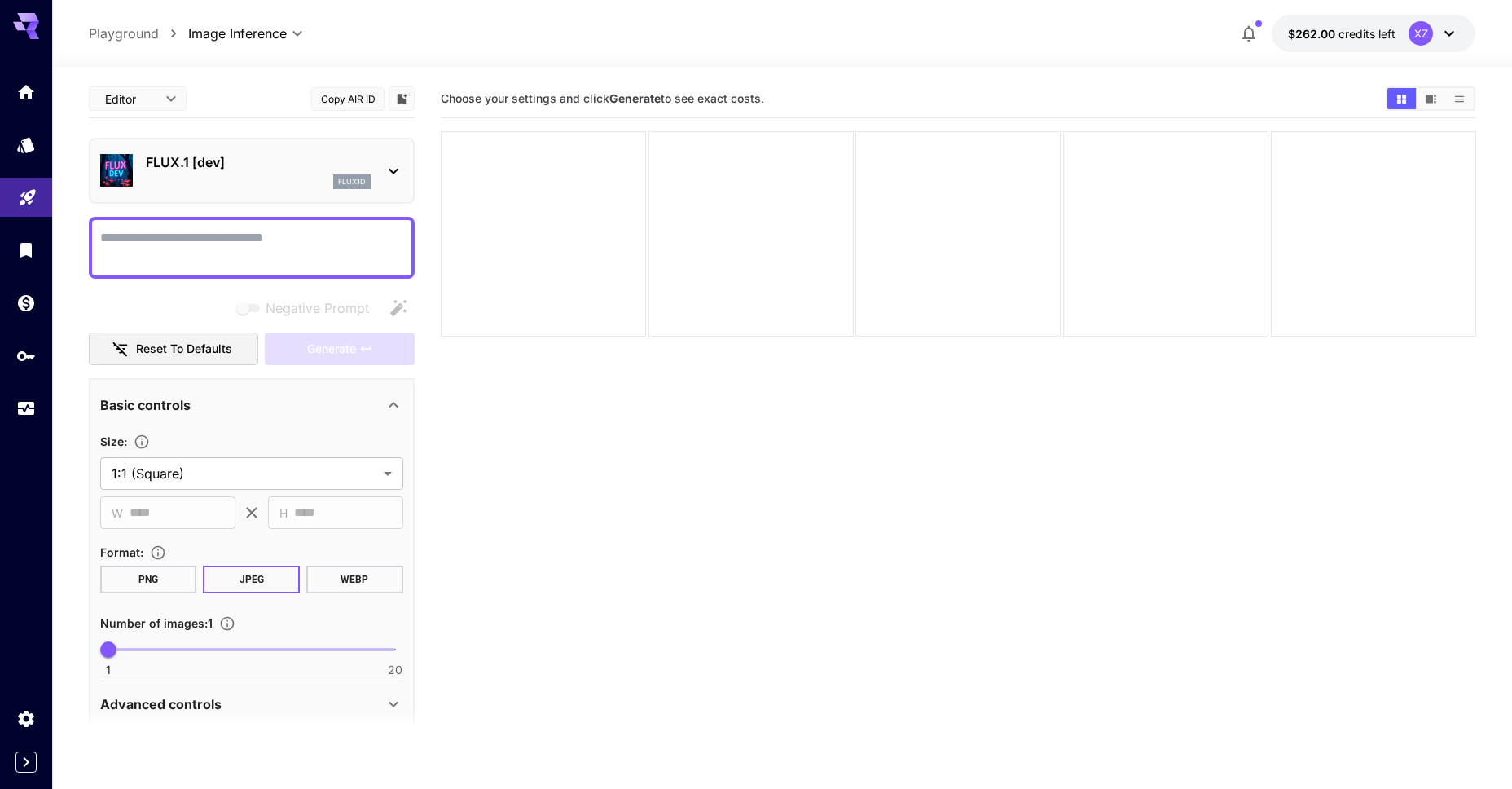
click at [290, 139] on div "FLUX.1 [dev] flux1d" at bounding box center [252, 170] width 326 height 66
click at [315, 155] on p "FLUX.1 [dev]" at bounding box center [259, 162] width 225 height 20
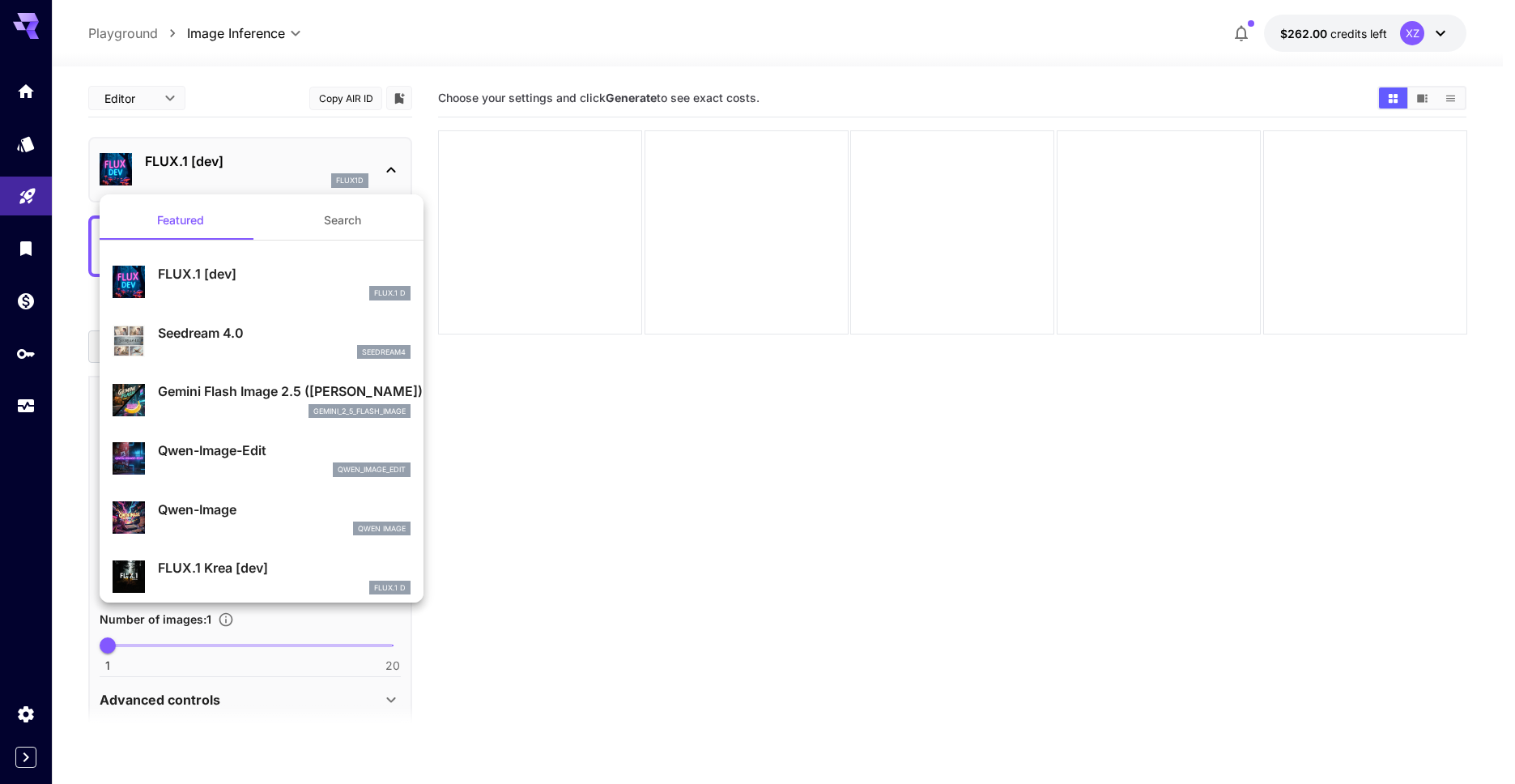
click at [886, 281] on div at bounding box center [758, 392] width 1515 height 784
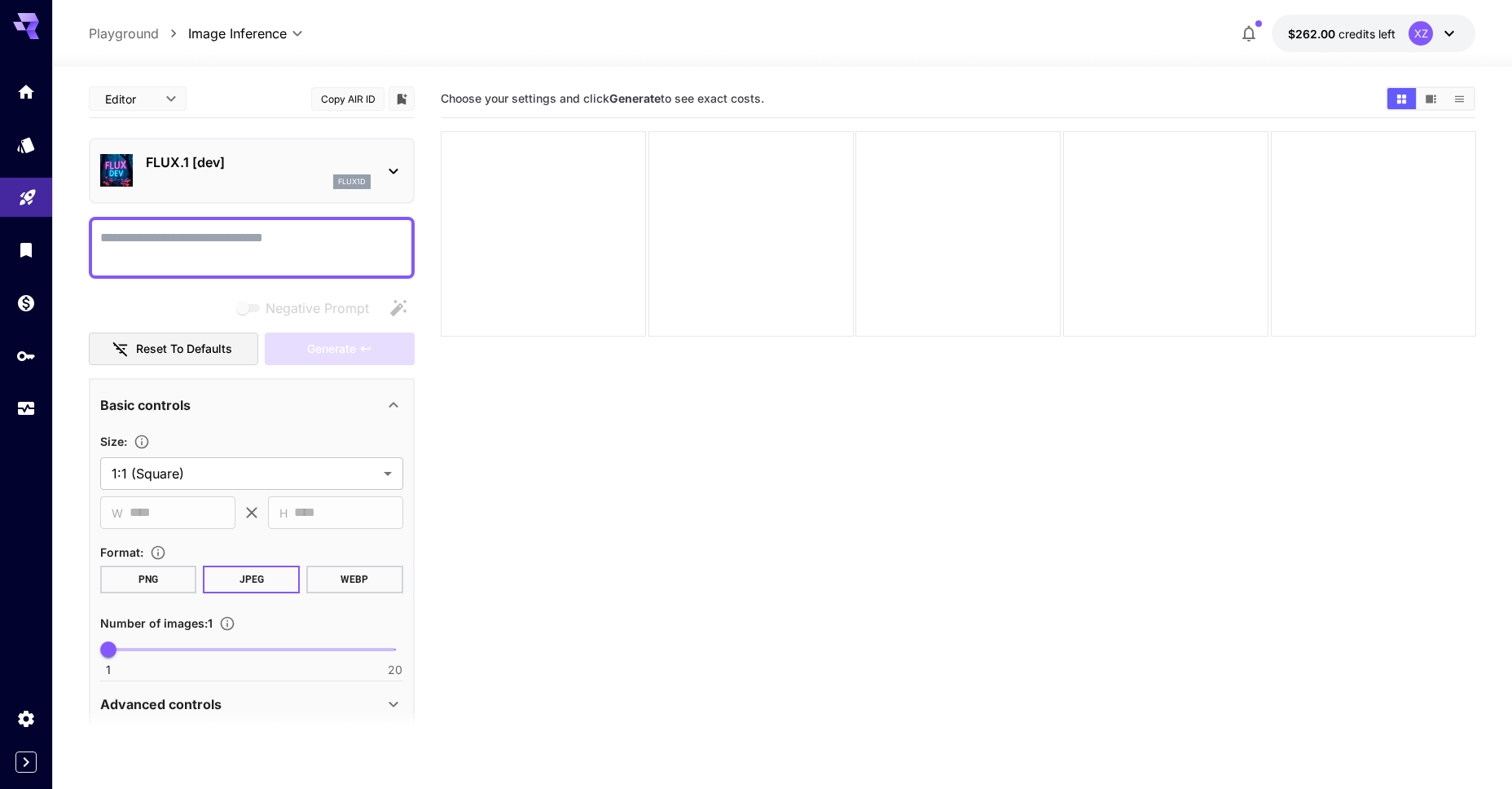
click at [1451, 28] on icon at bounding box center [1449, 33] width 20 height 20
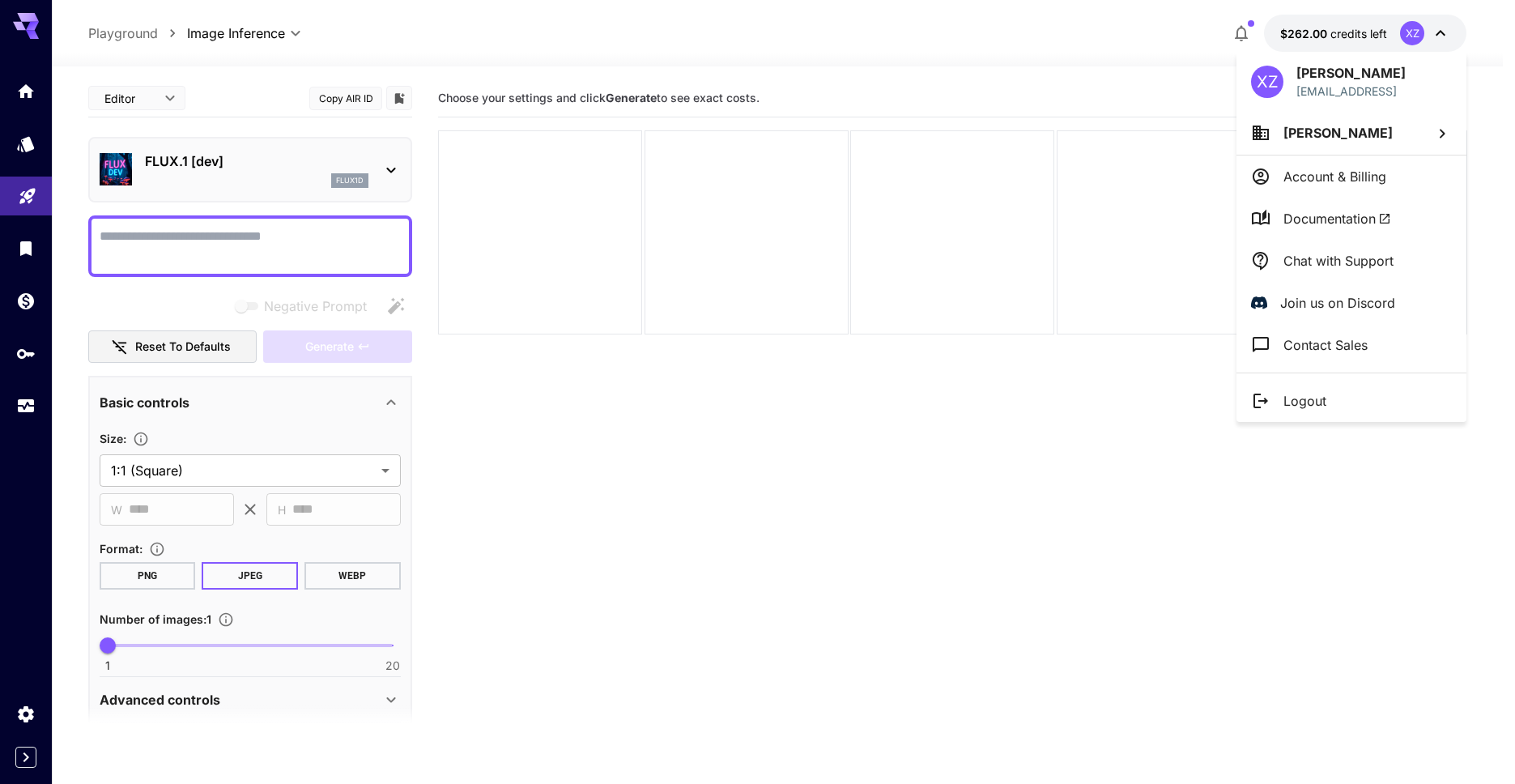
click at [963, 487] on div at bounding box center [758, 392] width 1515 height 784
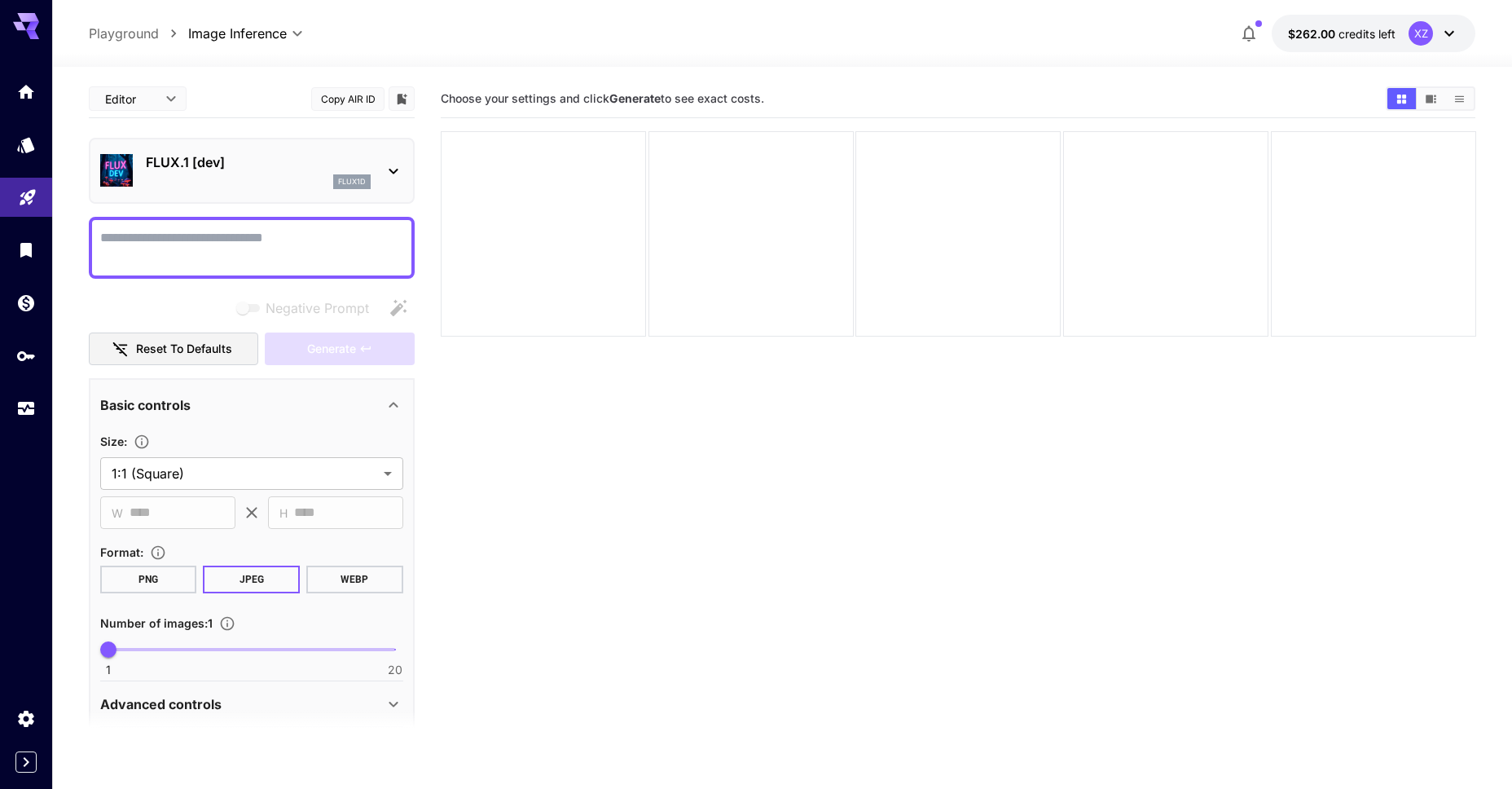
click at [1441, 27] on icon at bounding box center [1449, 33] width 20 height 20
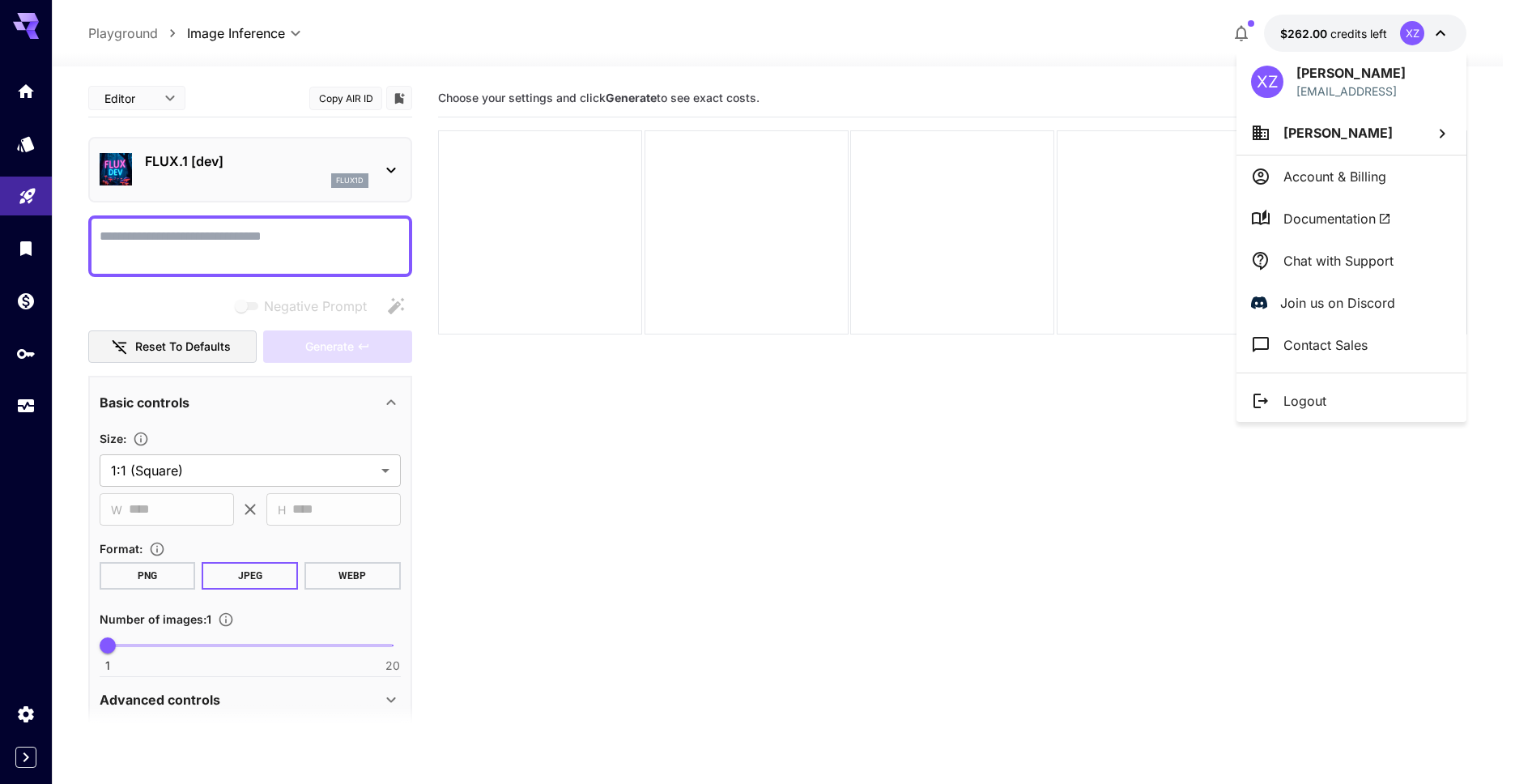
click at [1332, 216] on span "Documentation" at bounding box center [1337, 218] width 107 height 20
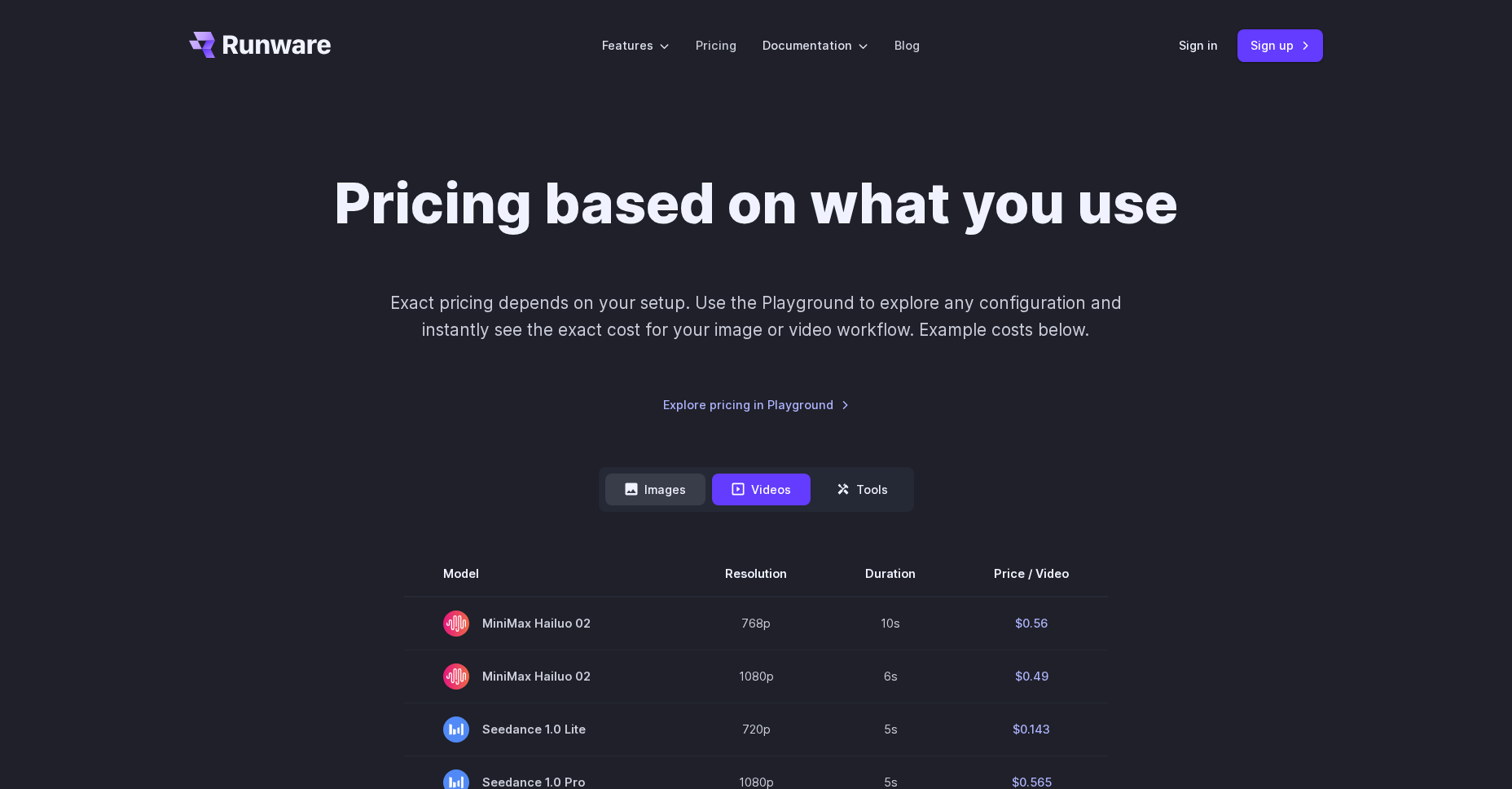
click at [671, 475] on button "Images" at bounding box center [656, 489] width 100 height 32
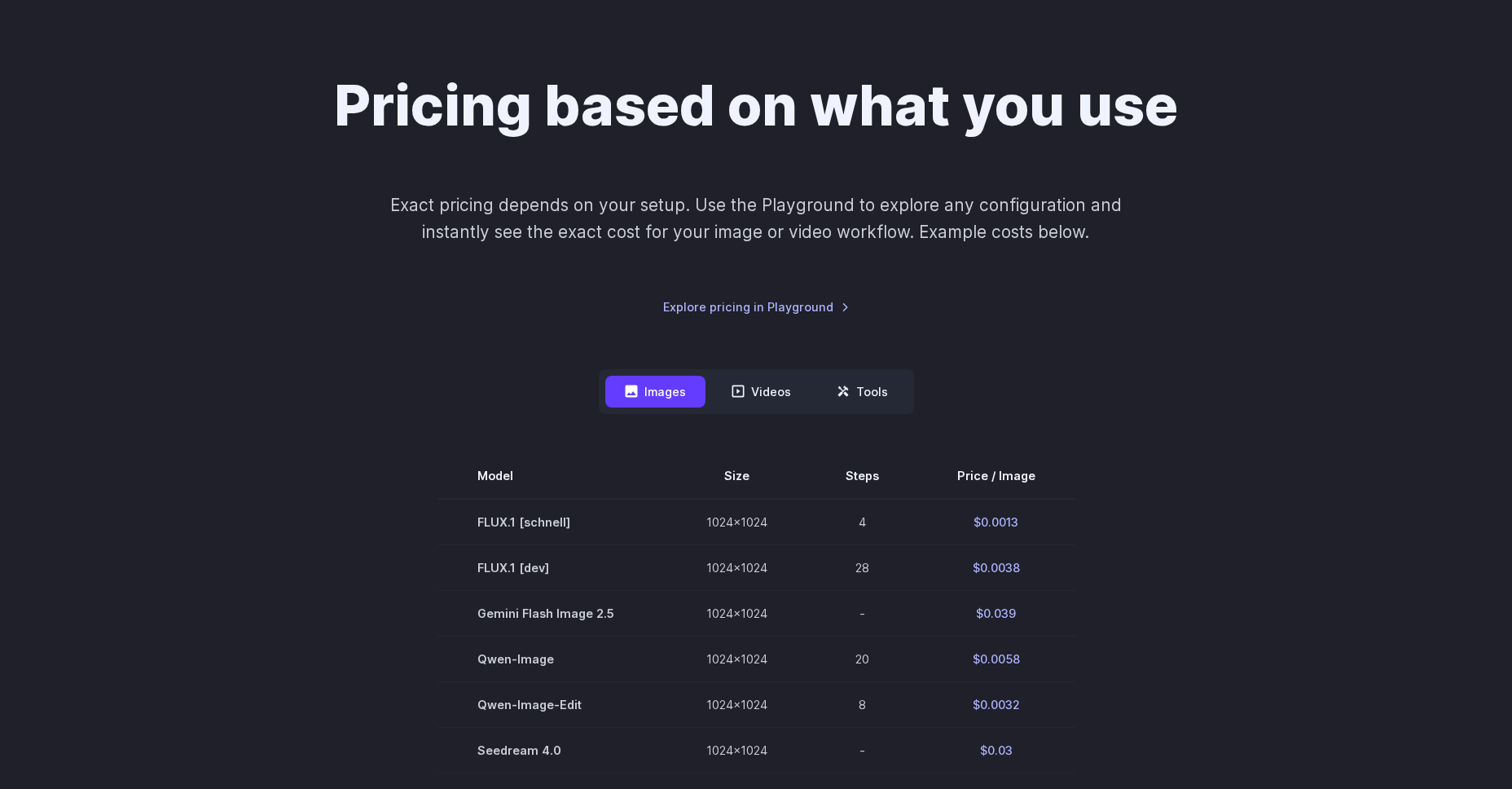
scroll to position [110, 0]
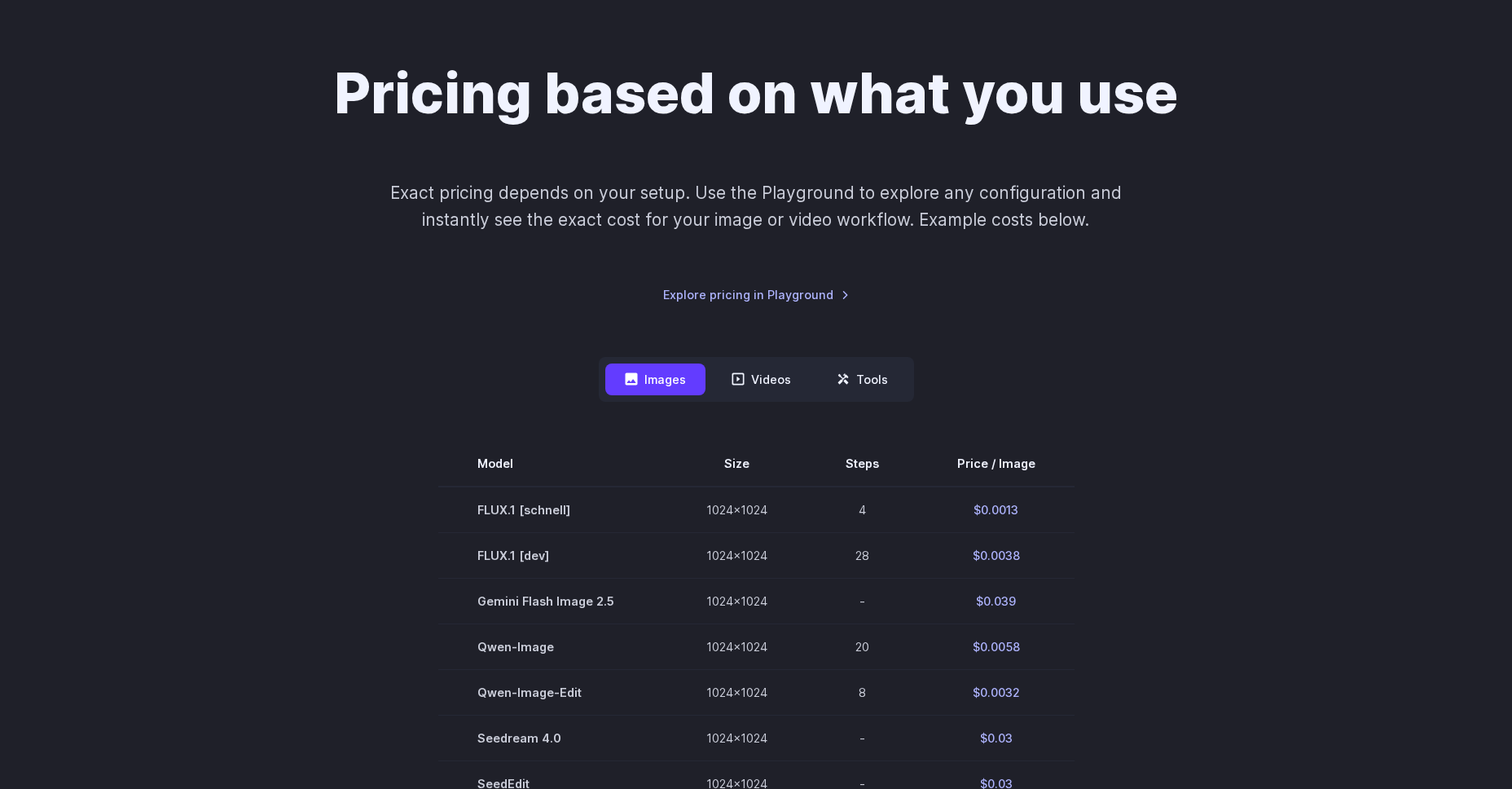
drag, startPoint x: 460, startPoint y: 497, endPoint x: 1144, endPoint y: 574, distance: 688.3
